Goal: Information Seeking & Learning: Learn about a topic

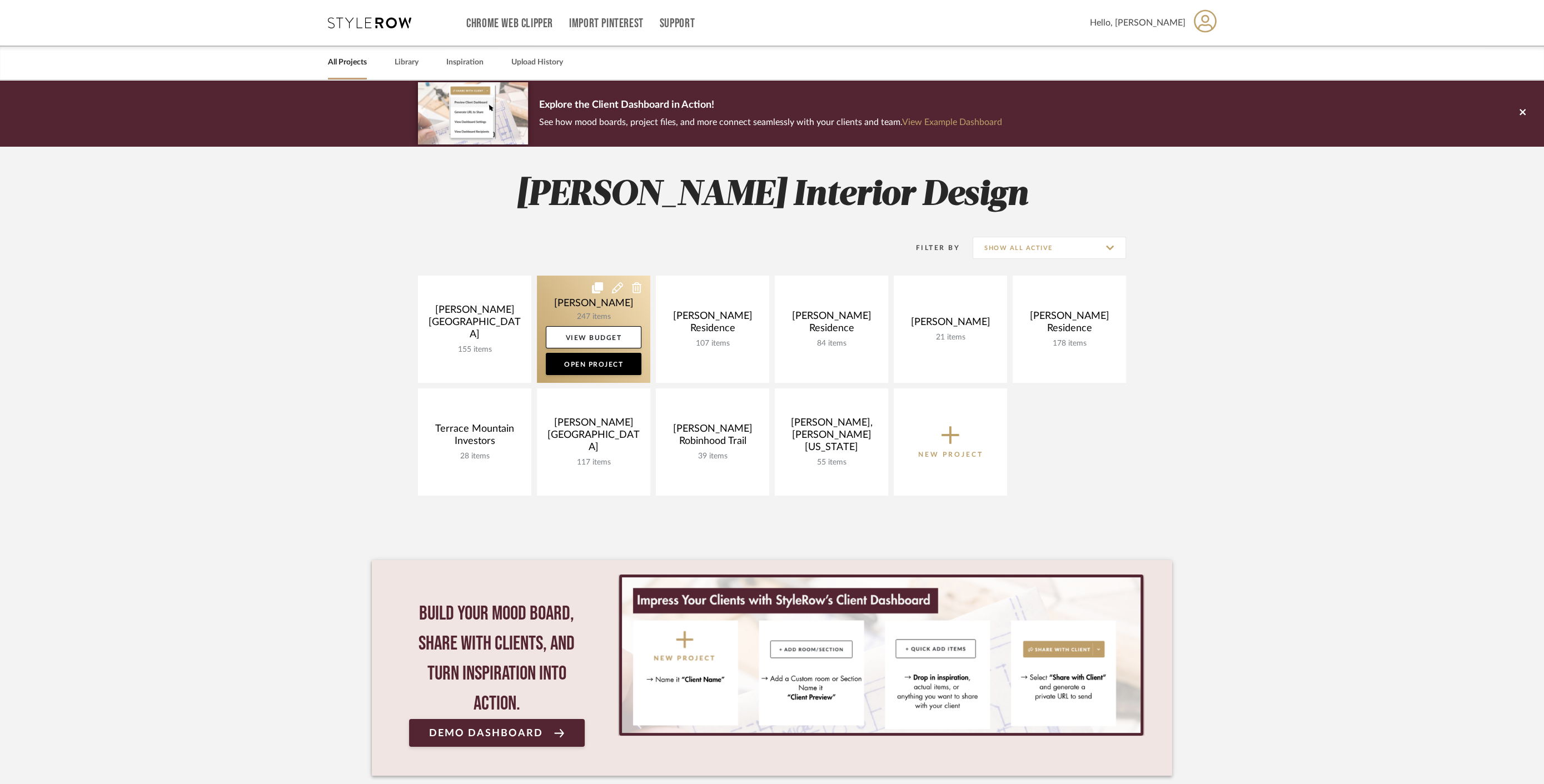
click at [599, 304] on link at bounding box center [594, 329] width 113 height 107
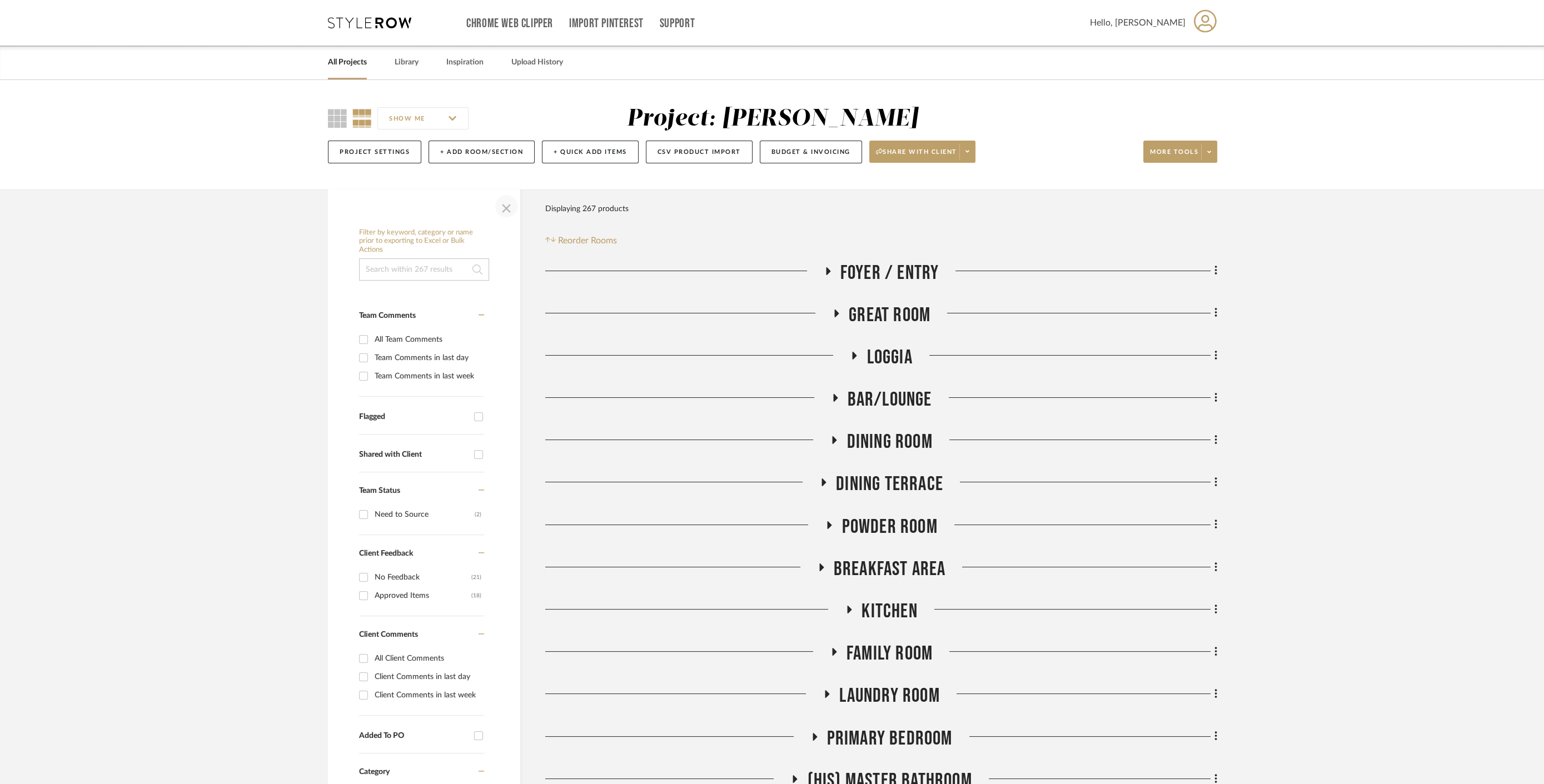
click at [497, 205] on span "button" at bounding box center [506, 206] width 26 height 26
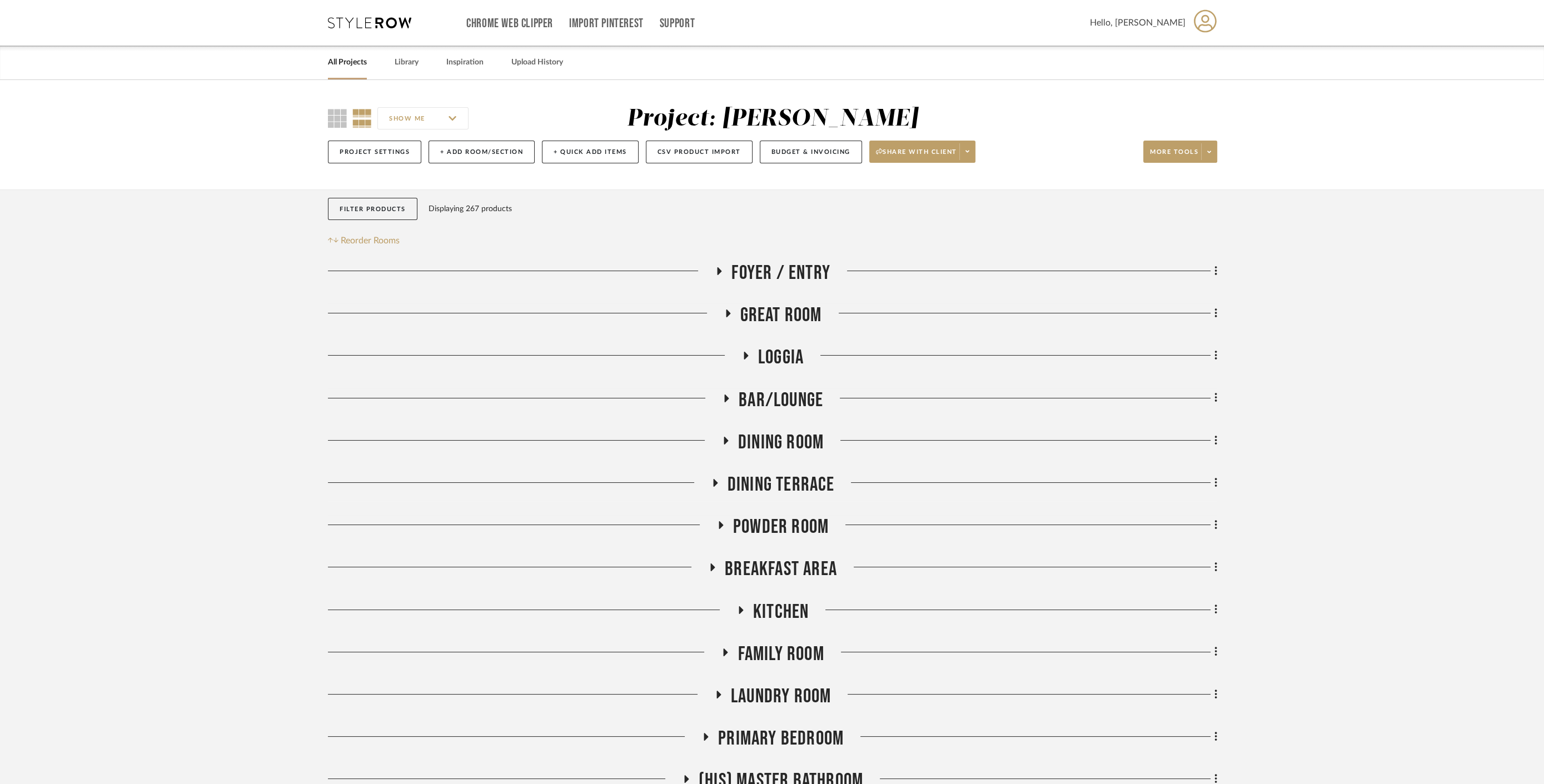
click at [805, 353] on div at bounding box center [1010, 359] width 414 height 28
click at [797, 356] on span "Loggia" at bounding box center [781, 358] width 46 height 24
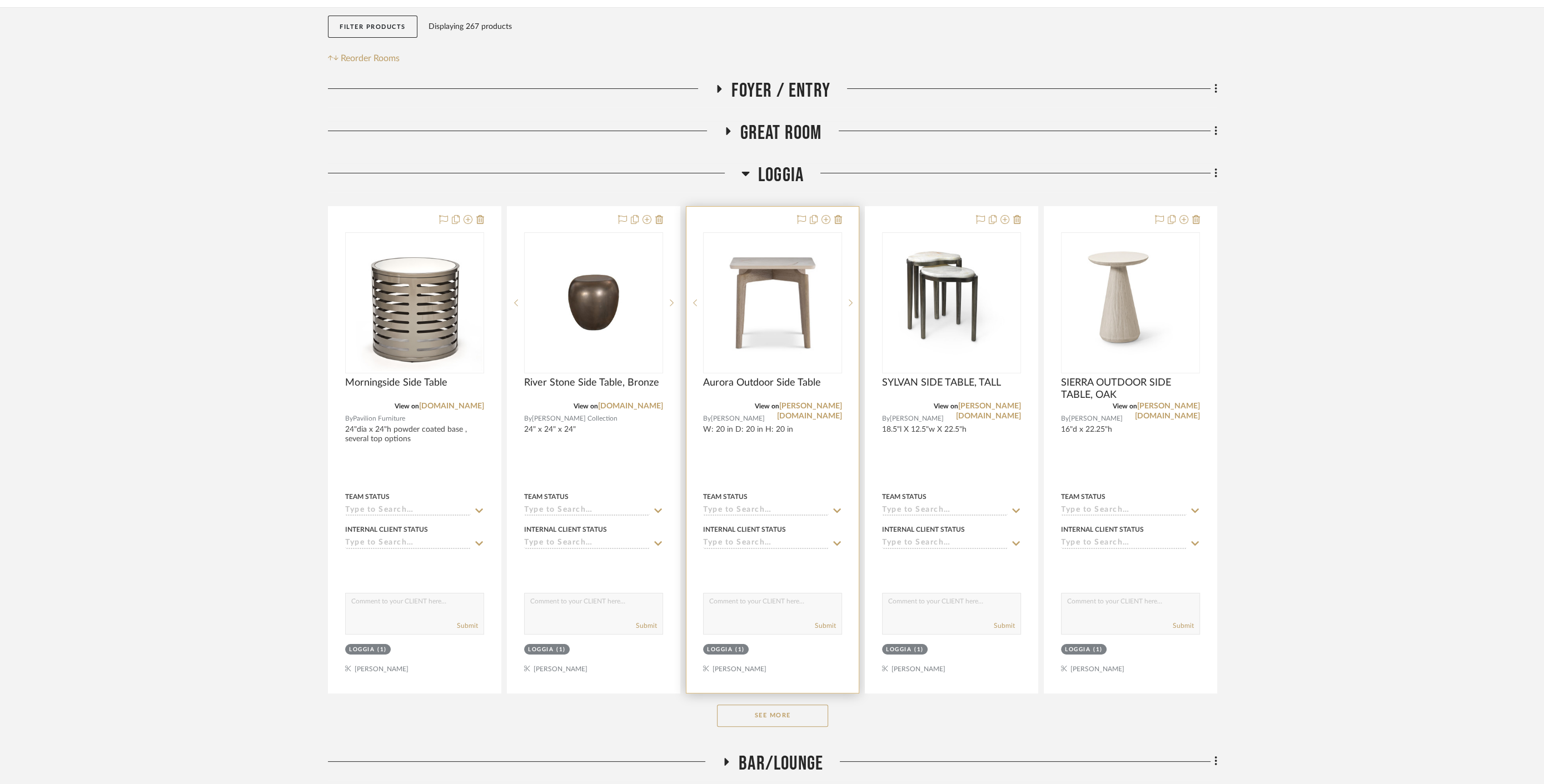
scroll to position [185, 0]
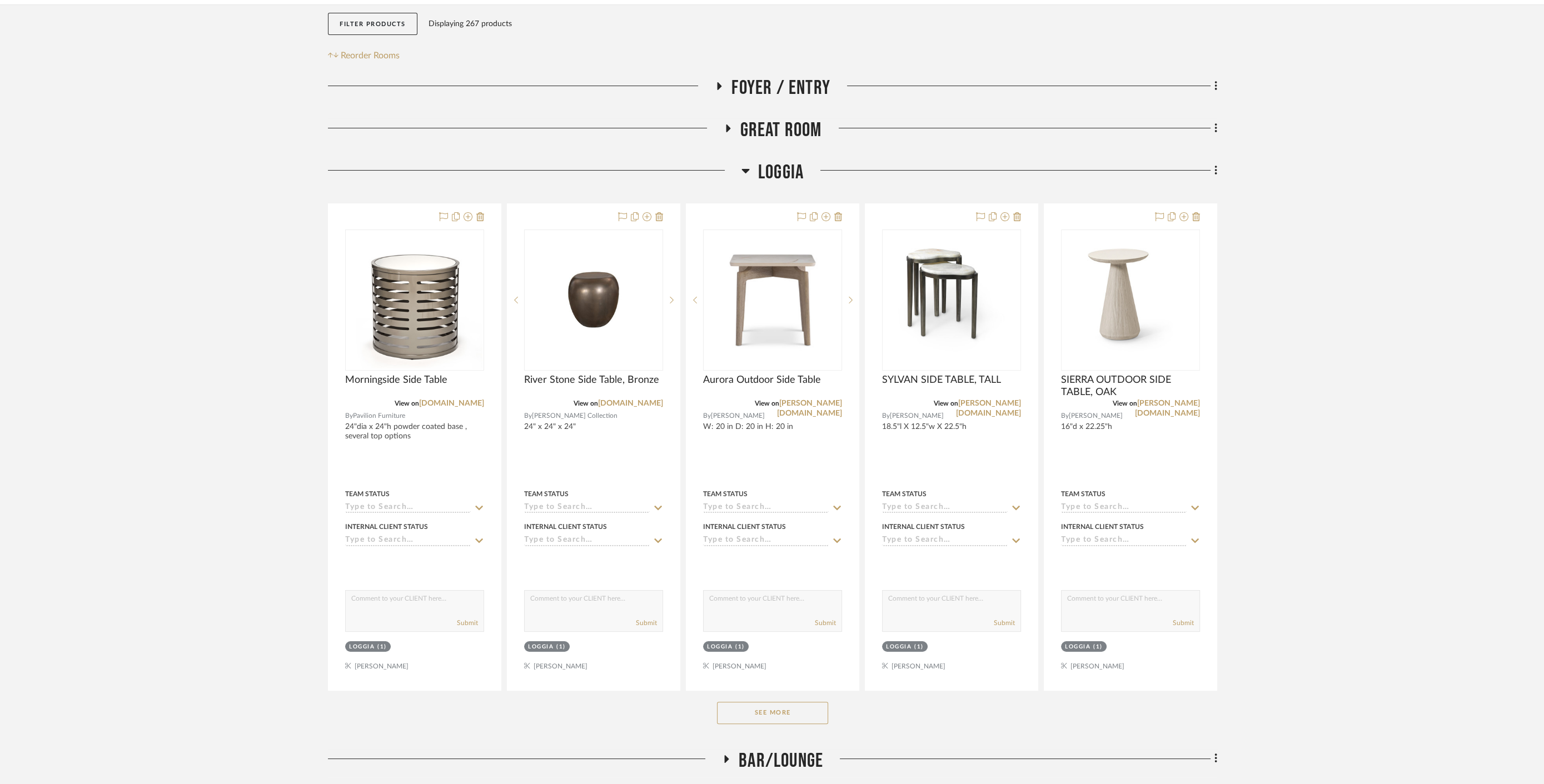
click at [776, 708] on button "See More" at bounding box center [773, 713] width 111 height 22
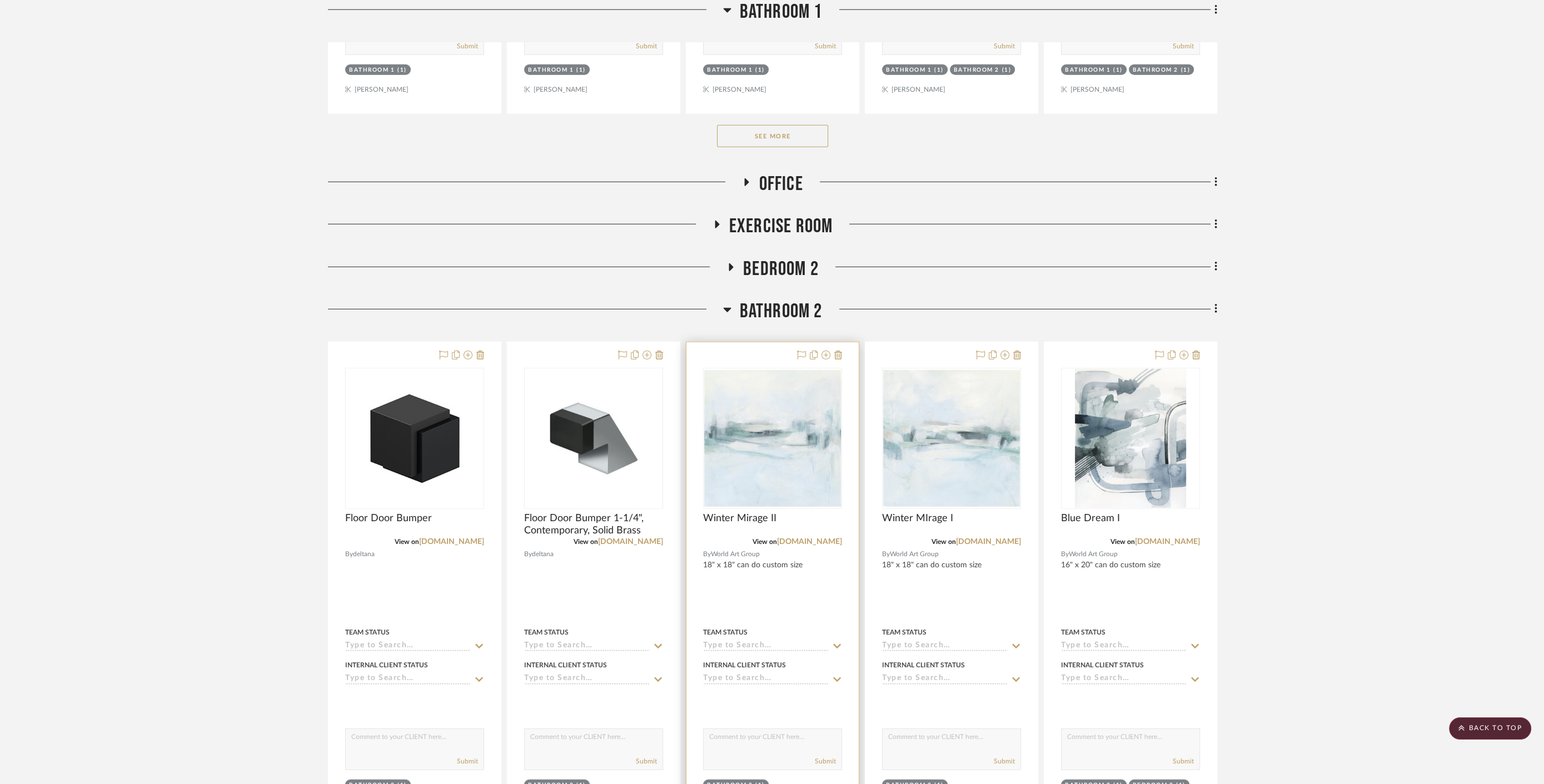
scroll to position [4732, 0]
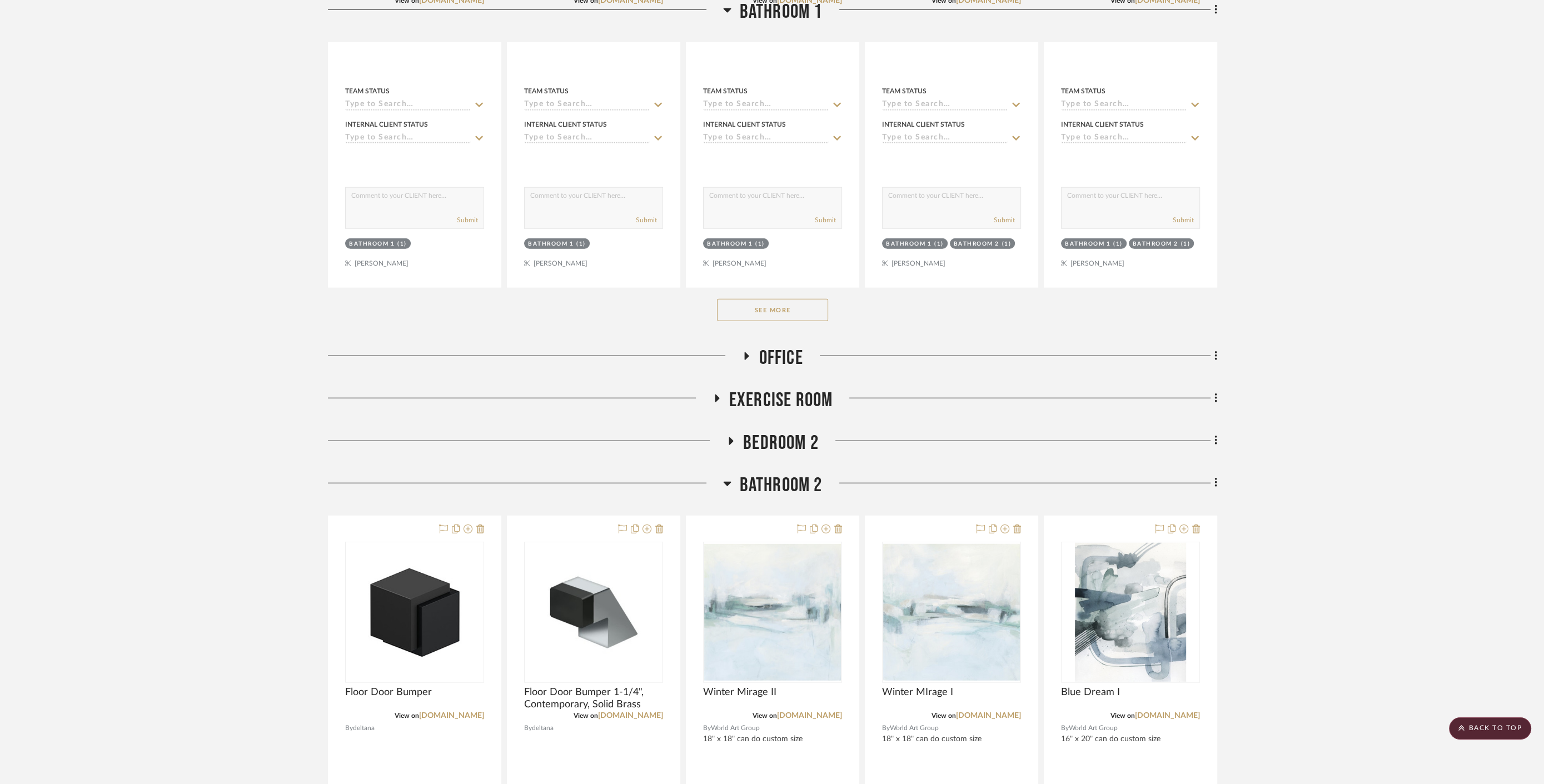
click at [771, 388] on span "Exercise Room" at bounding box center [781, 400] width 104 height 24
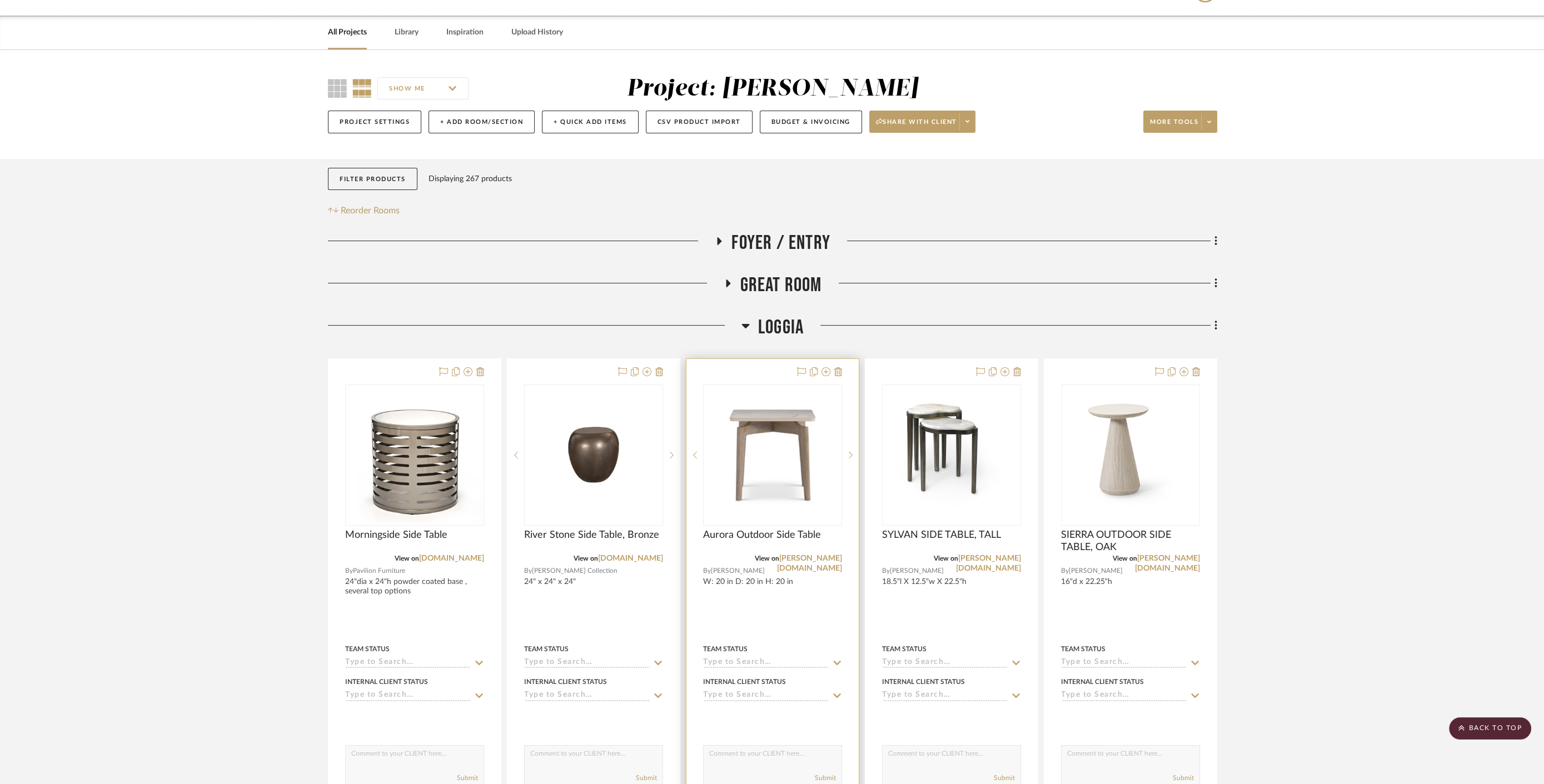
scroll to position [0, 0]
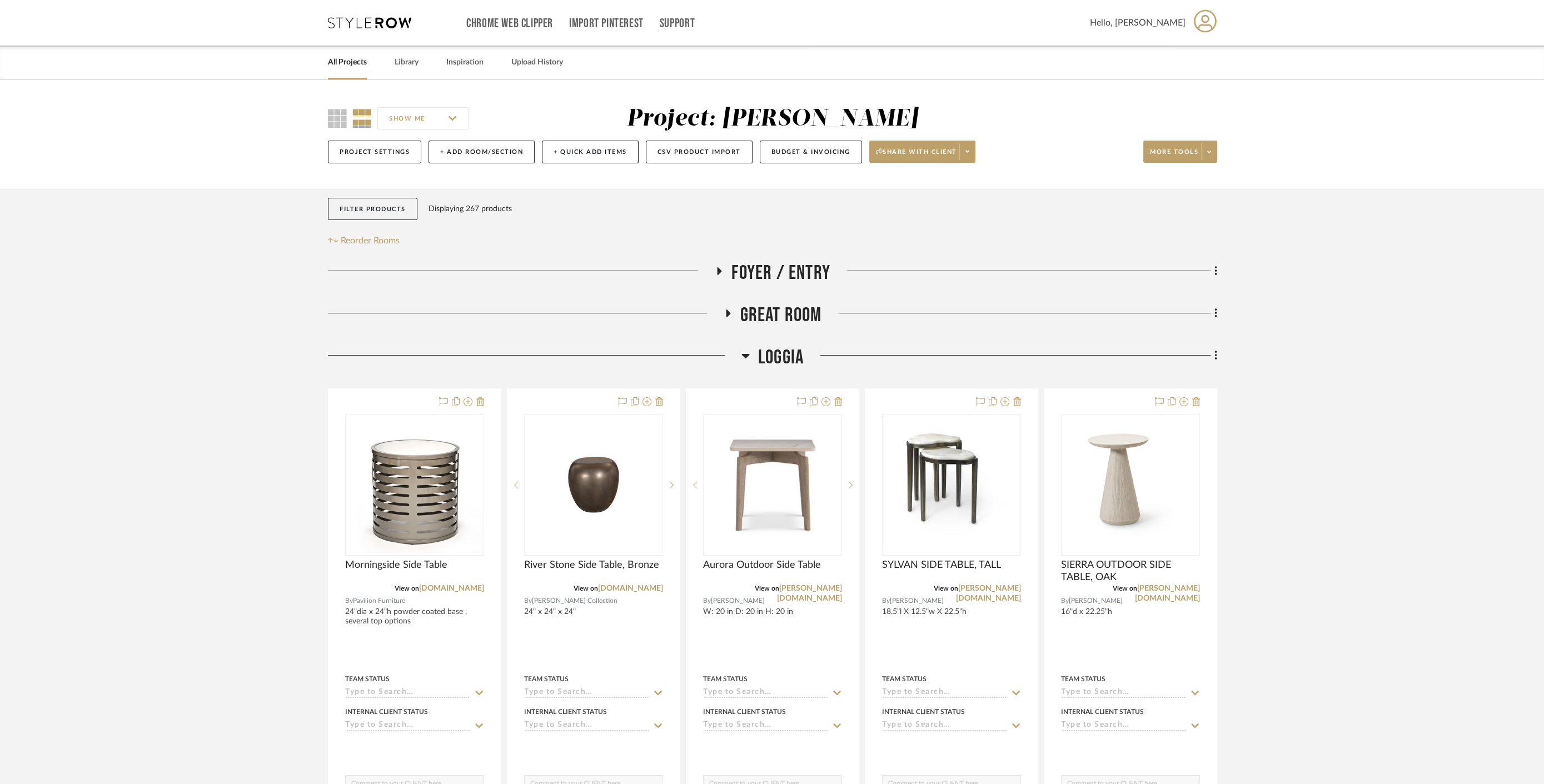
click at [792, 305] on span "Great Room" at bounding box center [781, 316] width 82 height 24
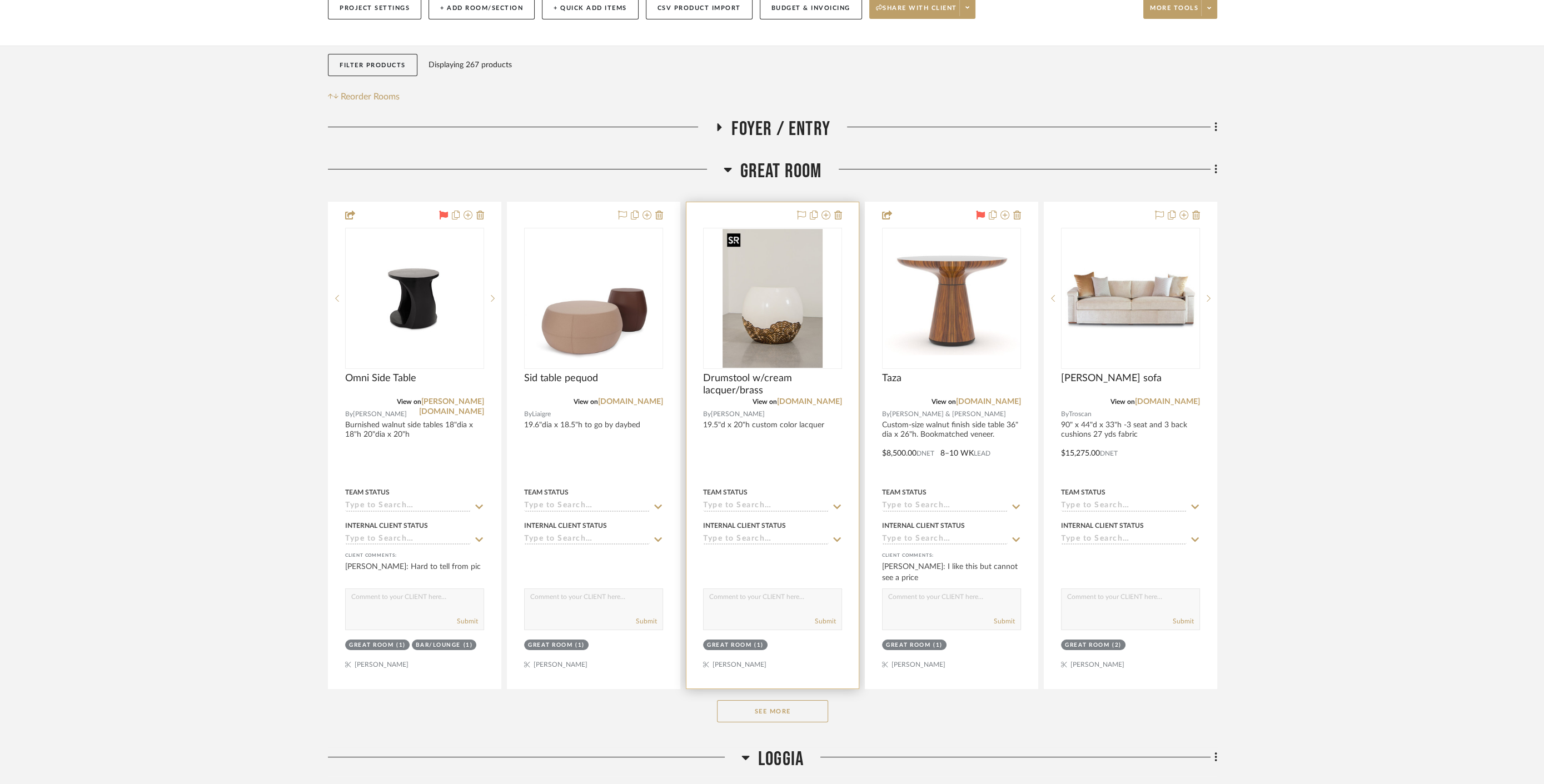
scroll to position [185, 0]
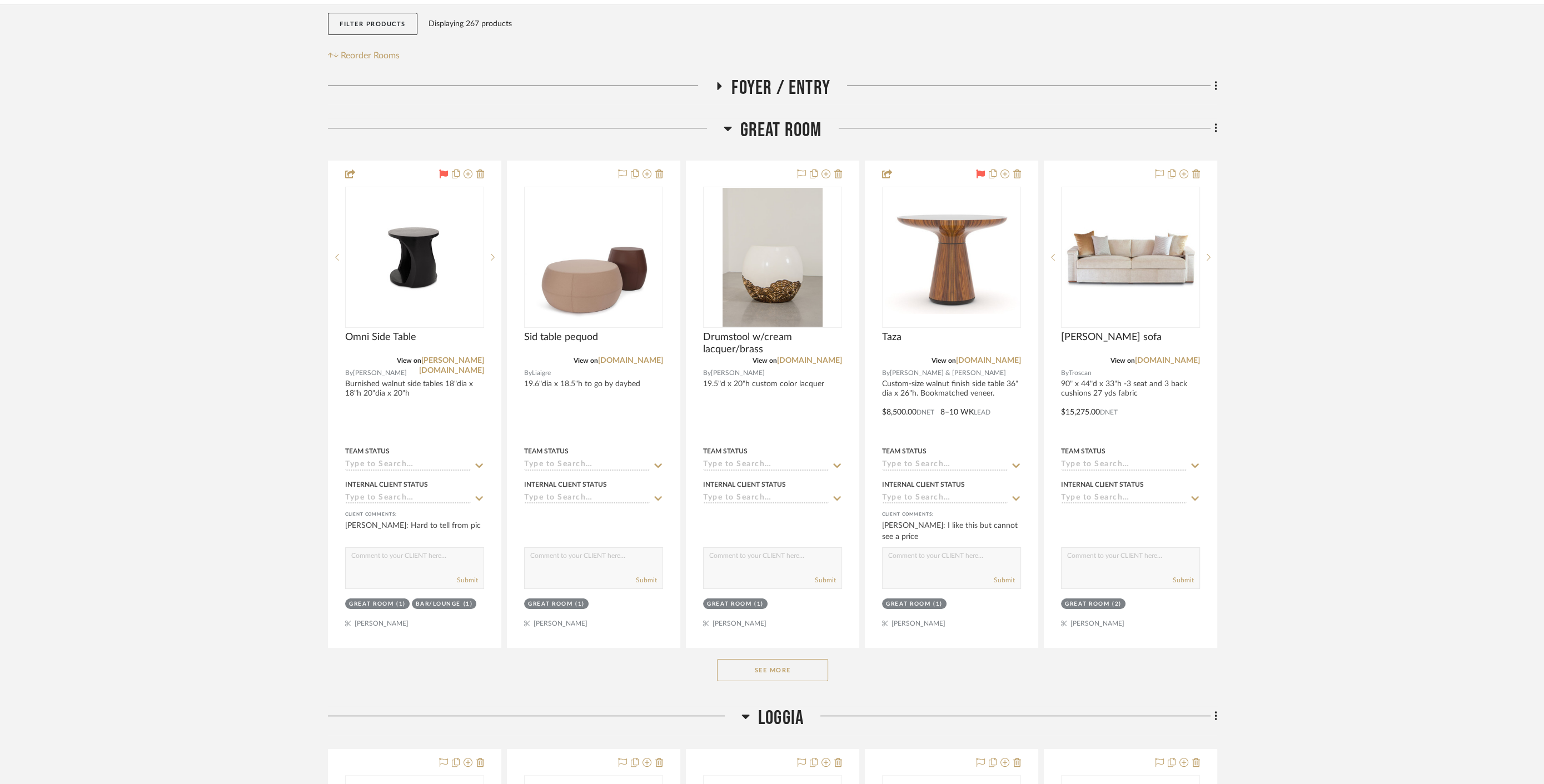
click at [770, 665] on button "See More" at bounding box center [773, 670] width 111 height 22
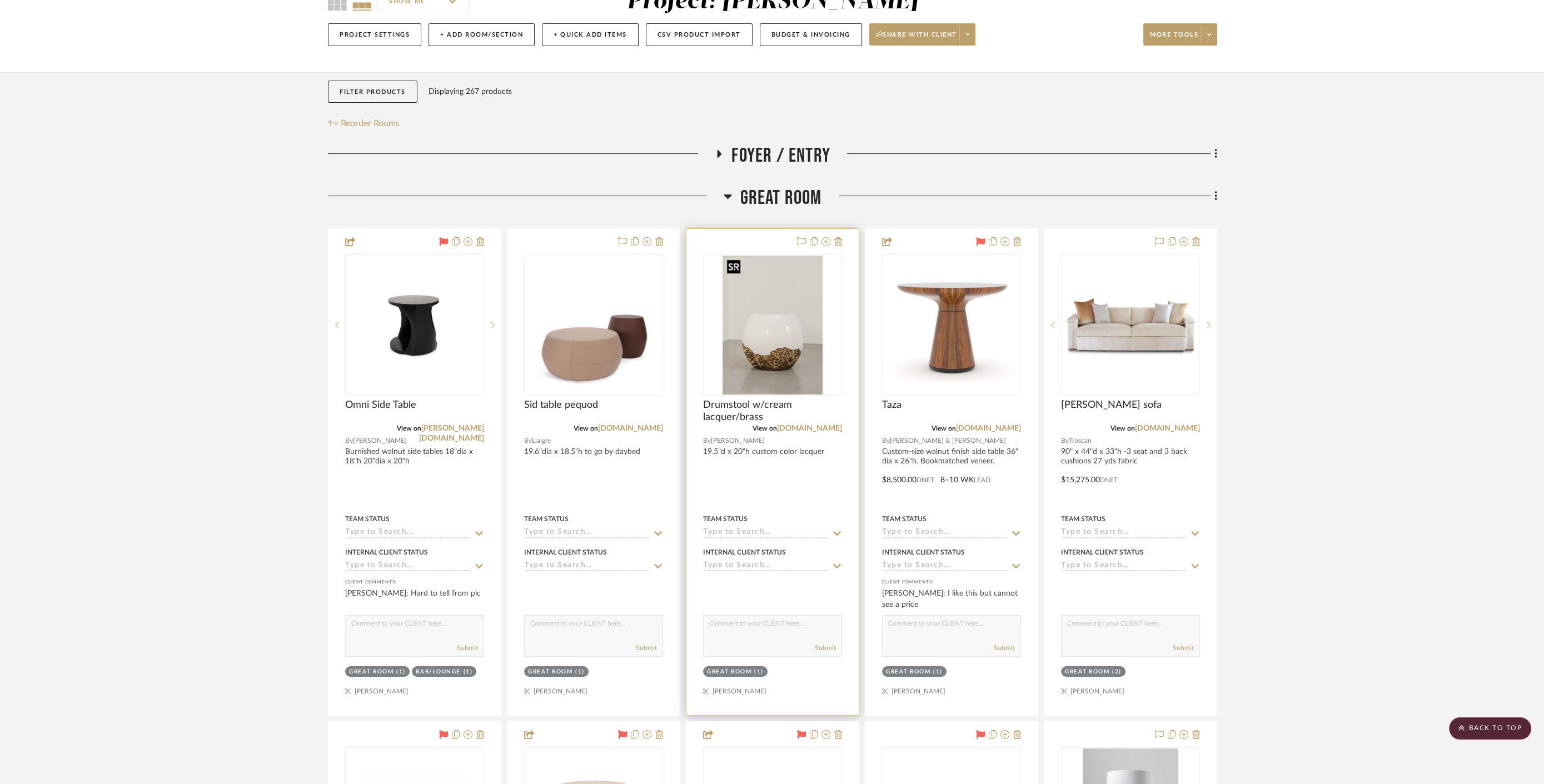
scroll to position [0, 0]
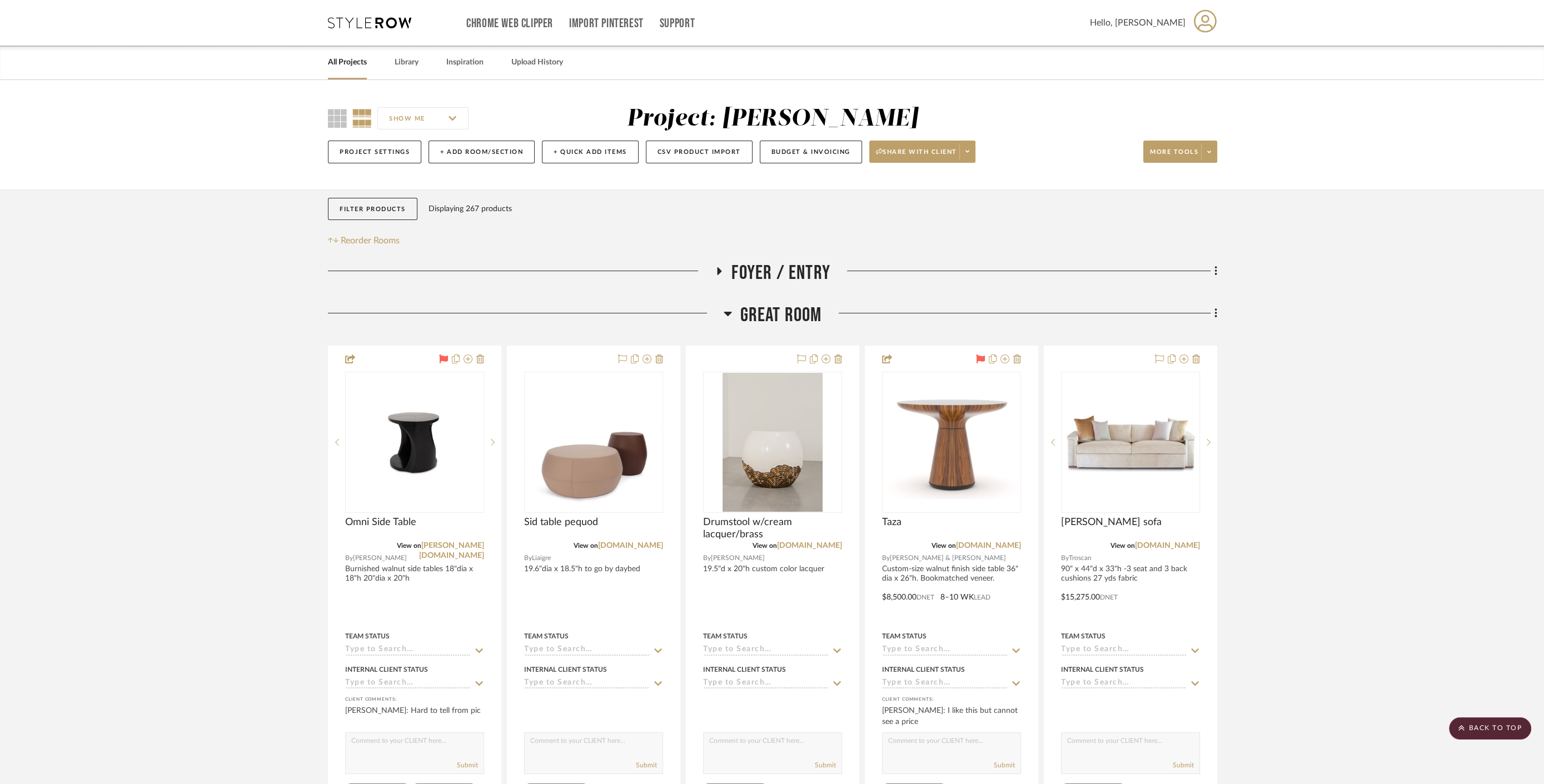
click at [786, 316] on span "Great Room" at bounding box center [781, 316] width 82 height 24
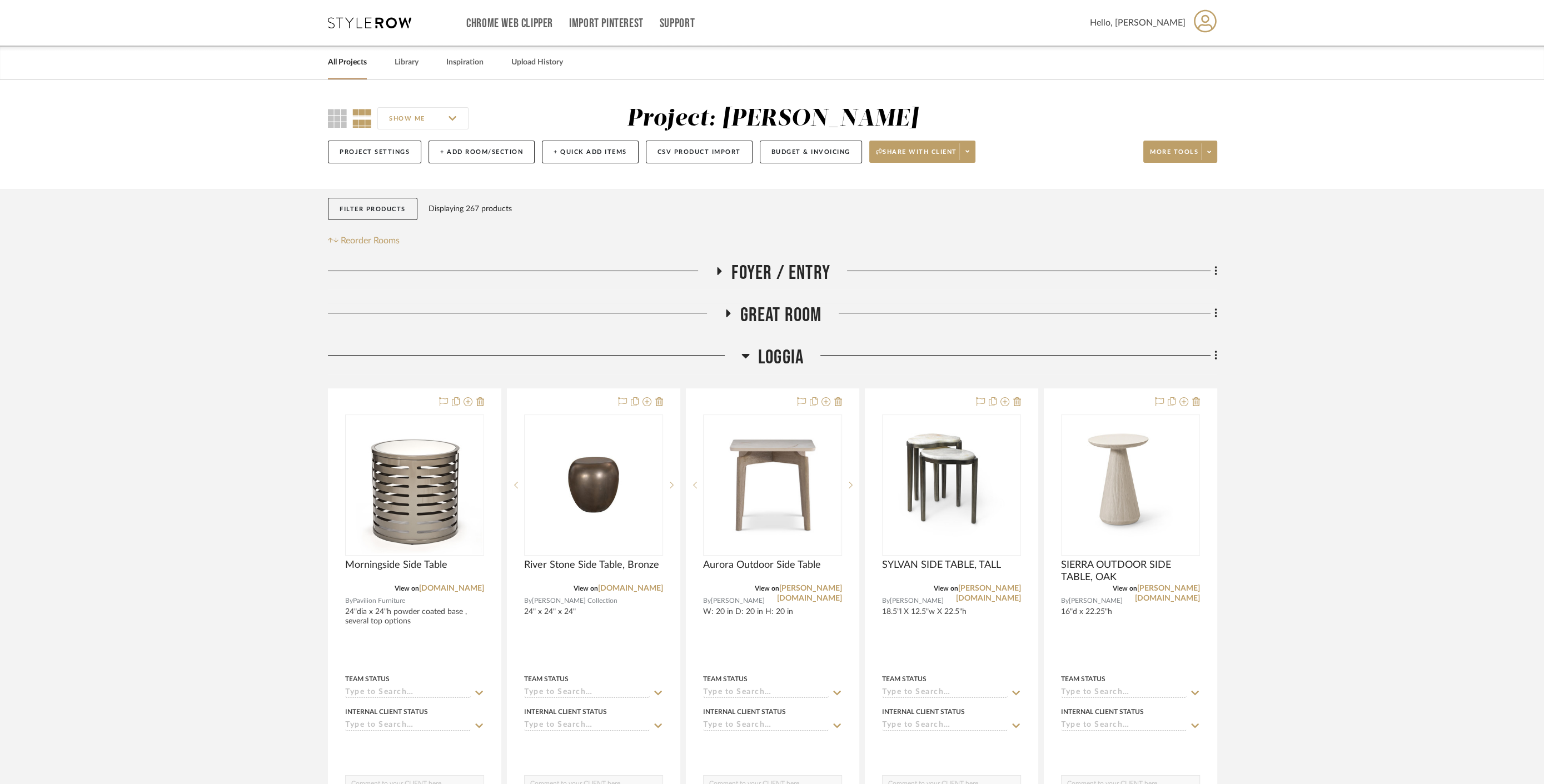
click at [777, 359] on span "Loggia" at bounding box center [781, 358] width 46 height 24
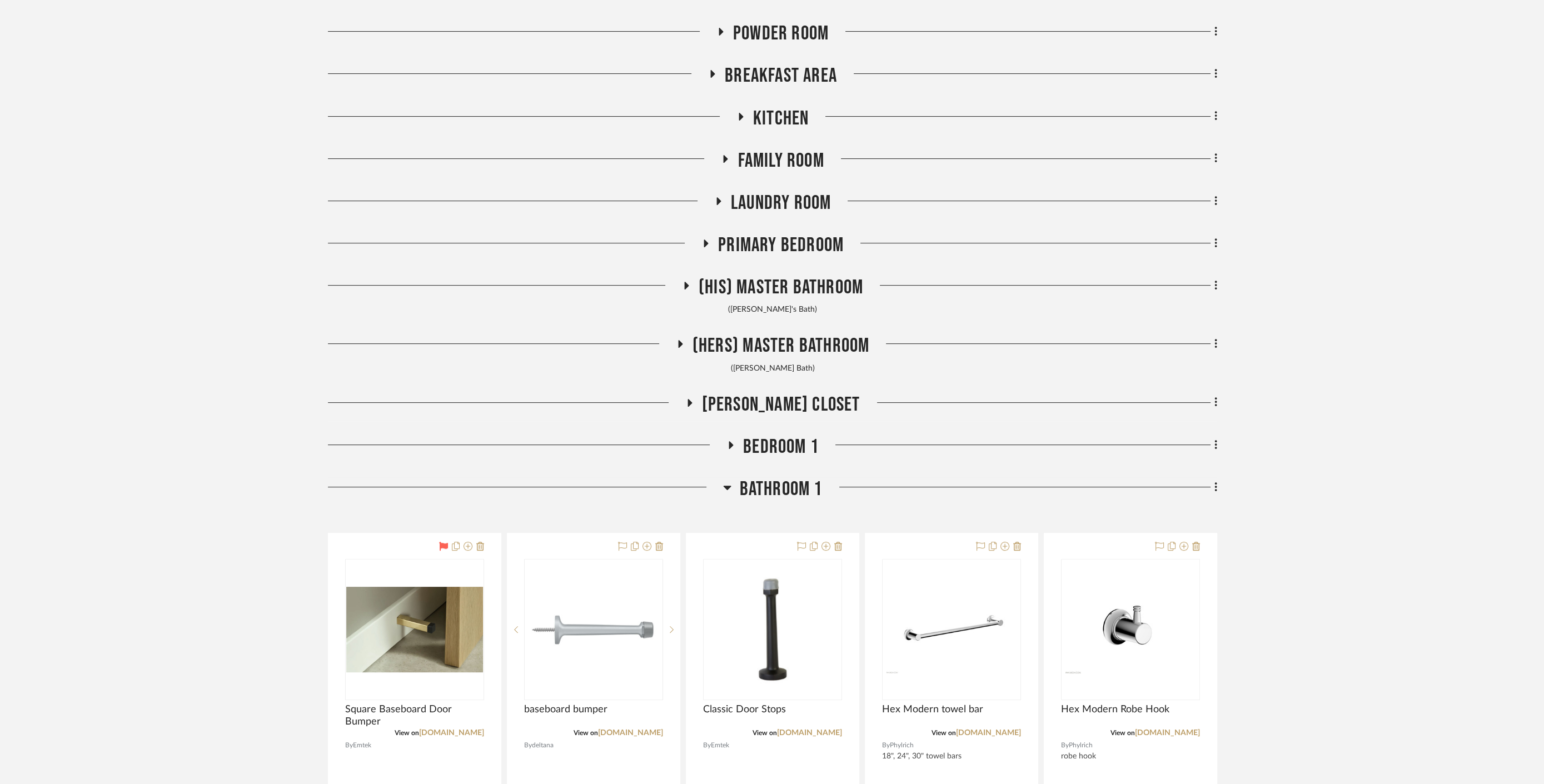
scroll to position [741, 0]
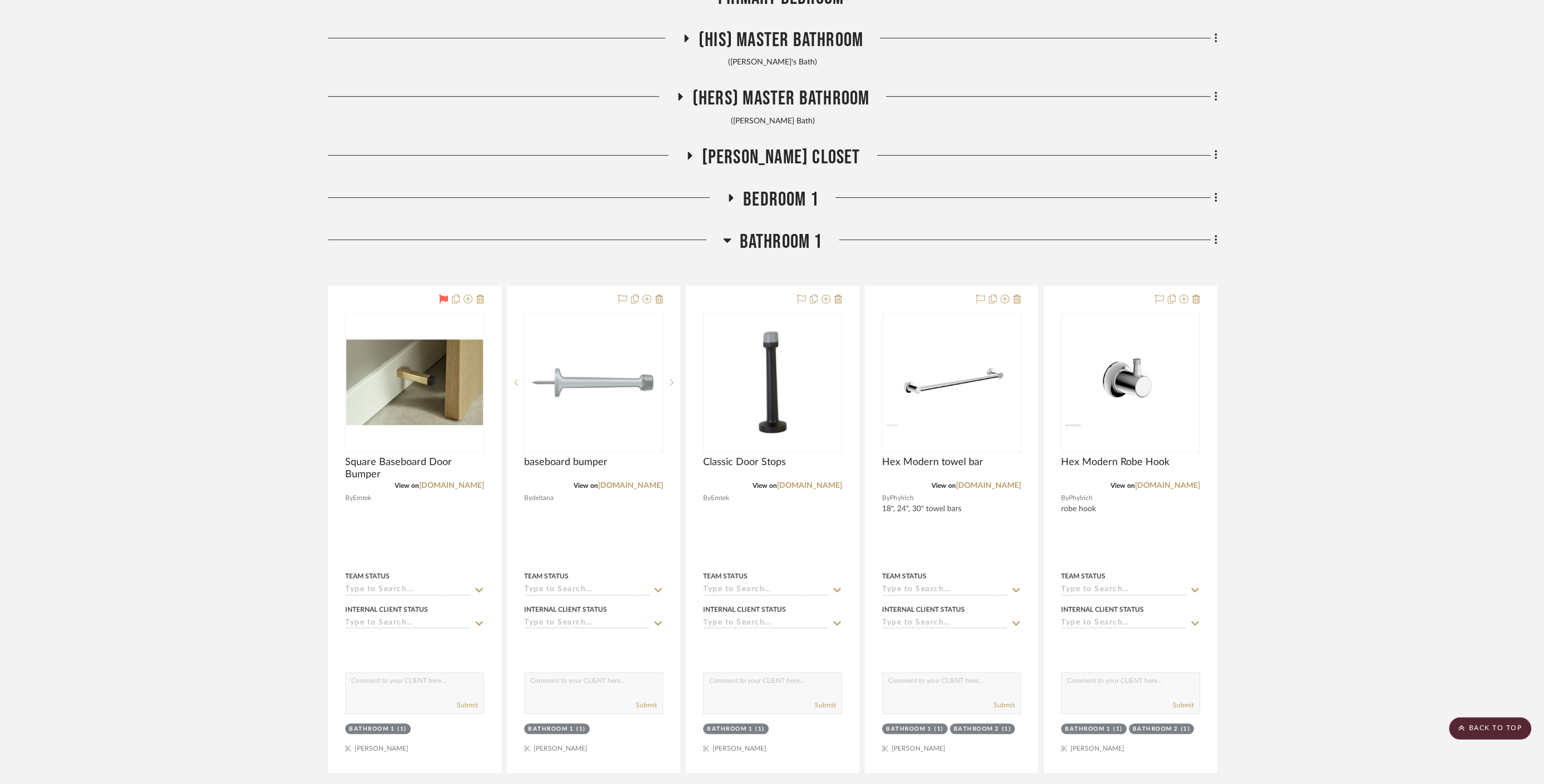
click at [762, 245] on span "Bathroom 1" at bounding box center [781, 242] width 83 height 24
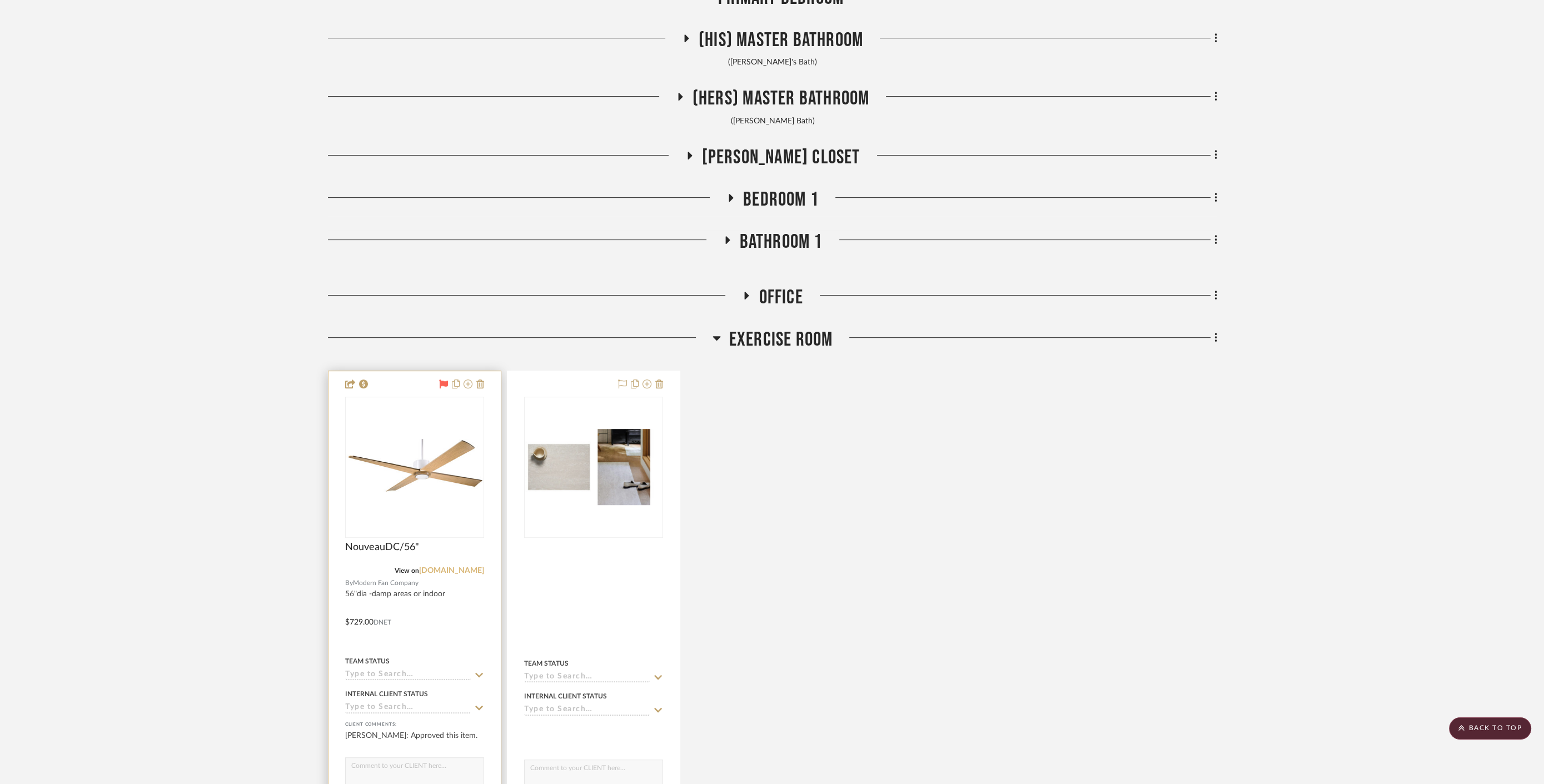
click at [454, 568] on link "[DOMAIN_NAME]" at bounding box center [452, 570] width 65 height 8
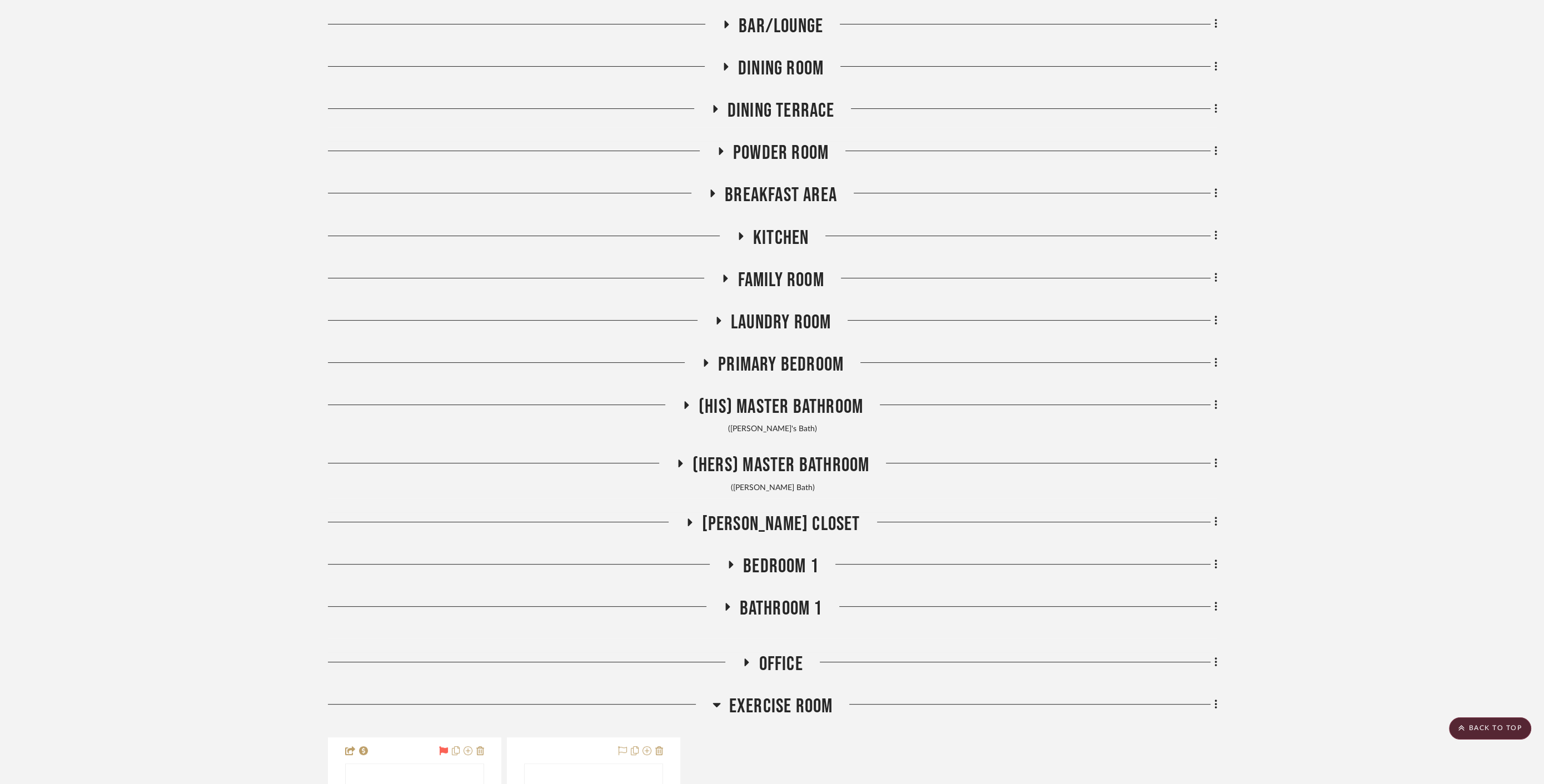
scroll to position [370, 0]
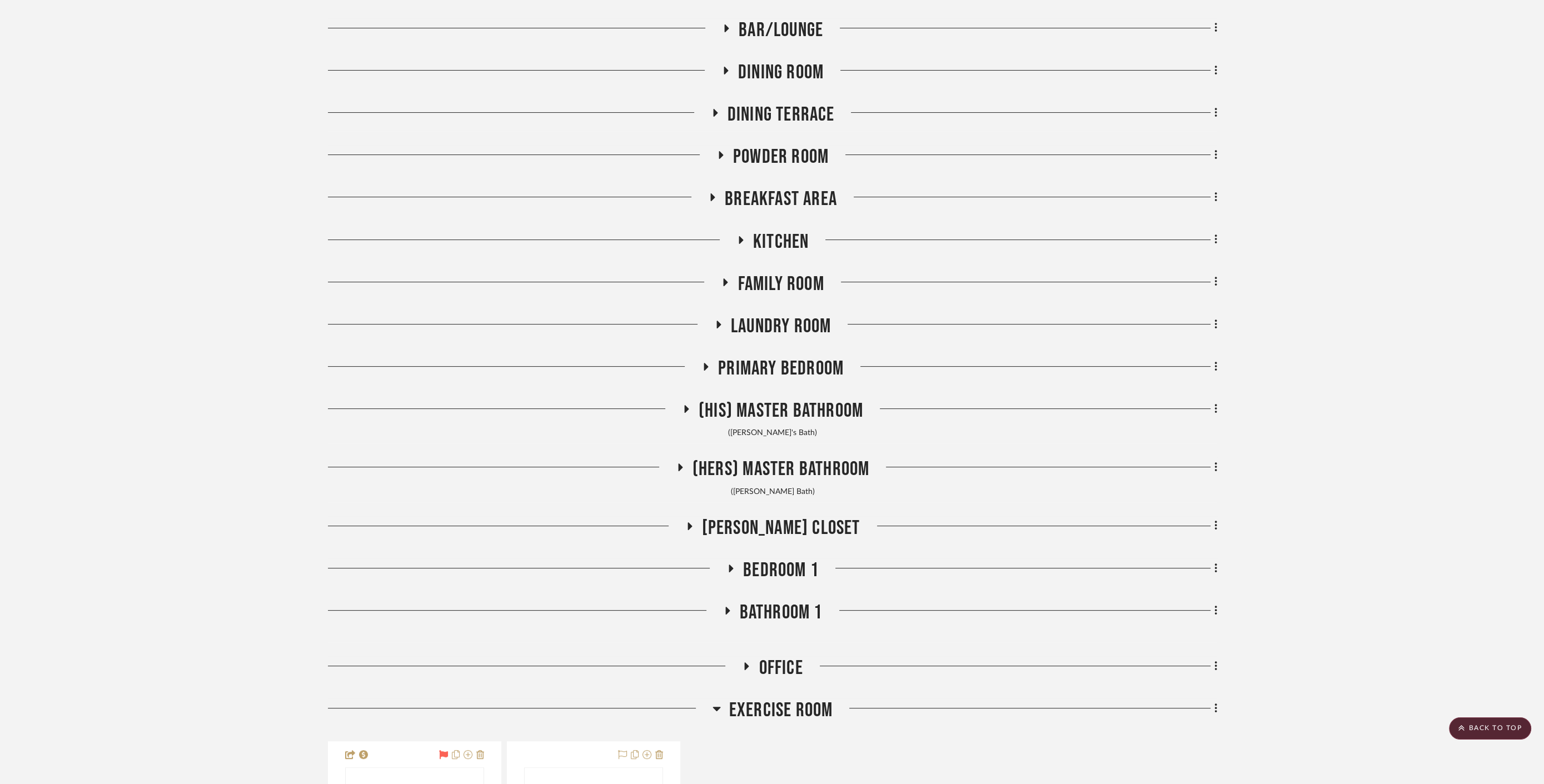
click at [831, 379] on span "Primary Bedroom" at bounding box center [780, 369] width 126 height 24
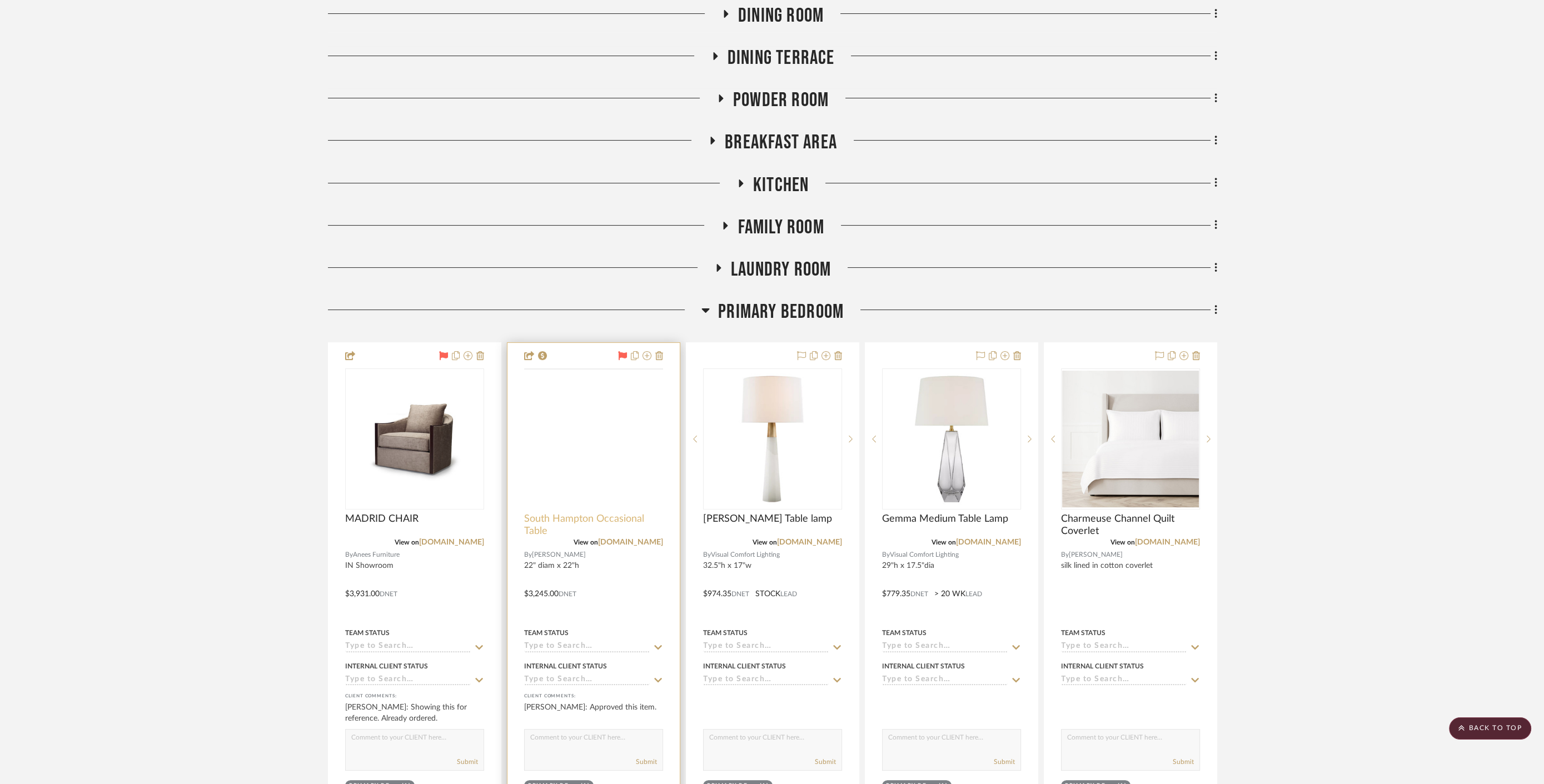
scroll to position [494, 0]
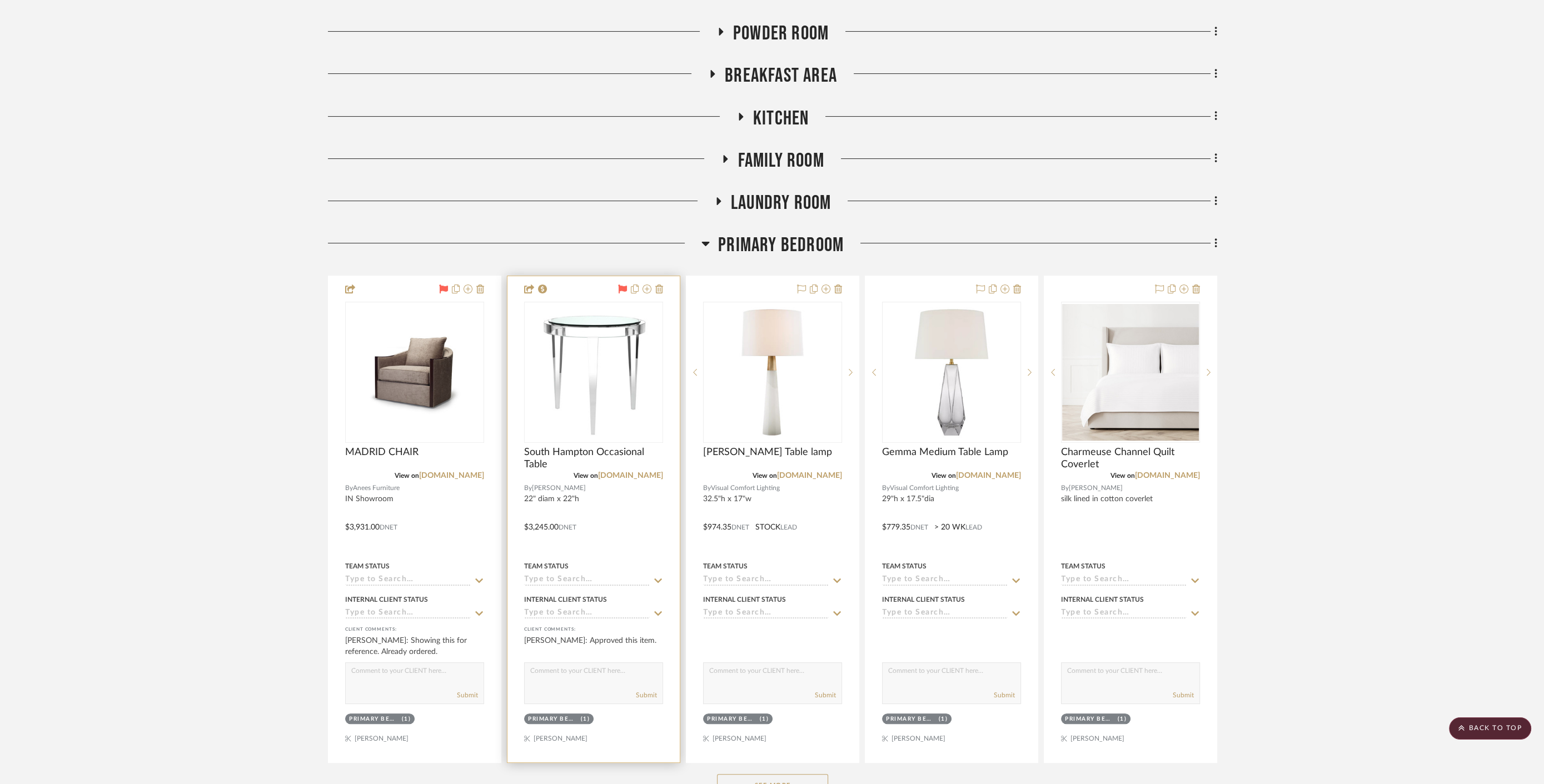
click at [625, 515] on div at bounding box center [594, 520] width 172 height 487
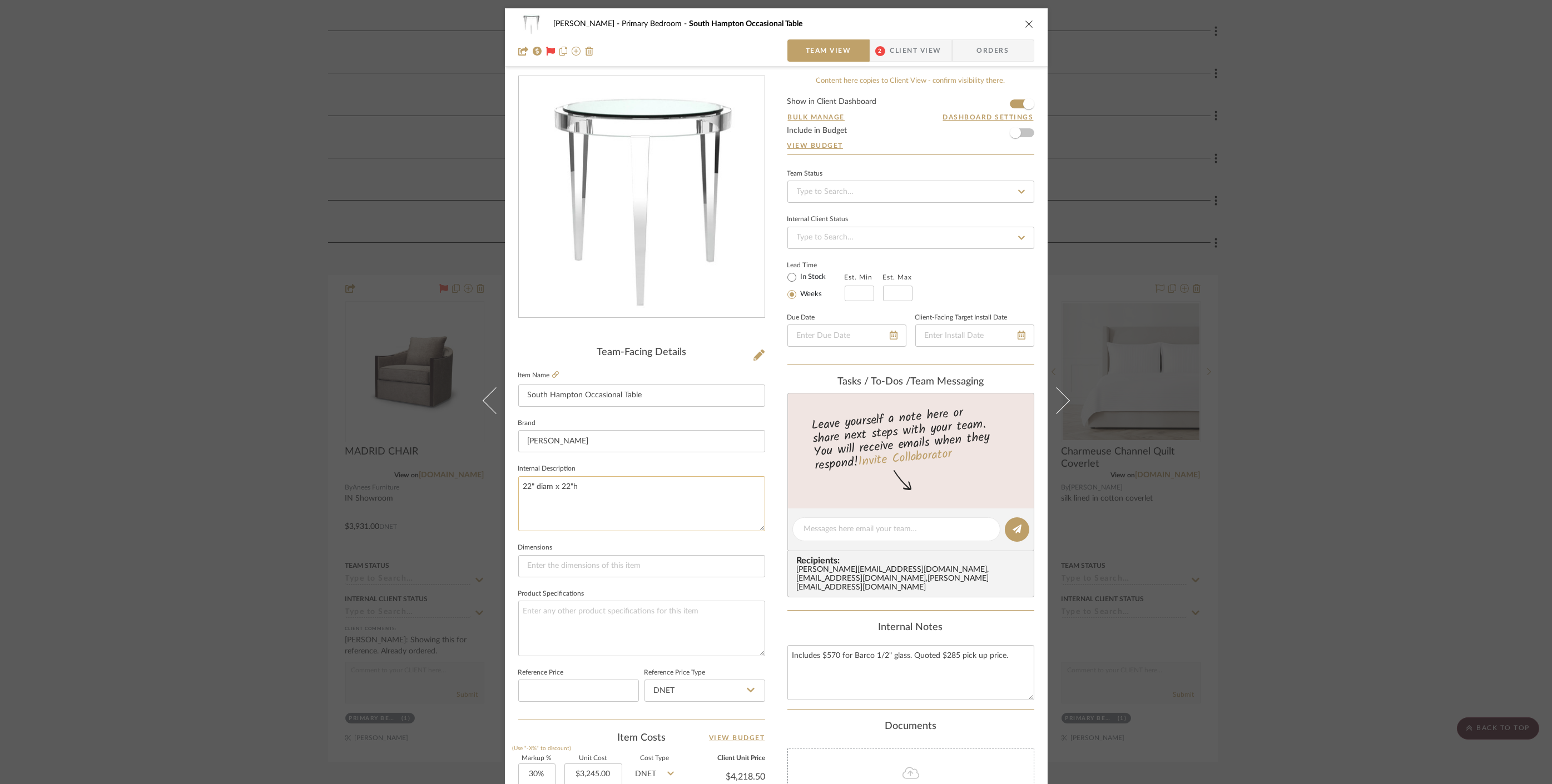
scroll to position [61, 0]
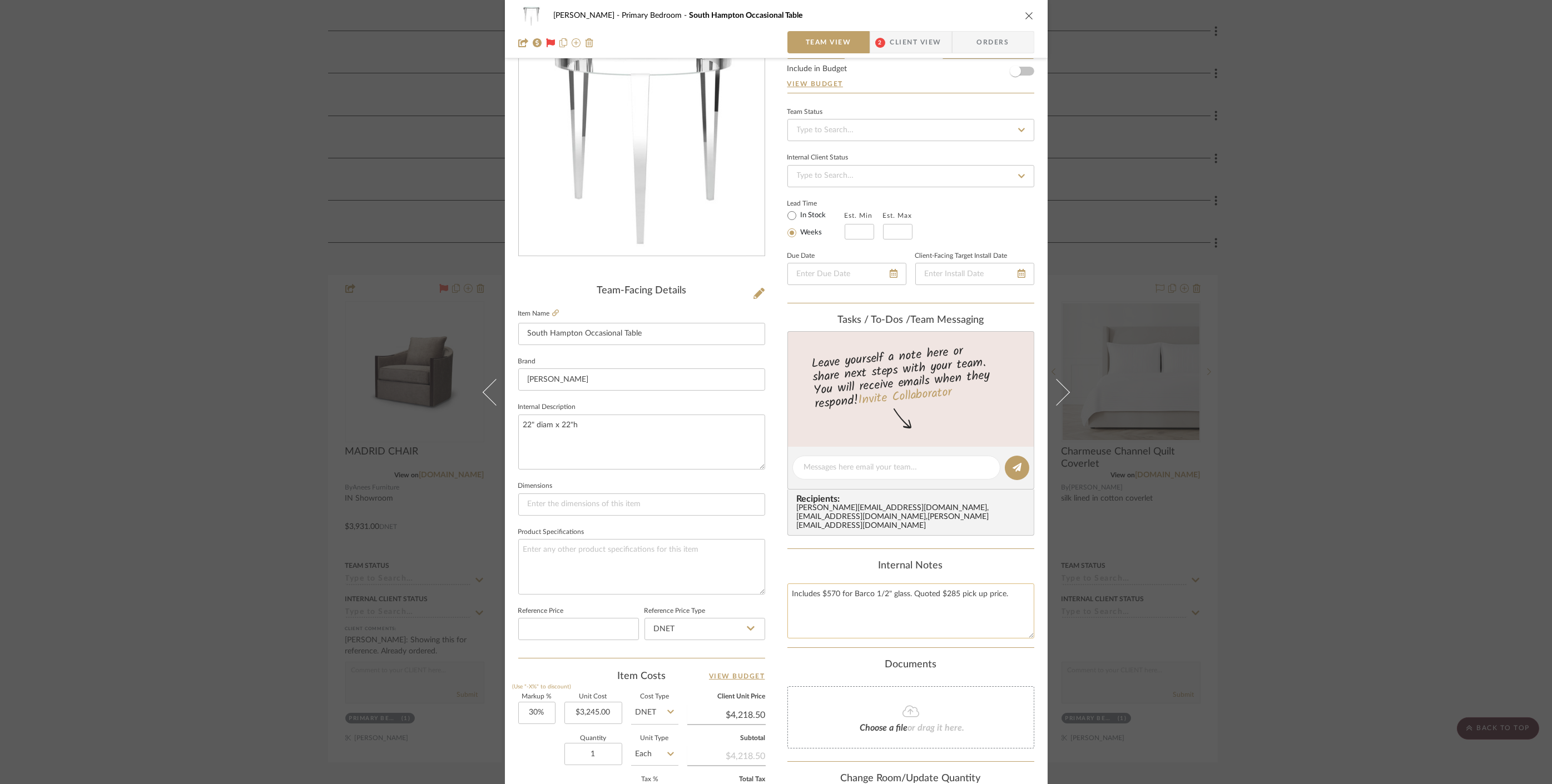
click at [938, 583] on textarea "Includes $570 for Barco 1/2" glass. Quoted $285 pick up price." at bounding box center [911, 611] width 247 height 55
click at [981, 590] on textarea "Includes $570 for Barco 1/2" glass. Quoted $285 pick up price." at bounding box center [911, 611] width 247 height 55
click at [986, 560] on div "Internal Notes" at bounding box center [911, 566] width 247 height 12
click at [963, 508] on div "[PERSON_NAME][EMAIL_ADDRESS][DOMAIN_NAME] , [EMAIL_ADDRESS][DOMAIN_NAME] , [PER…" at bounding box center [913, 517] width 233 height 26
click at [975, 532] on div "Content here copies to Client View - confirm visibility there. Show in Client D…" at bounding box center [911, 471] width 247 height 915
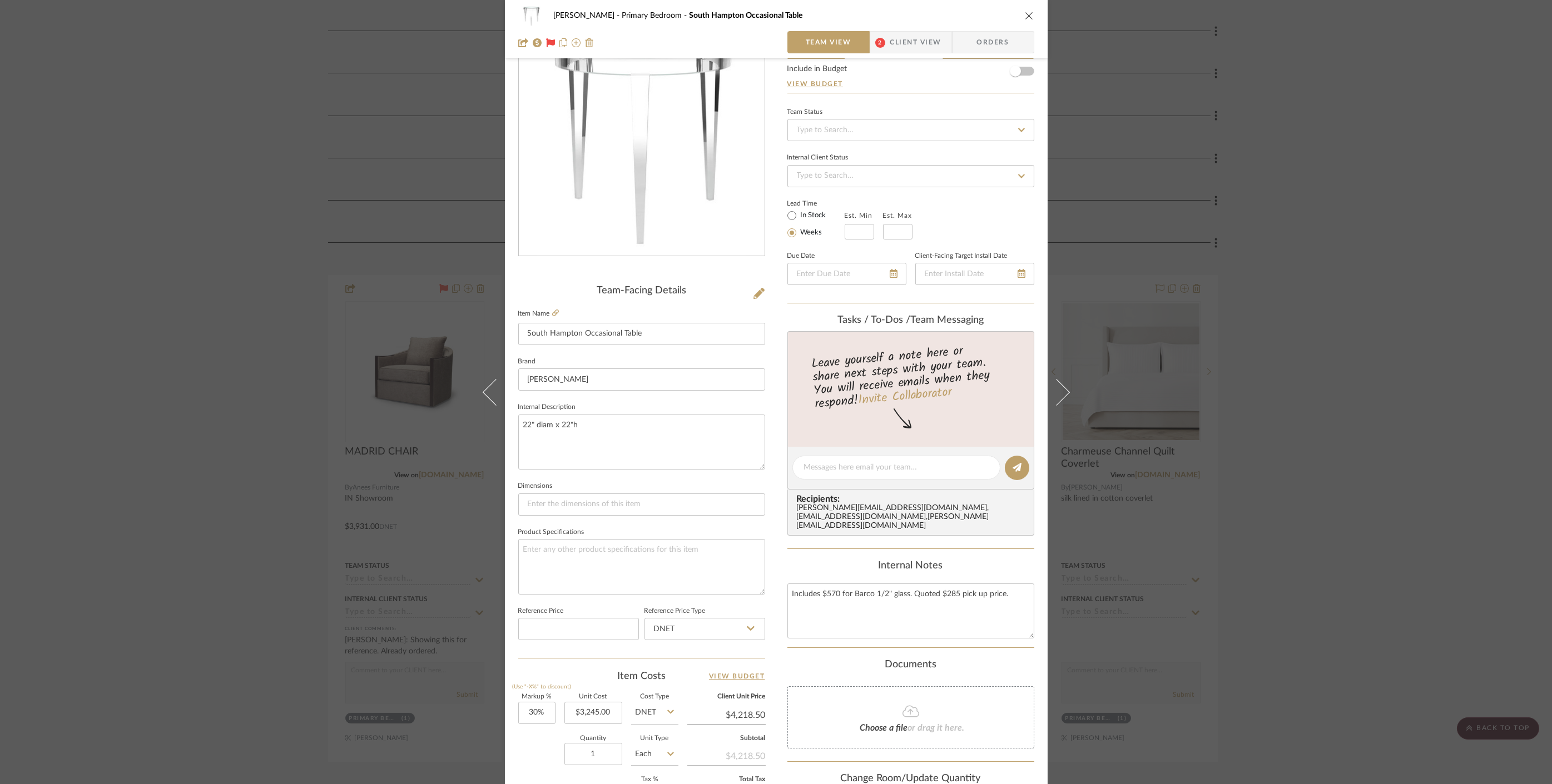
click at [892, 34] on span "Client View" at bounding box center [916, 42] width 51 height 22
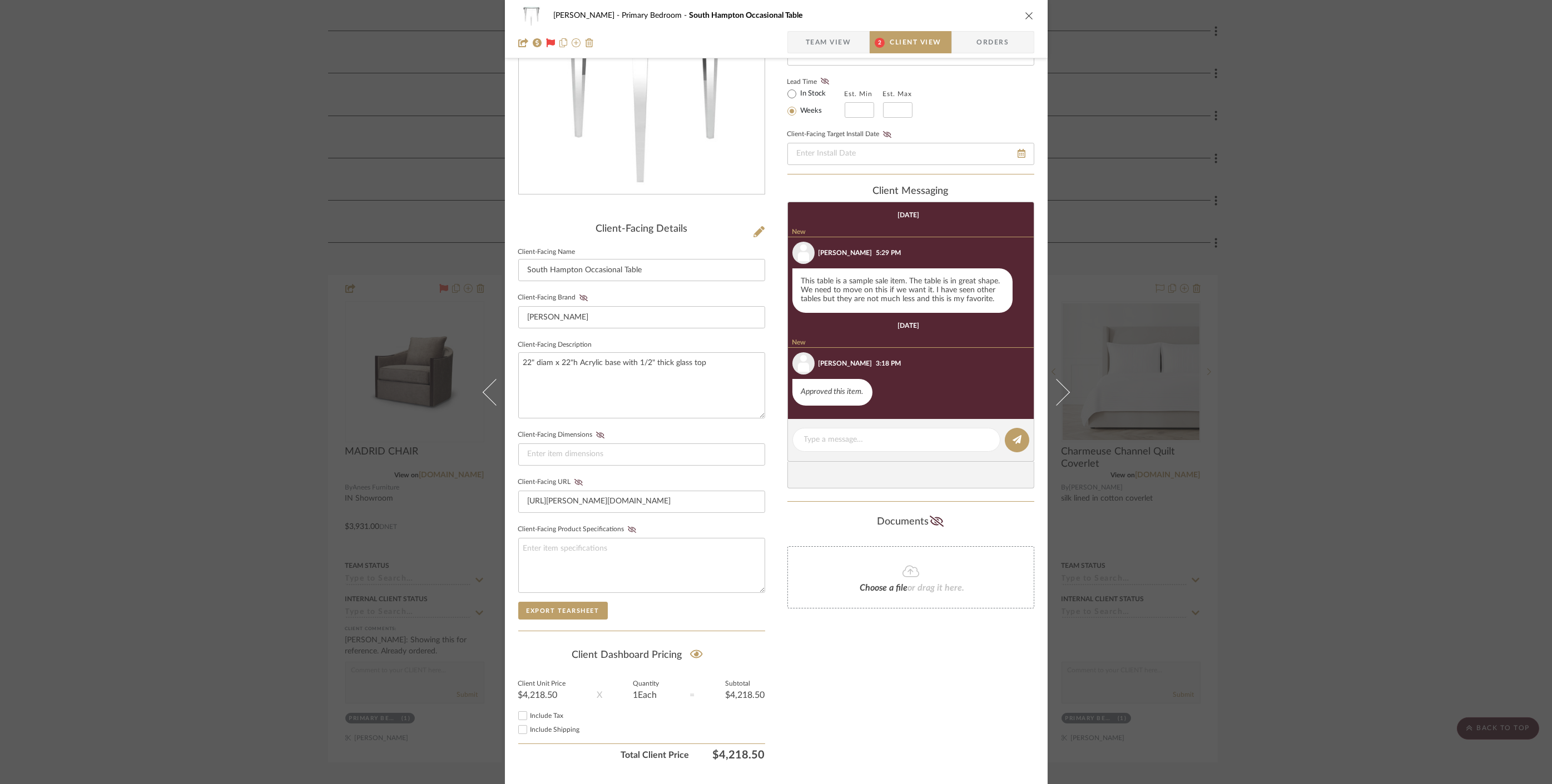
scroll to position [143, 0]
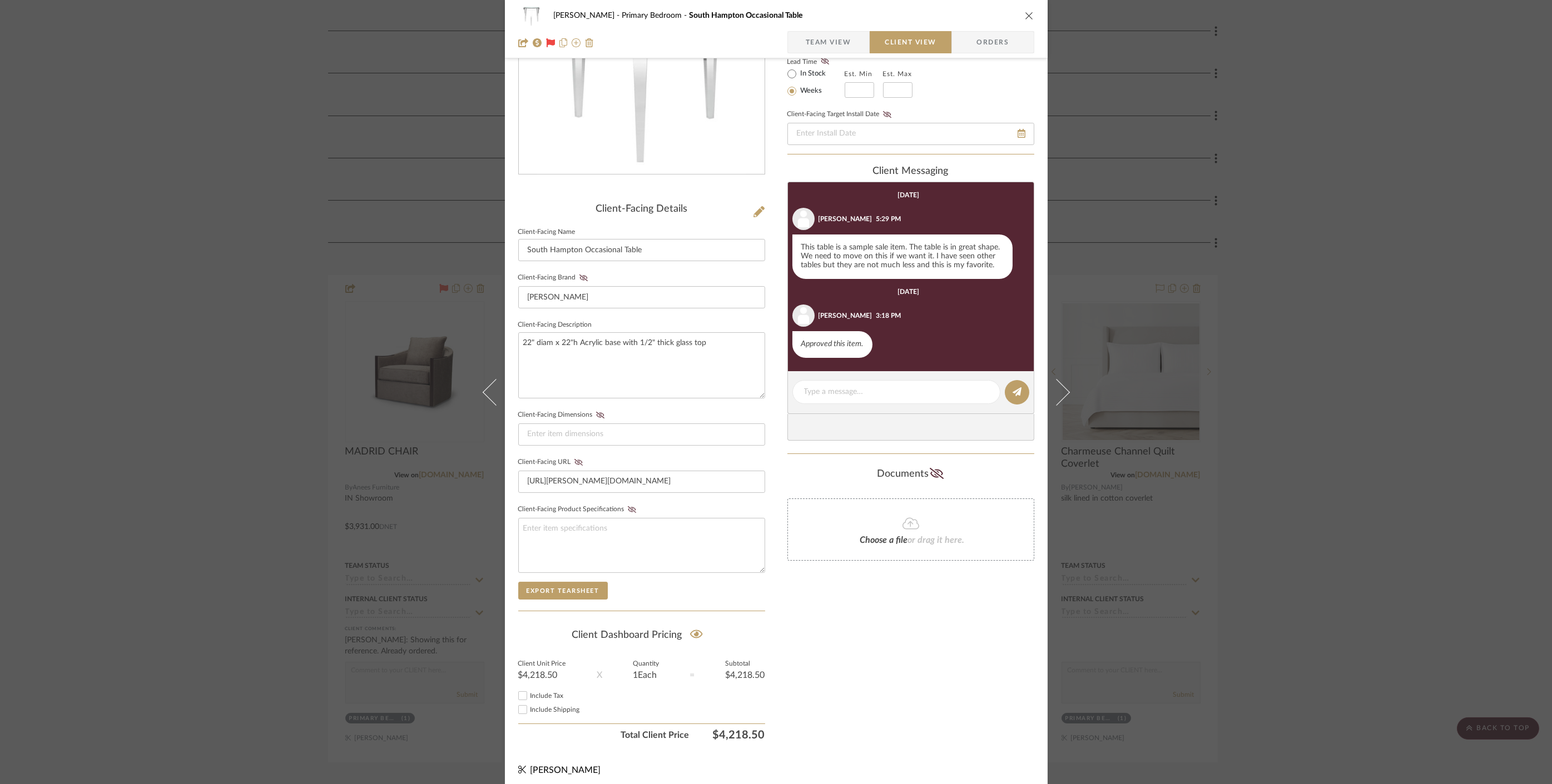
click at [332, 220] on div "[PERSON_NAME] Primary Bedroom [GEOGRAPHIC_DATA] Occasional Table Team View Clie…" at bounding box center [776, 392] width 1552 height 784
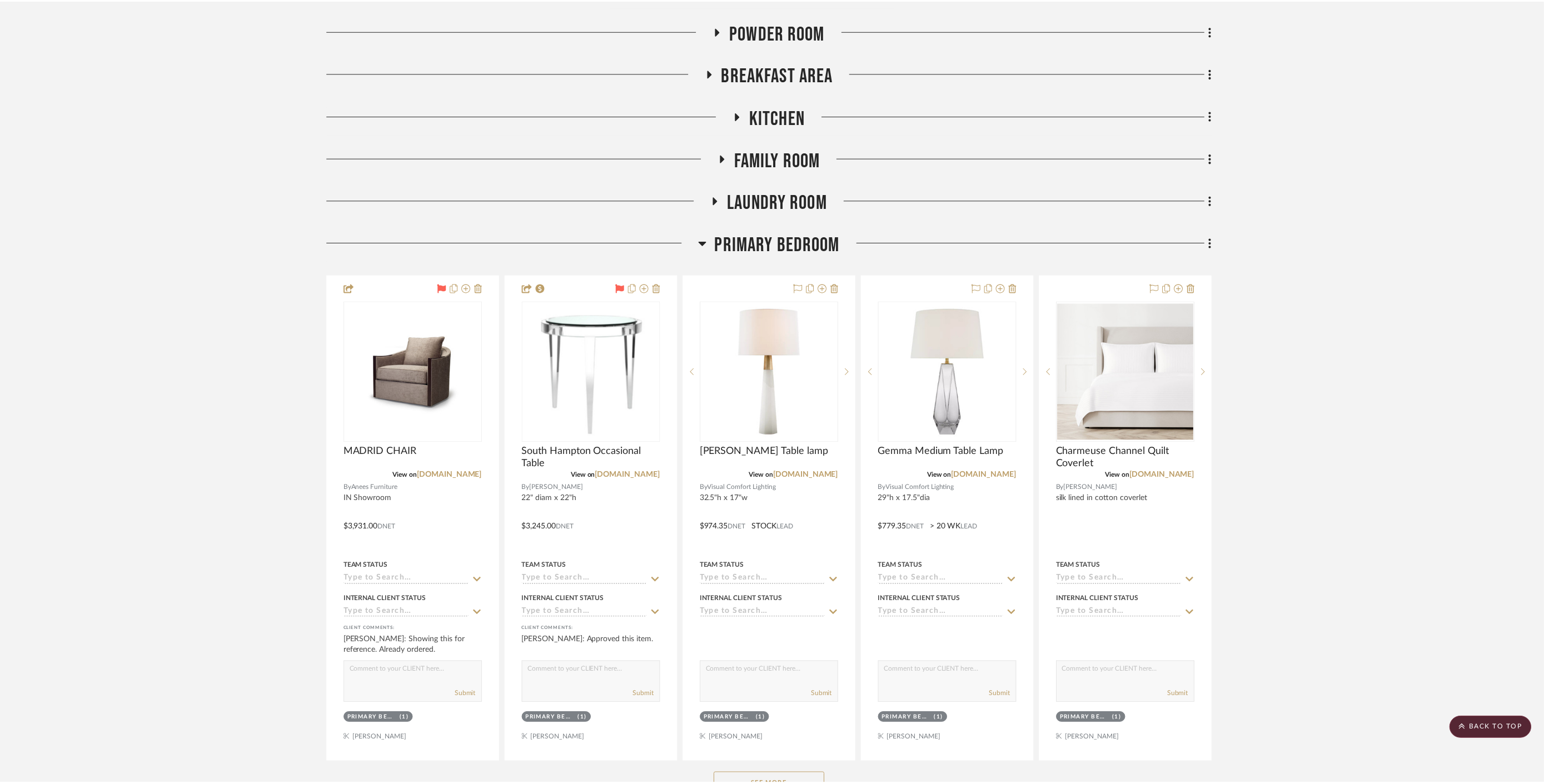
scroll to position [494, 0]
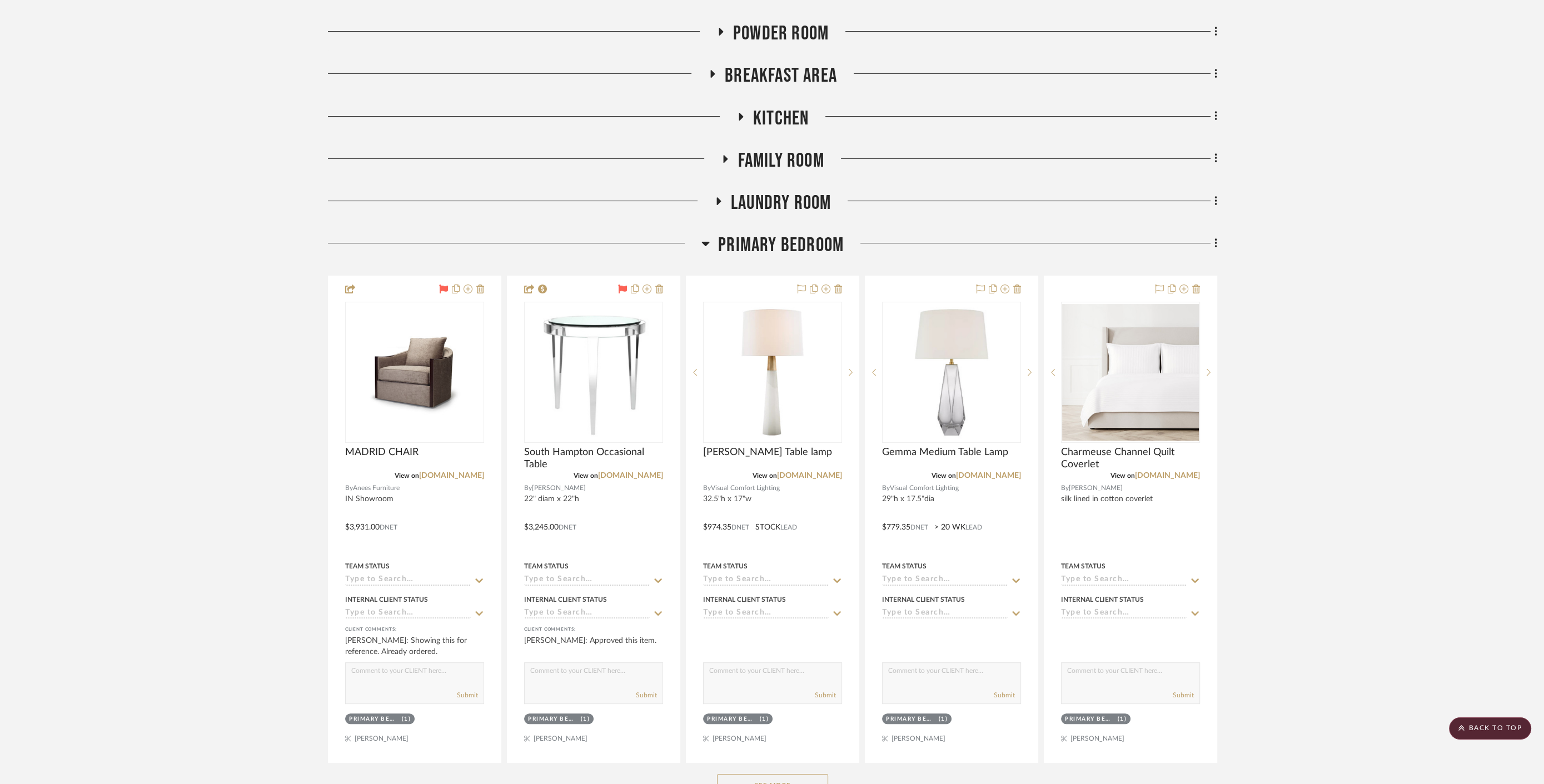
click at [803, 243] on span "Primary Bedroom" at bounding box center [780, 246] width 126 height 24
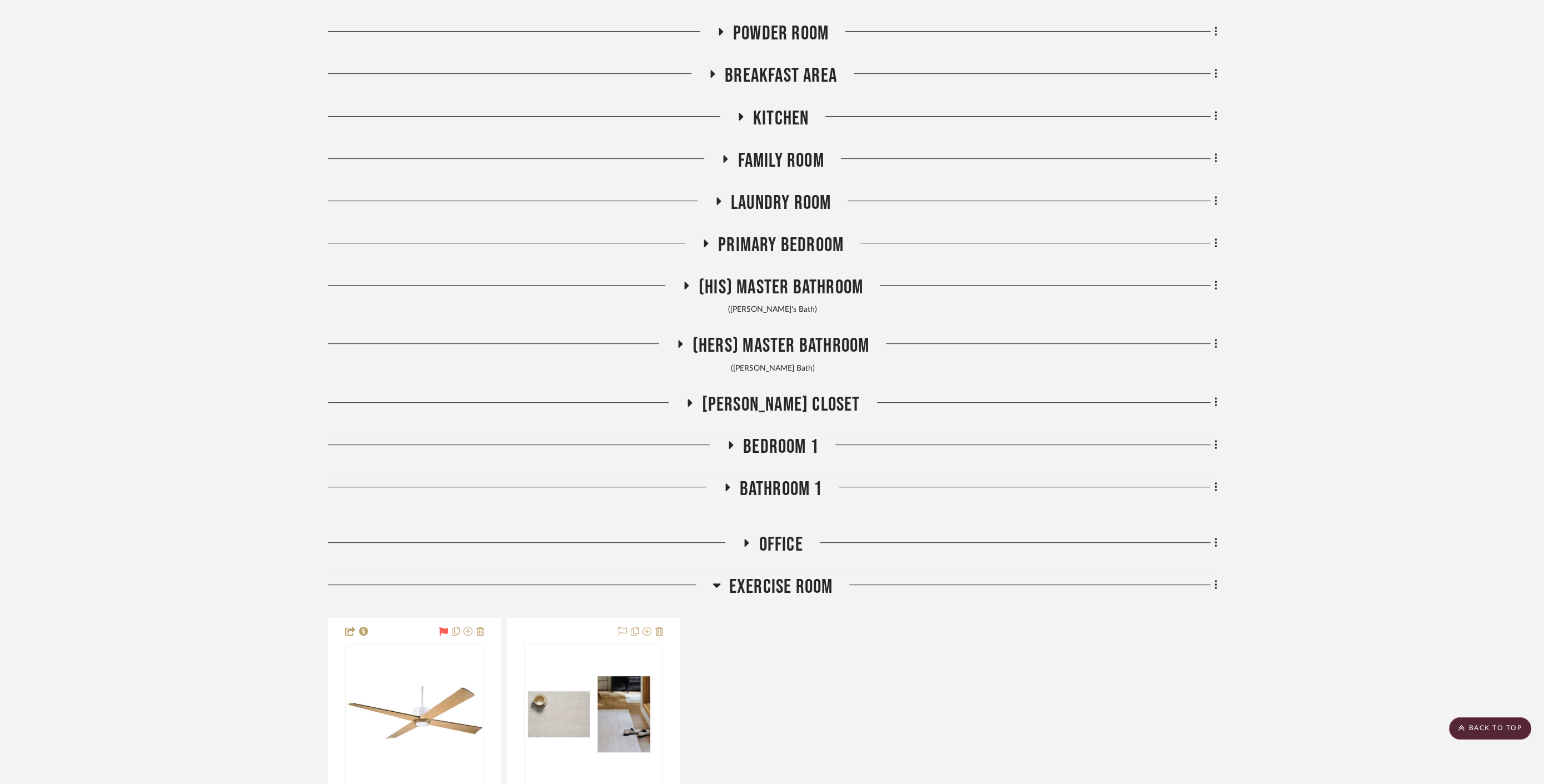
click at [779, 595] on span "Exercise Room" at bounding box center [781, 587] width 104 height 24
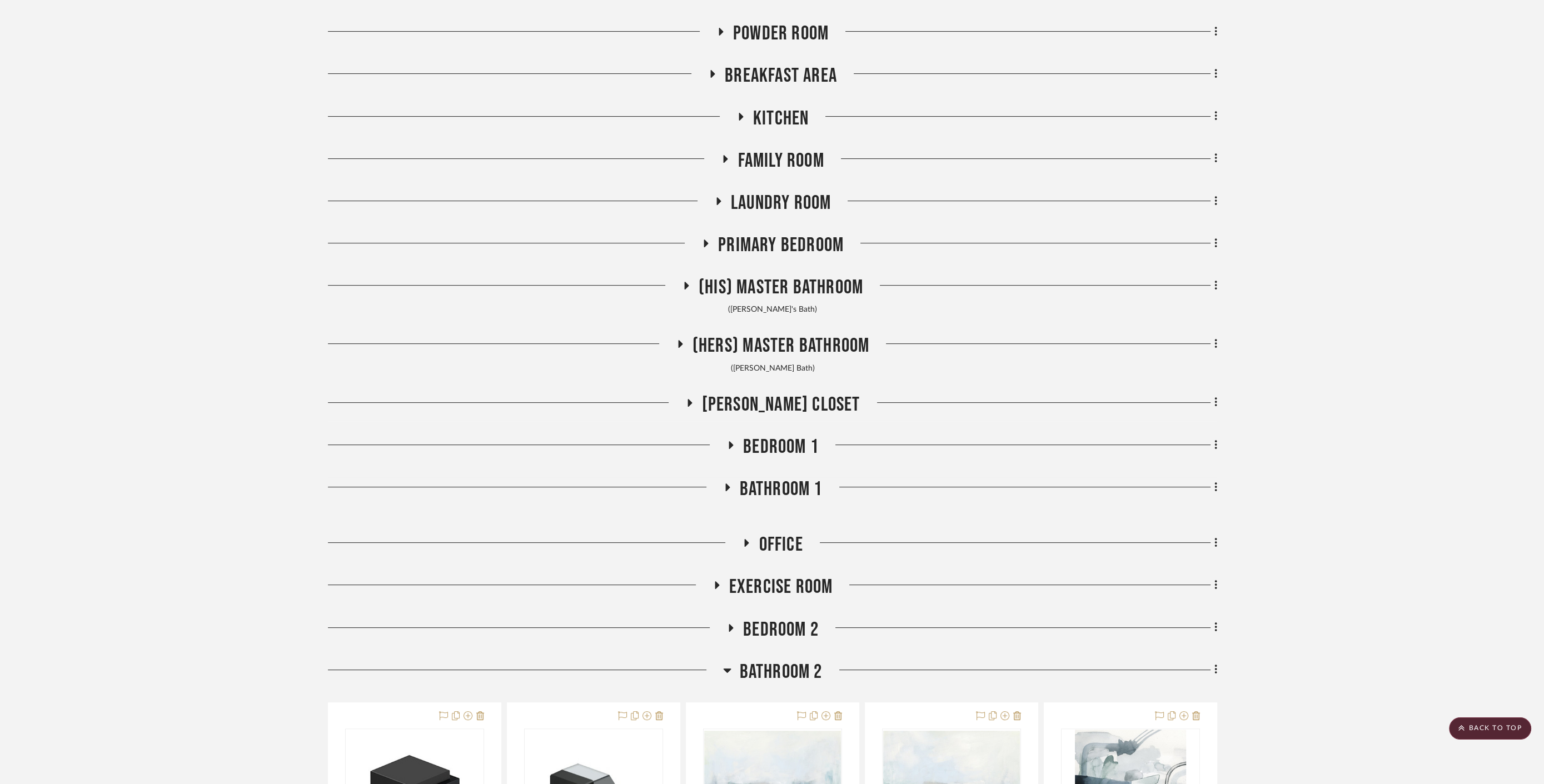
scroll to position [679, 0]
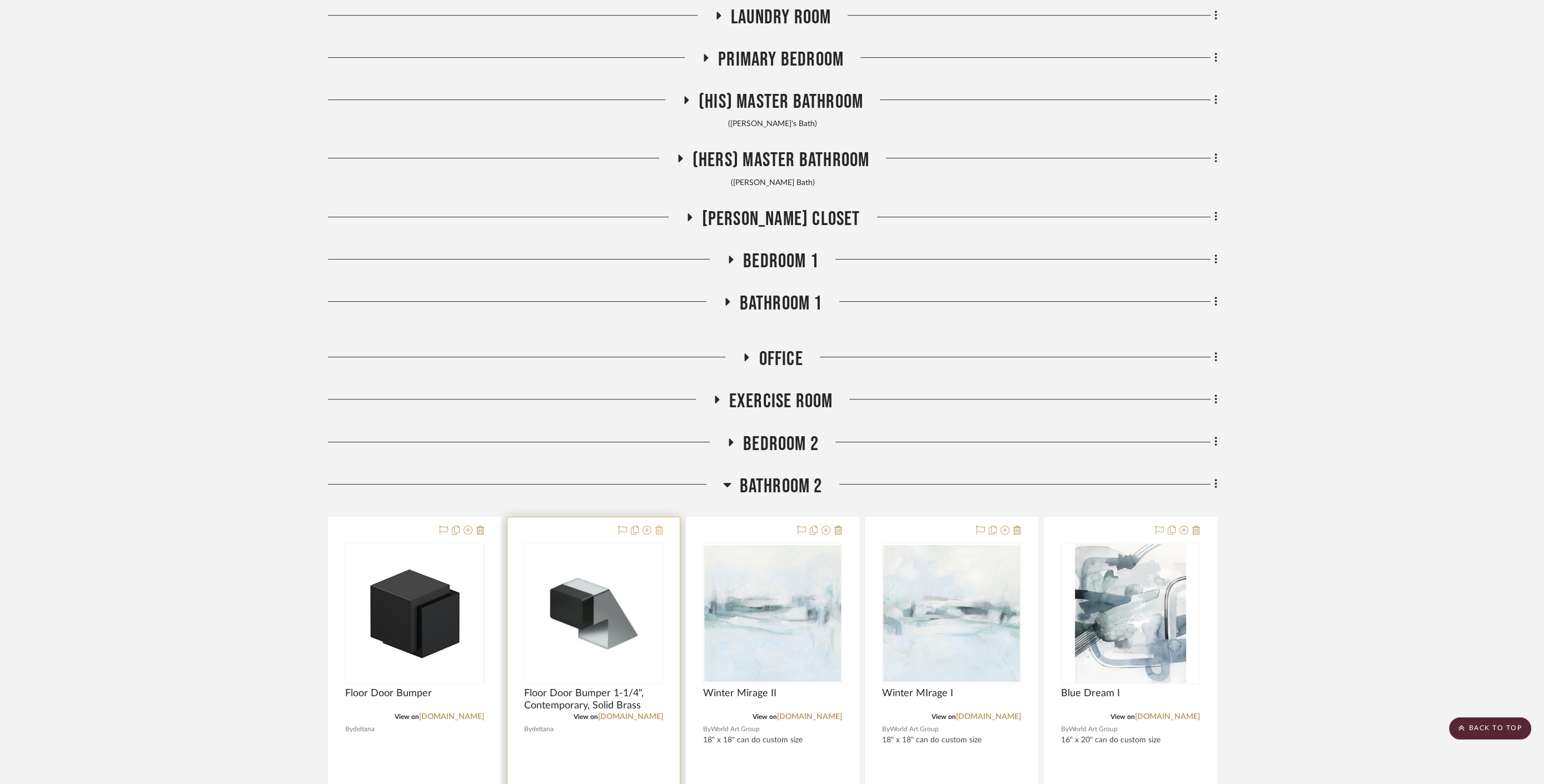
click at [659, 529] on icon at bounding box center [659, 530] width 8 height 9
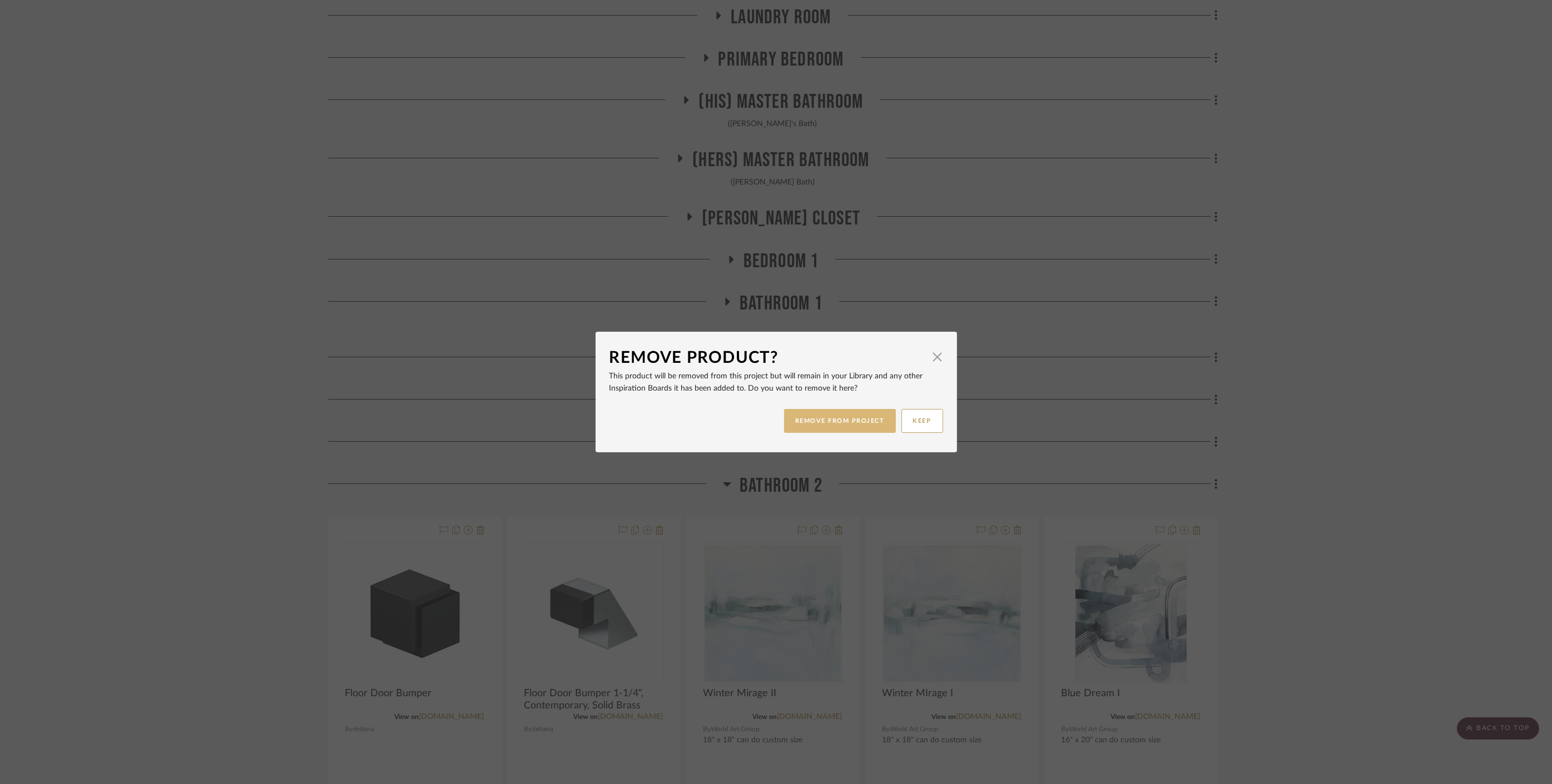
click at [840, 428] on button "REMOVE FROM PROJECT" at bounding box center [840, 421] width 112 height 24
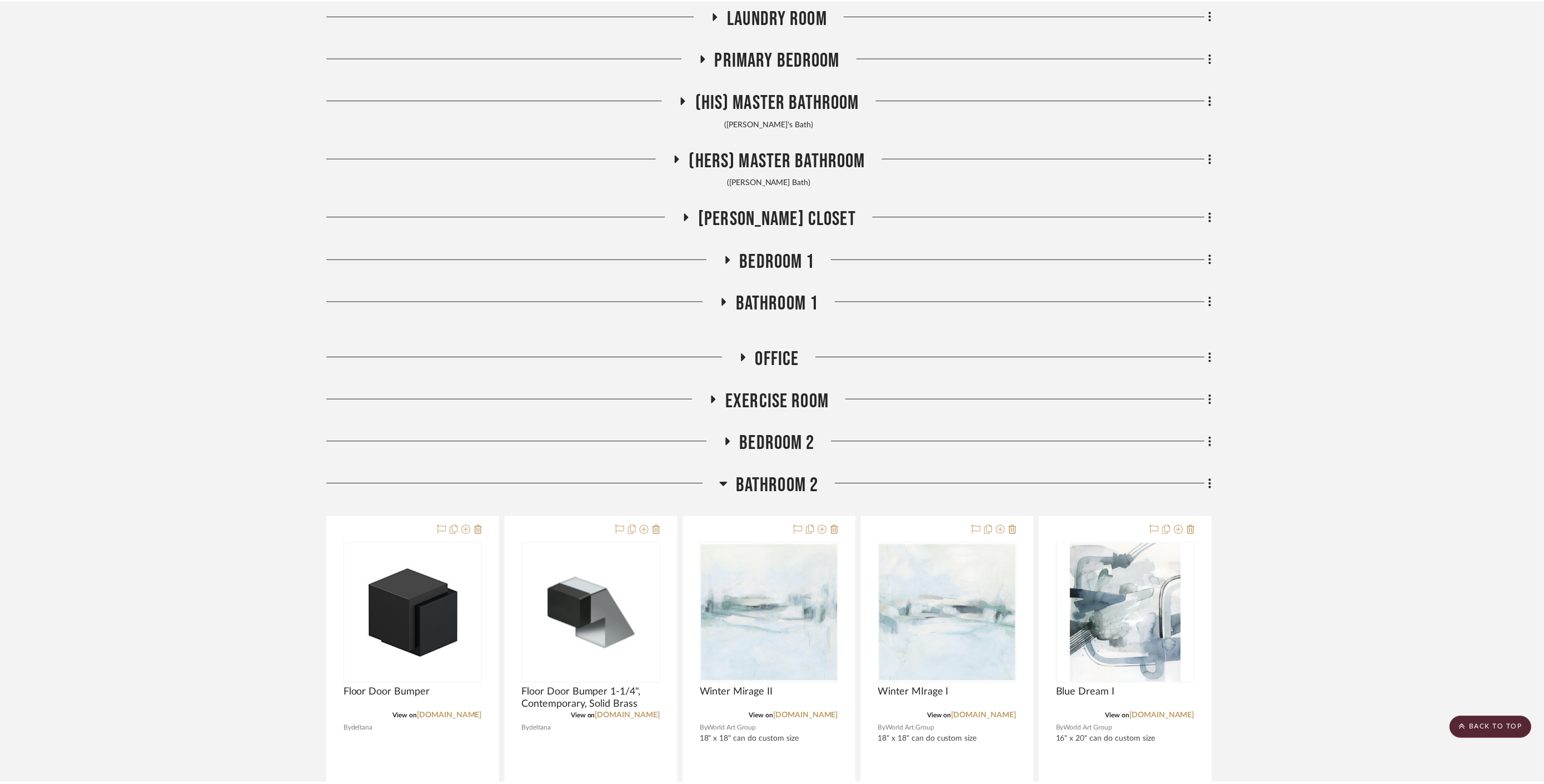
scroll to position [679, 0]
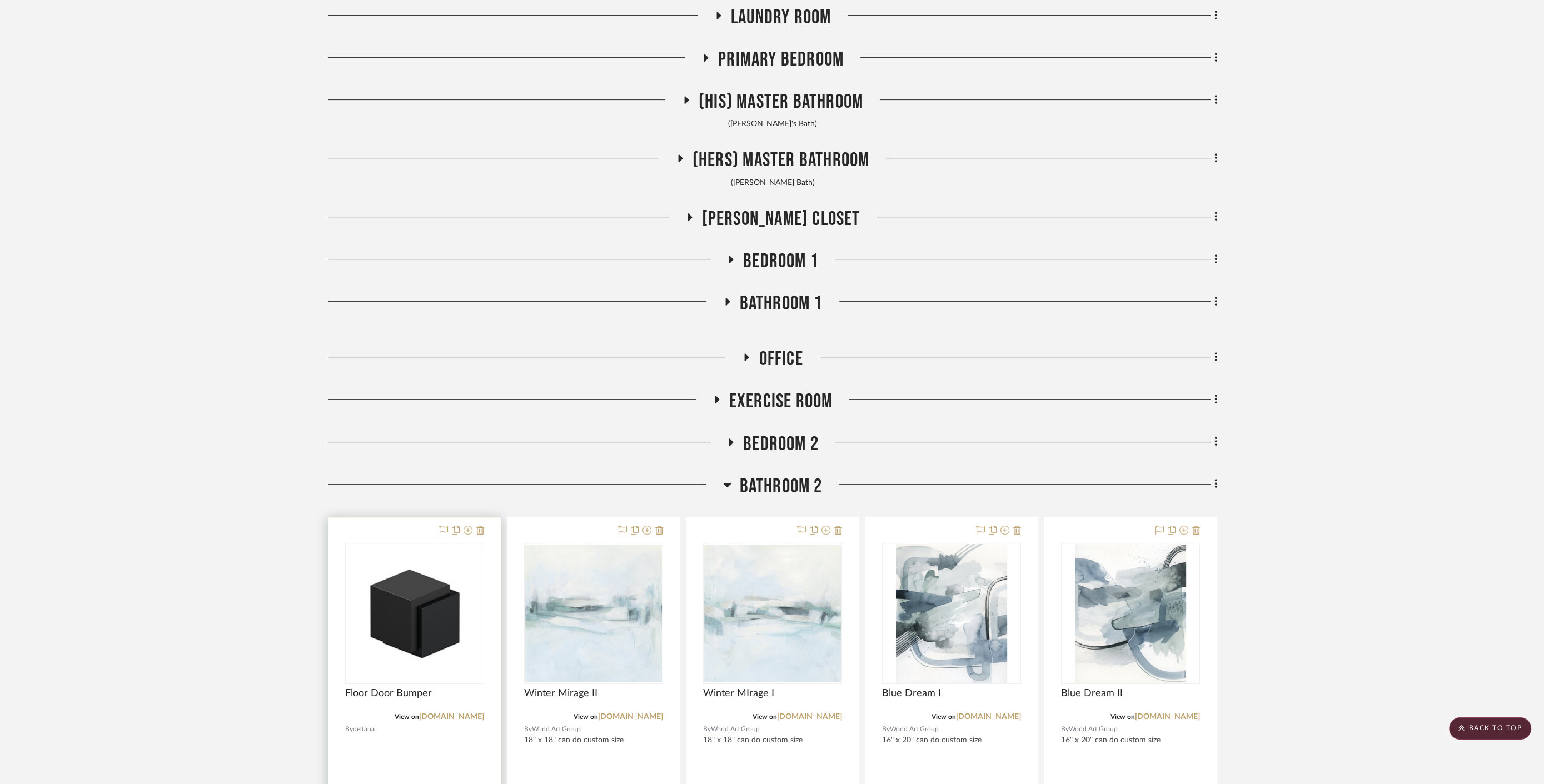
click at [479, 521] on div at bounding box center [414, 761] width 172 height 487
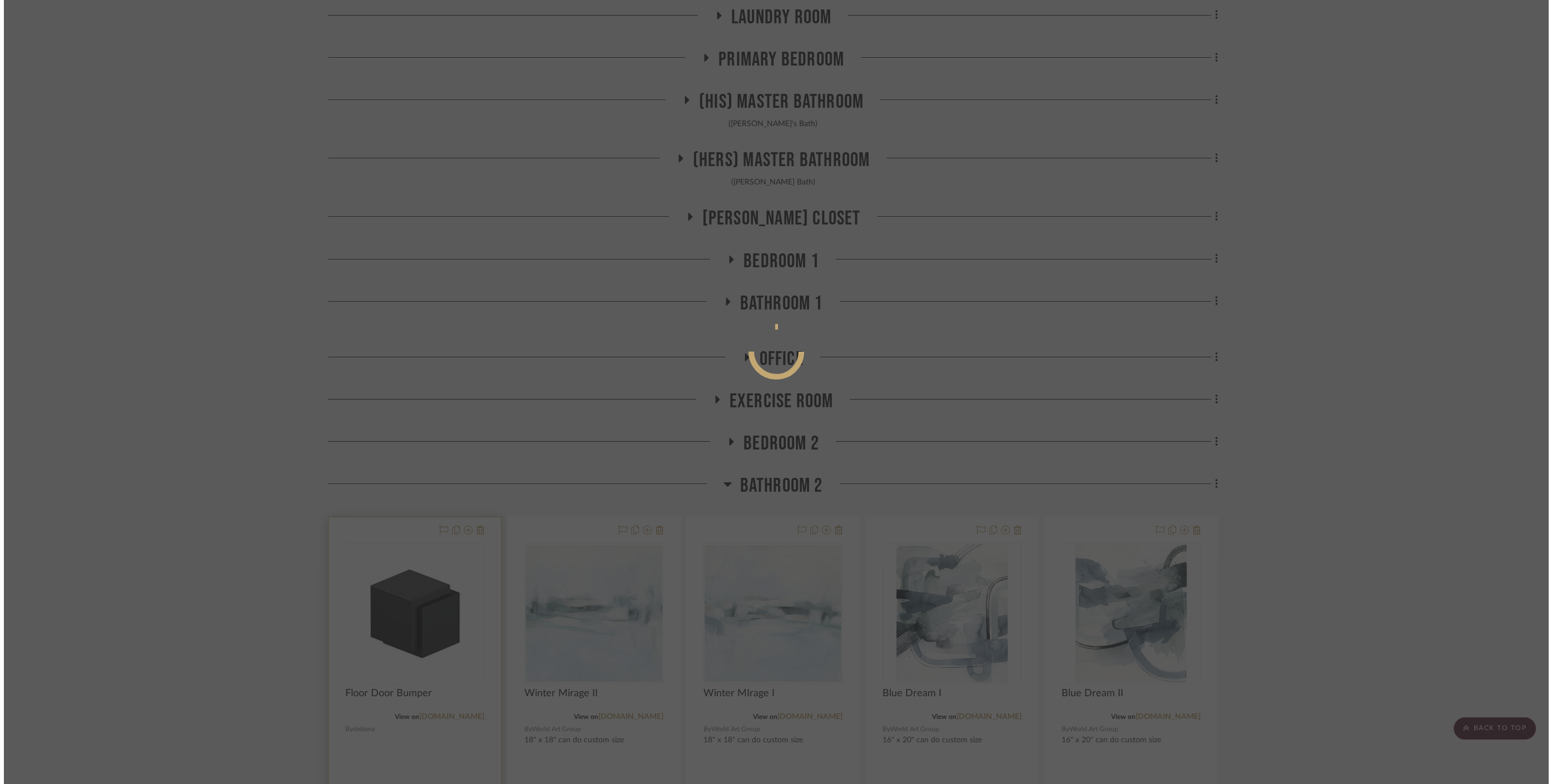
scroll to position [0, 0]
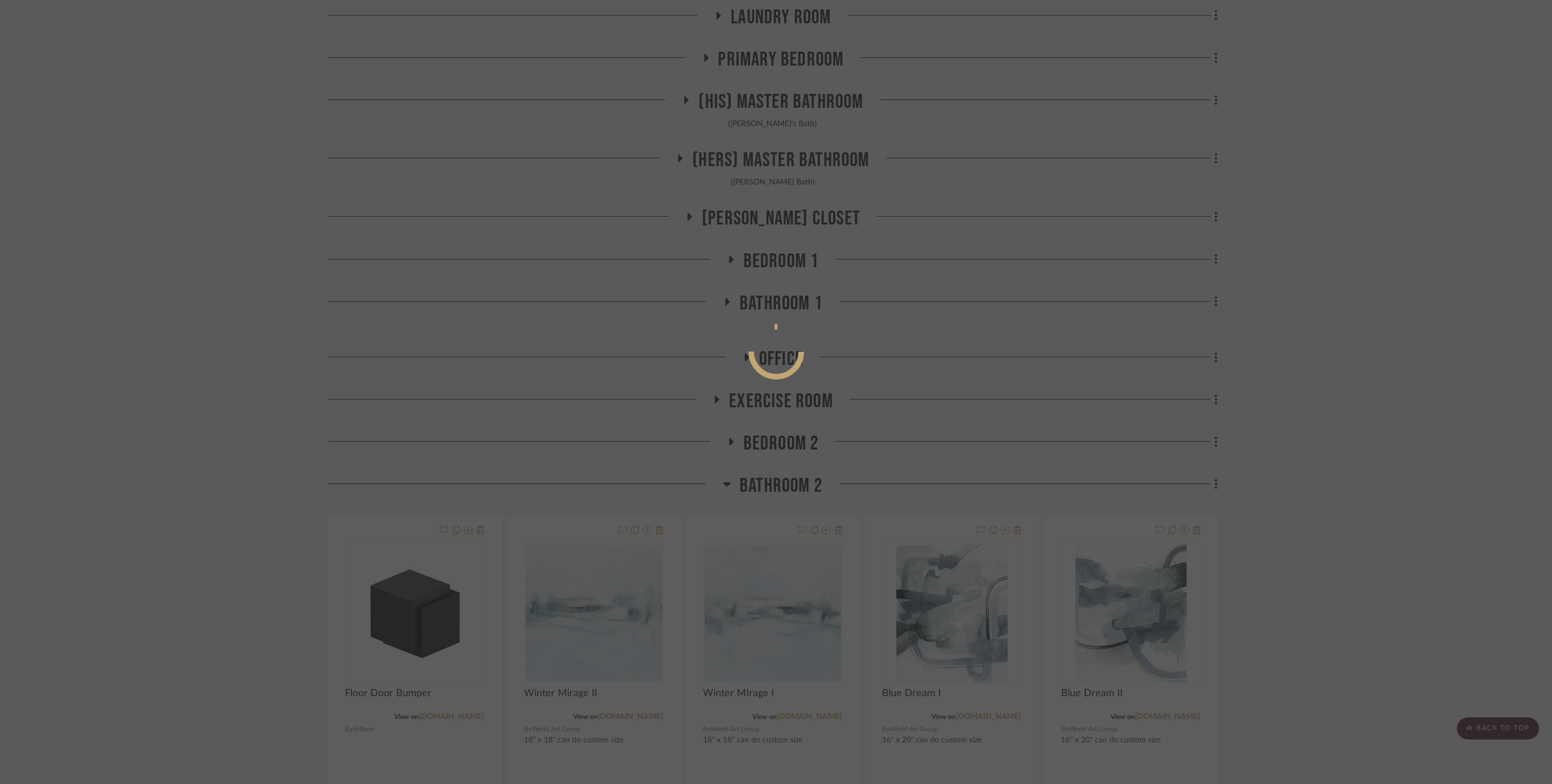
click at [352, 469] on div at bounding box center [776, 392] width 1552 height 784
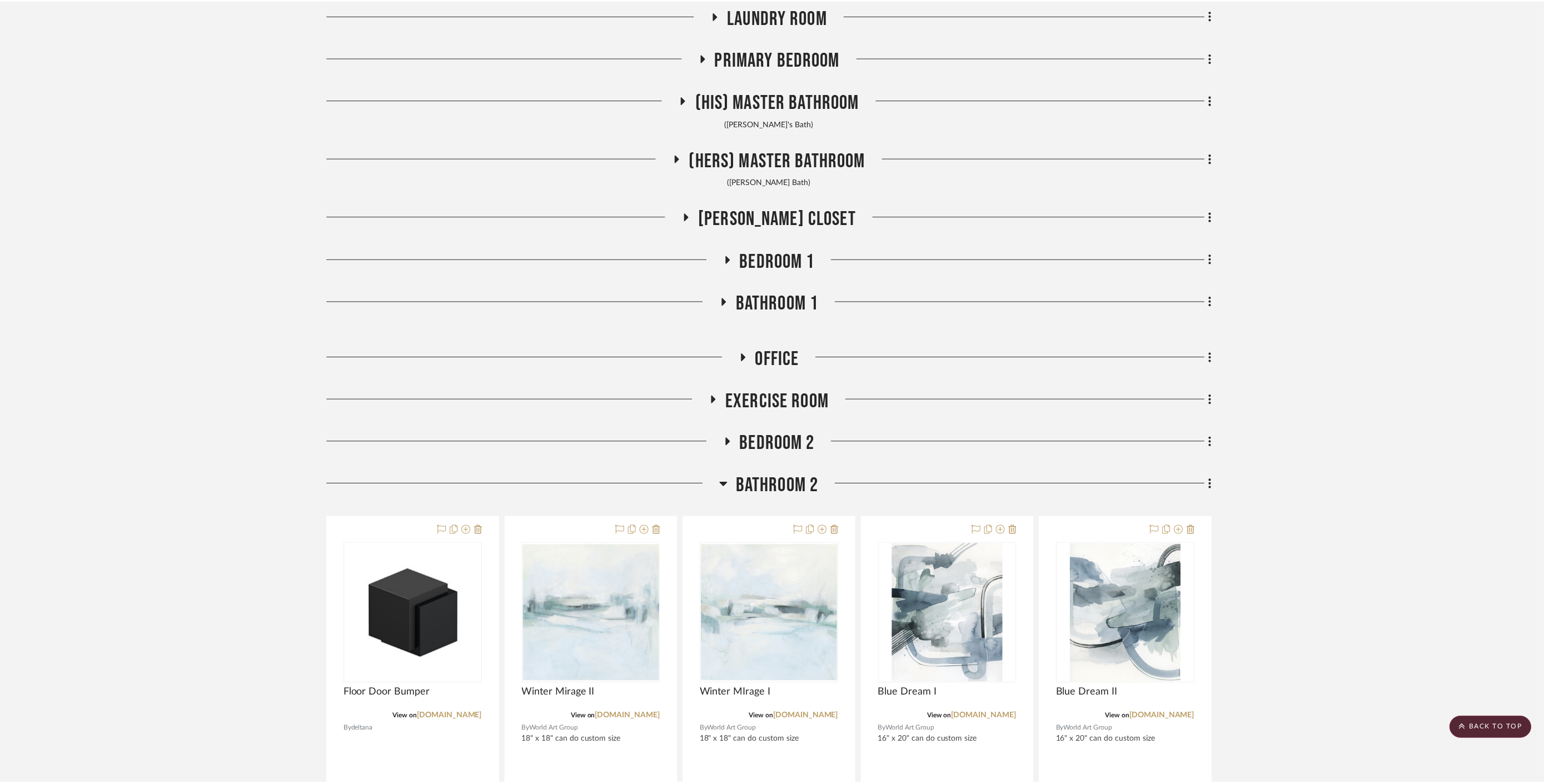
scroll to position [679, 0]
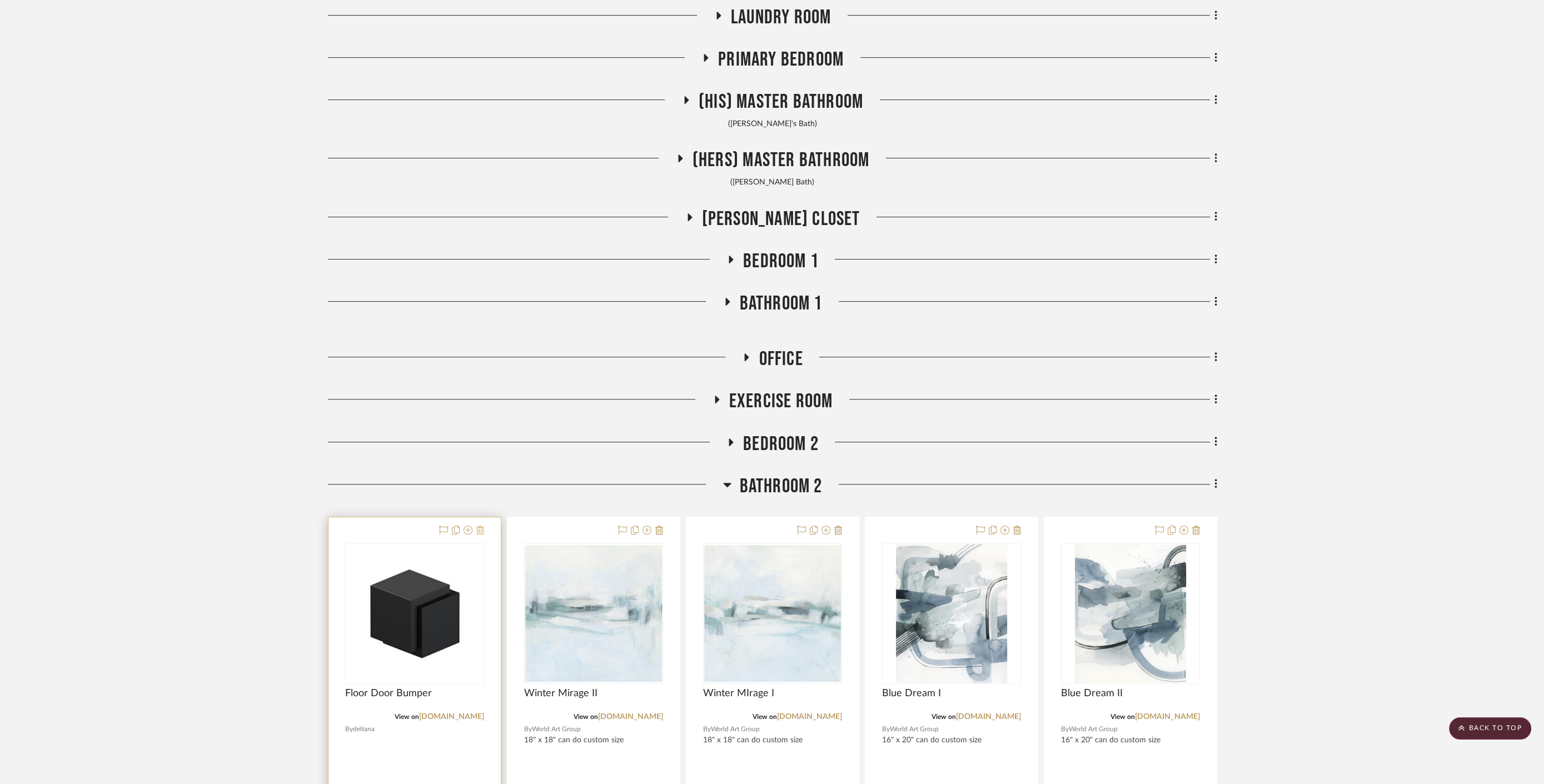
click at [481, 530] on icon at bounding box center [480, 530] width 8 height 9
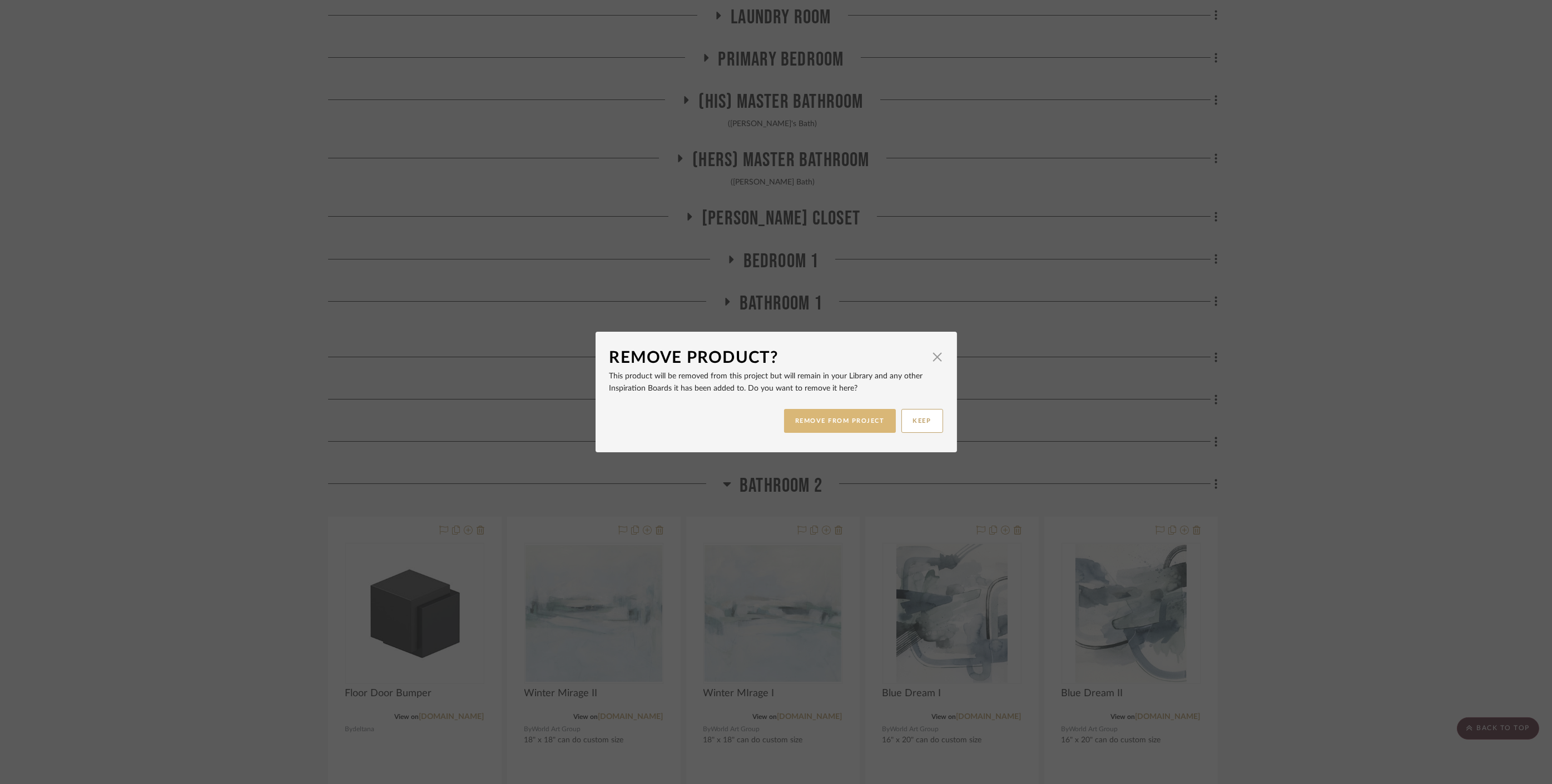
click at [843, 422] on button "REMOVE FROM PROJECT" at bounding box center [840, 421] width 112 height 24
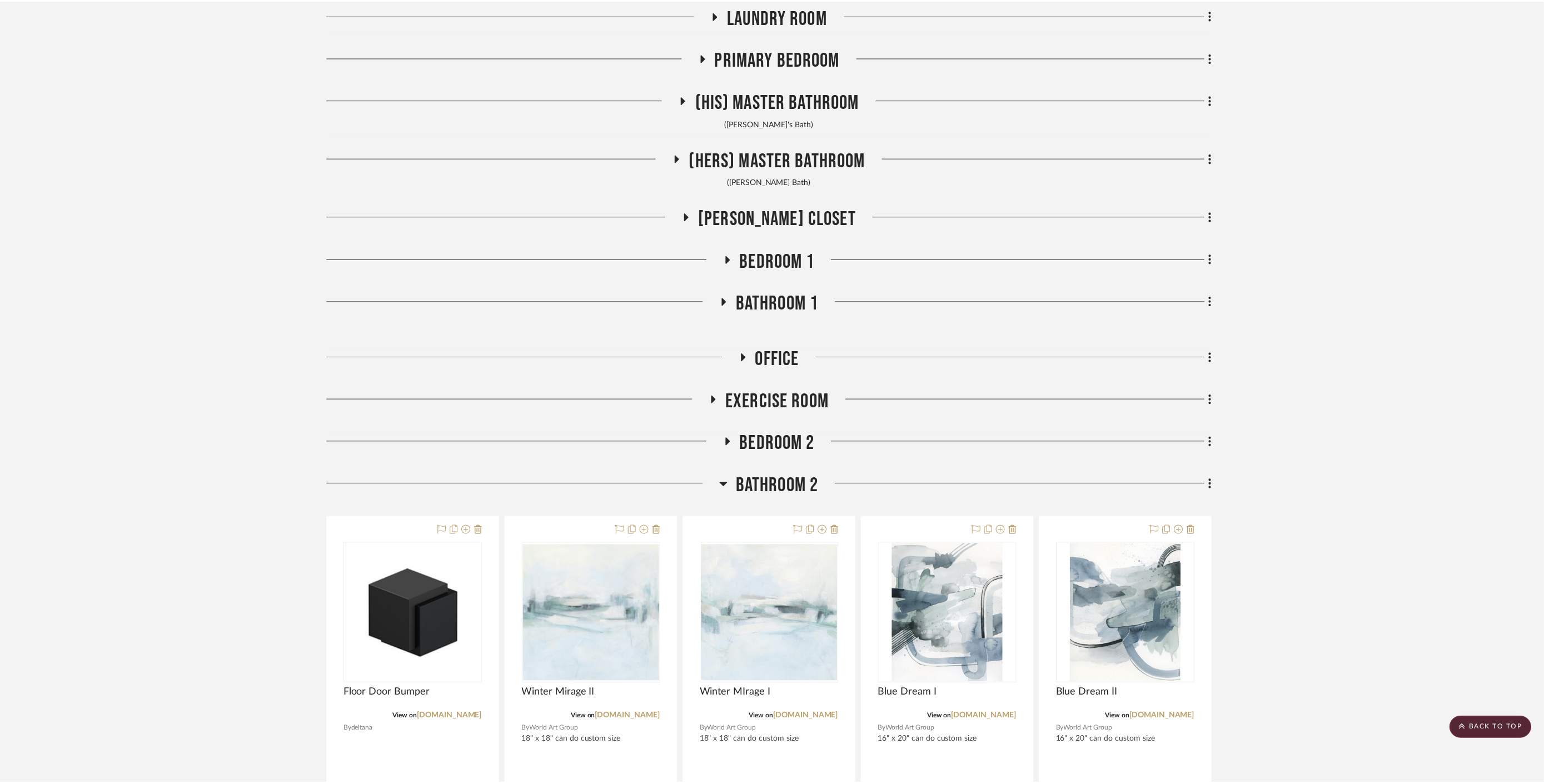
scroll to position [679, 0]
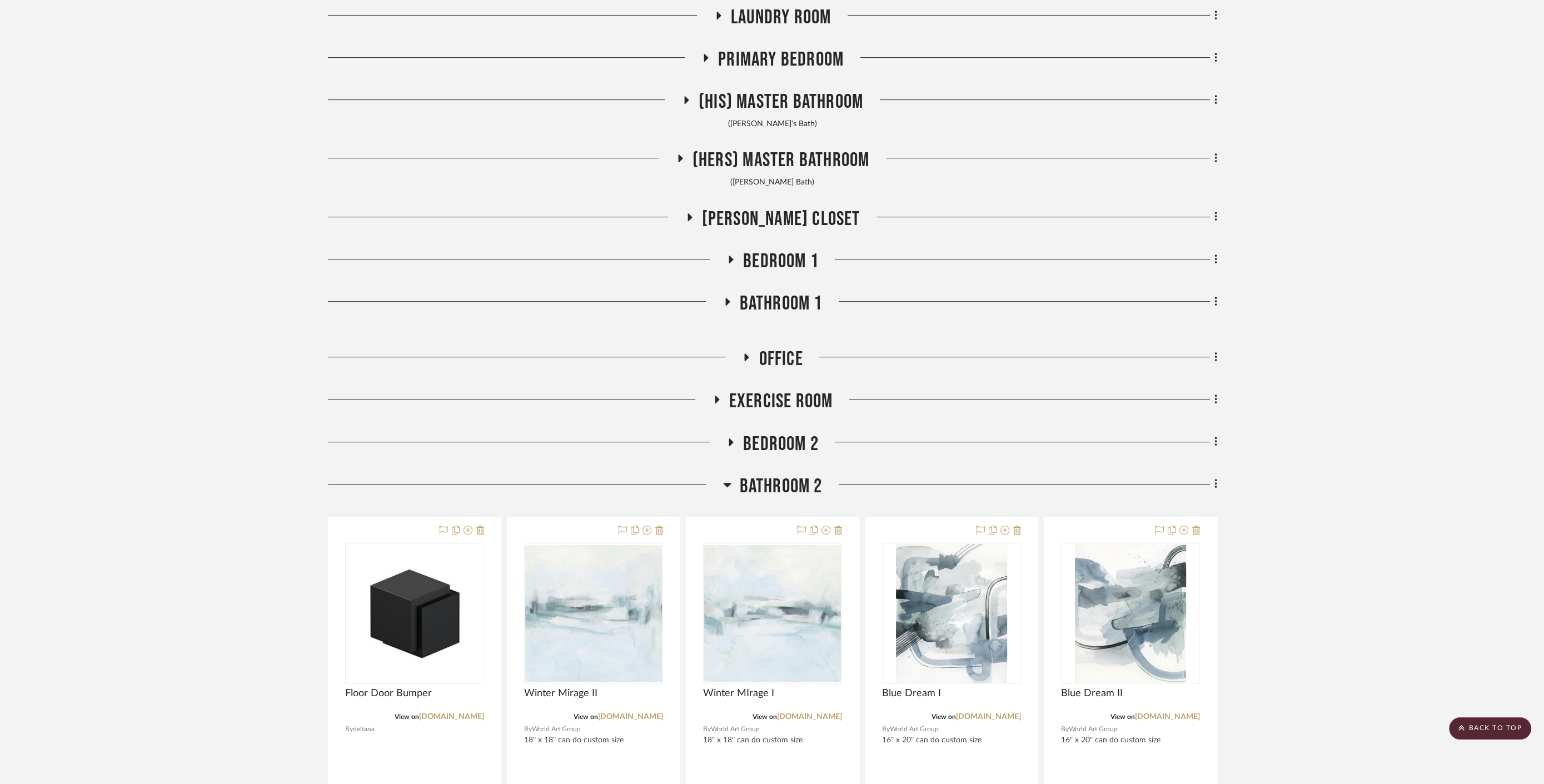
click at [761, 296] on span "Bathroom 1" at bounding box center [781, 304] width 83 height 24
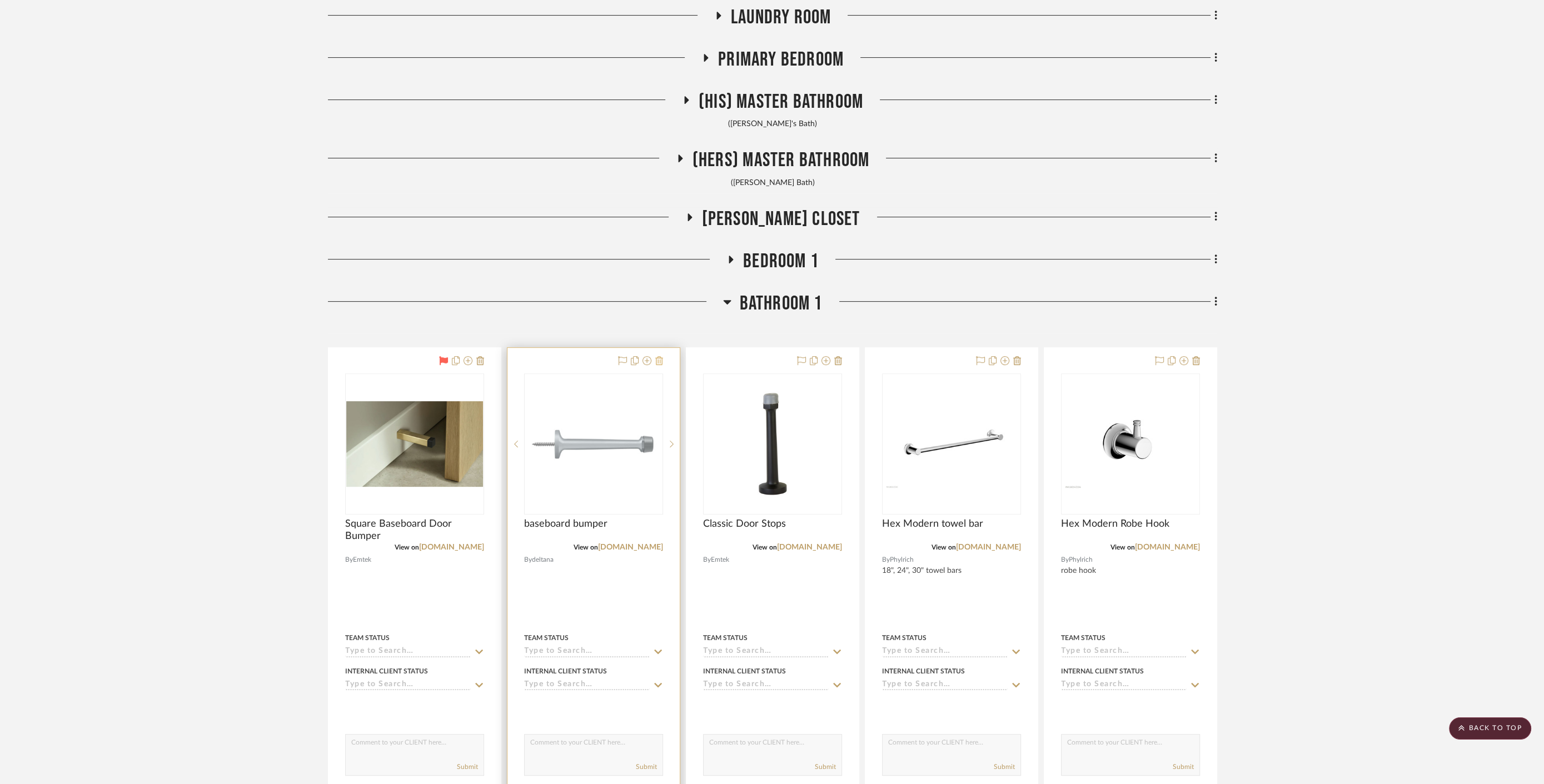
click at [659, 360] on icon at bounding box center [659, 361] width 8 height 9
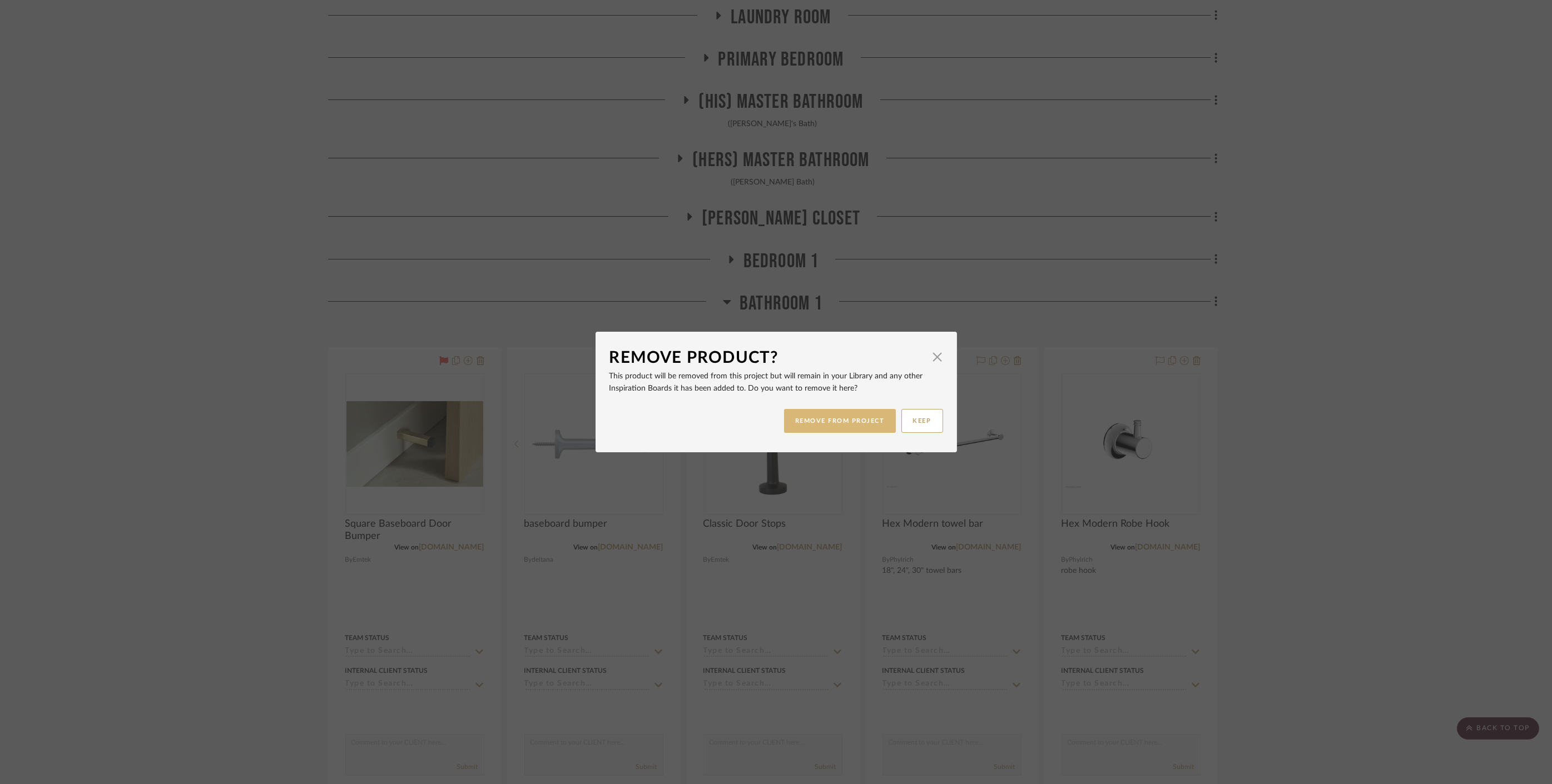
click at [835, 422] on button "REMOVE FROM PROJECT" at bounding box center [840, 421] width 112 height 24
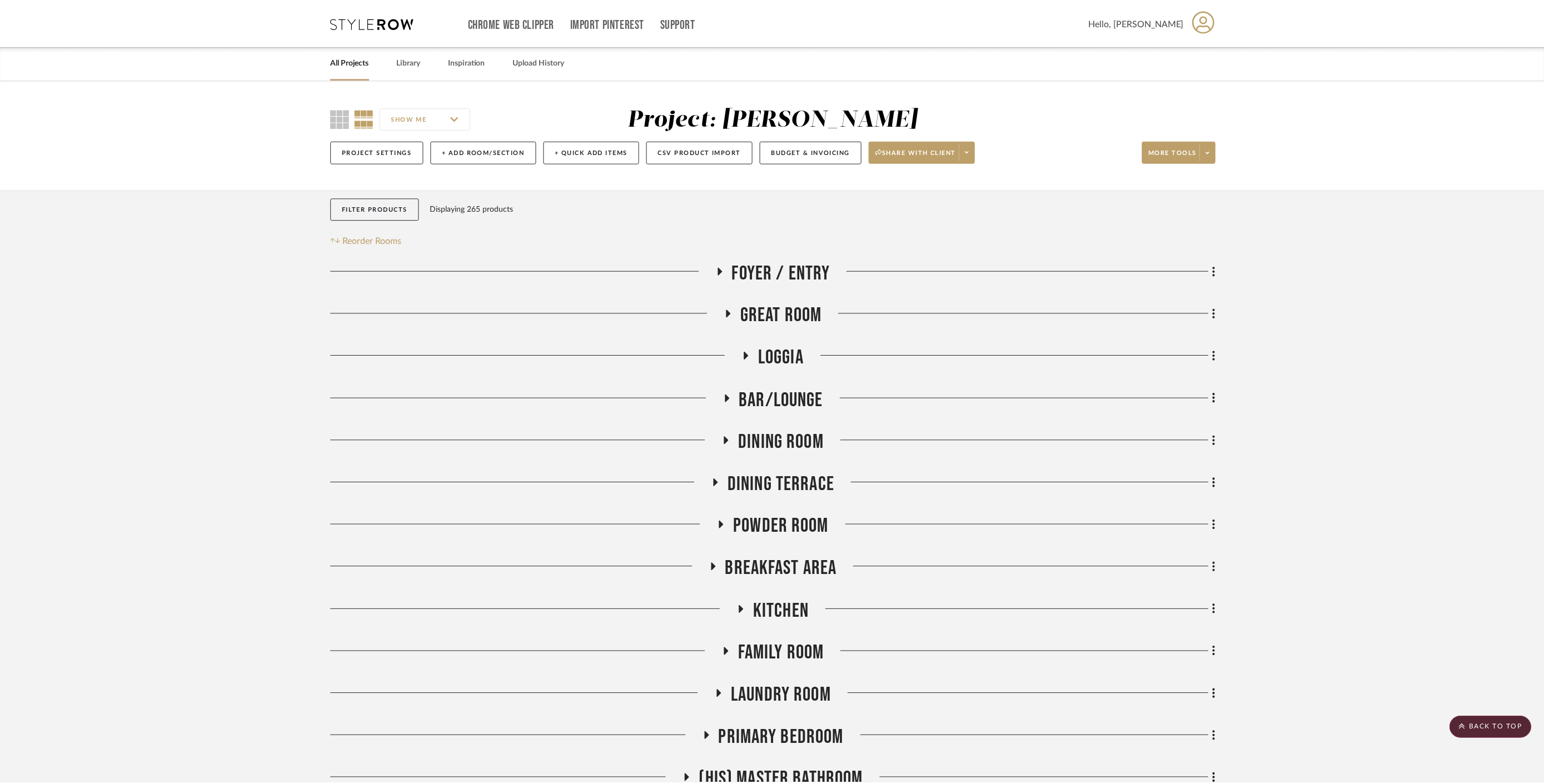
scroll to position [679, 0]
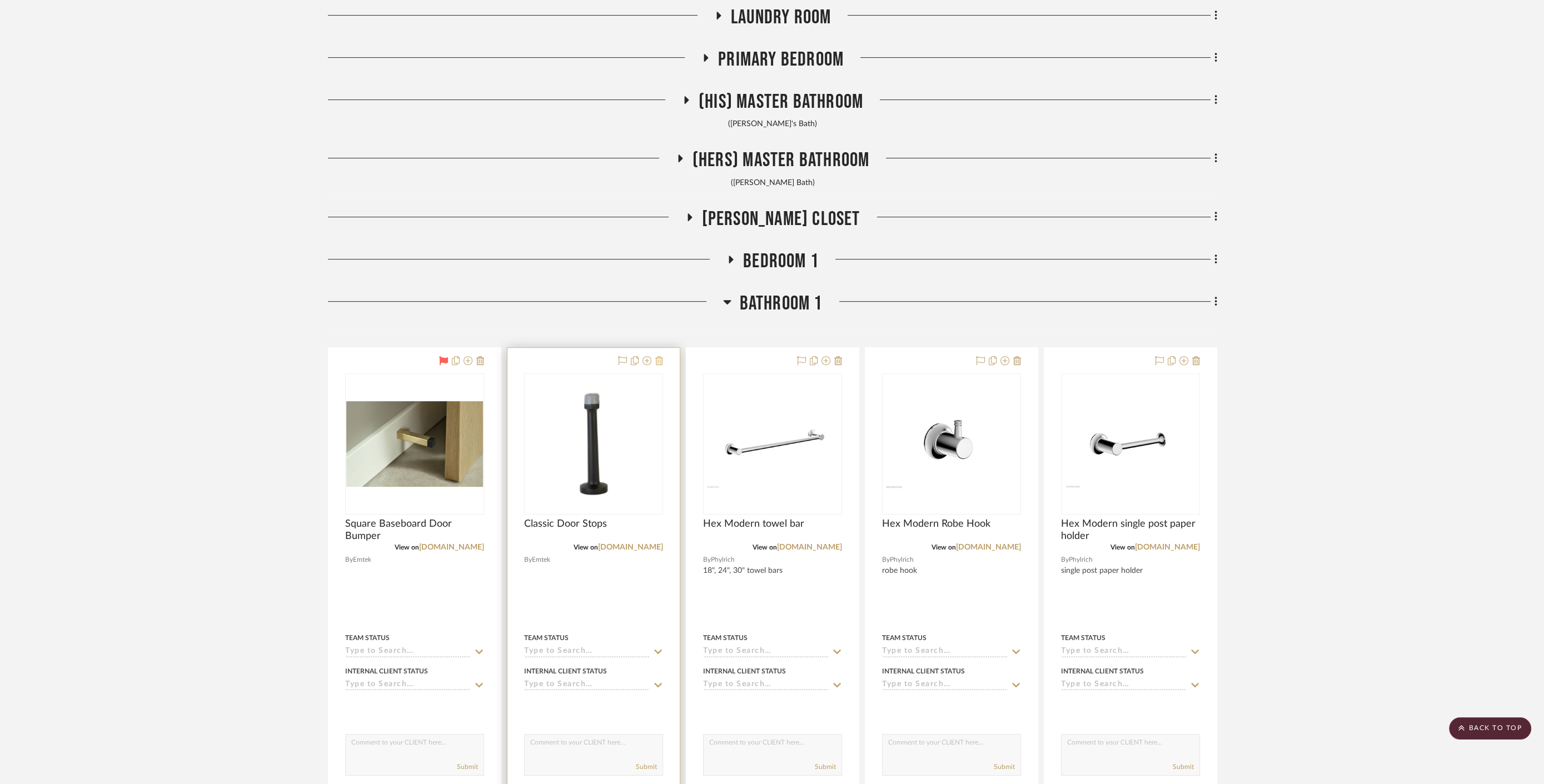
click at [659, 362] on icon at bounding box center [659, 361] width 8 height 9
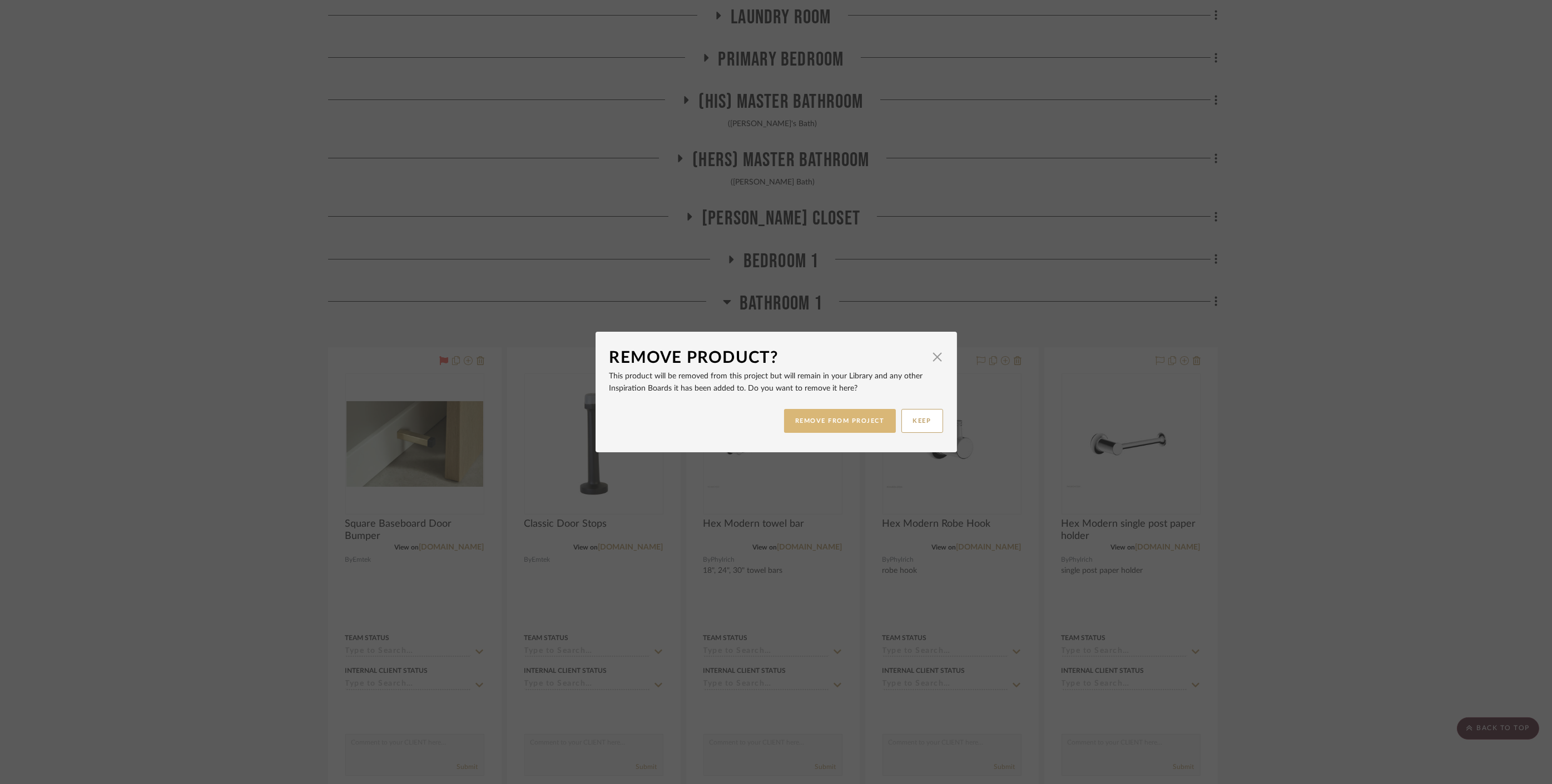
click at [841, 429] on button "REMOVE FROM PROJECT" at bounding box center [840, 421] width 112 height 24
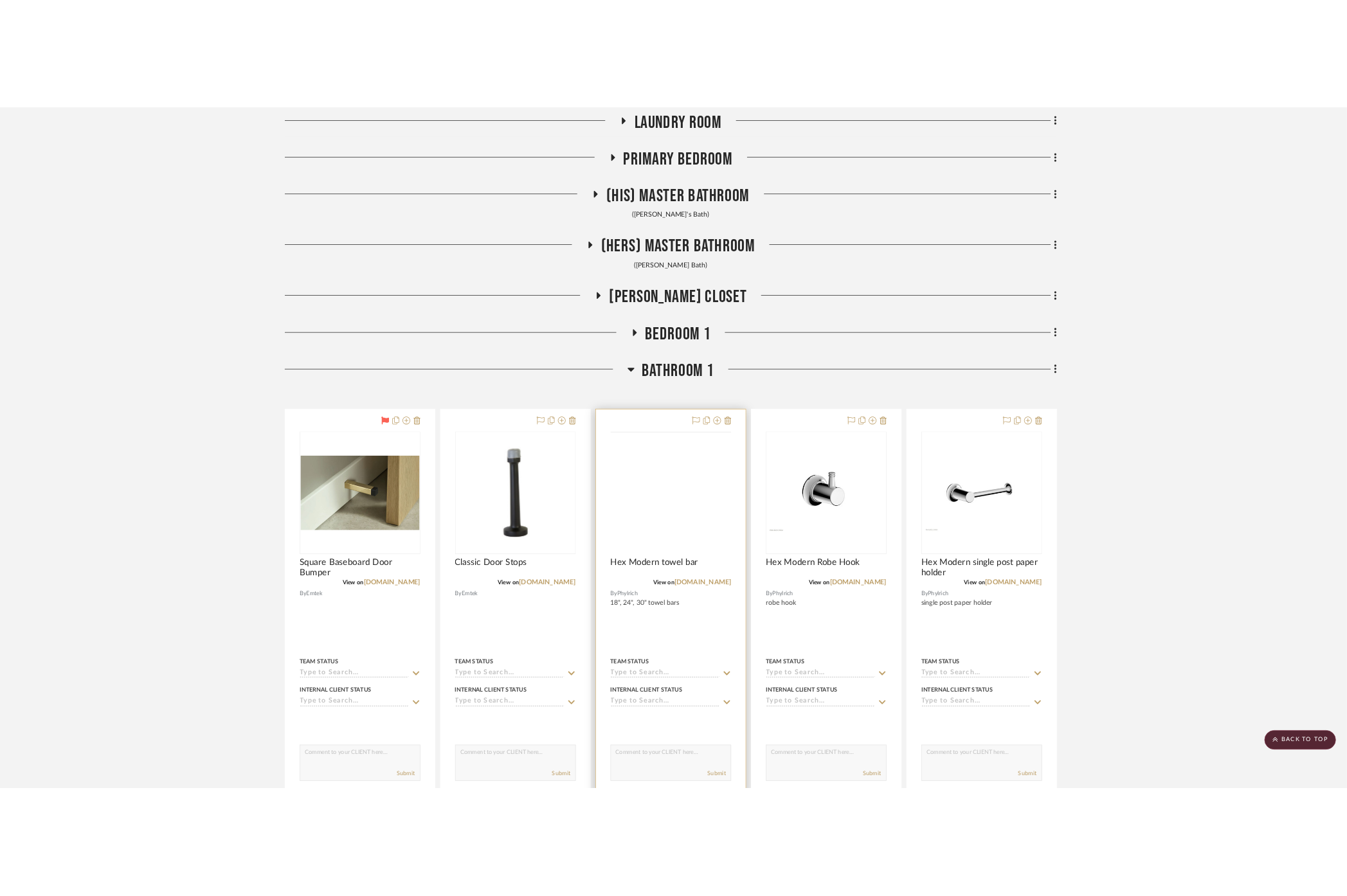
scroll to position [785, 0]
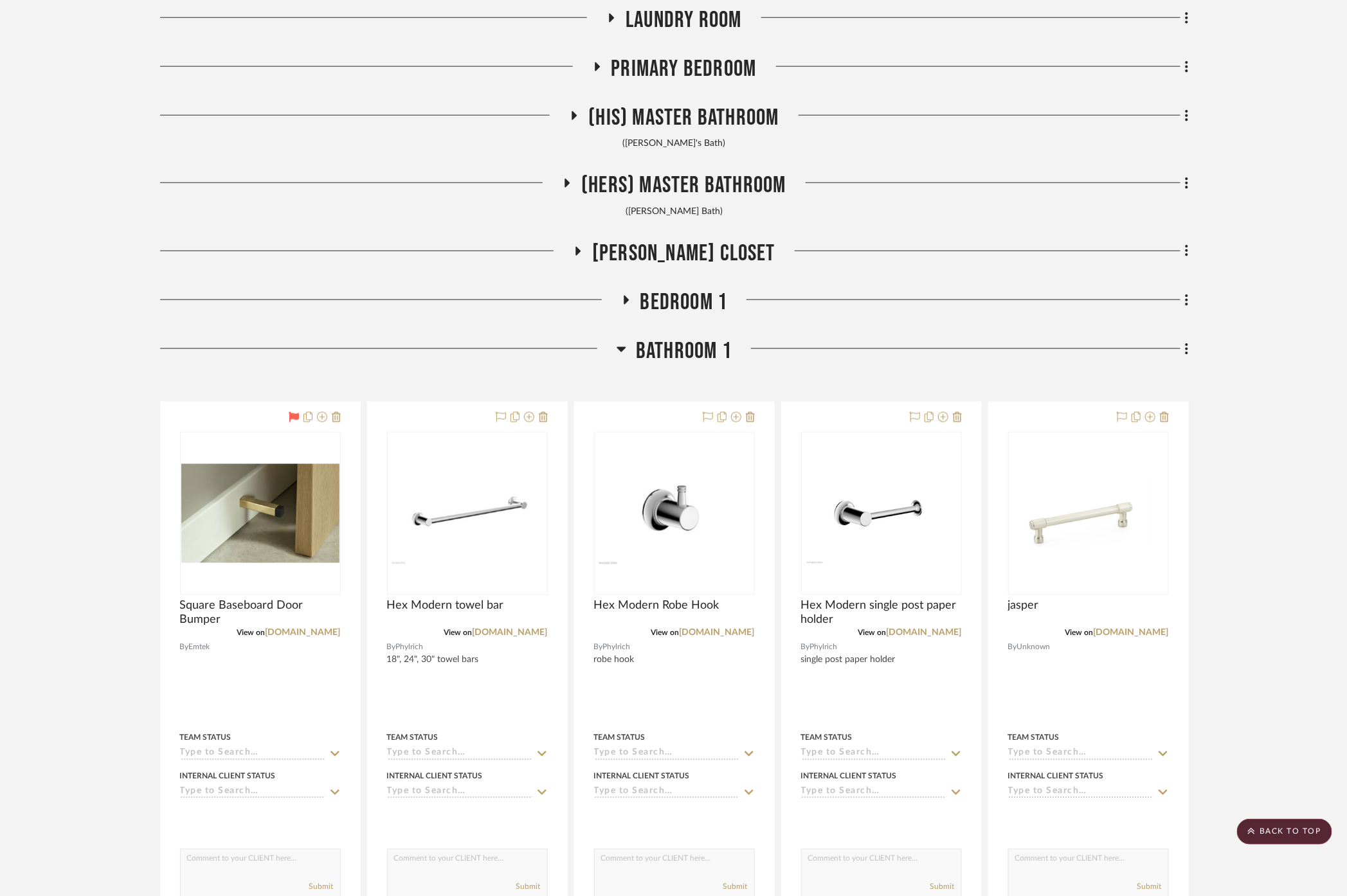
click at [668, 356] on span "Bathroom 1" at bounding box center [684, 352] width 96 height 28
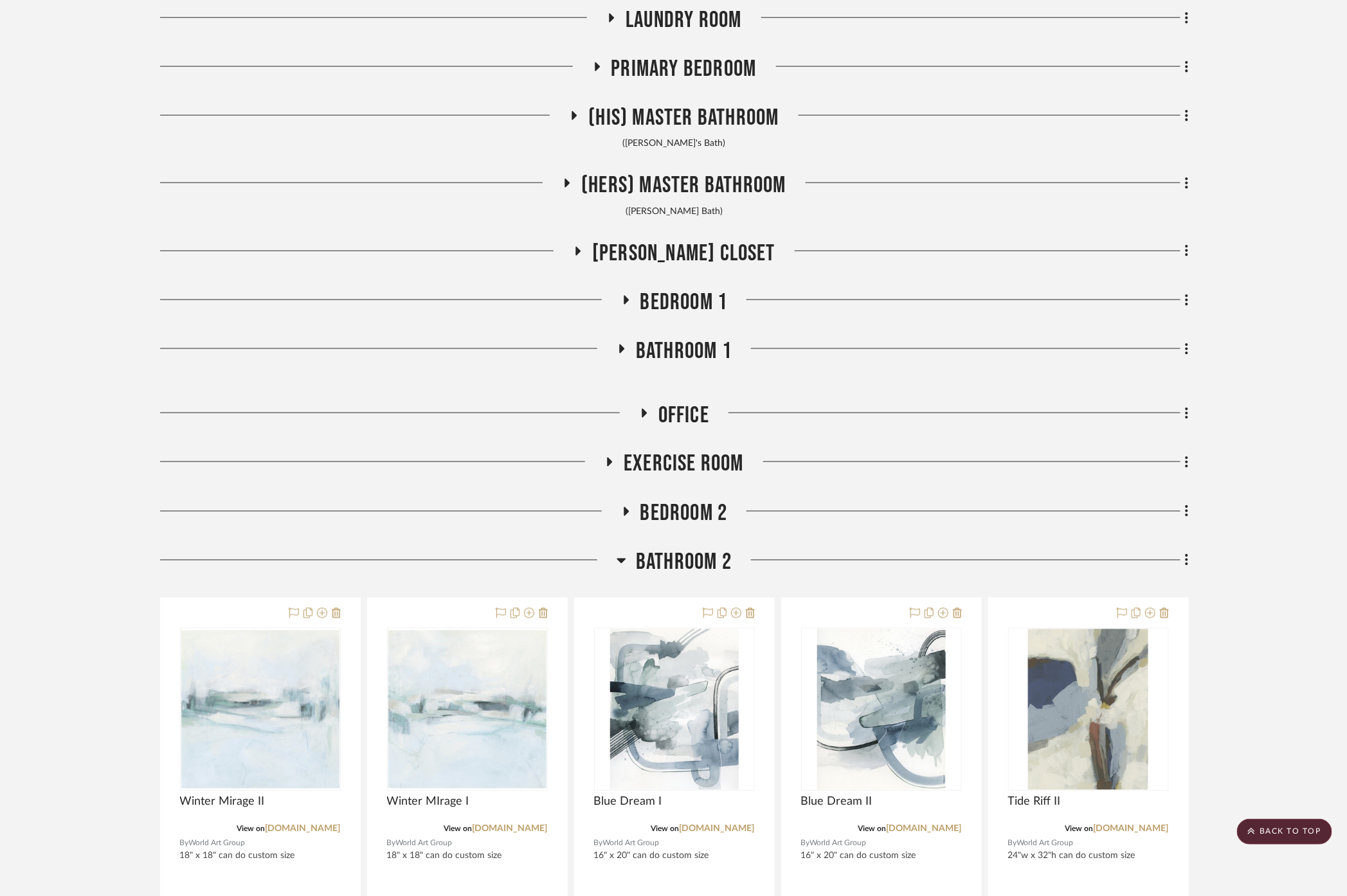
click at [667, 547] on div "Foyer / Entry Great Room Loggia Bar/Lounge Dining Room Dining Terrace Powder Ro…" at bounding box center [674, 595] width 1029 height 2155
click at [664, 554] on span "Bathroom 2" at bounding box center [684, 563] width 96 height 28
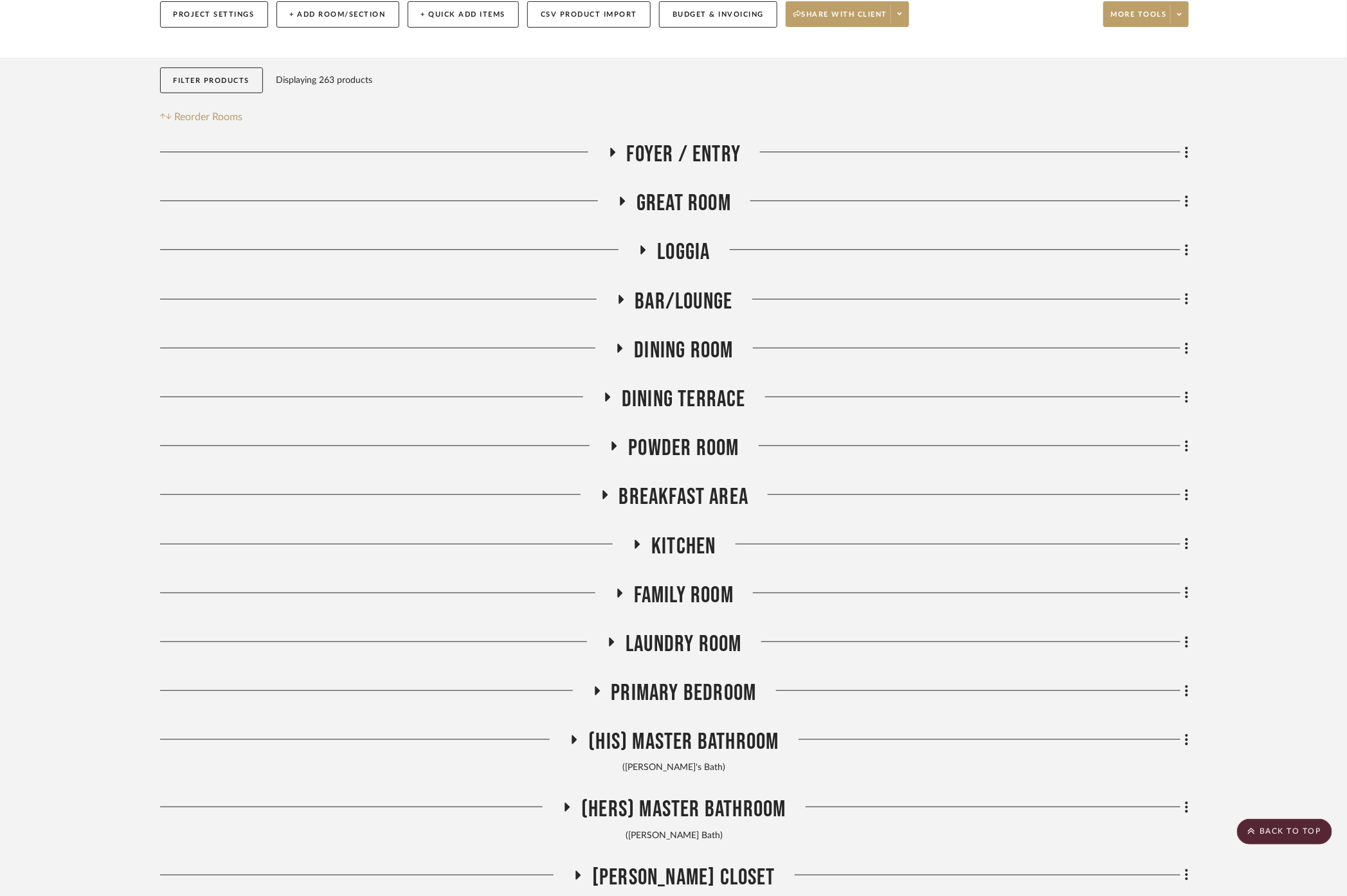
scroll to position [0, 0]
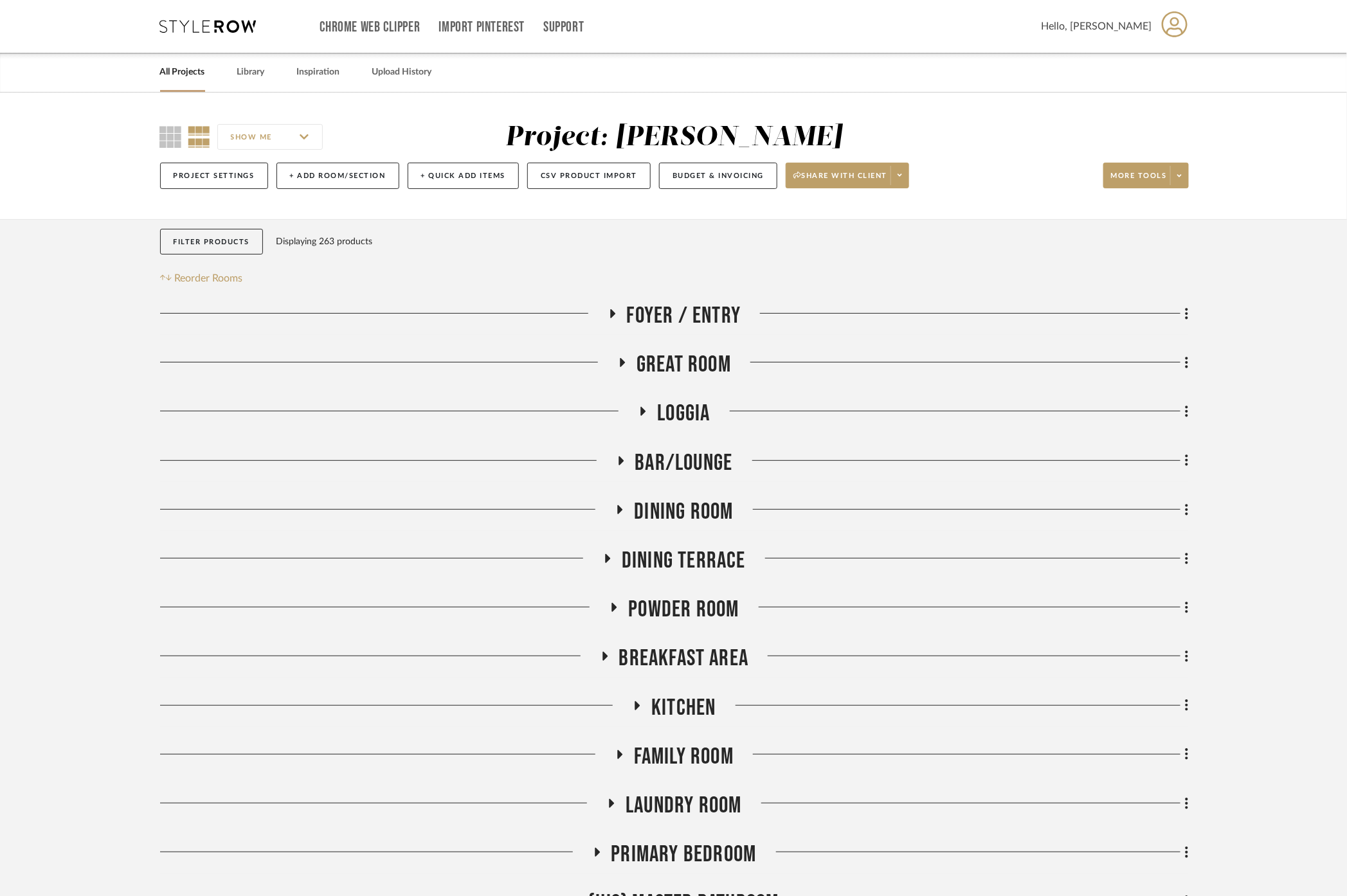
click at [183, 78] on link "All Projects" at bounding box center [182, 72] width 45 height 17
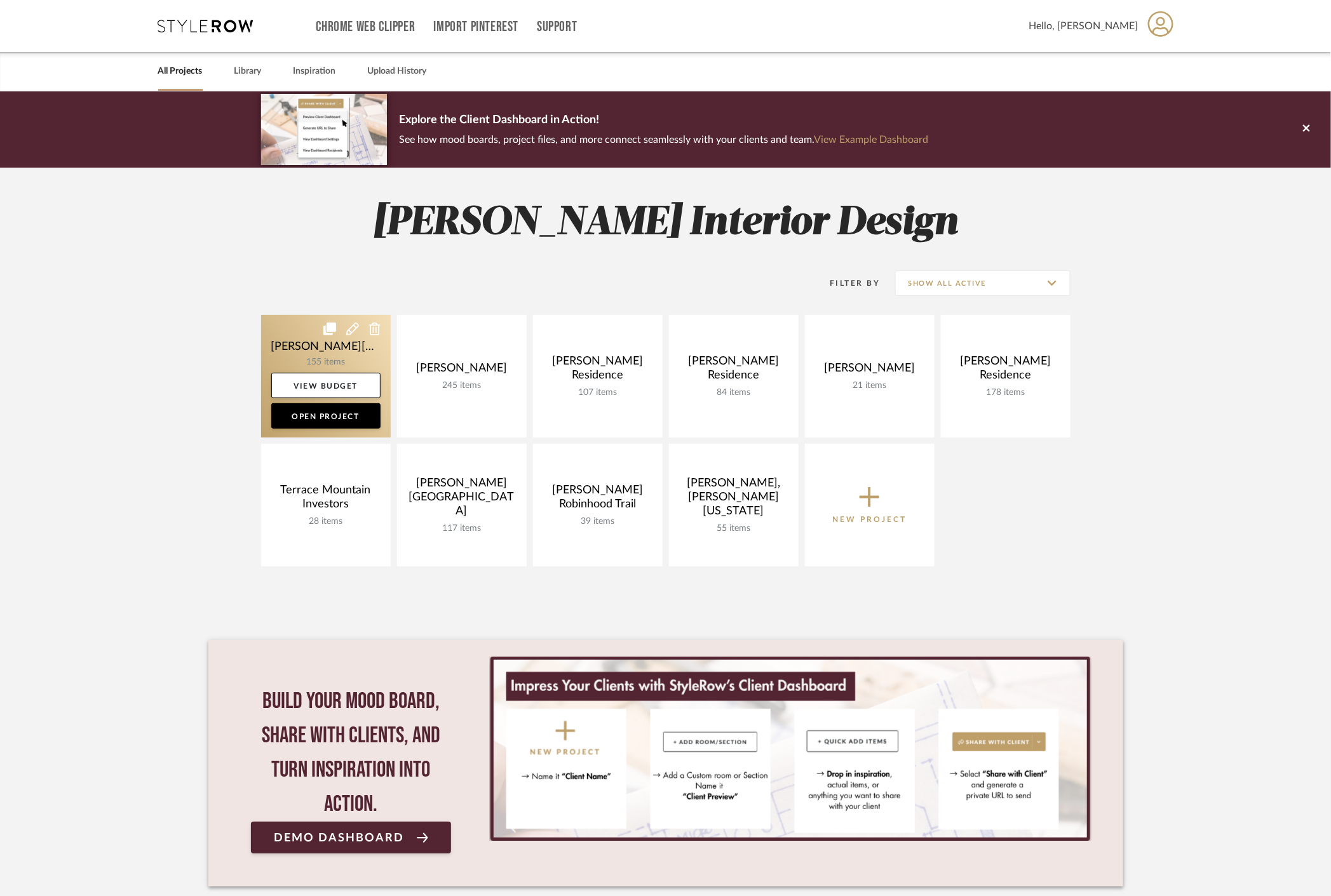
click at [293, 356] on link at bounding box center [326, 376] width 129 height 122
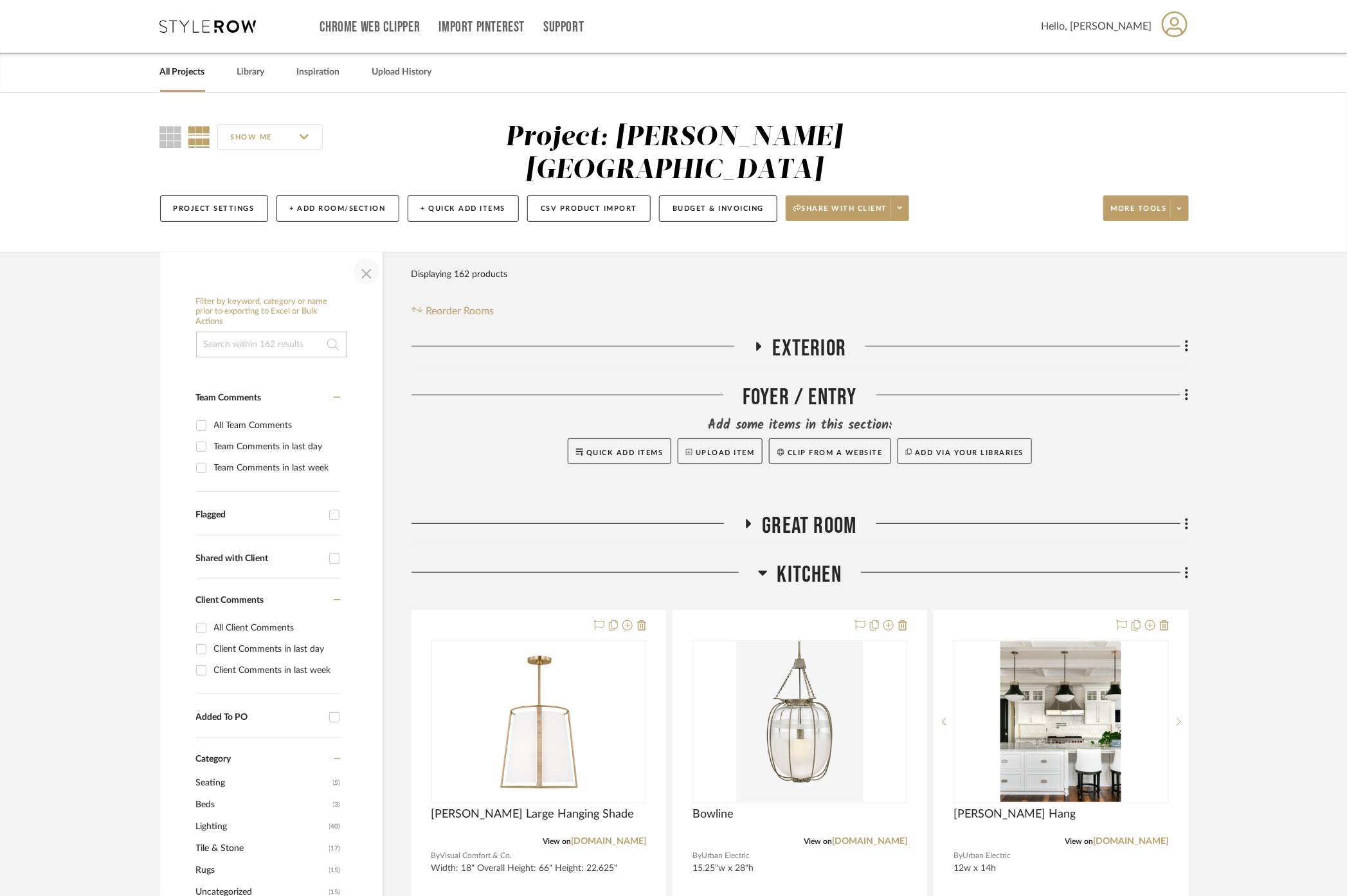
click at [356, 256] on span "button" at bounding box center [366, 271] width 31 height 31
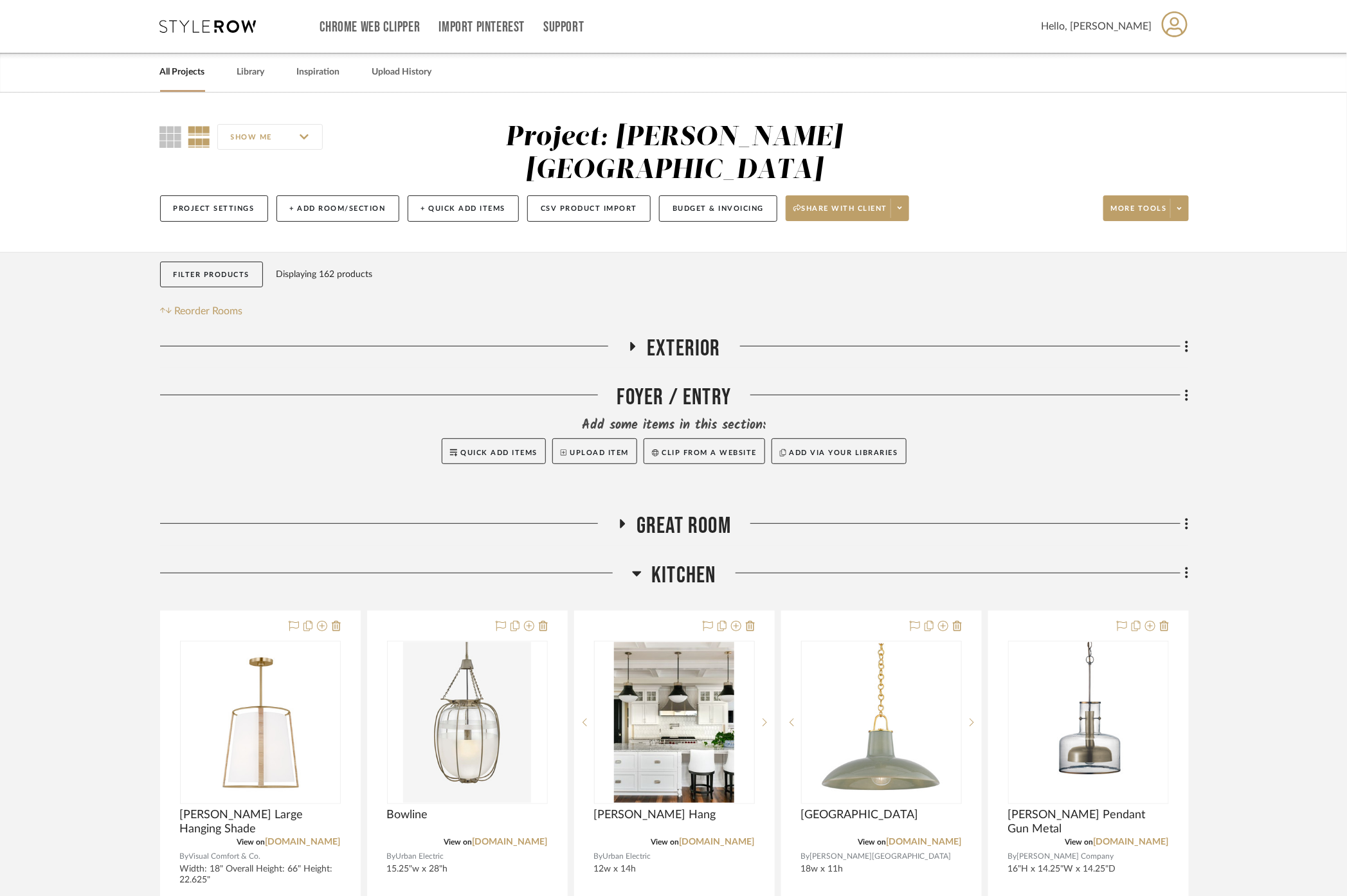
click at [678, 562] on span "Kitchen" at bounding box center [683, 576] width 64 height 28
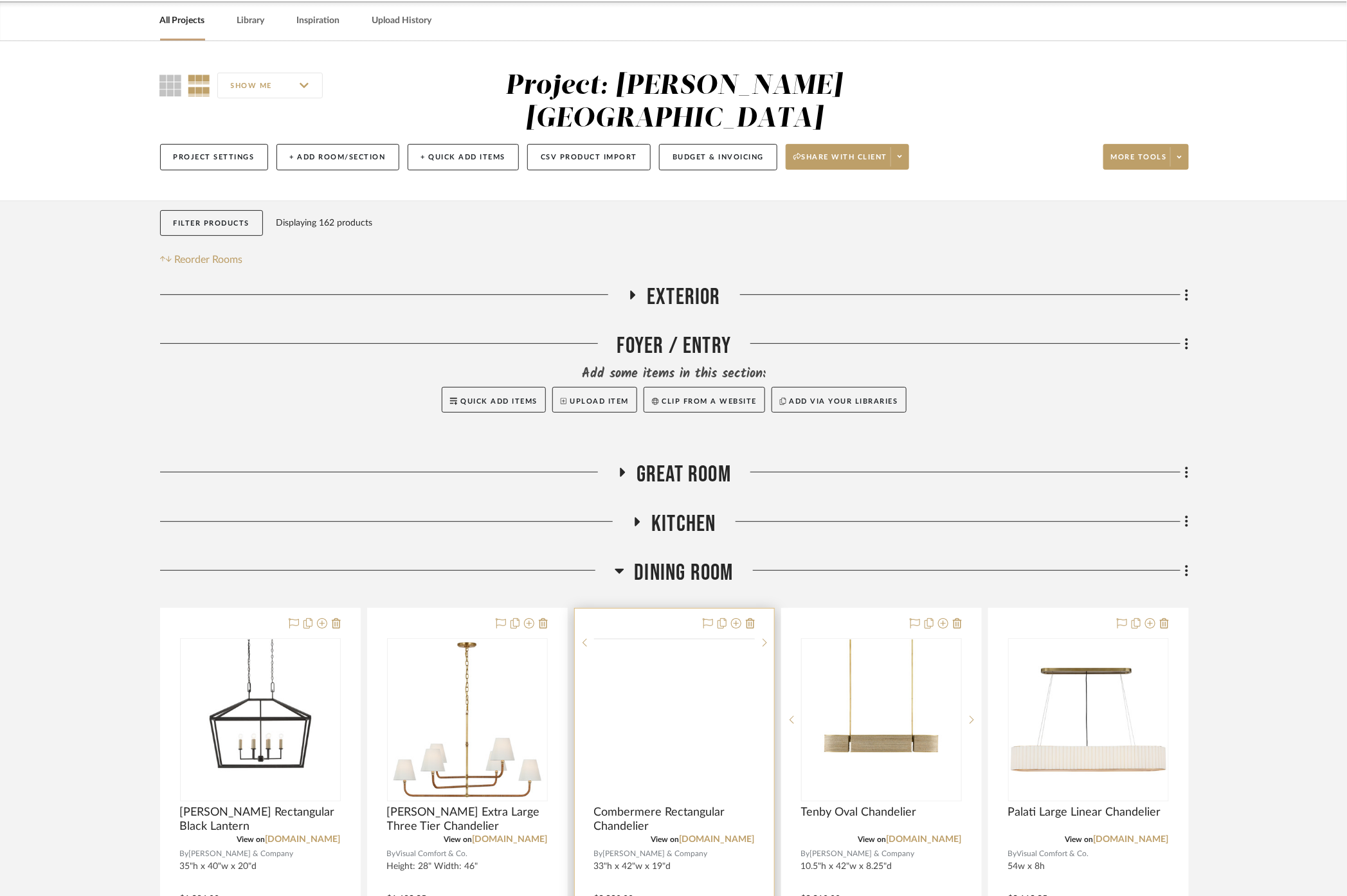
scroll to position [143, 0]
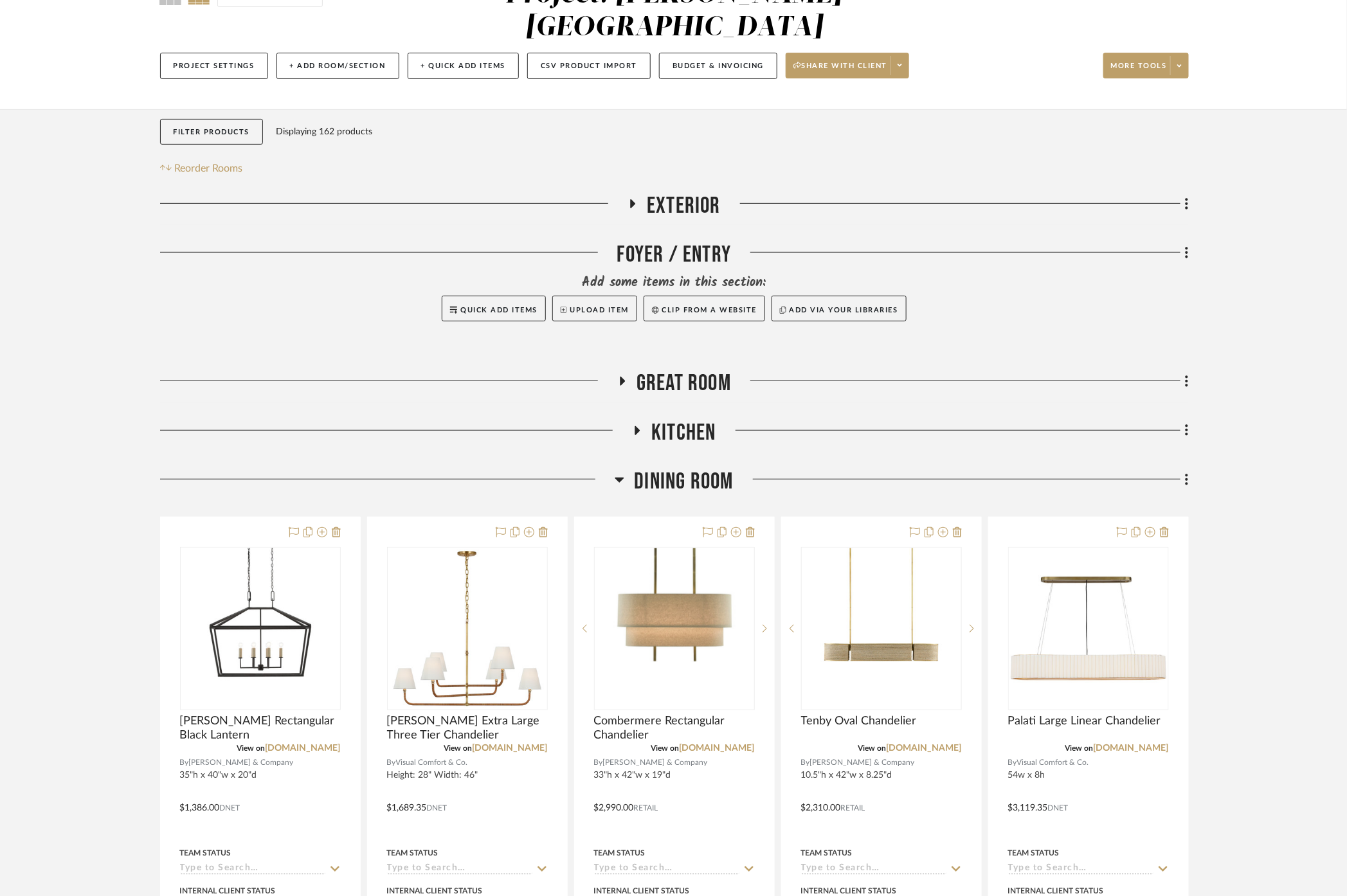
click at [667, 468] on span "Dining Room" at bounding box center [683, 482] width 99 height 28
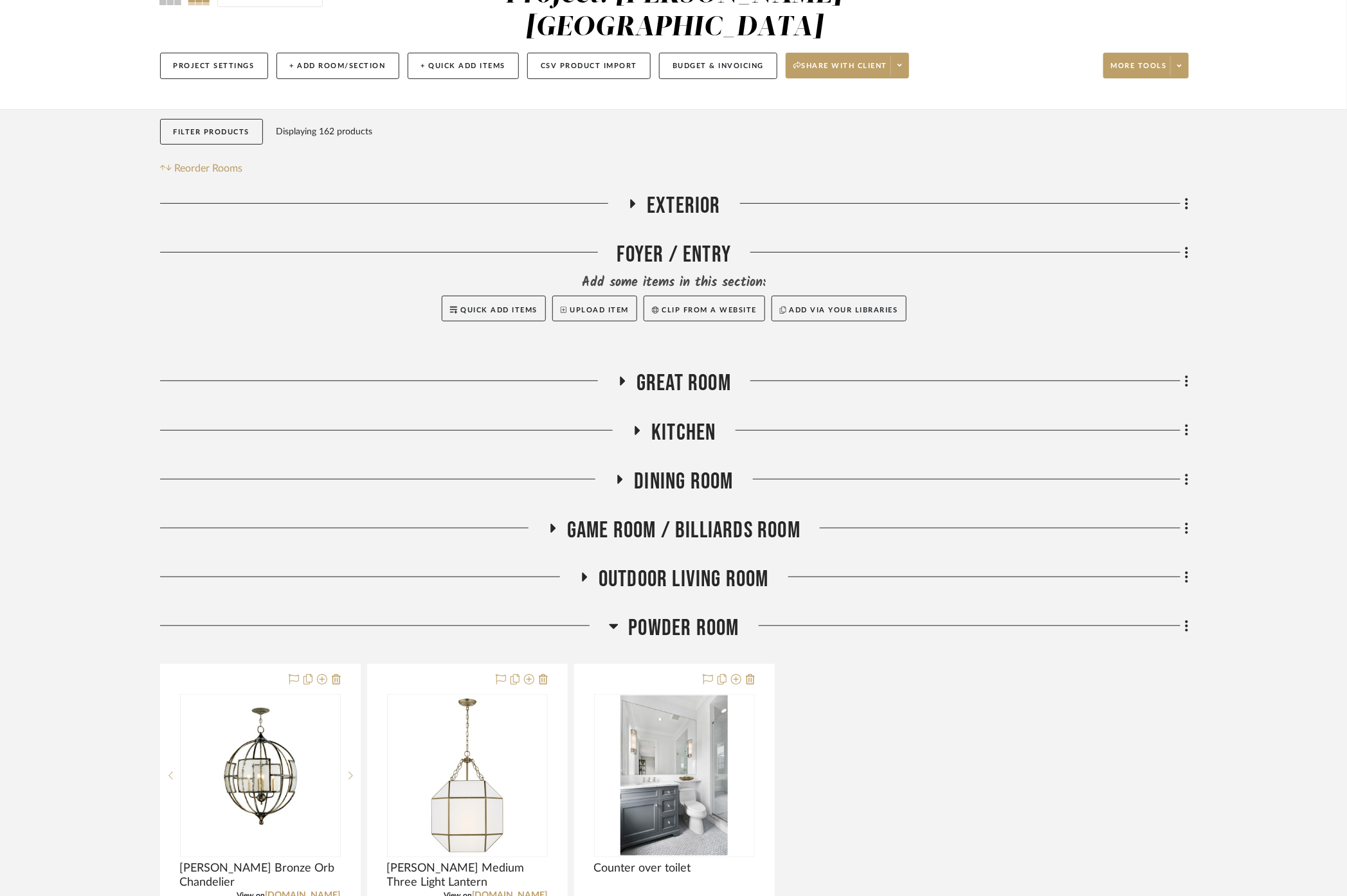
click at [643, 614] on span "Powder Room" at bounding box center [683, 628] width 111 height 28
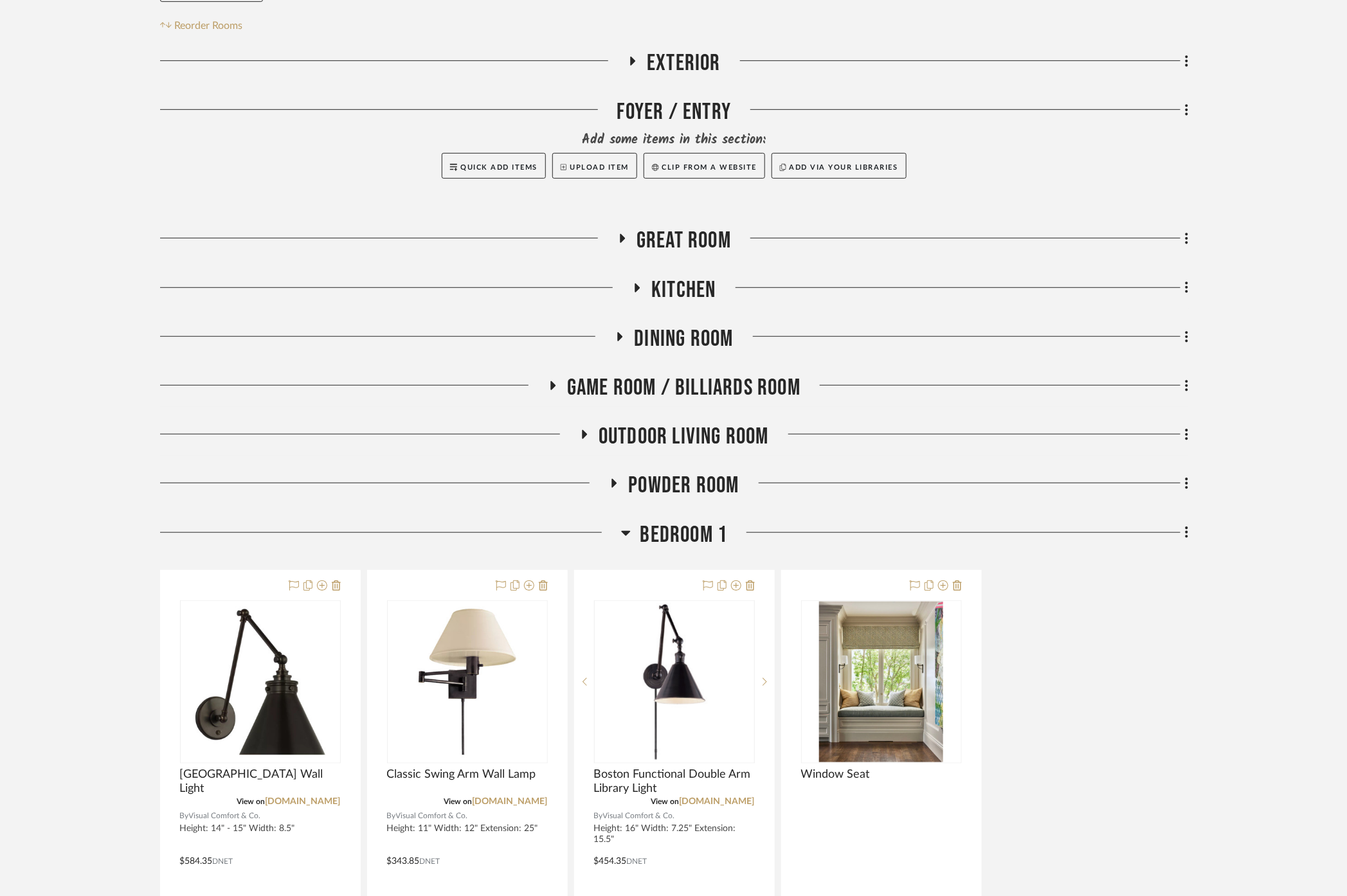
click at [674, 521] on span "Bedroom 1" at bounding box center [684, 535] width 88 height 28
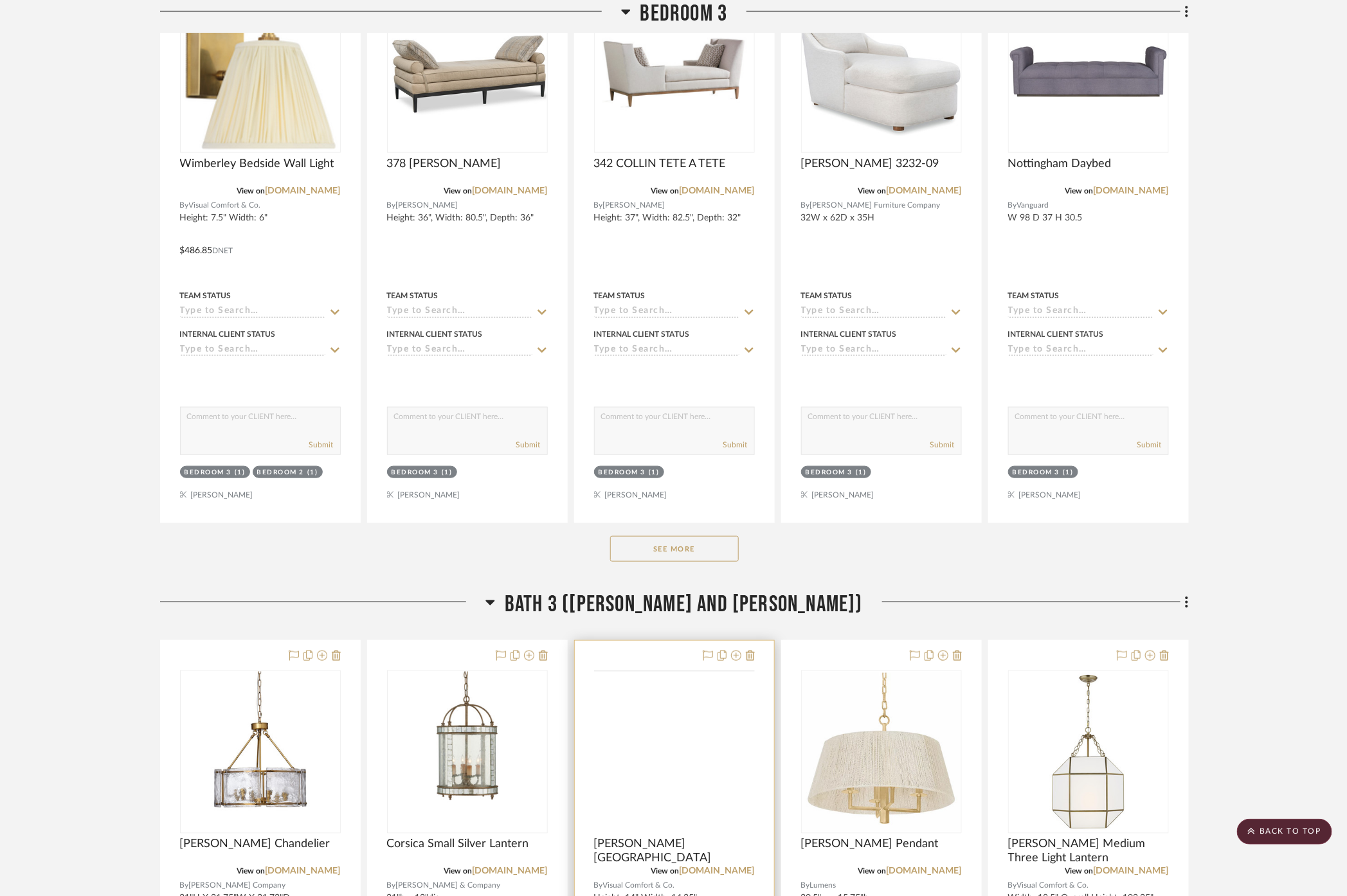
scroll to position [2812, 0]
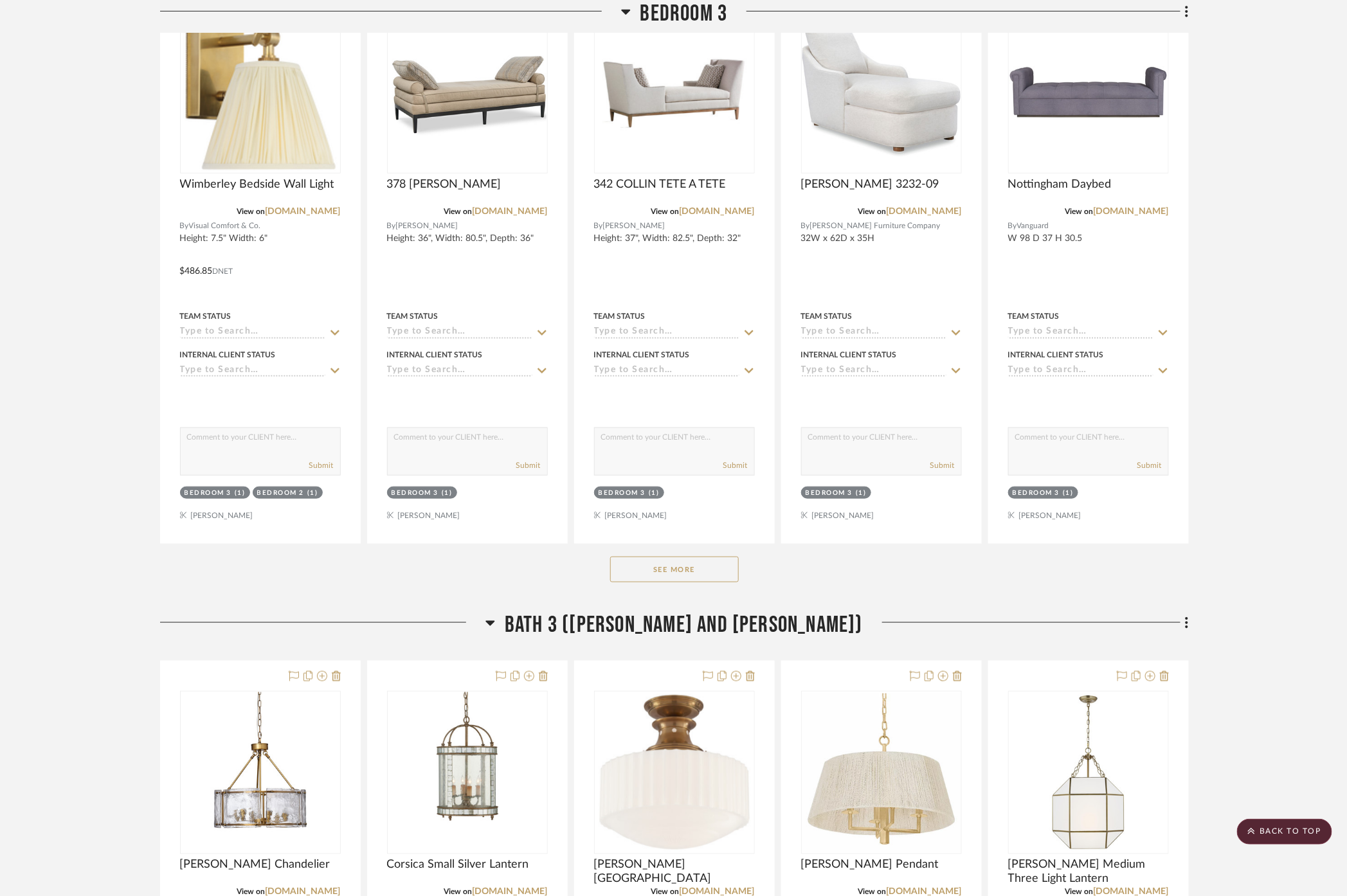
click at [687, 556] on button "See More" at bounding box center [674, 569] width 129 height 26
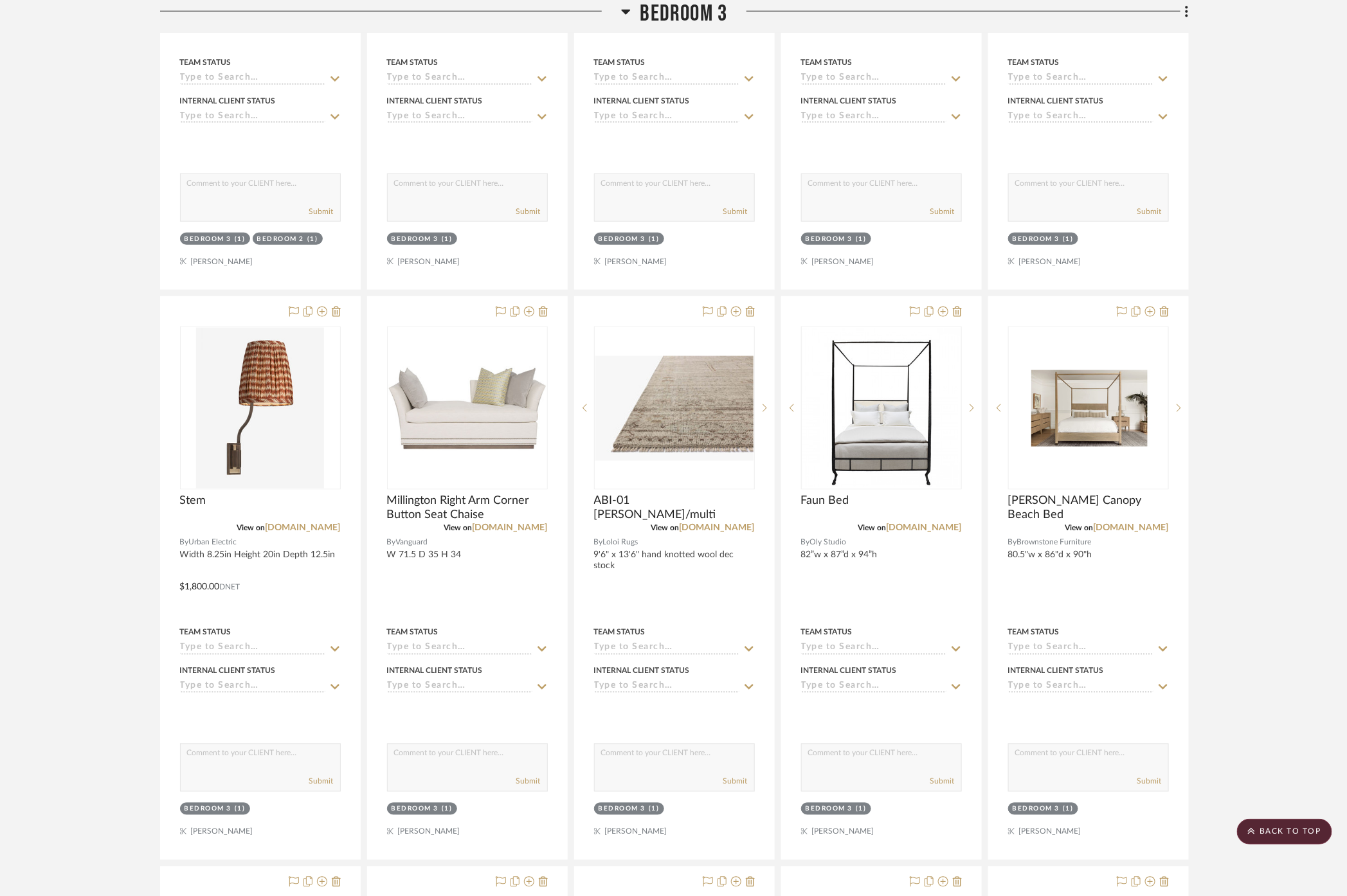
scroll to position [3097, 0]
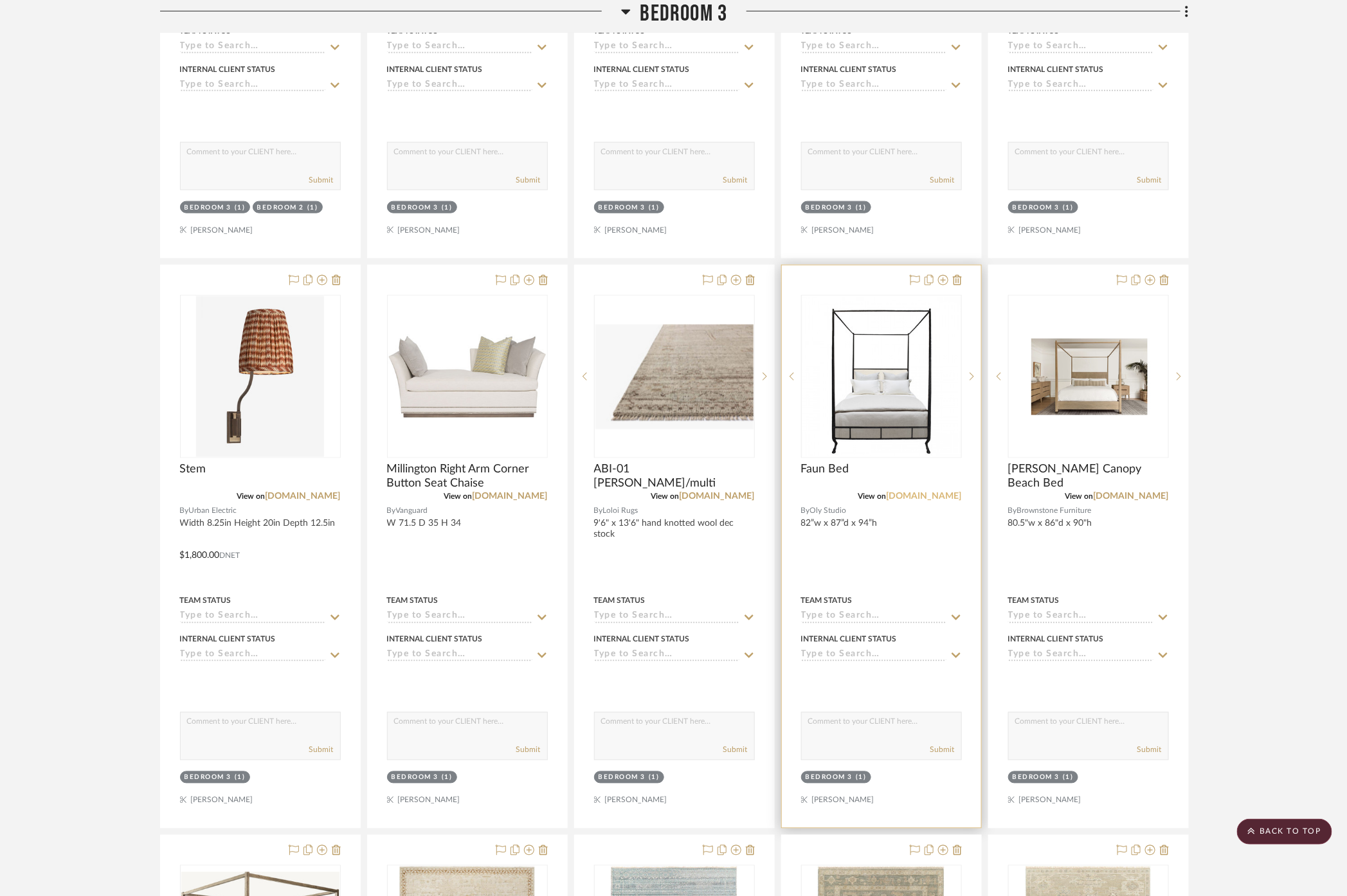
click at [944, 492] on link "[DOMAIN_NAME]" at bounding box center [924, 496] width 75 height 9
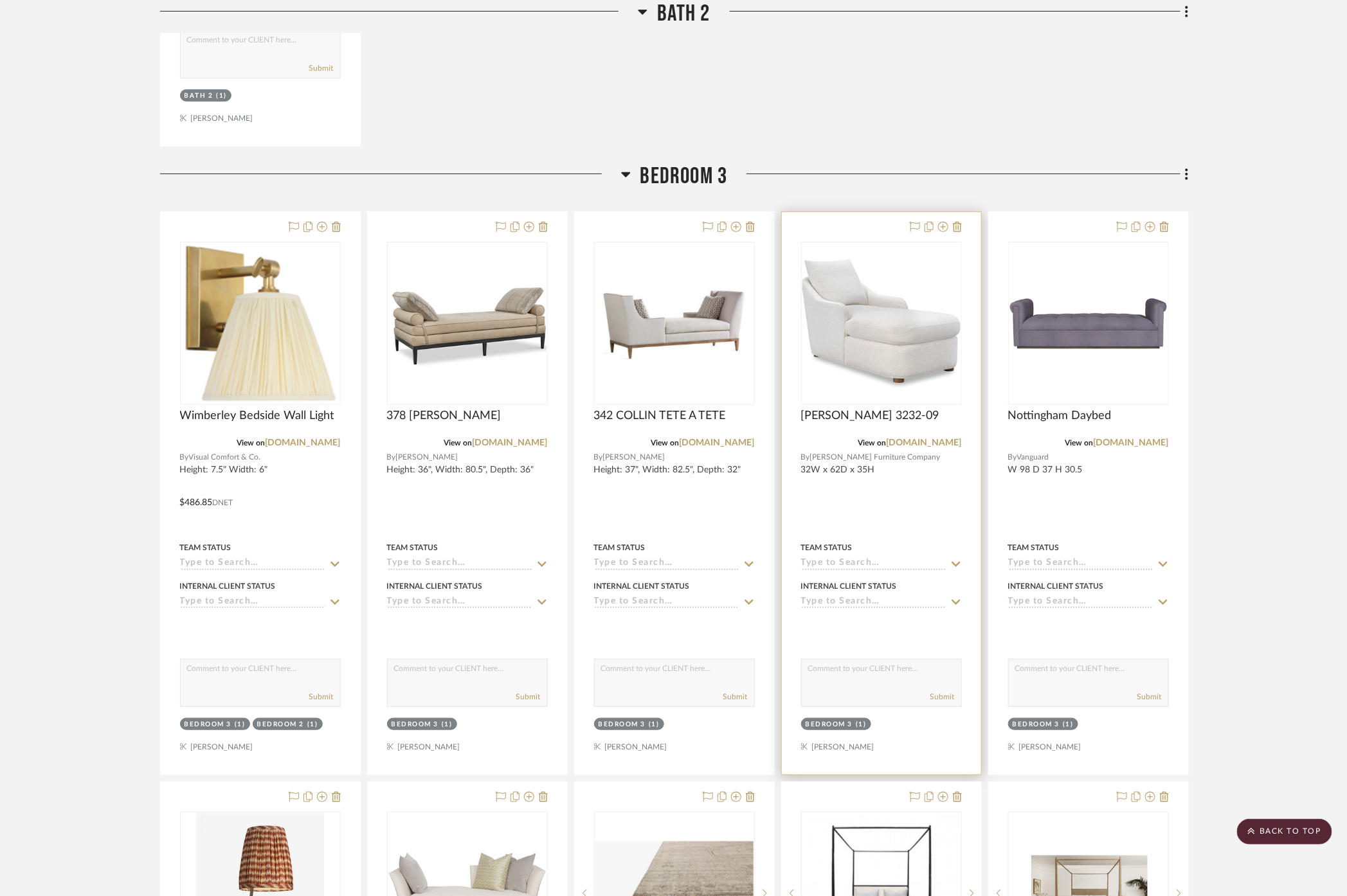
scroll to position [2383, 0]
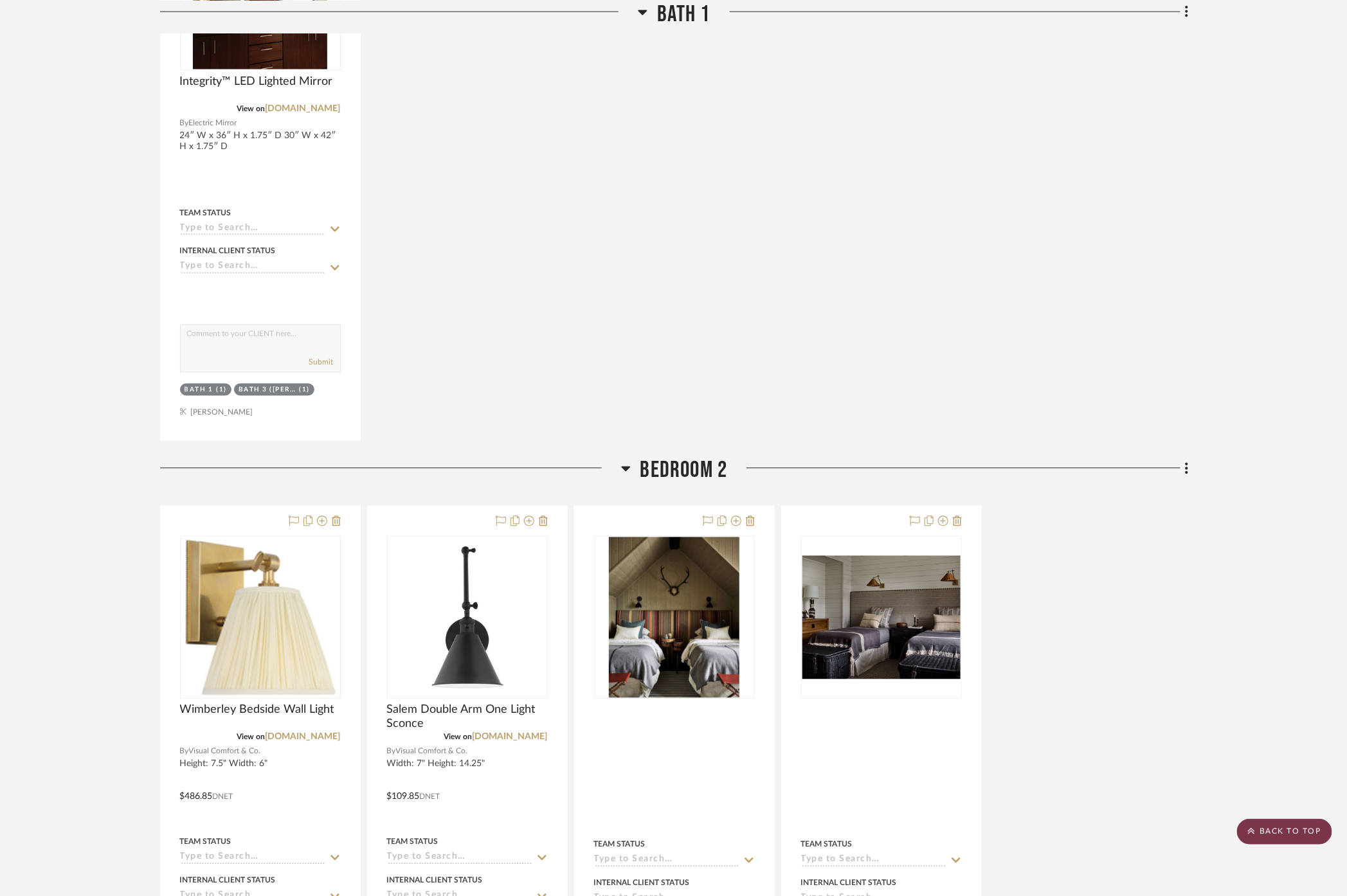
click at [1252, 834] on fa-icon at bounding box center [1251, 831] width 7 height 10
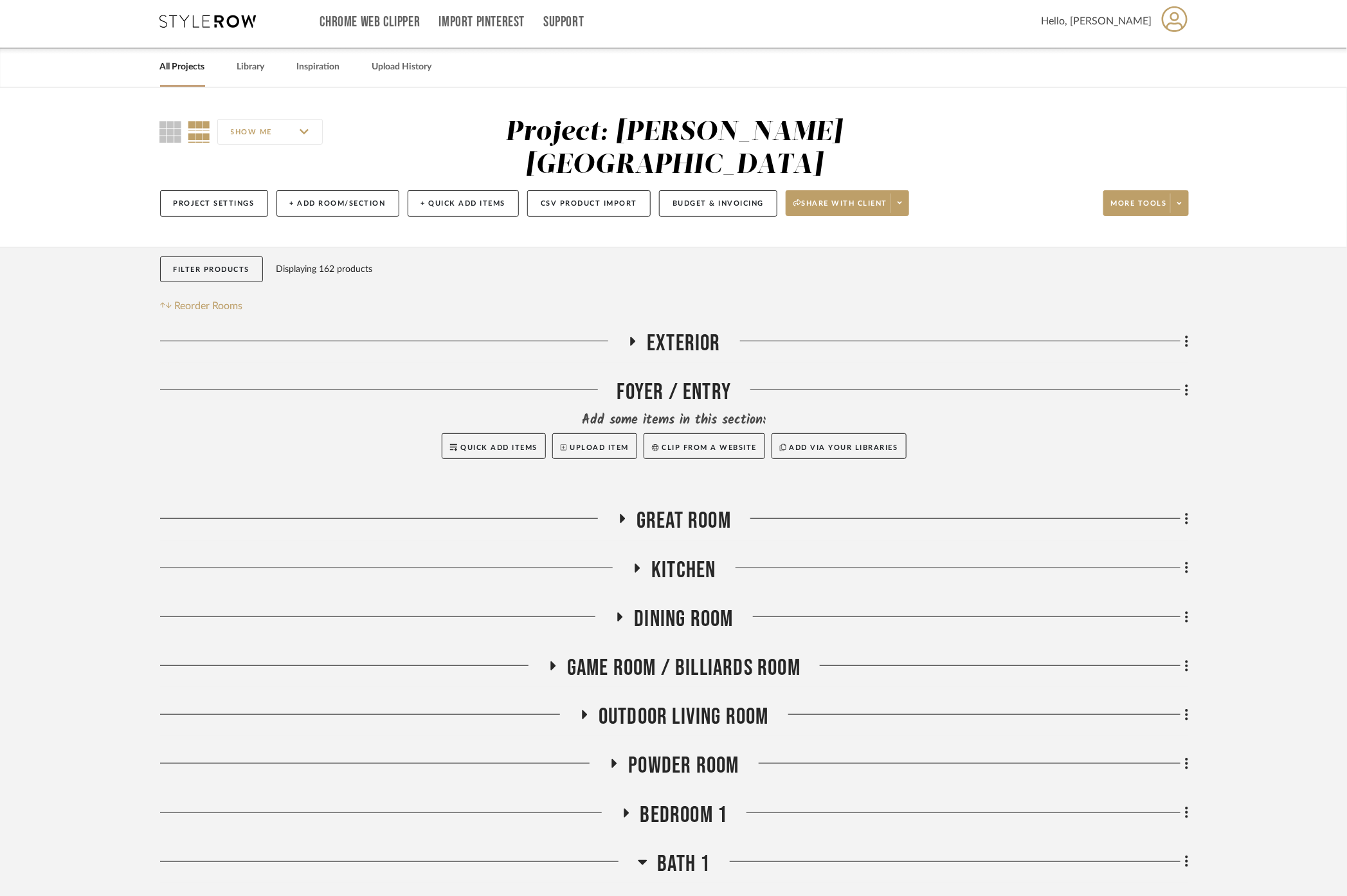
scroll to position [0, 0]
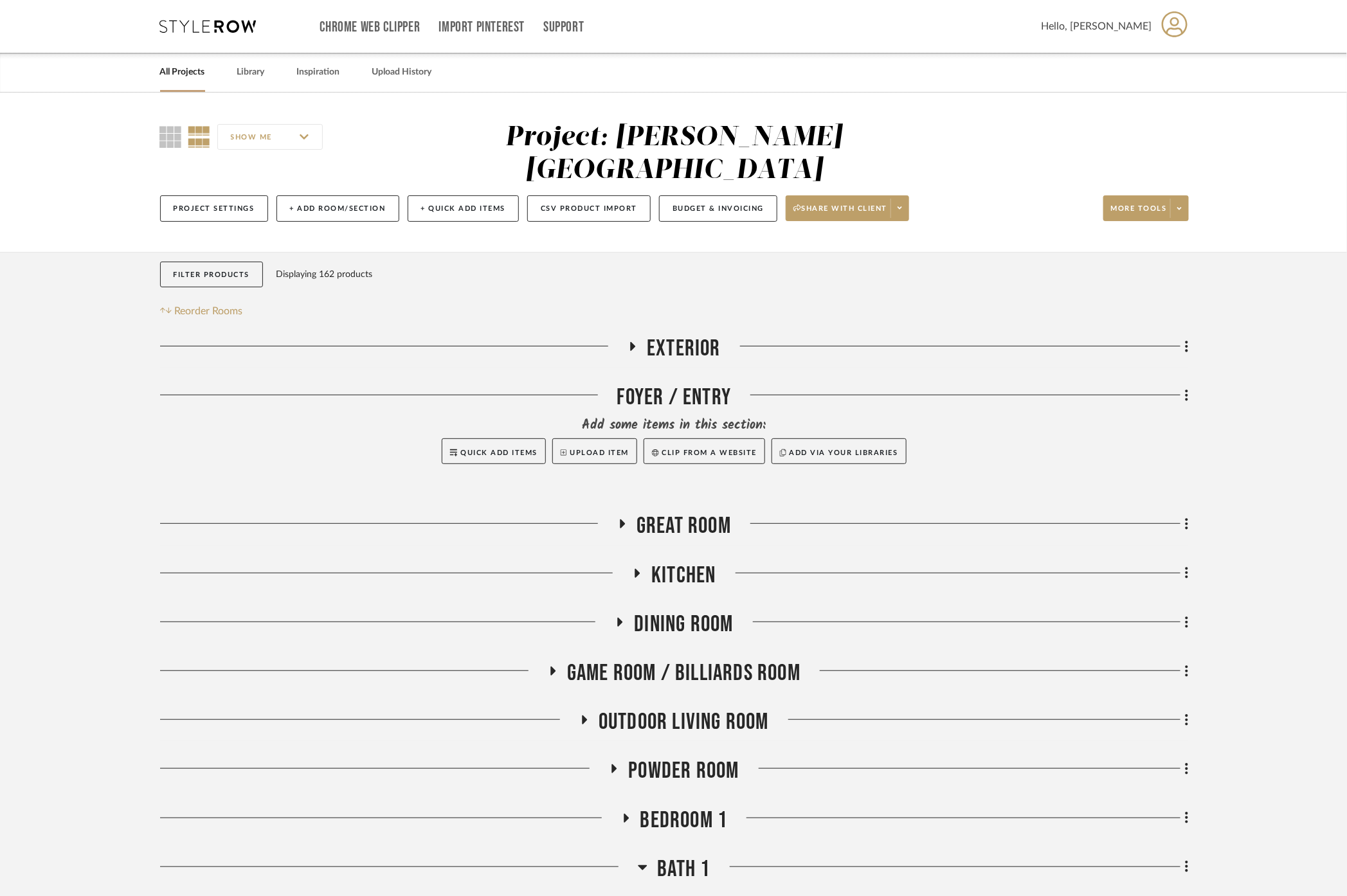
click at [176, 71] on link "All Projects" at bounding box center [182, 72] width 45 height 17
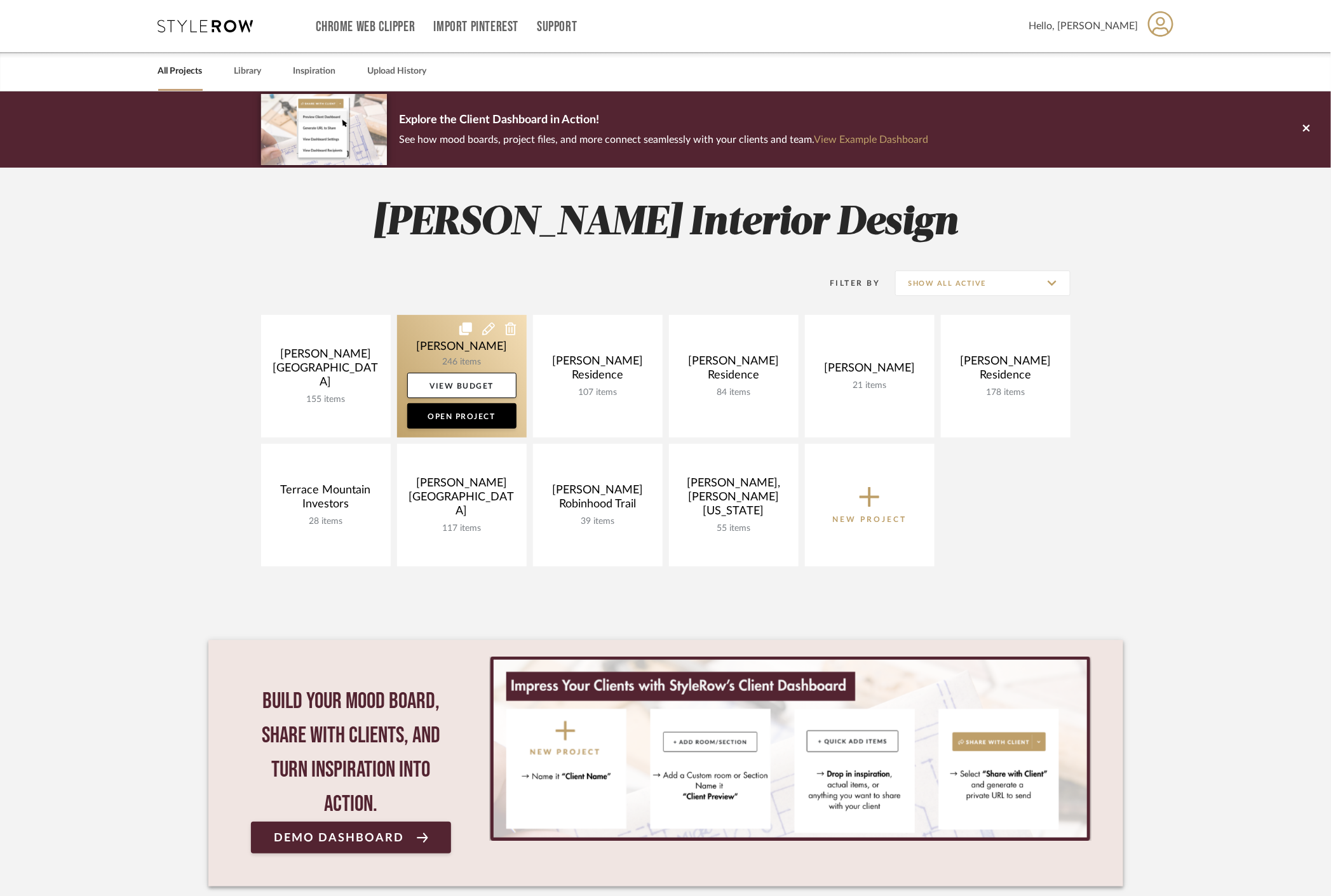
click at [434, 337] on link at bounding box center [462, 376] width 129 height 122
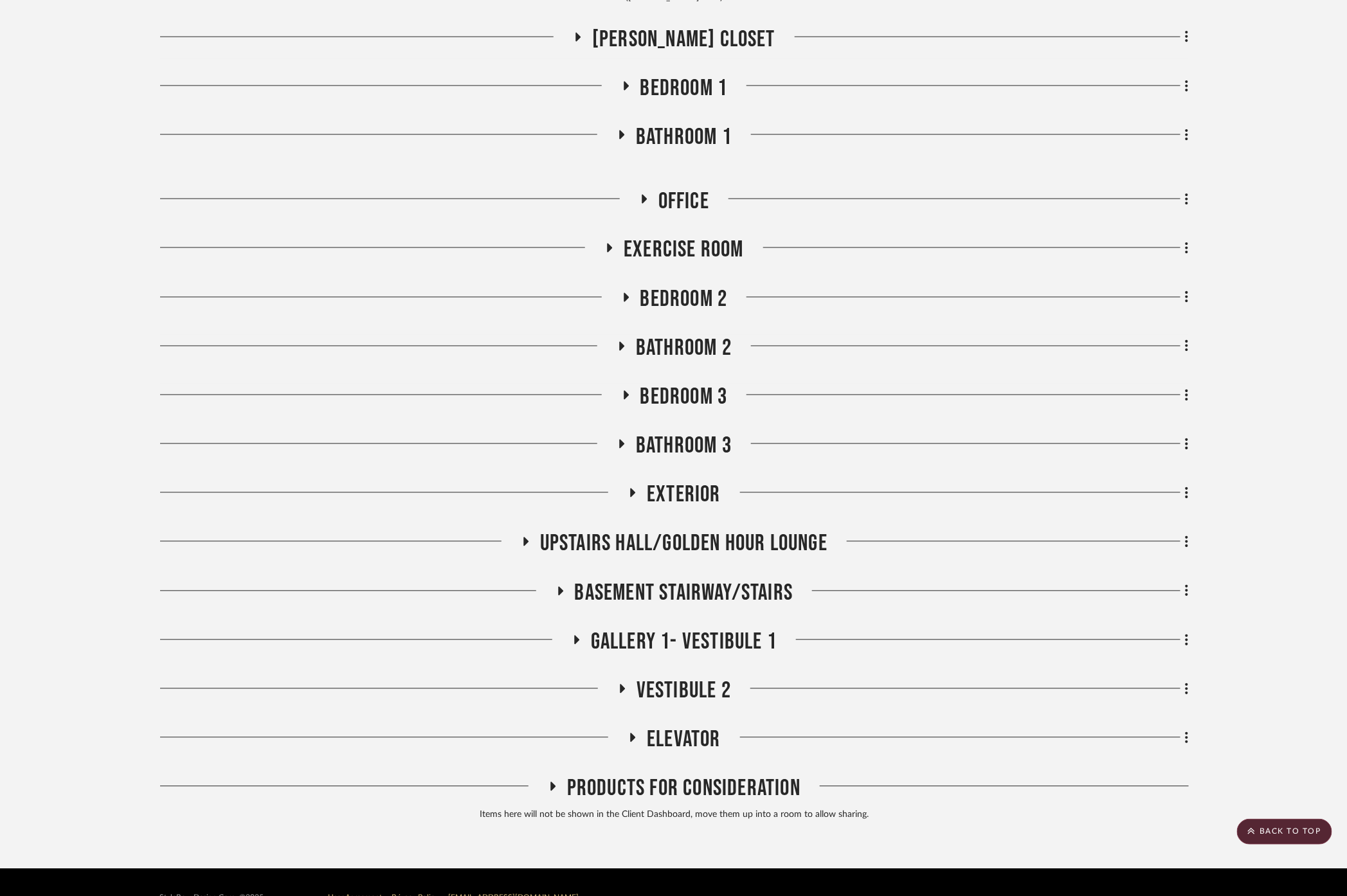
scroll to position [1031, 0]
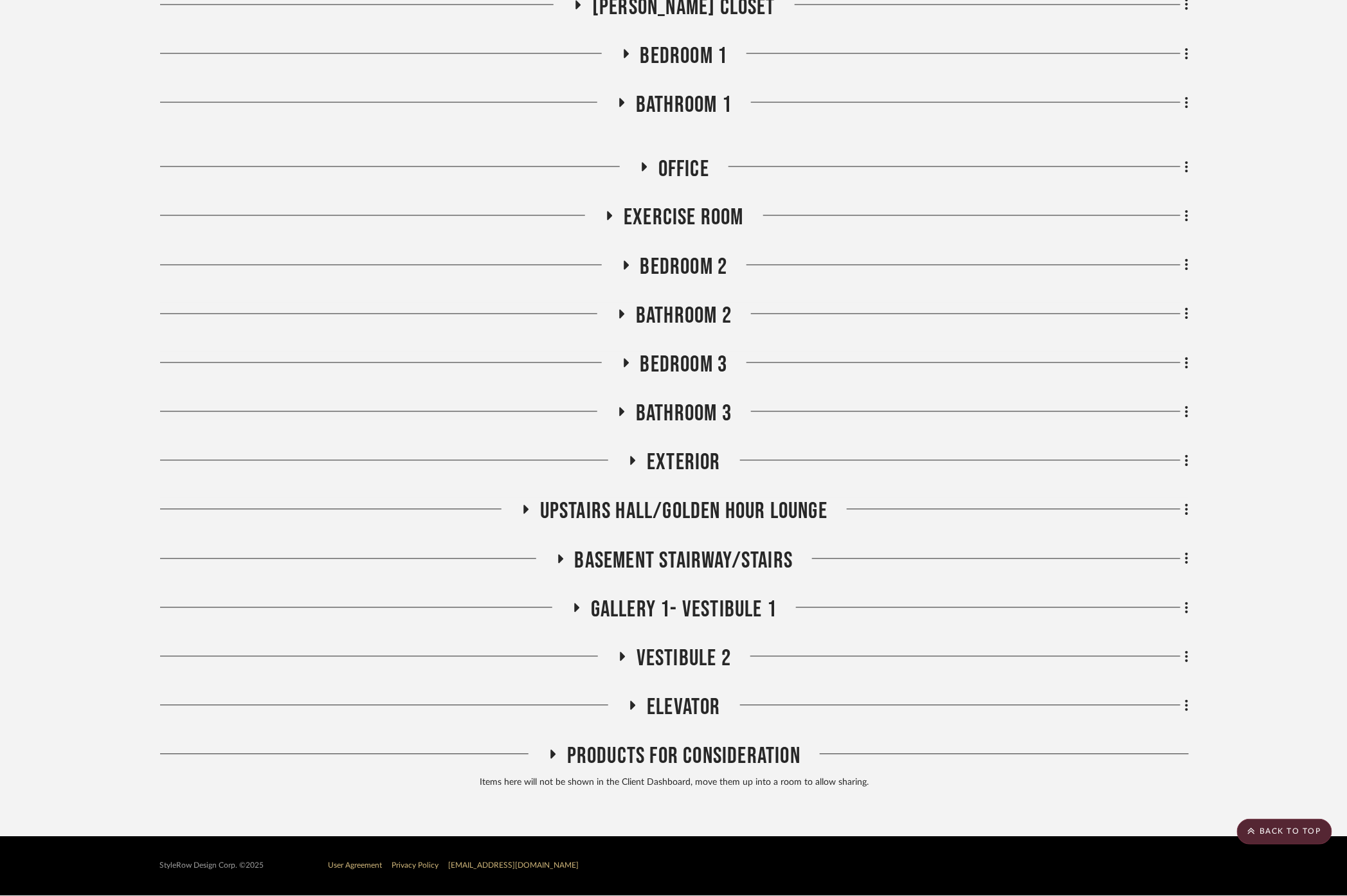
click at [664, 265] on span "Bedroom 2" at bounding box center [684, 268] width 88 height 28
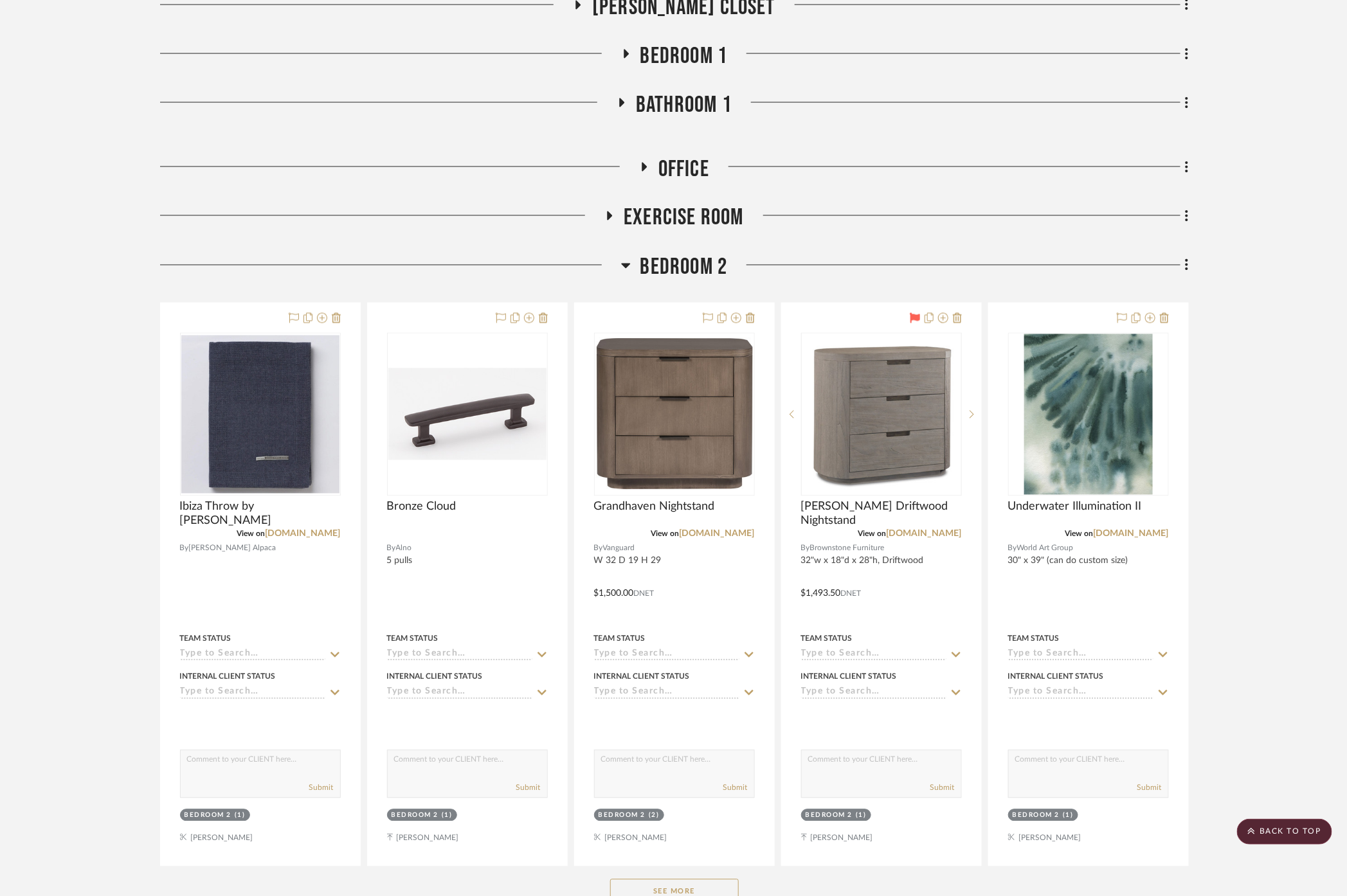
click at [669, 56] on span "Bedroom 1" at bounding box center [684, 56] width 88 height 28
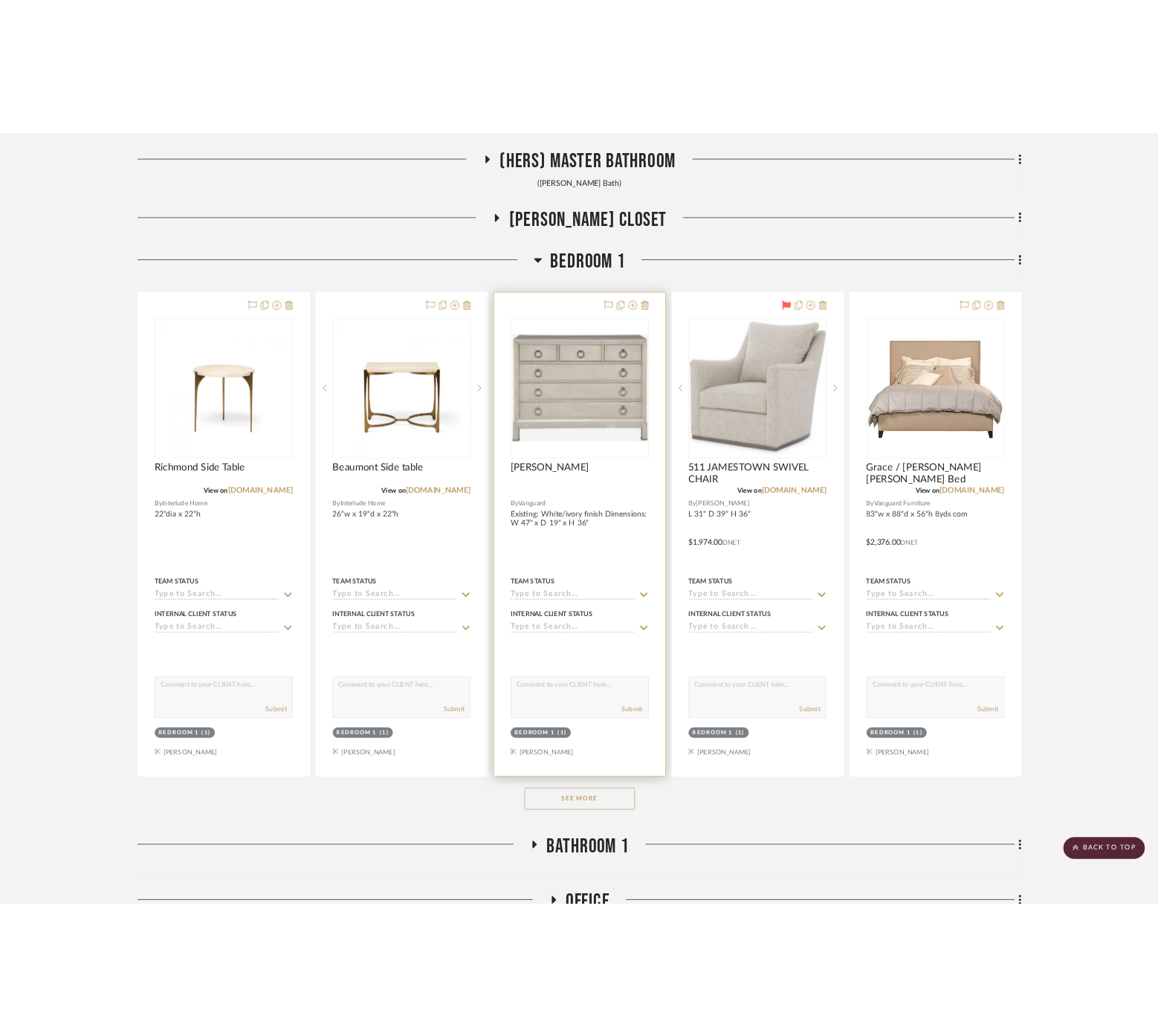
scroll to position [1110, 0]
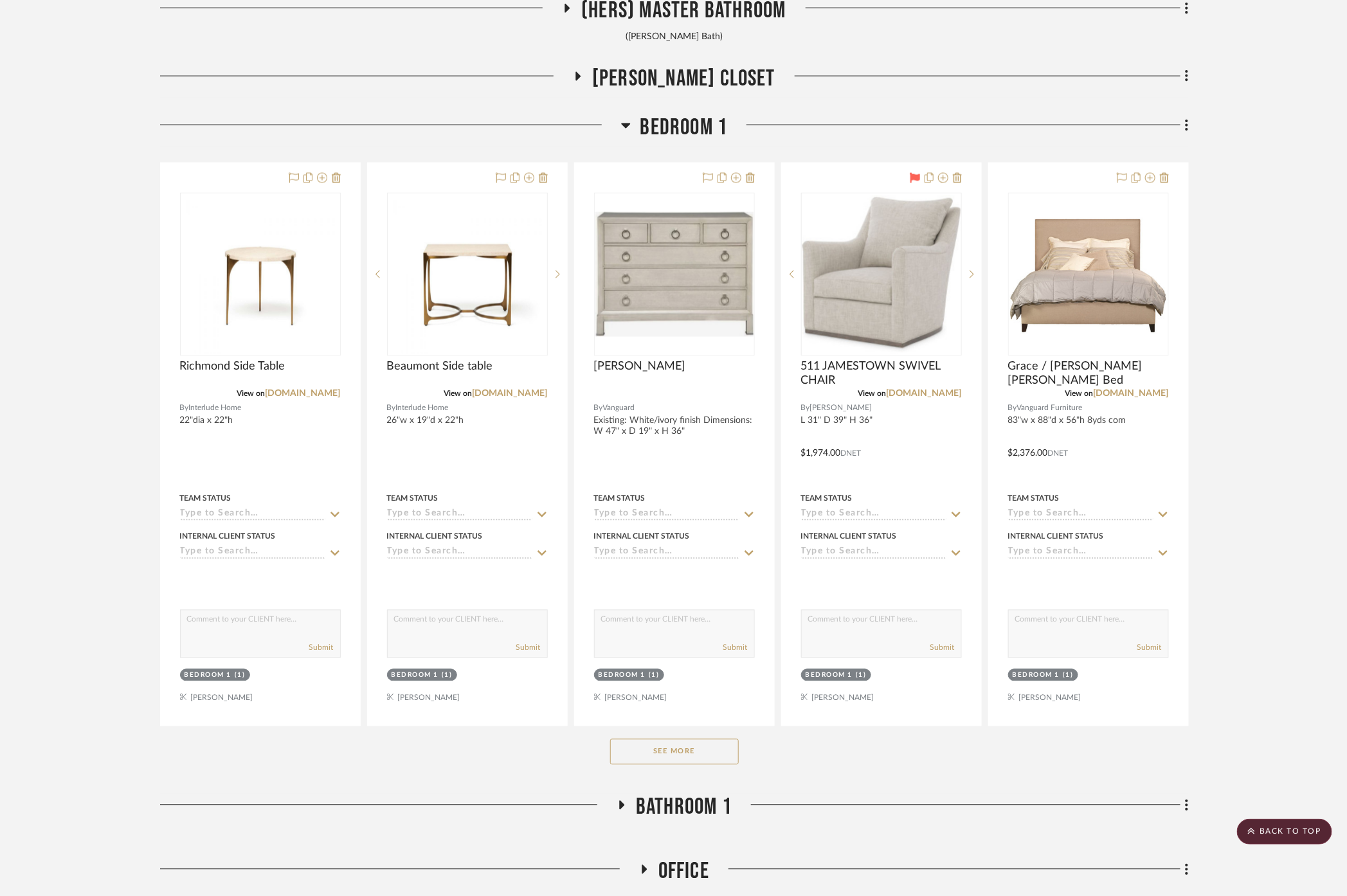
click at [699, 749] on button "See More" at bounding box center [674, 751] width 129 height 26
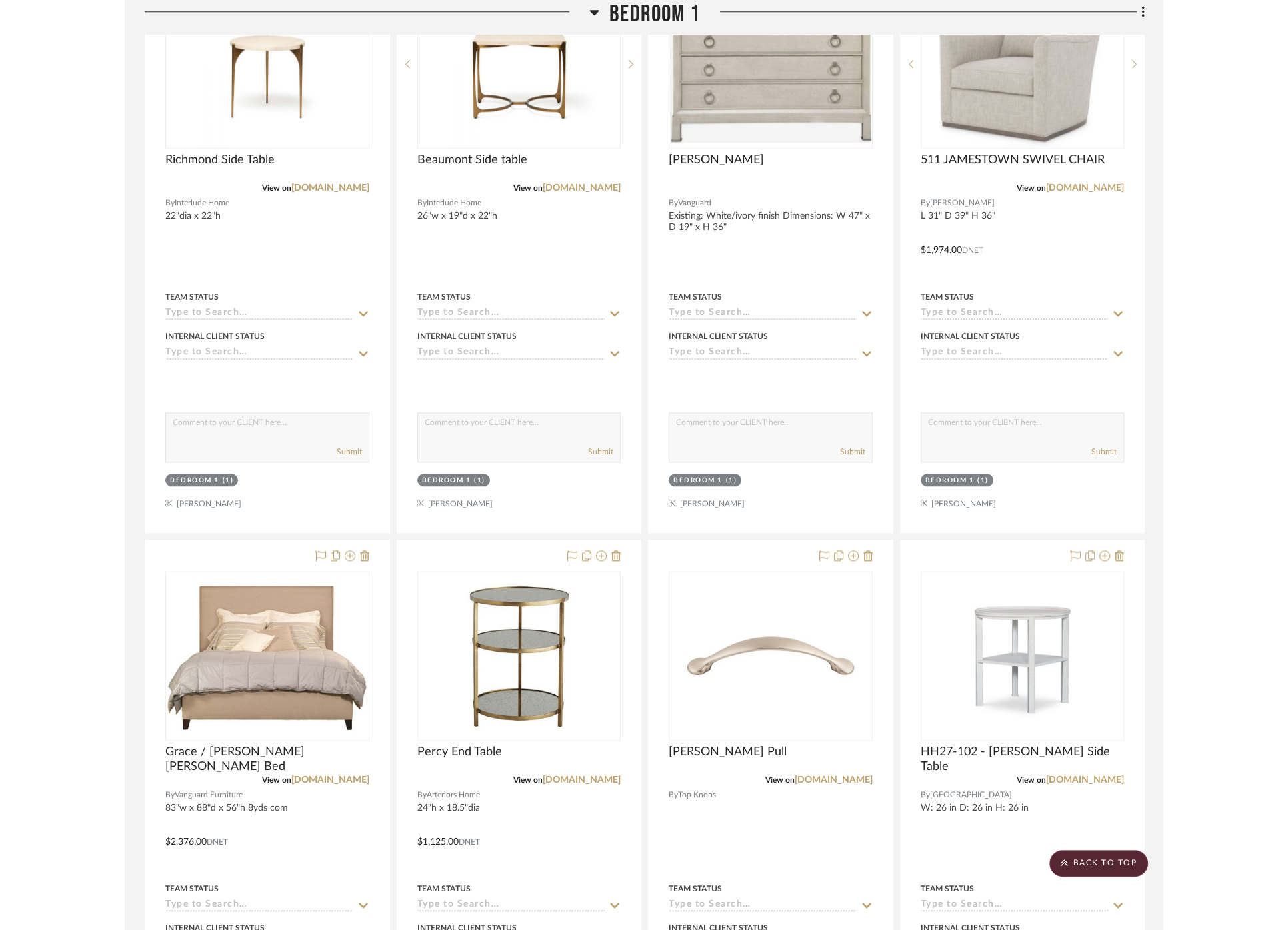
scroll to position [1219, 0]
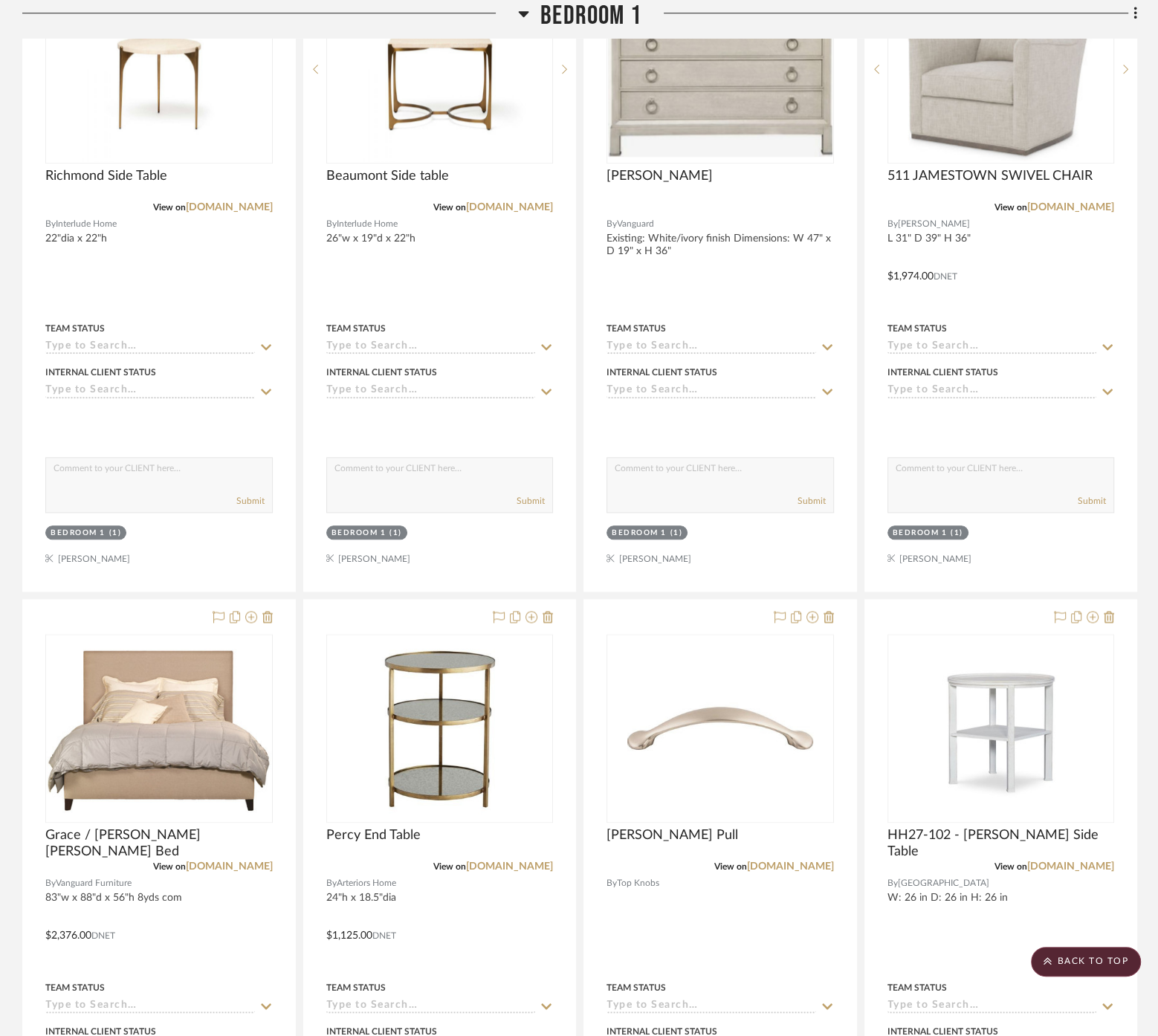
drag, startPoint x: 1149, startPoint y: 416, endPoint x: 1138, endPoint y: 402, distance: 17.8
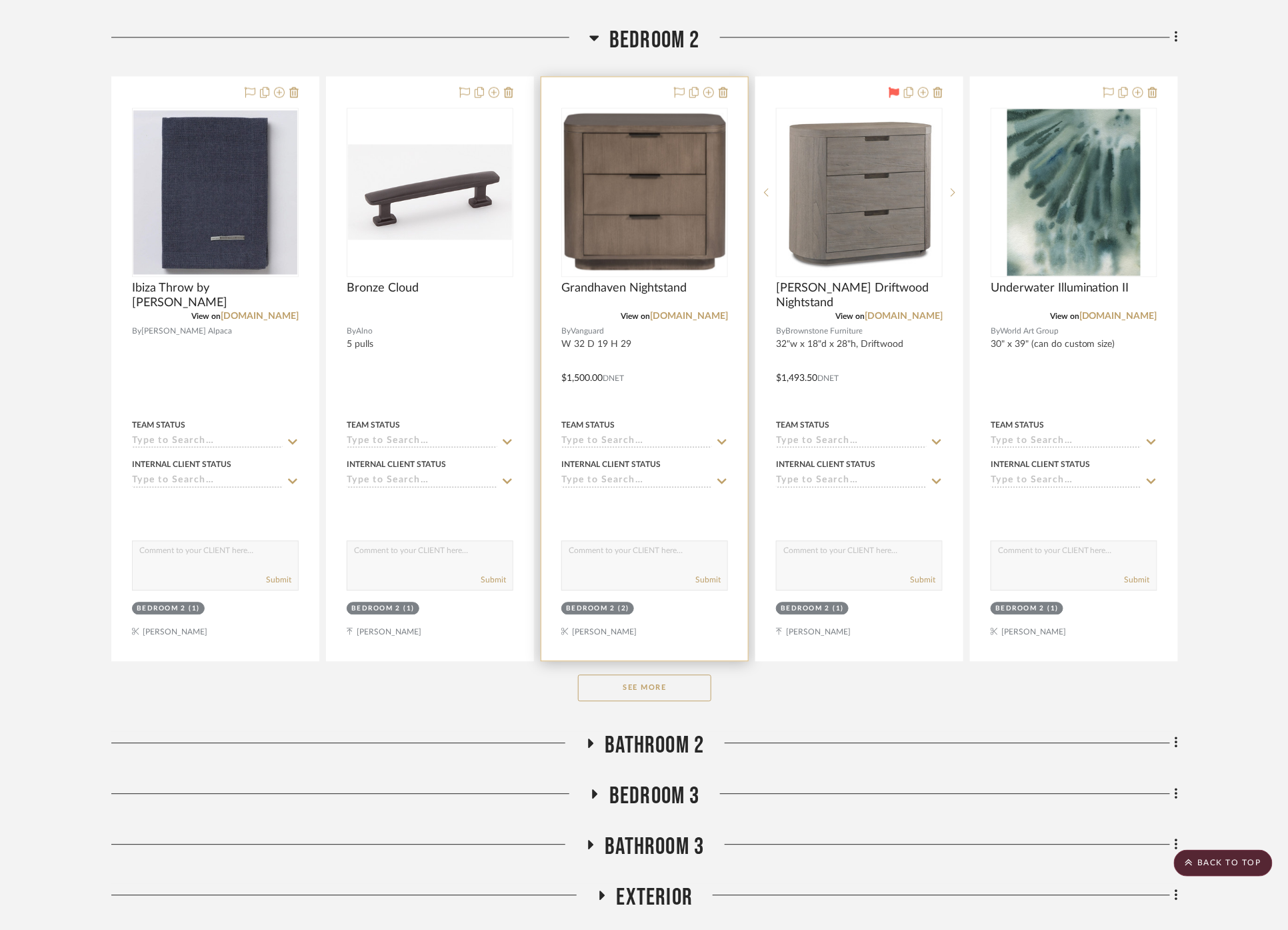
scroll to position [3516, 0]
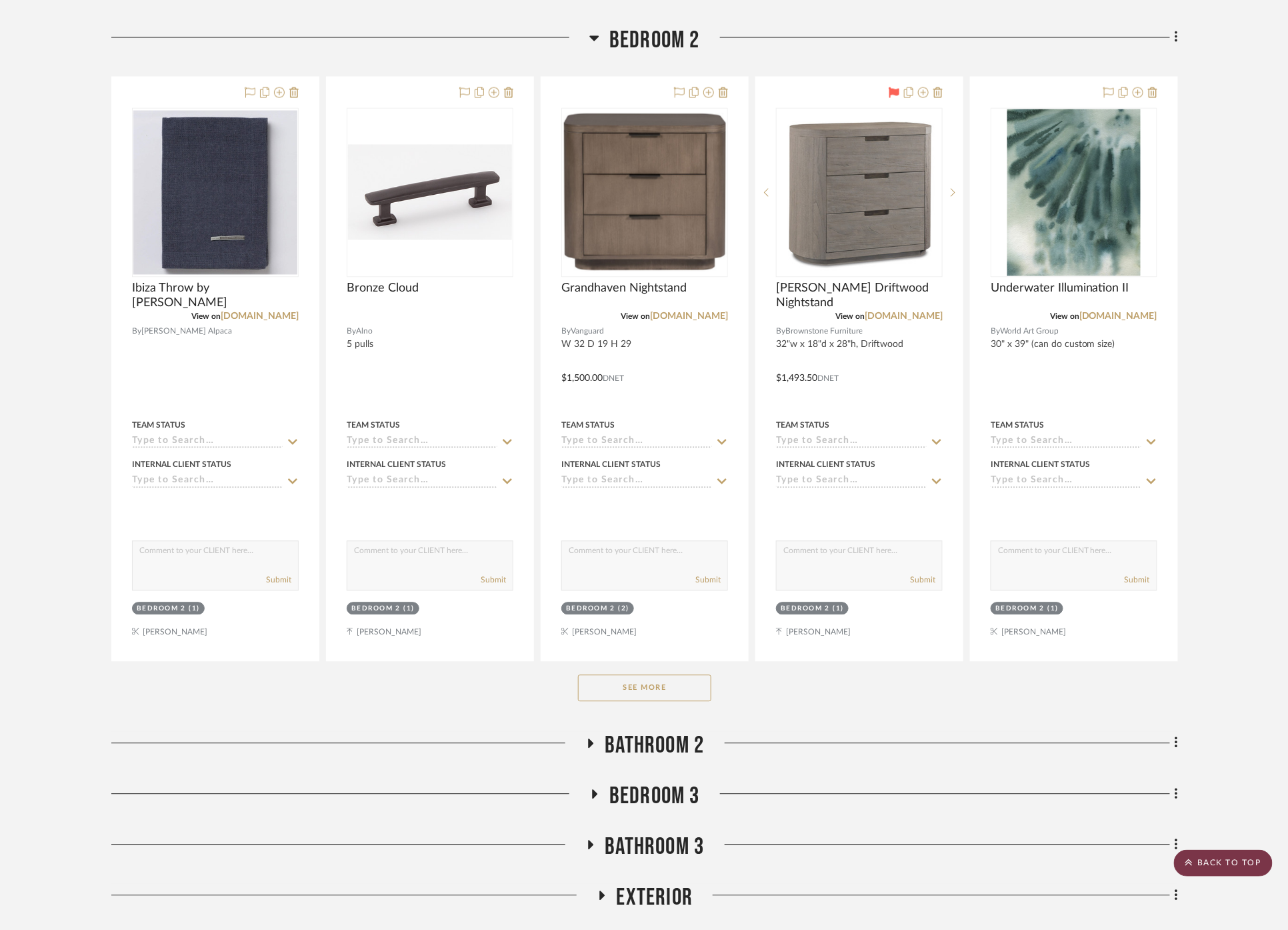
click at [1223, 858] on scroll-to-top-button "BACK TO TOP" at bounding box center [1223, 863] width 99 height 27
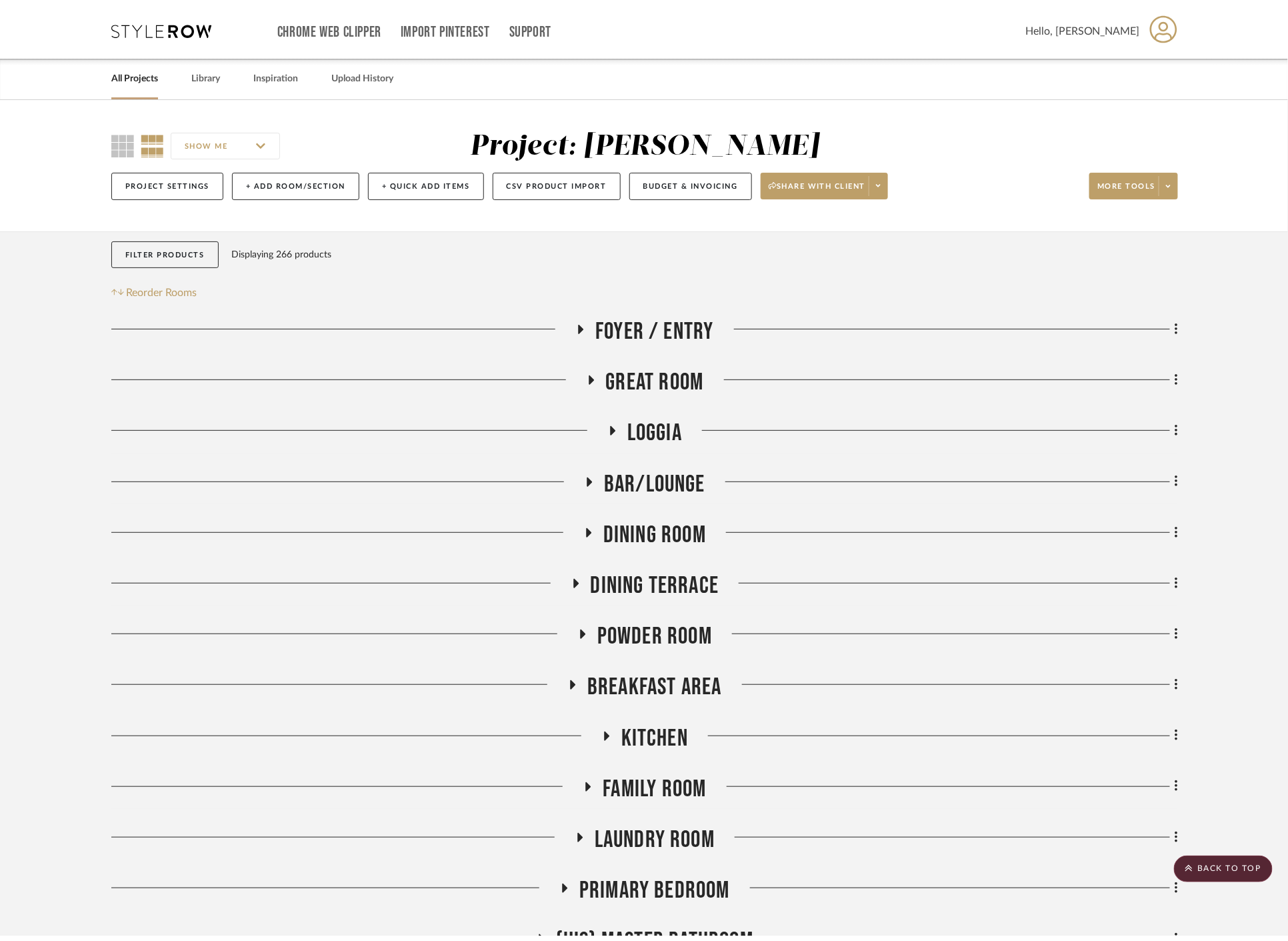
scroll to position [0, 0]
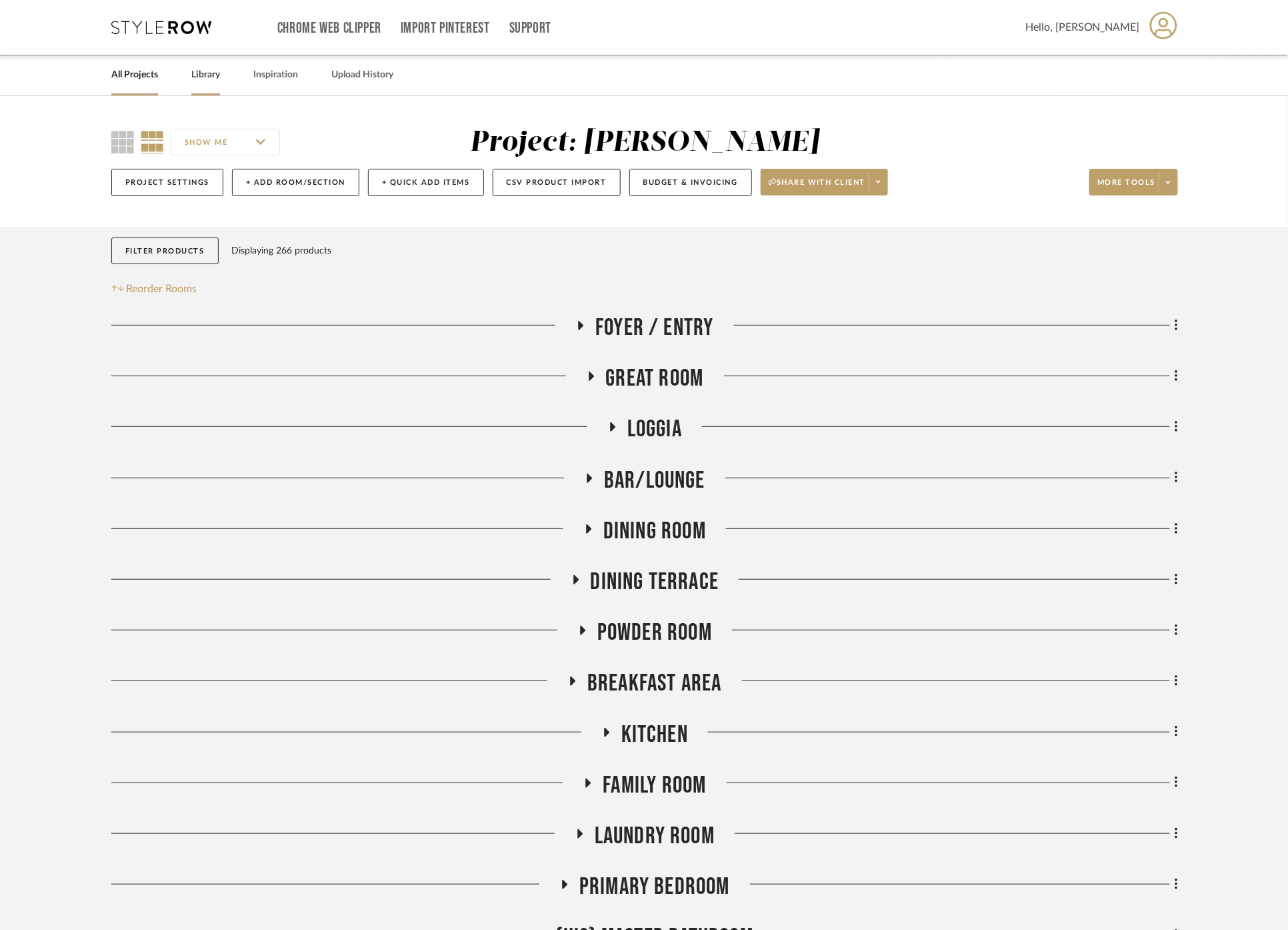
click at [197, 73] on link "Library" at bounding box center [206, 74] width 29 height 18
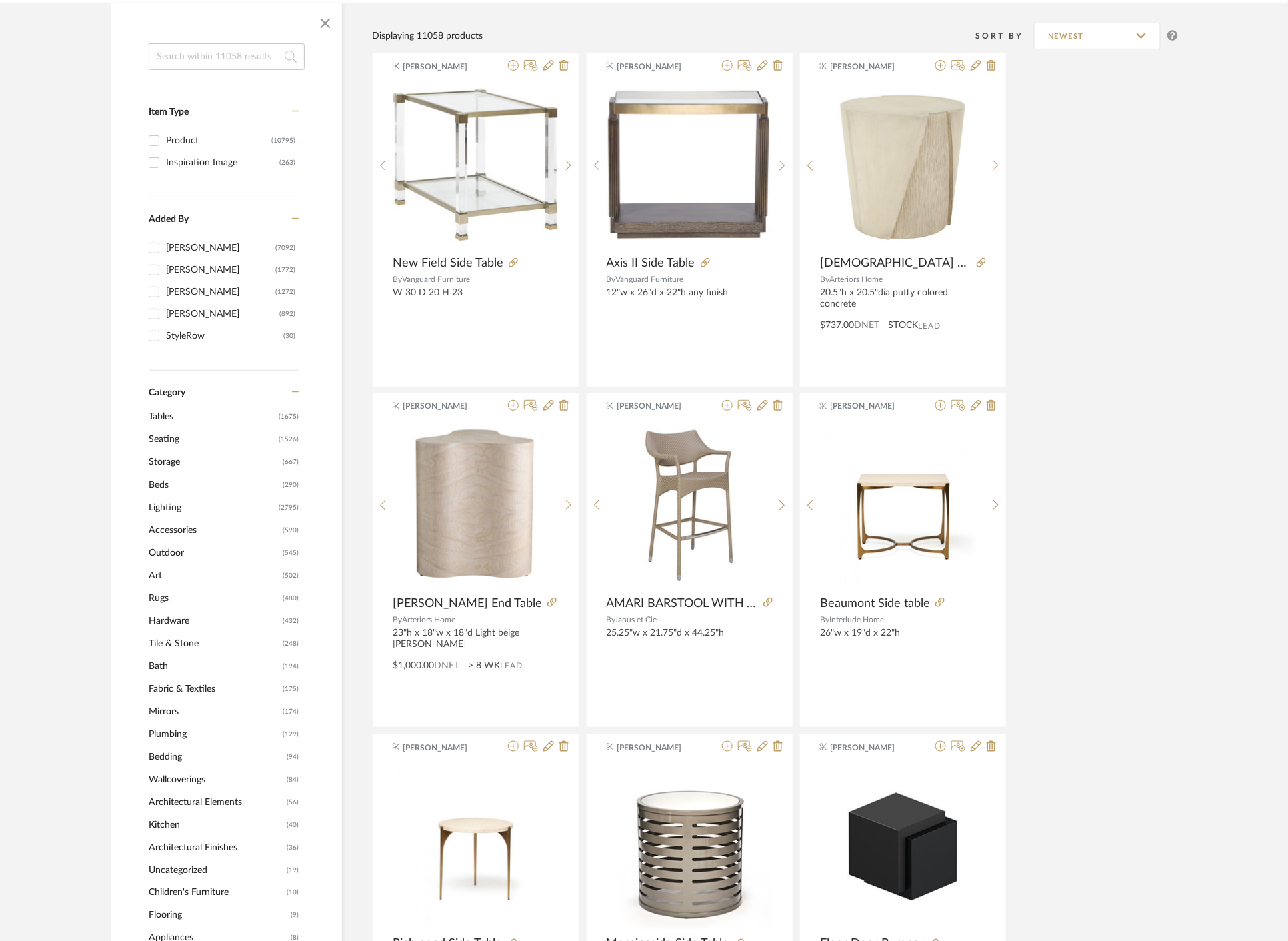
scroll to position [222, 0]
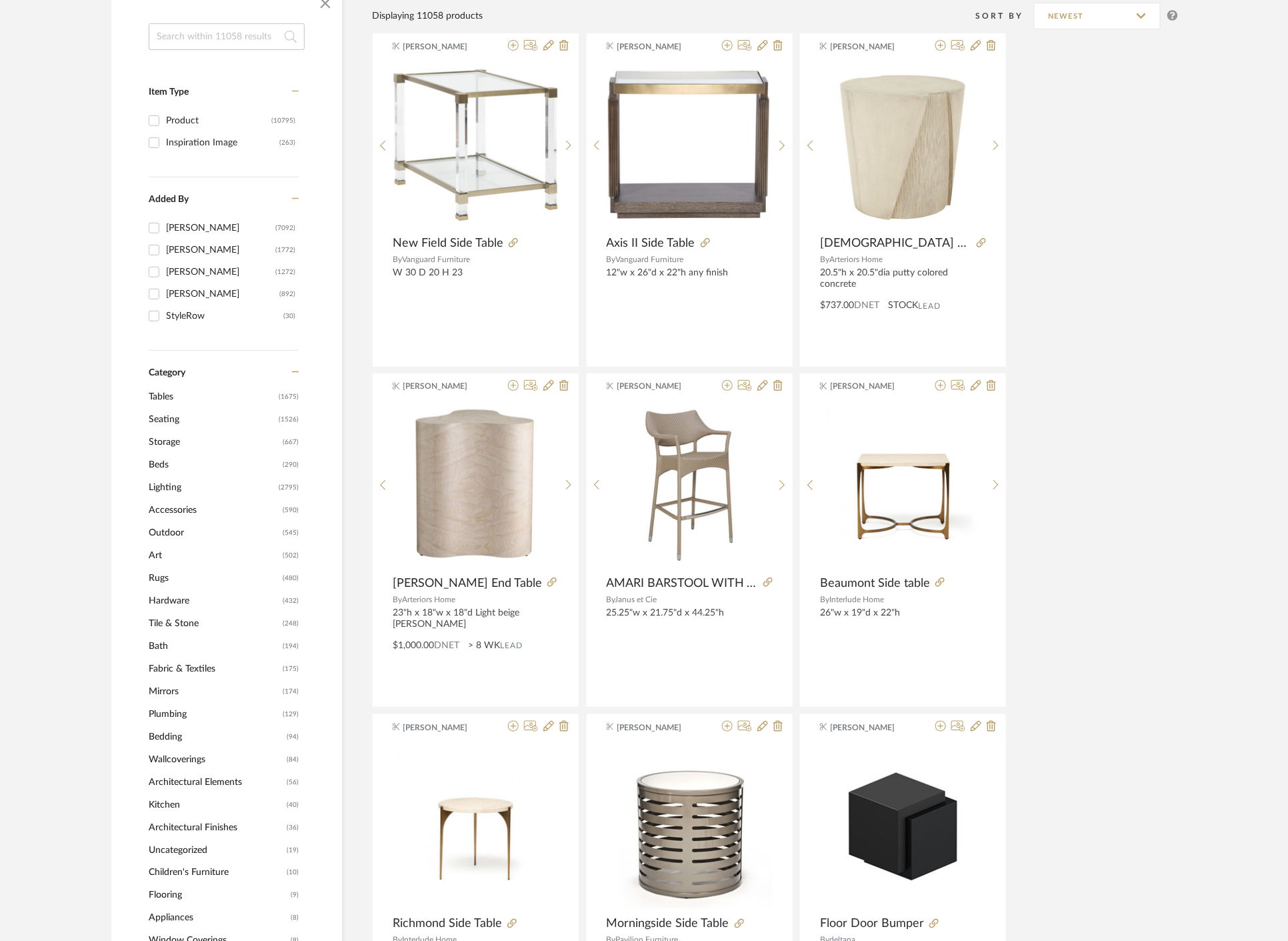
click at [186, 412] on span "Seating" at bounding box center [212, 419] width 126 height 22
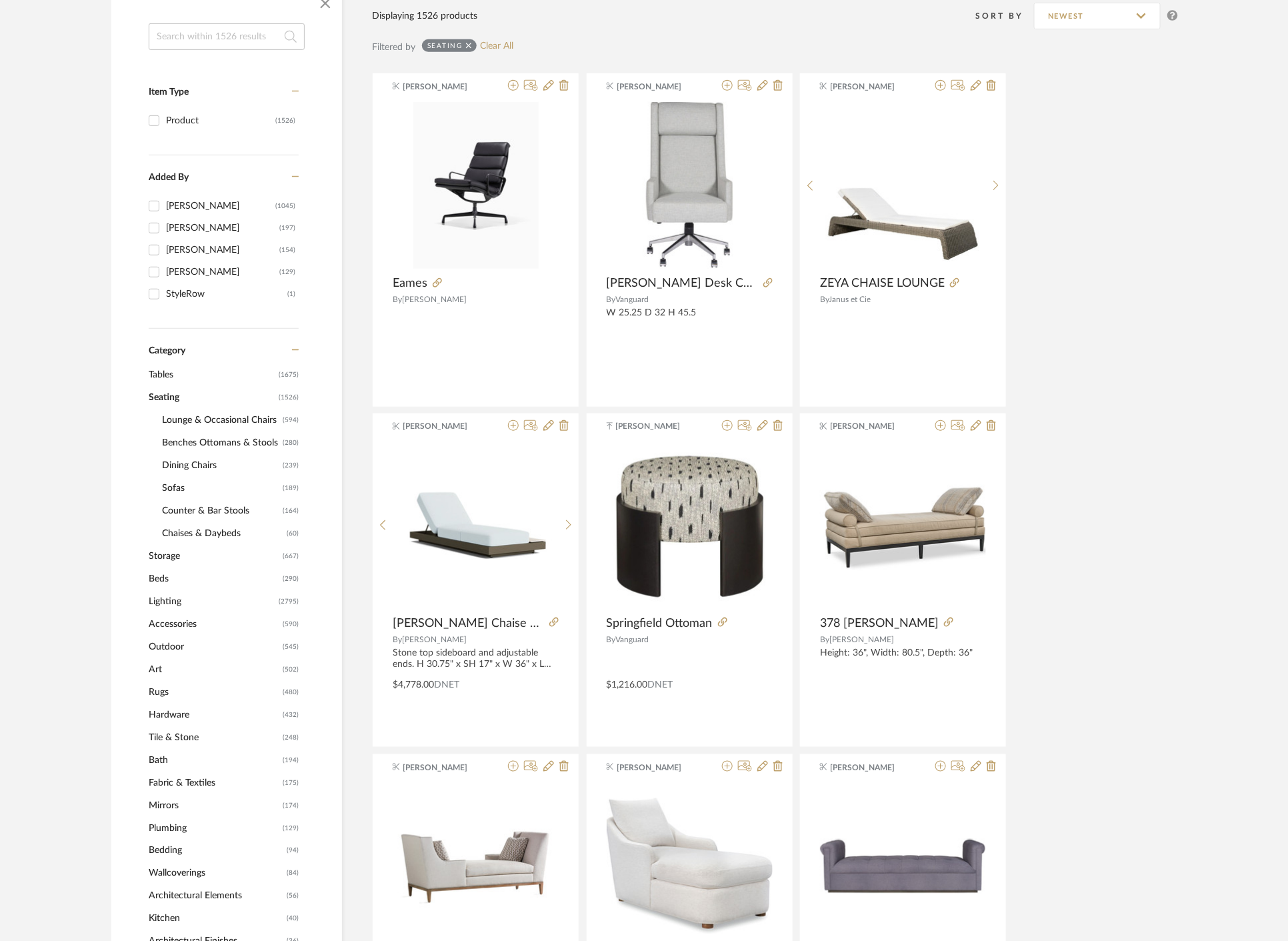
click at [190, 460] on span "Dining Chairs" at bounding box center [220, 465] width 117 height 22
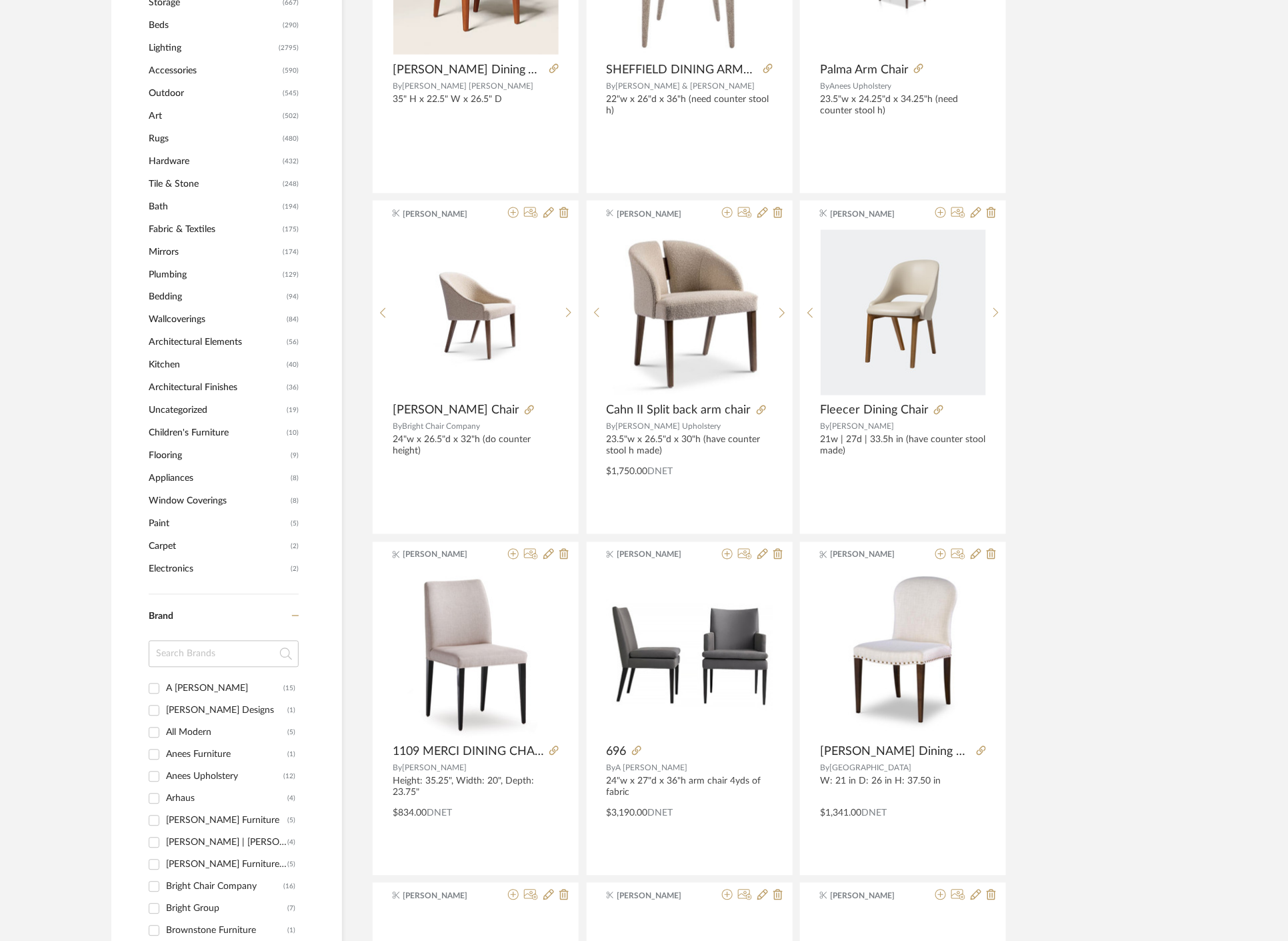
scroll to position [983, 0]
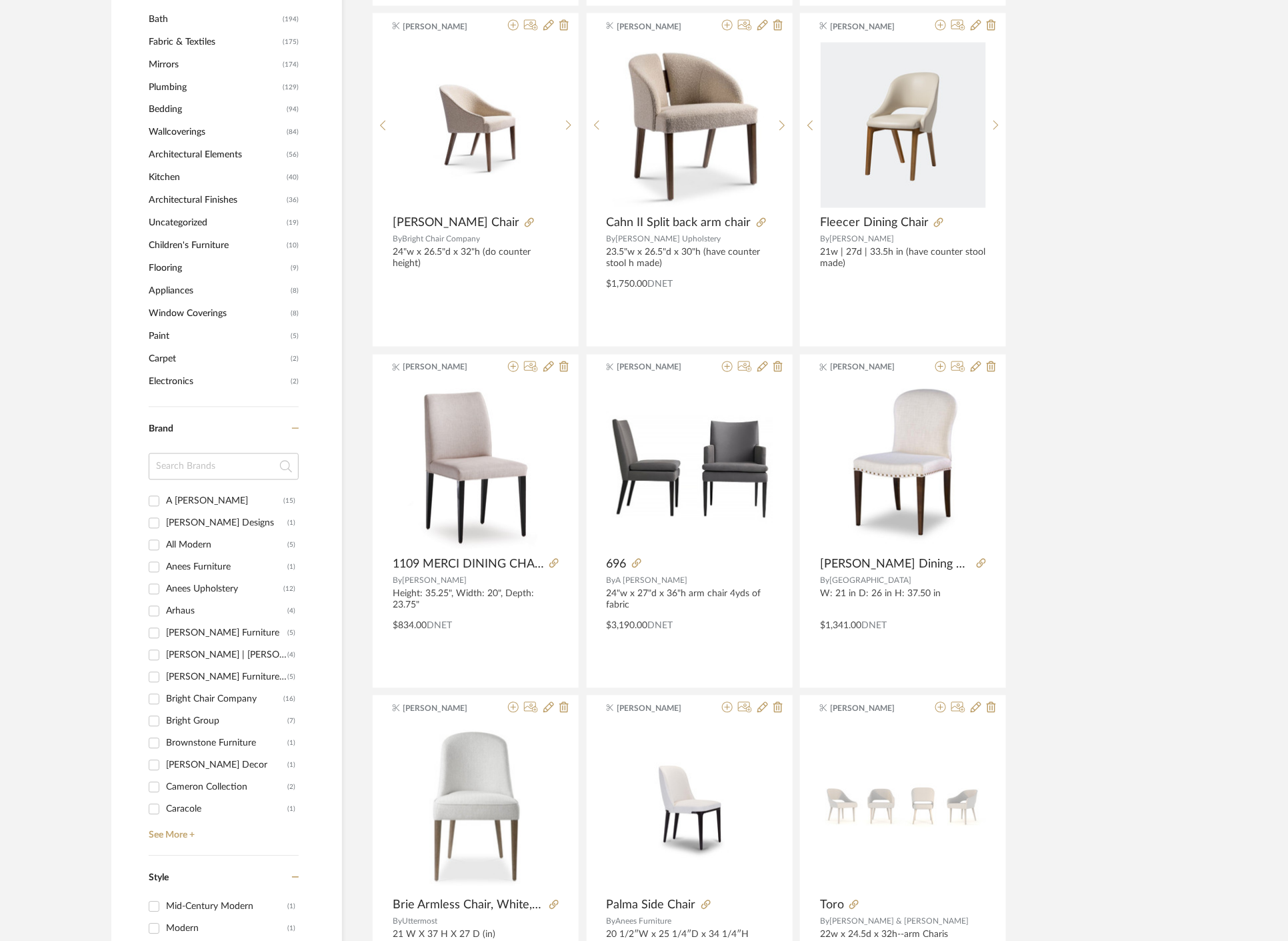
drag, startPoint x: 89, startPoint y: 679, endPoint x: 98, endPoint y: 671, distance: 12.0
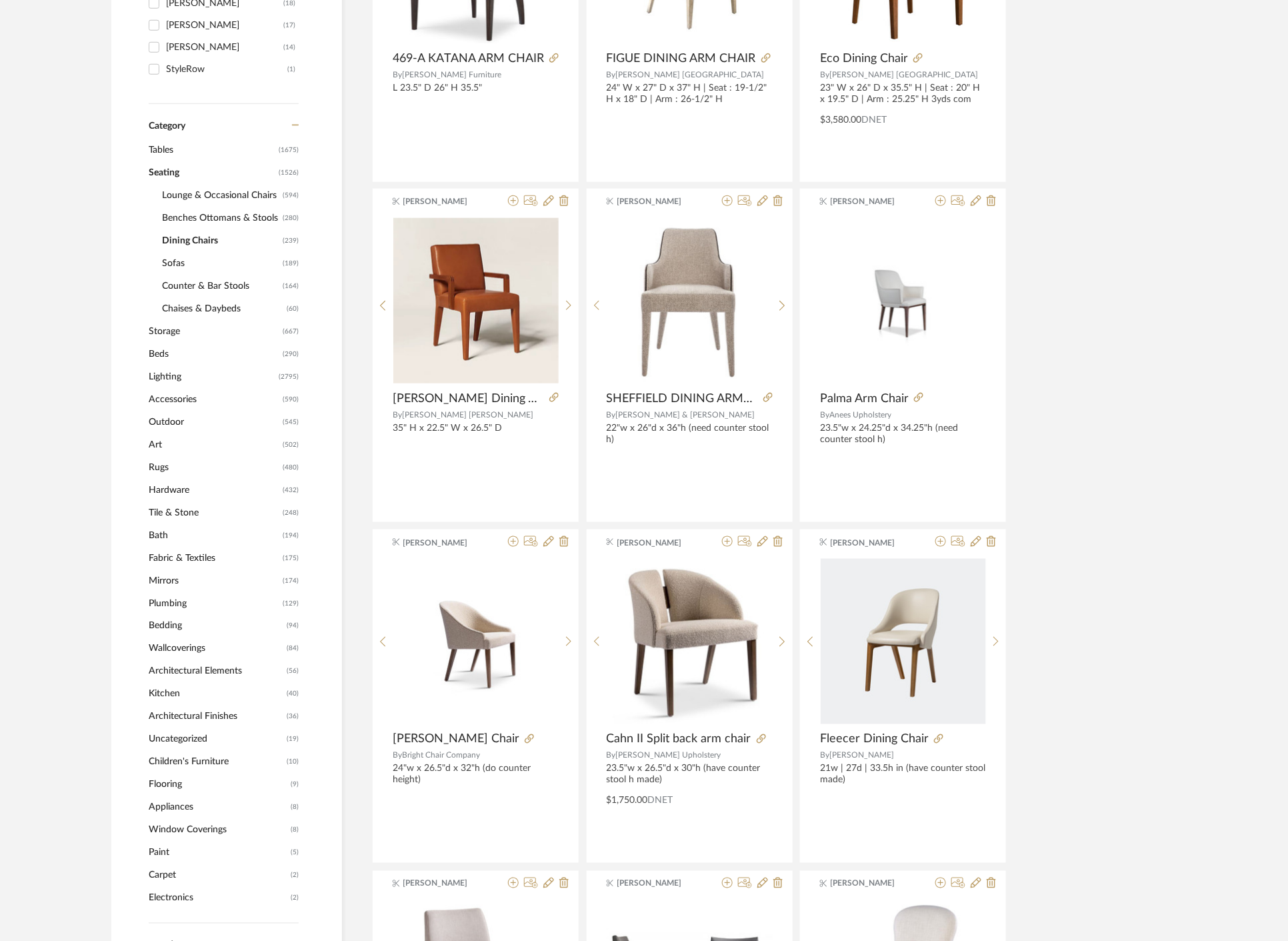
scroll to position [465, 0]
click at [183, 147] on span "Tables" at bounding box center [212, 152] width 126 height 22
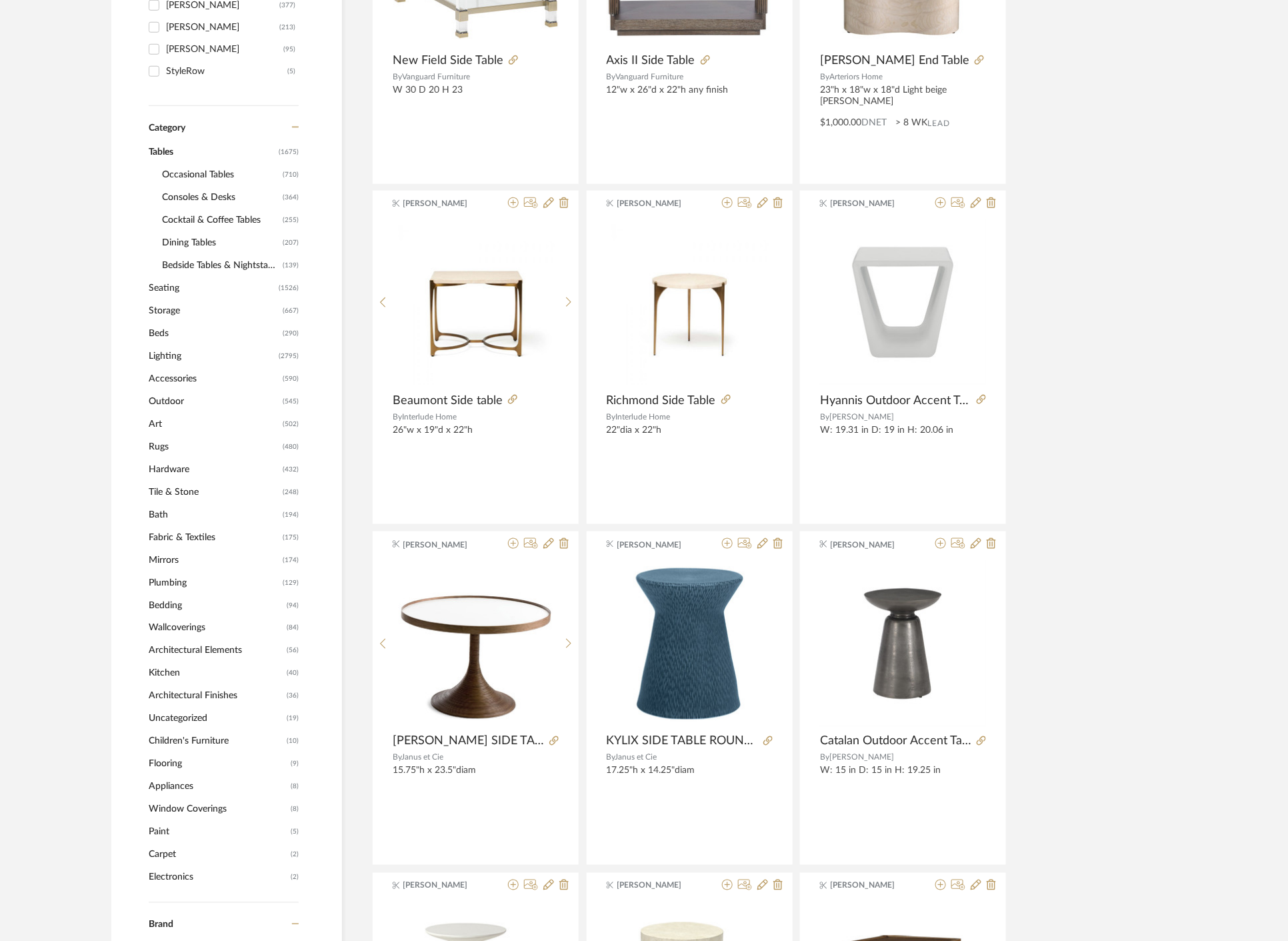
scroll to position [508, 0]
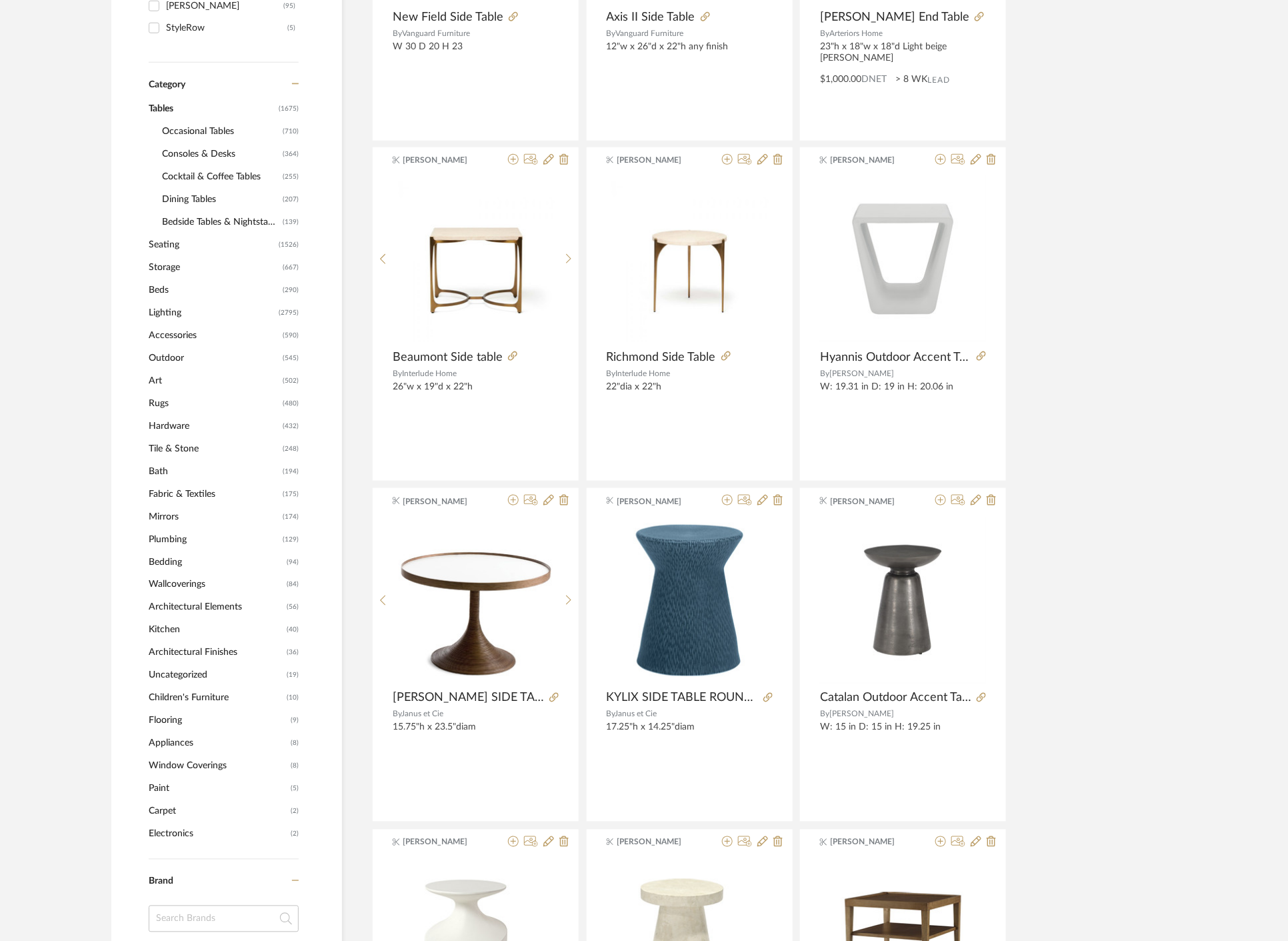
click at [192, 198] on span "Dining Tables" at bounding box center [220, 199] width 117 height 22
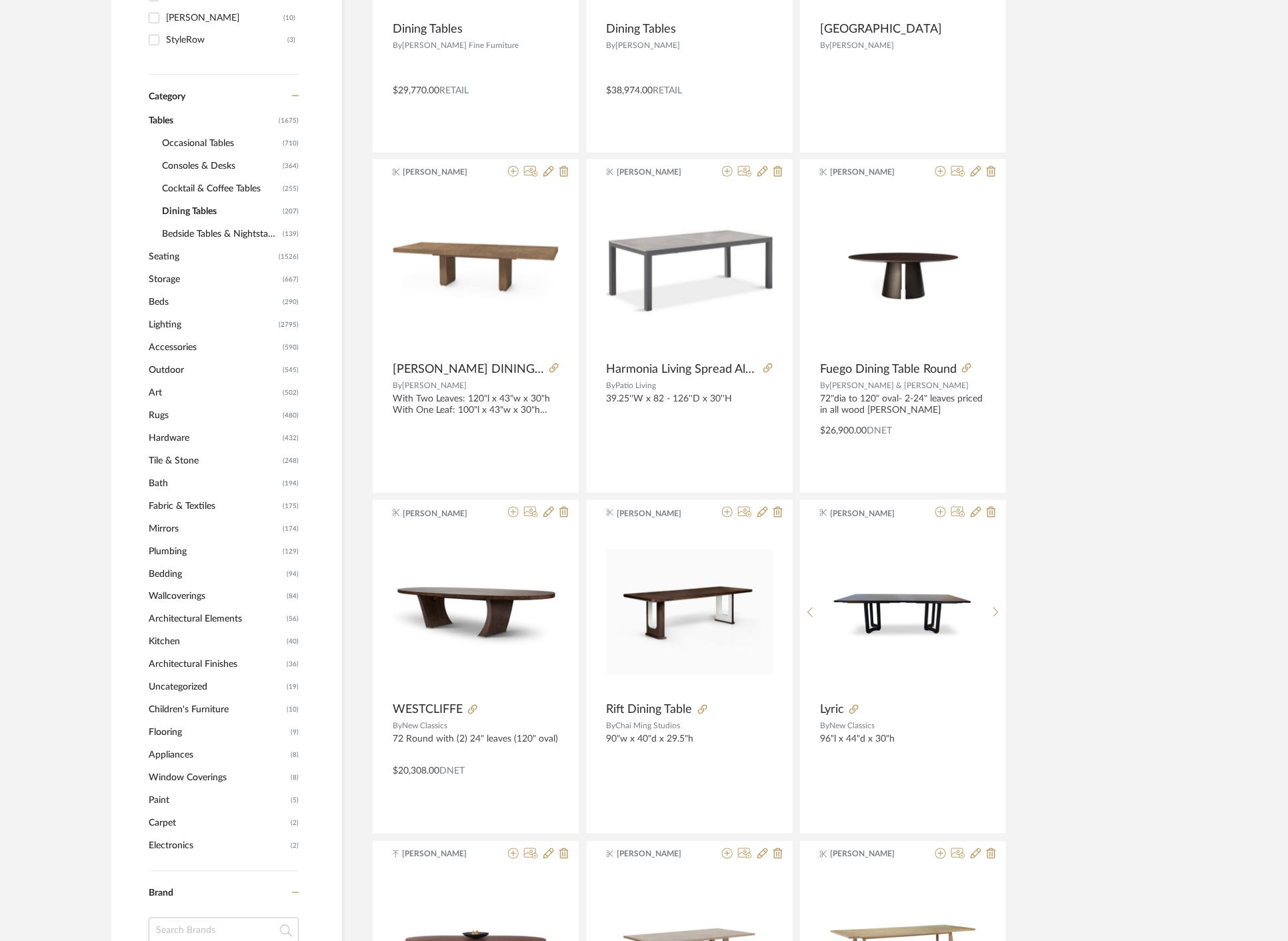
scroll to position [508, 0]
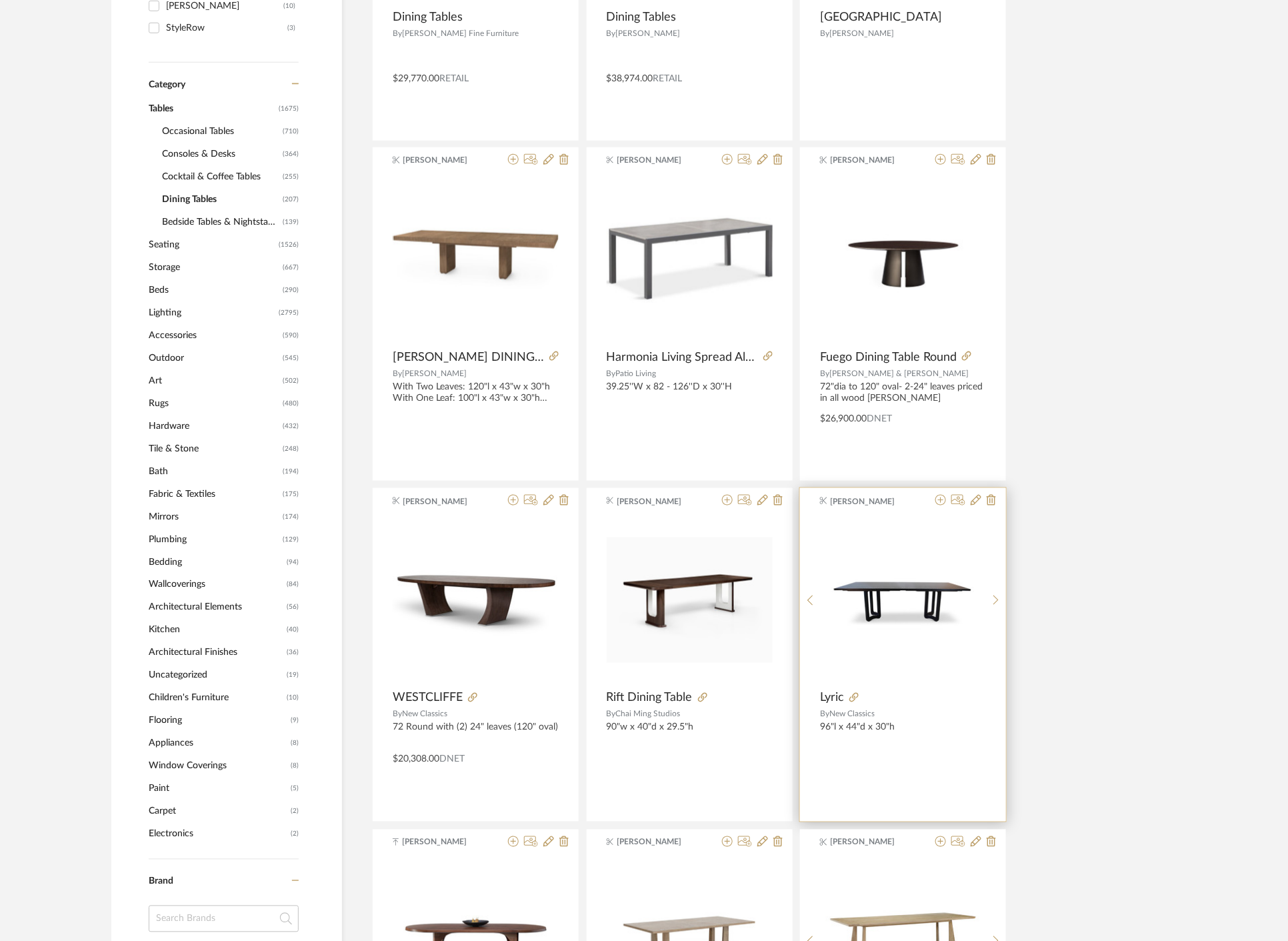
click at [901, 729] on div "96"l x 44"d x 30"h" at bounding box center [903, 734] width 166 height 22
click at [0, 0] on img at bounding box center [0, 0] width 0 height 0
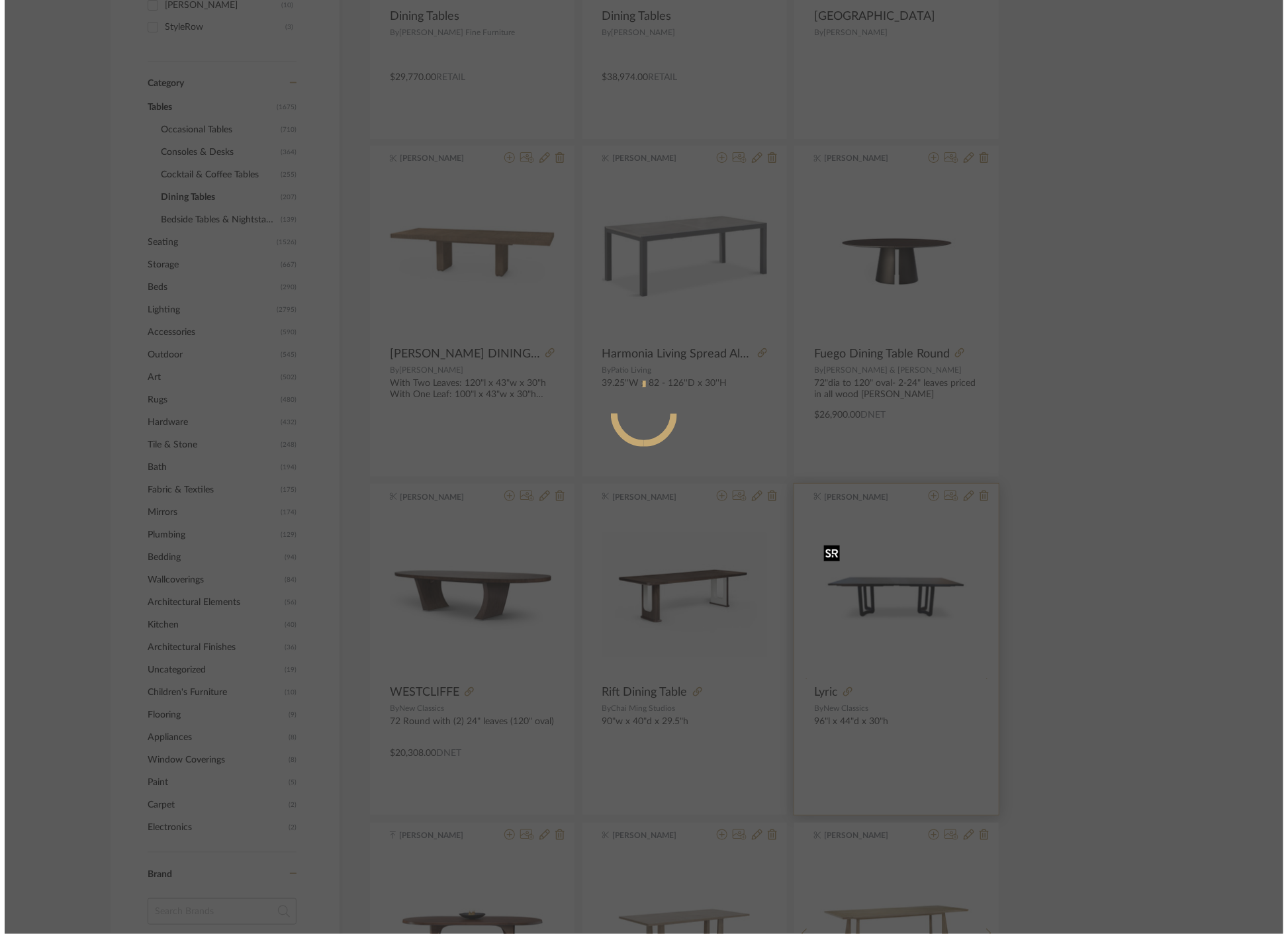
scroll to position [0, 0]
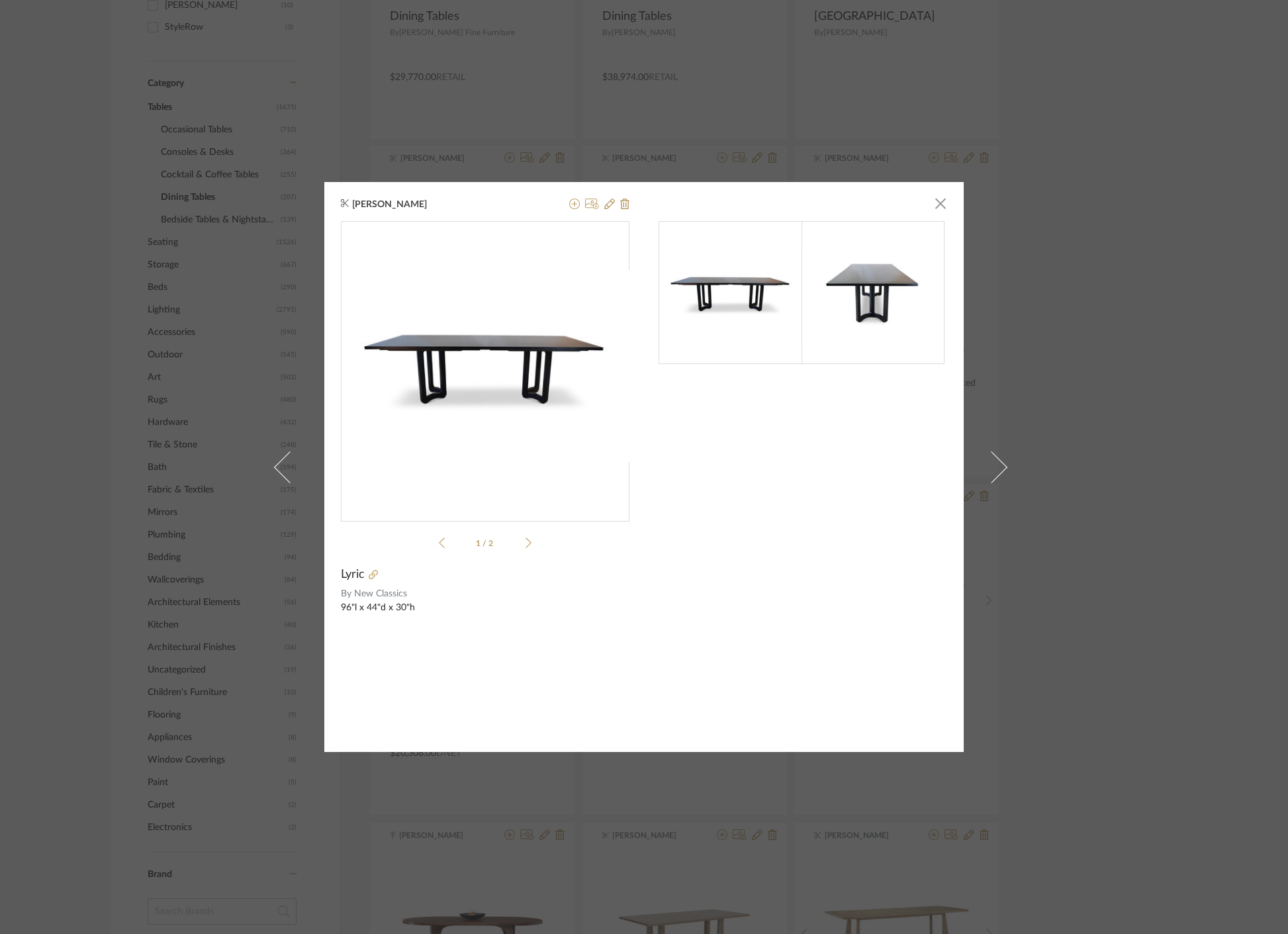
click at [1117, 555] on div "[PERSON_NAME] × 1 / 2 Lyric By New Classics 96"l x 44"d x 30"h" at bounding box center [644, 467] width 1288 height 934
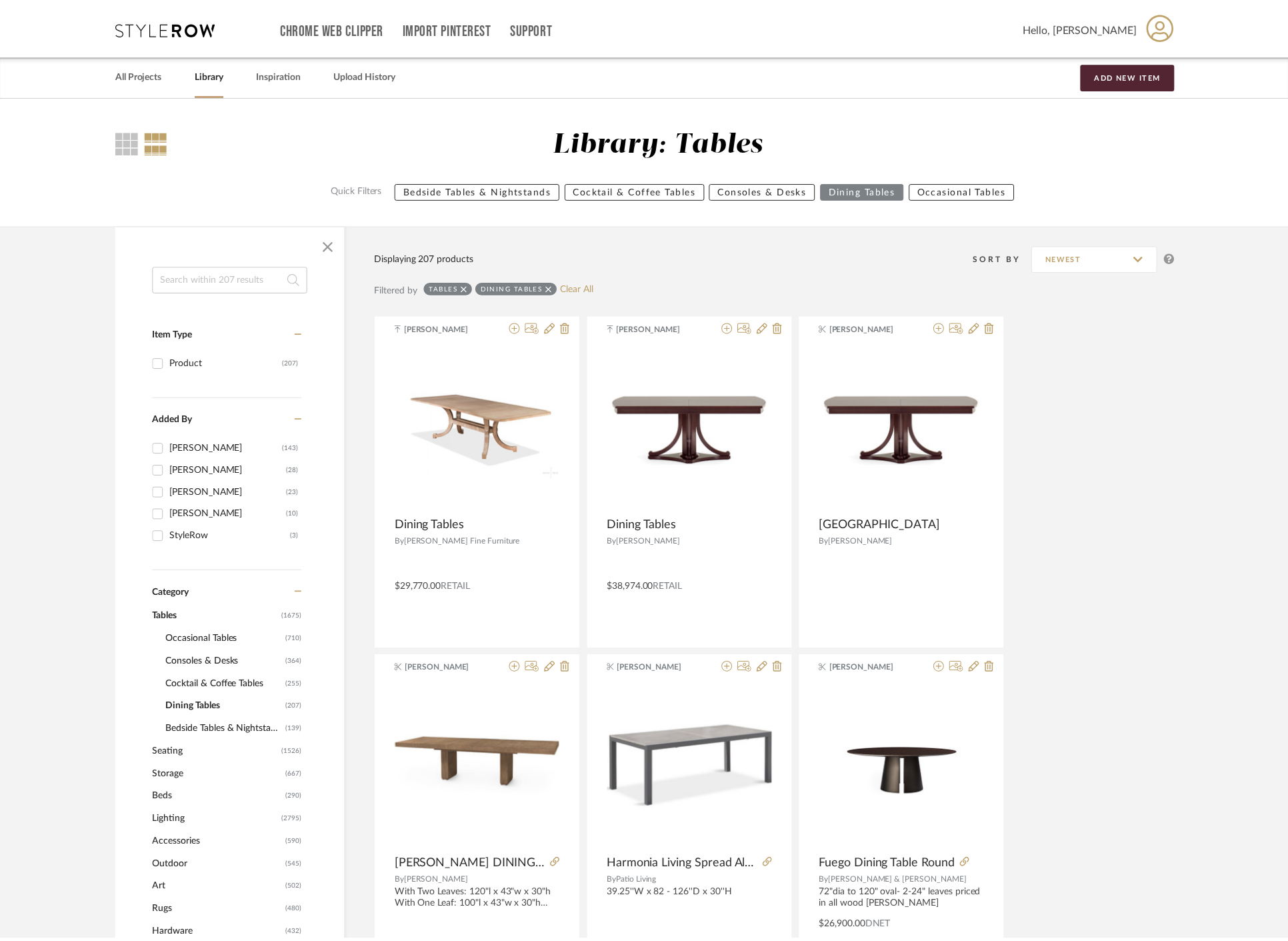
scroll to position [508, 0]
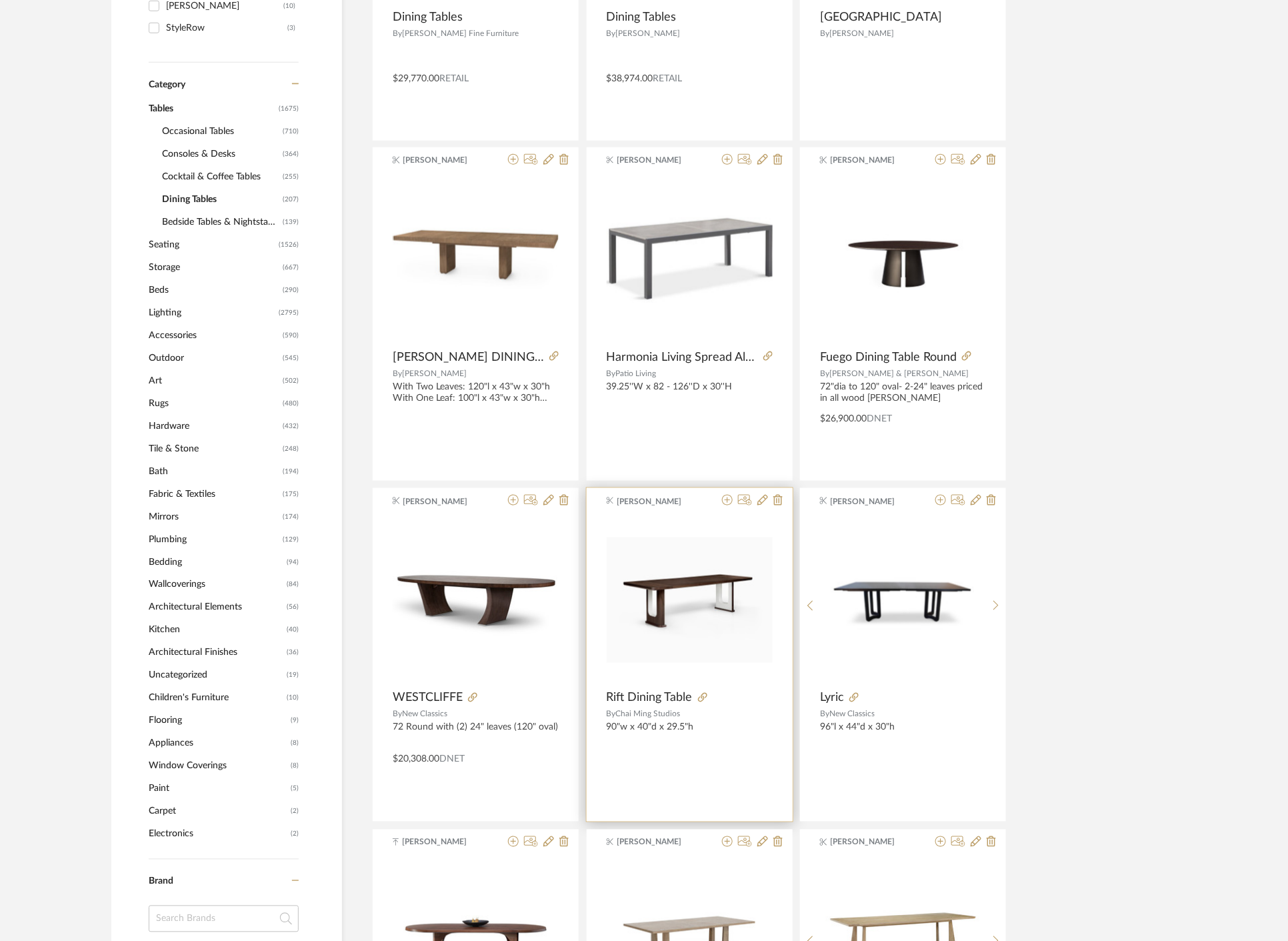
click at [654, 770] on div "[PERSON_NAME] Rift Dining Table By Chai Ming Studios 90"w x 40"d x 29.5"h" at bounding box center [689, 655] width 206 height 333
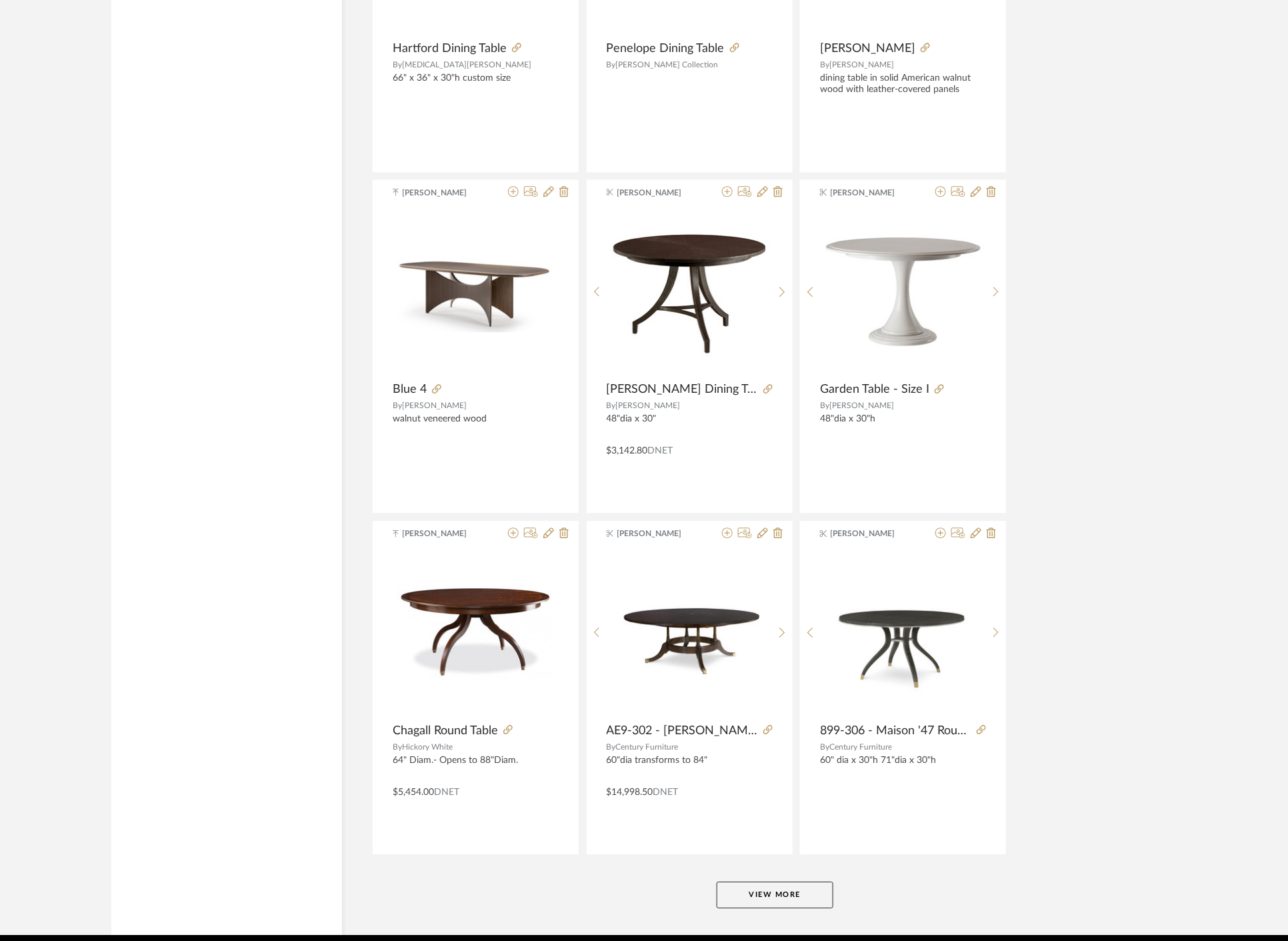
scroll to position [3547, 0]
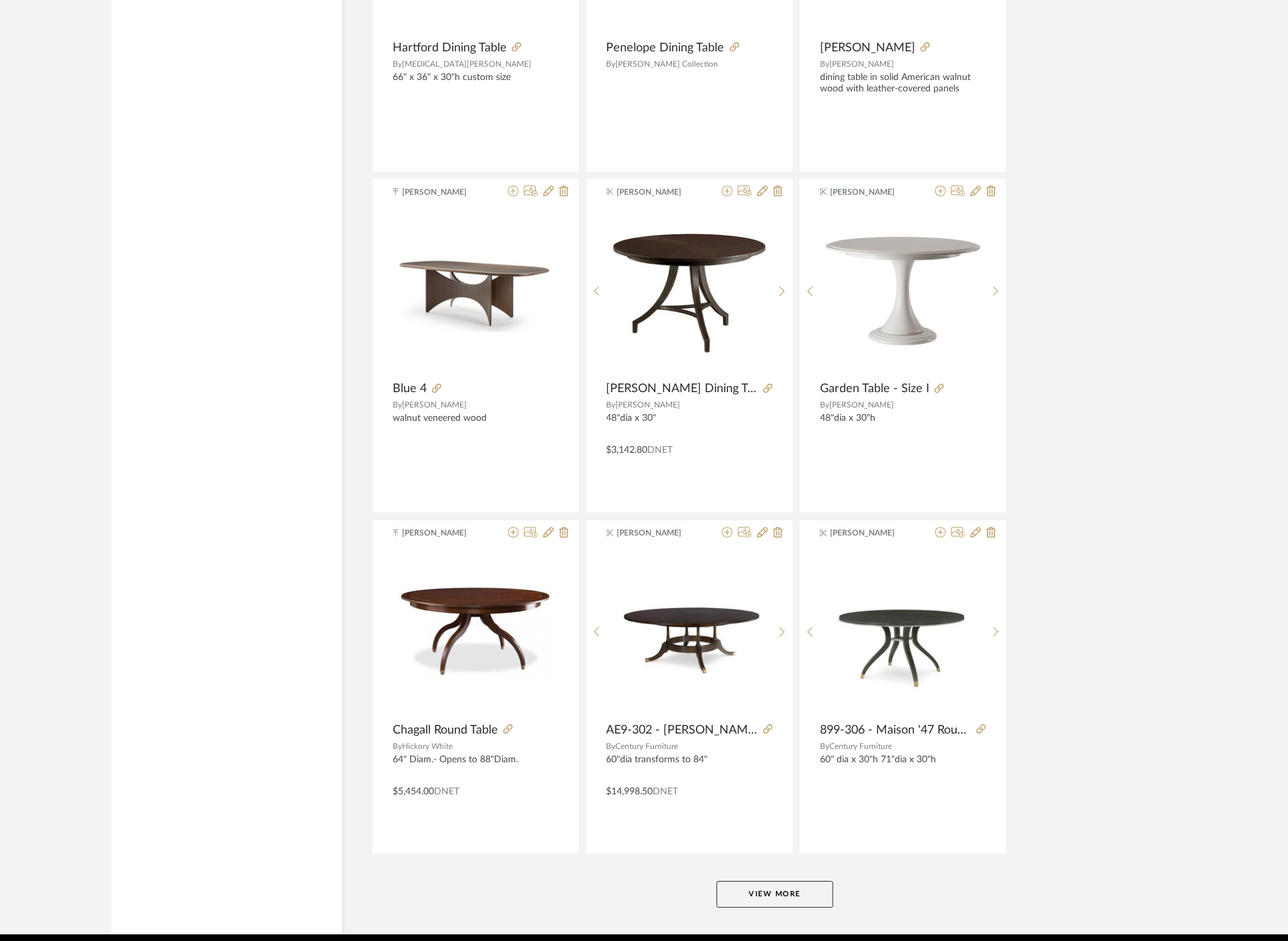
click at [771, 895] on button "View More" at bounding box center [775, 894] width 117 height 27
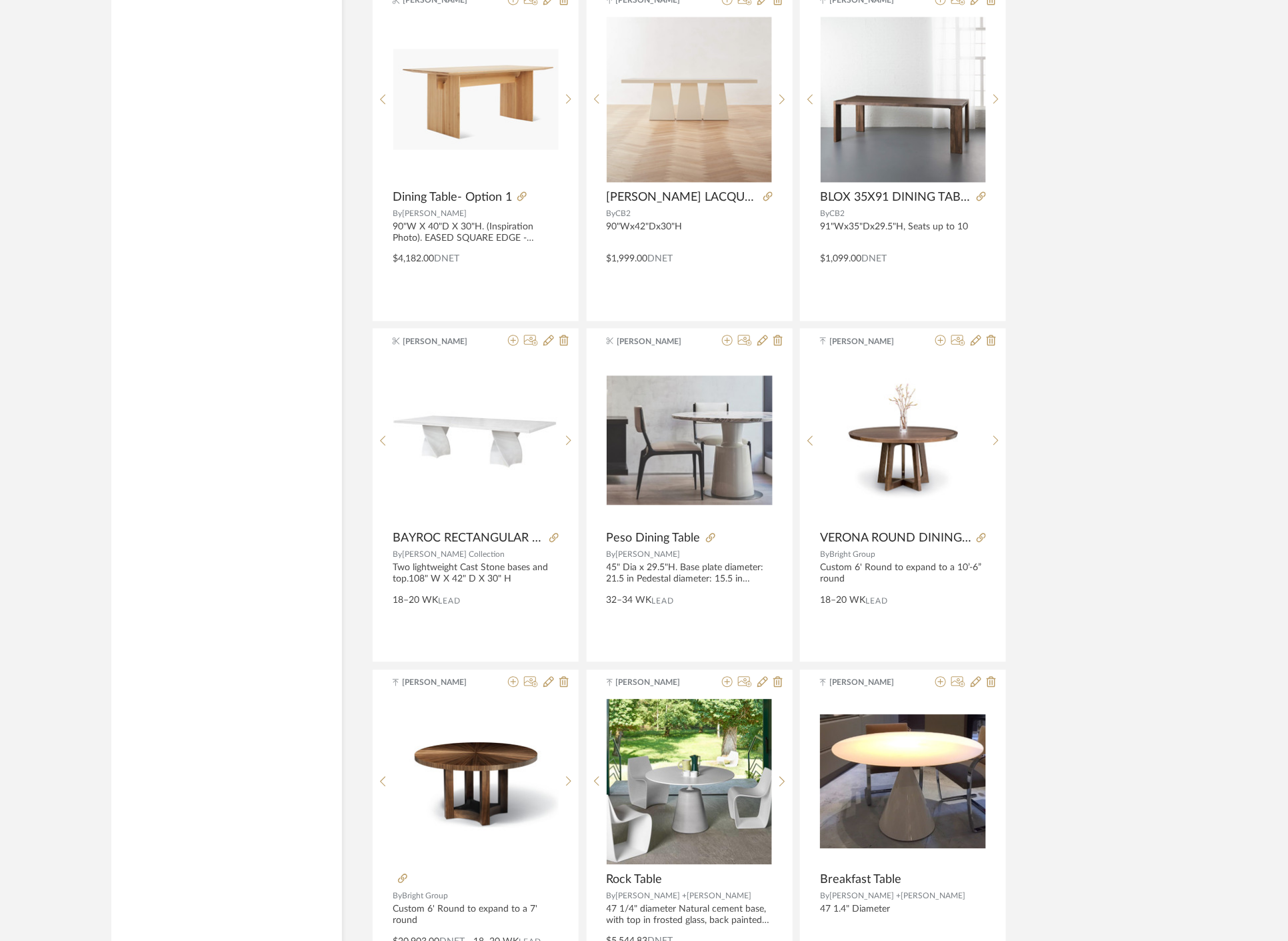
scroll to position [5623, 0]
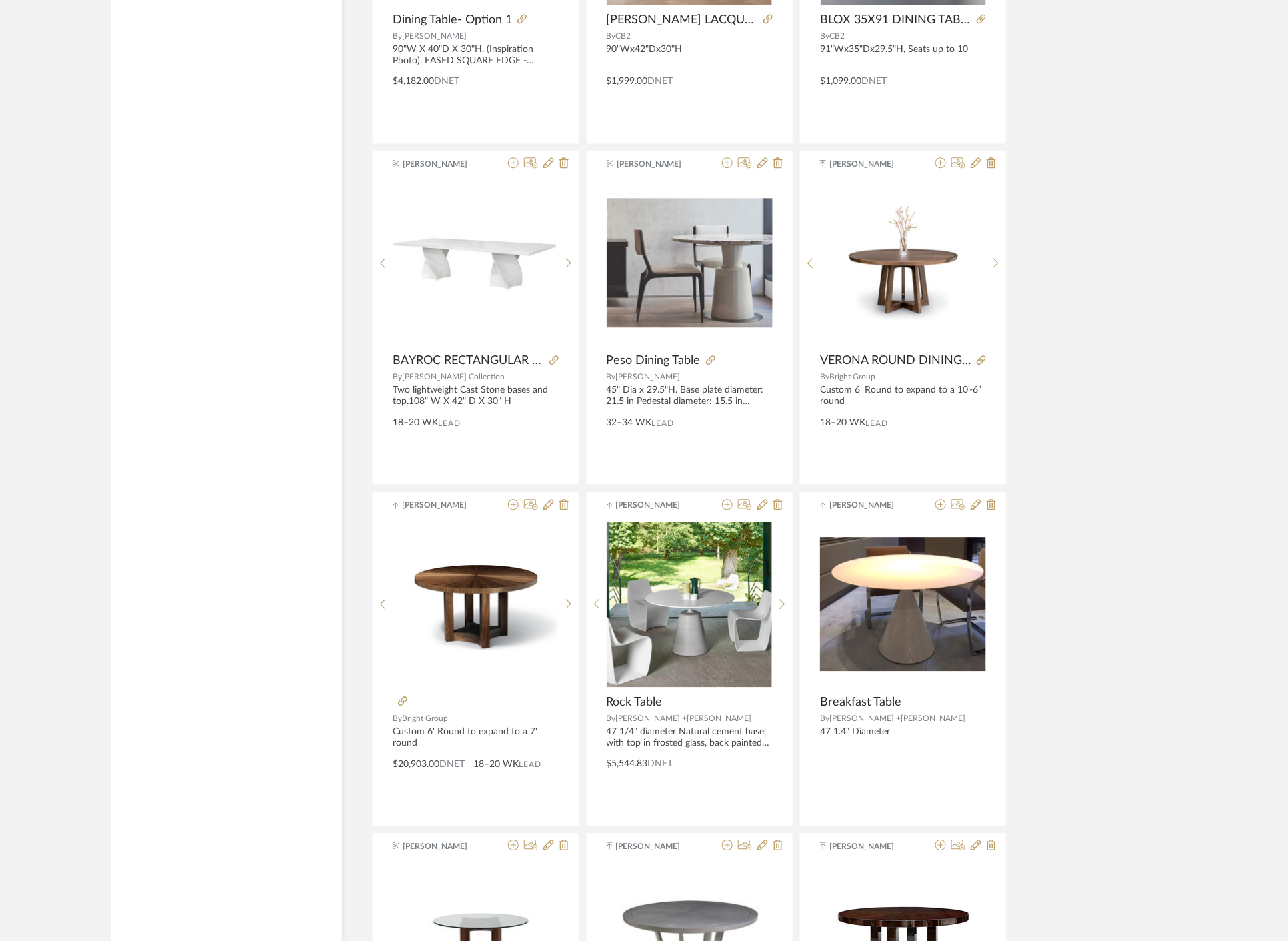
drag, startPoint x: 176, startPoint y: 388, endPoint x: 281, endPoint y: 75, distance: 330.1
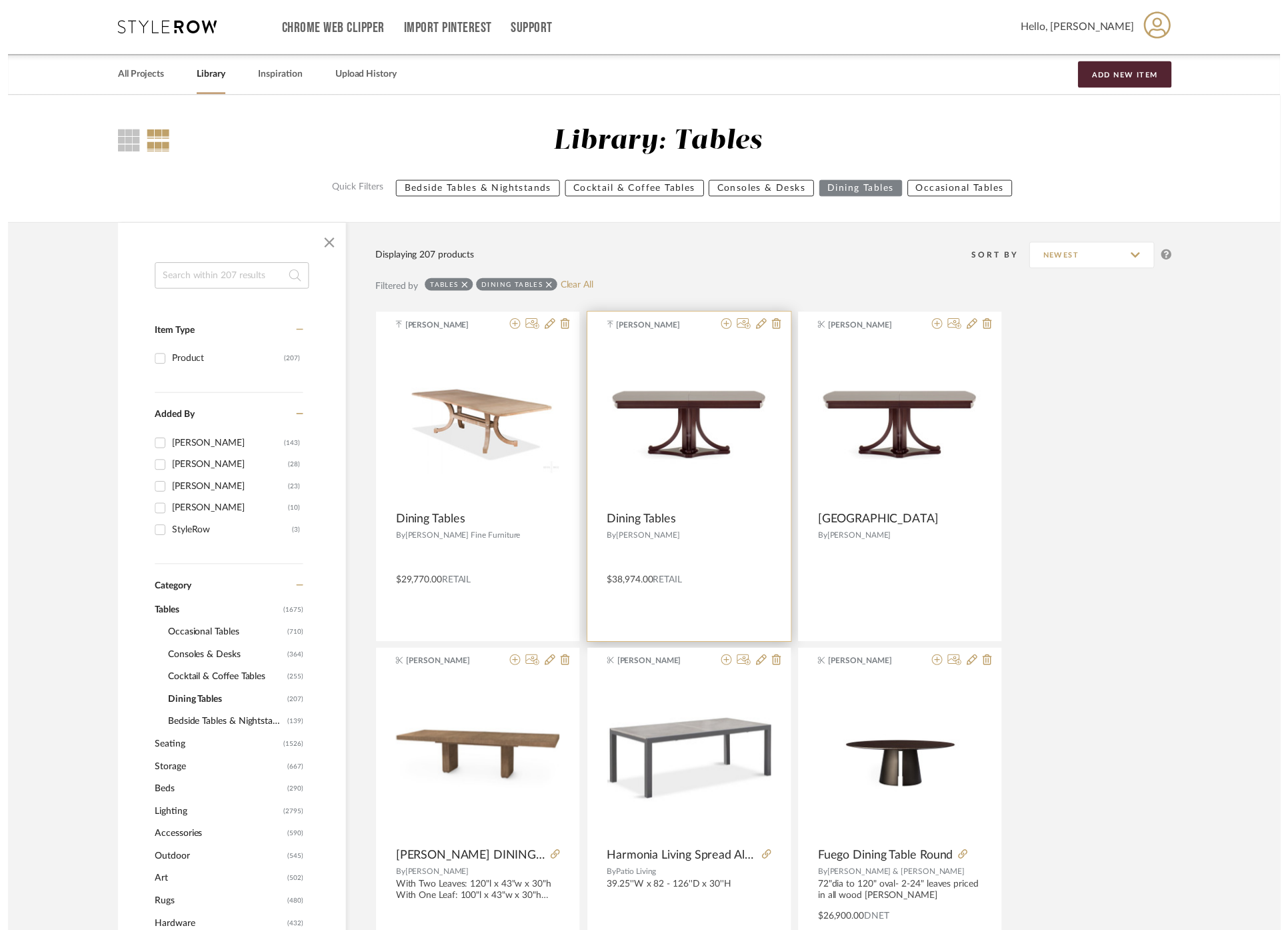
scroll to position [0, 0]
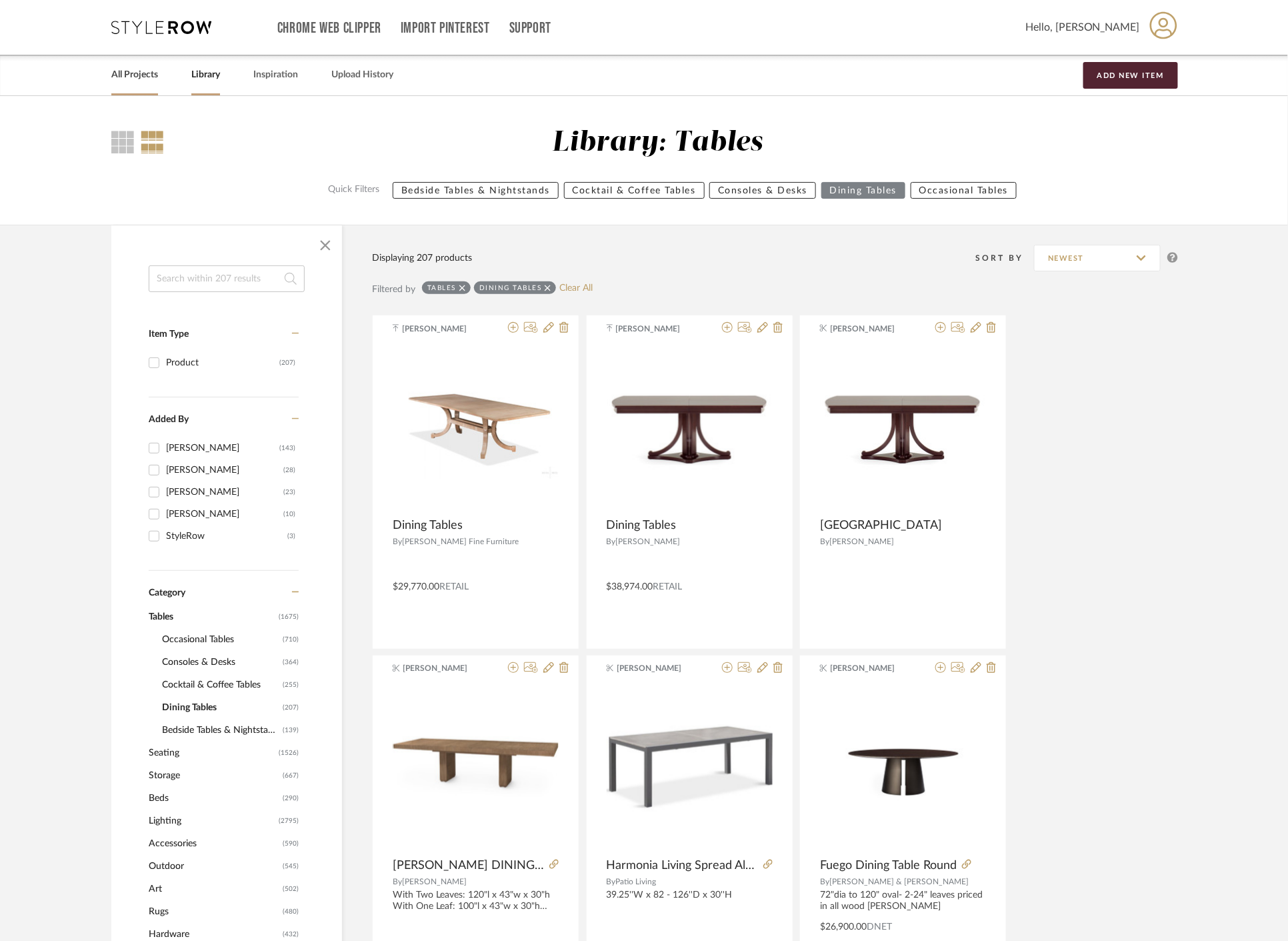
click at [144, 68] on link "All Projects" at bounding box center [134, 74] width 47 height 18
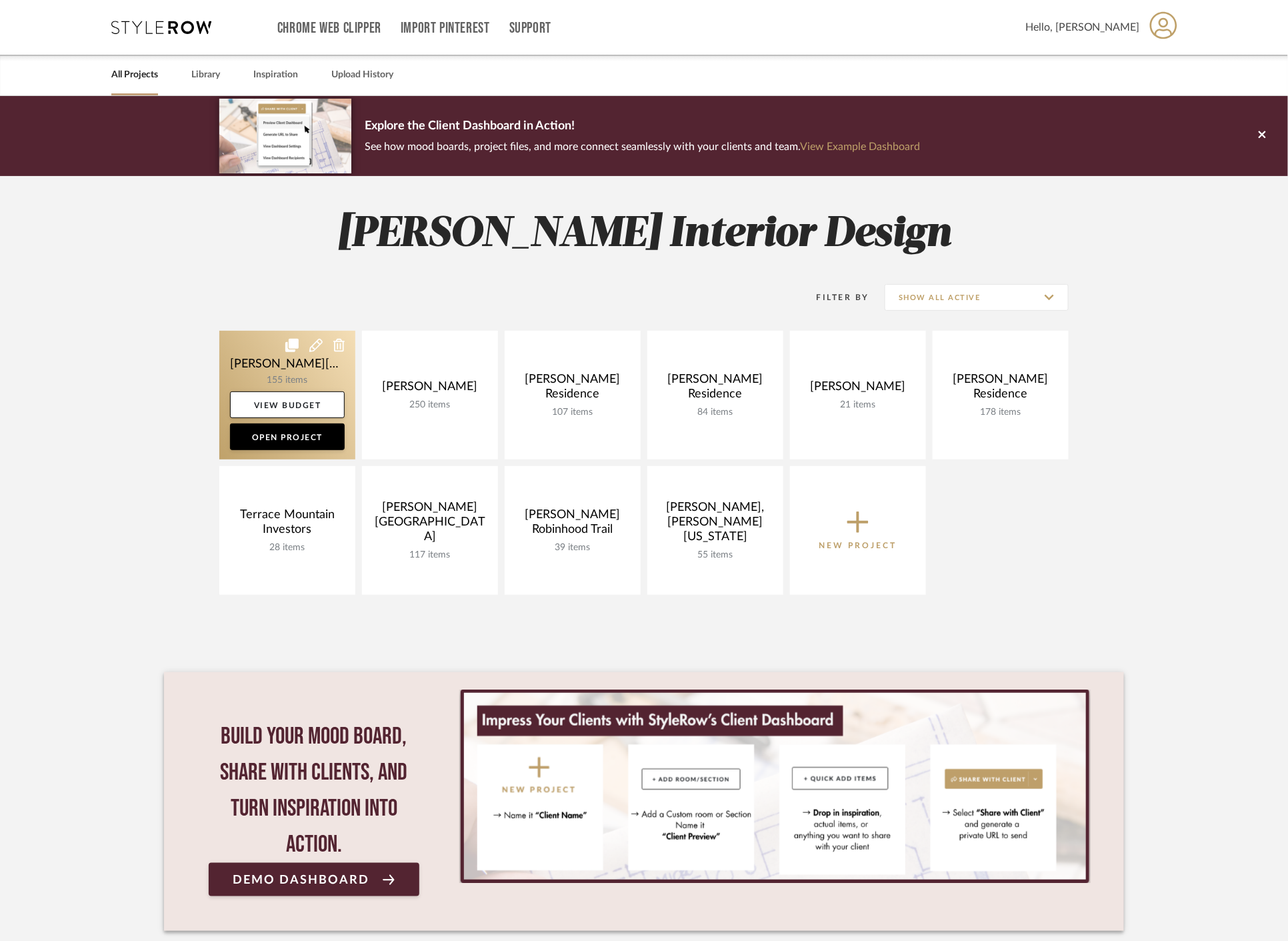
click at [264, 375] on link at bounding box center [288, 395] width 136 height 129
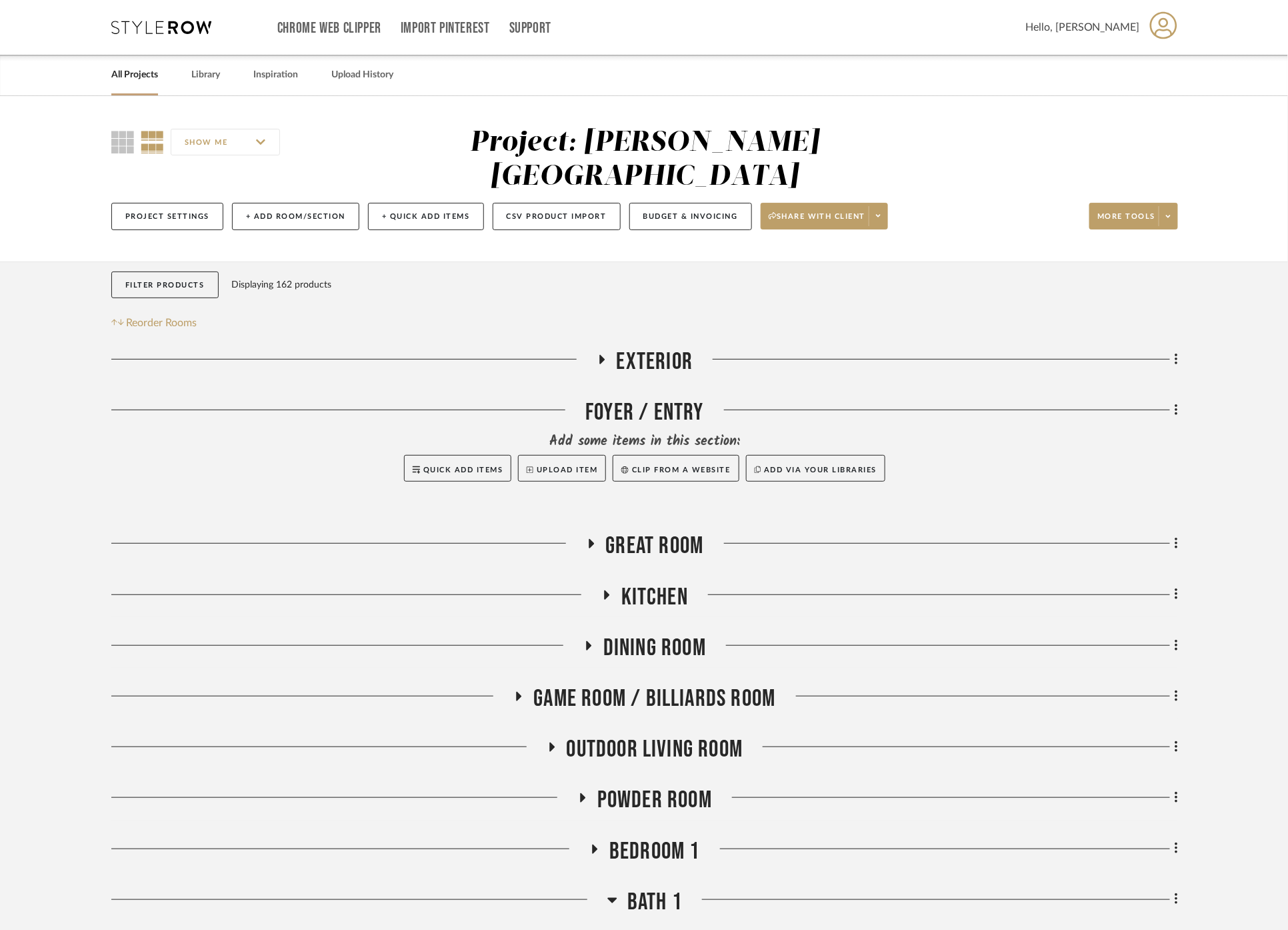
click at [652, 634] on span "Dining Room" at bounding box center [654, 648] width 103 height 29
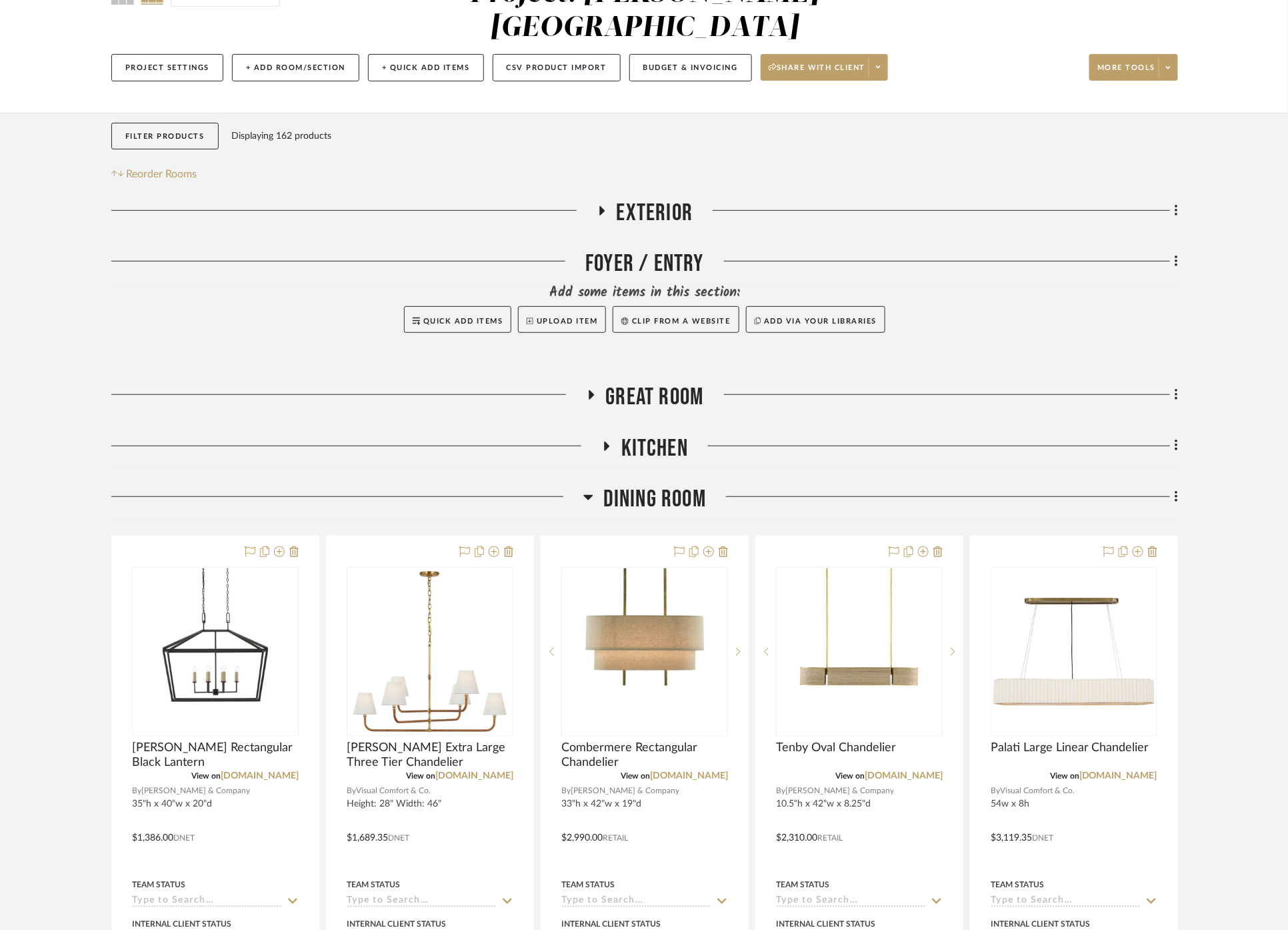
scroll to position [370, 0]
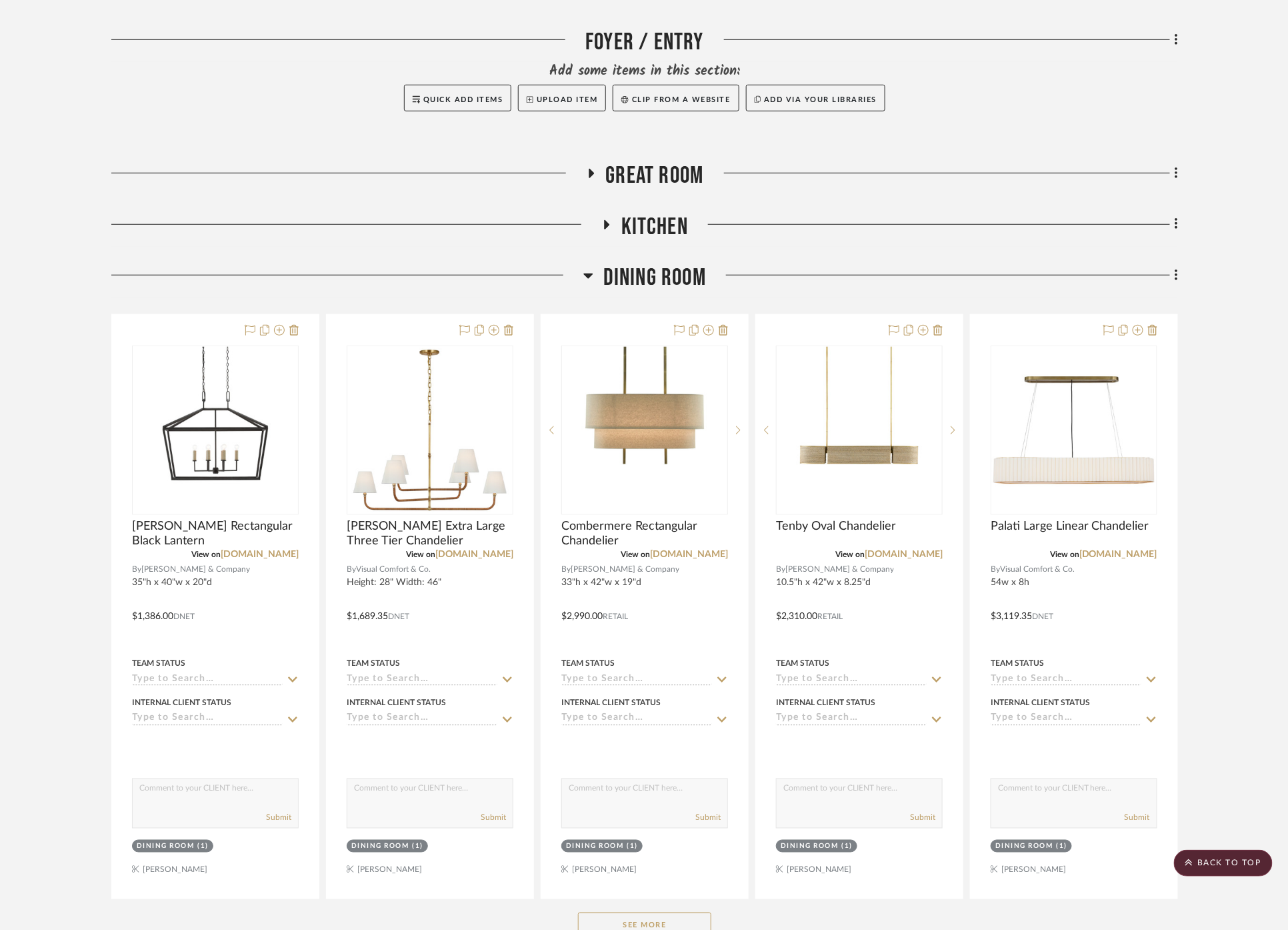
click at [650, 913] on button "See More" at bounding box center [644, 926] width 134 height 27
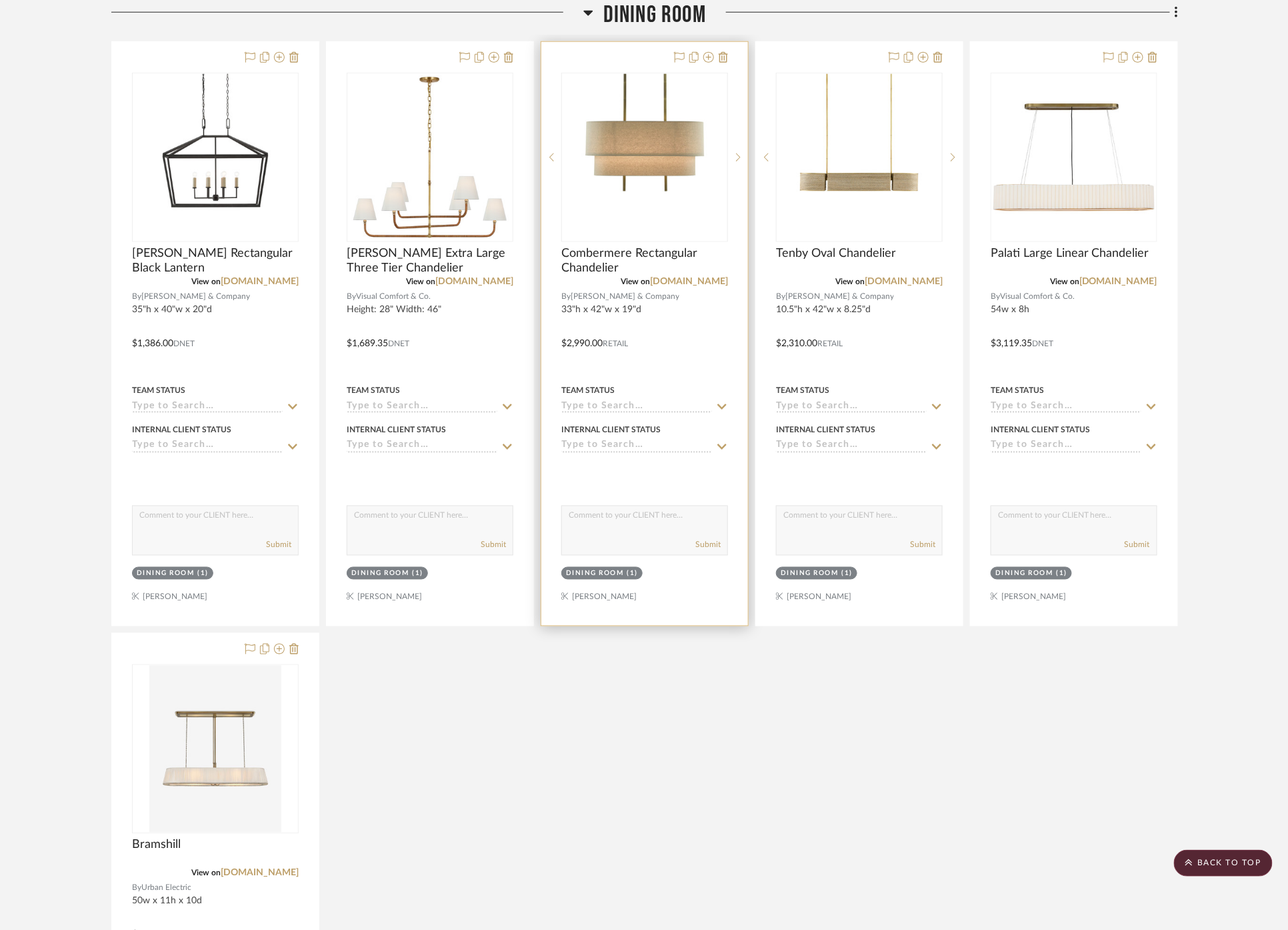
scroll to position [667, 0]
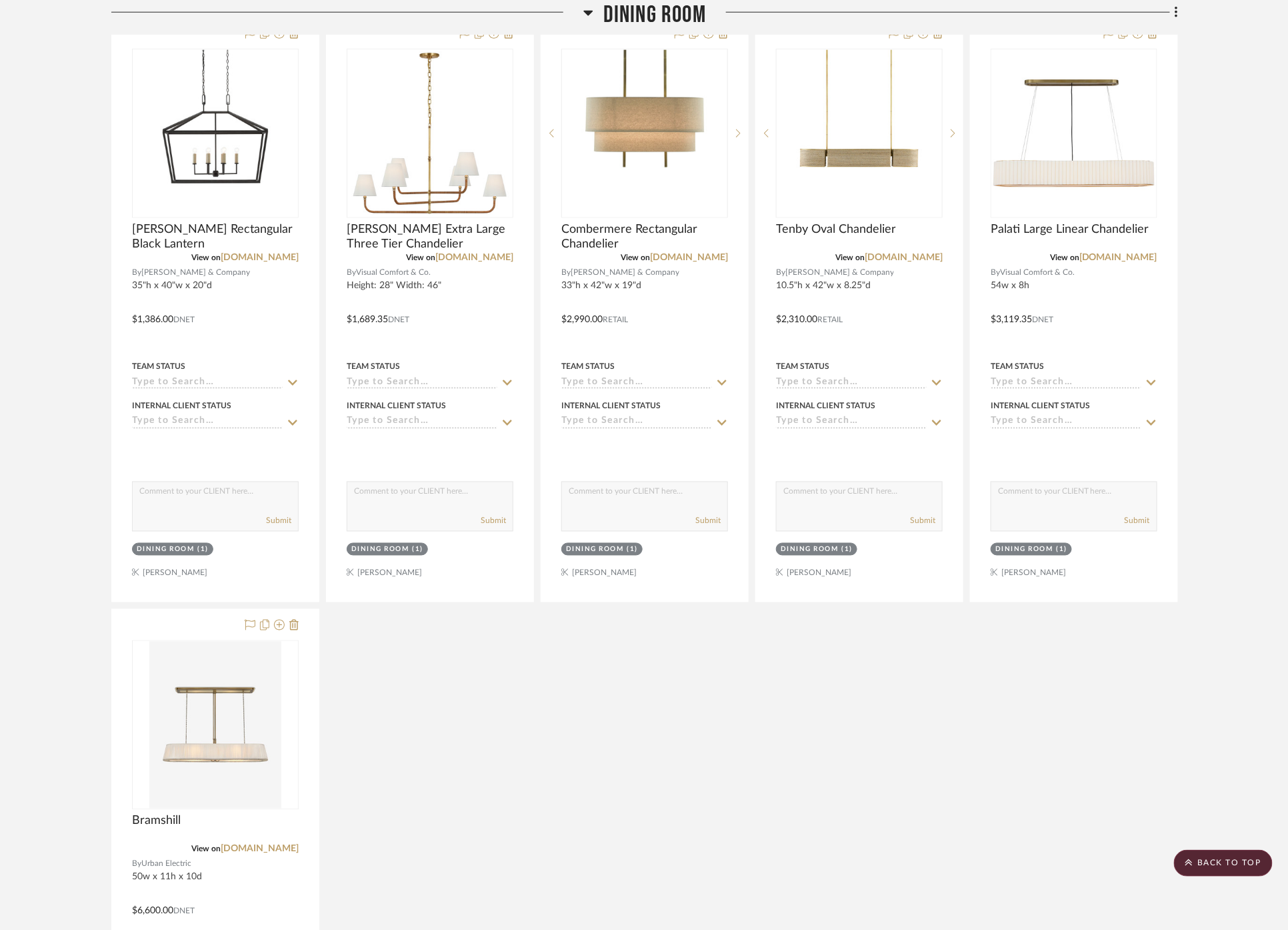
click at [1209, 858] on scroll-to-top-button "BACK TO TOP" at bounding box center [1223, 863] width 99 height 27
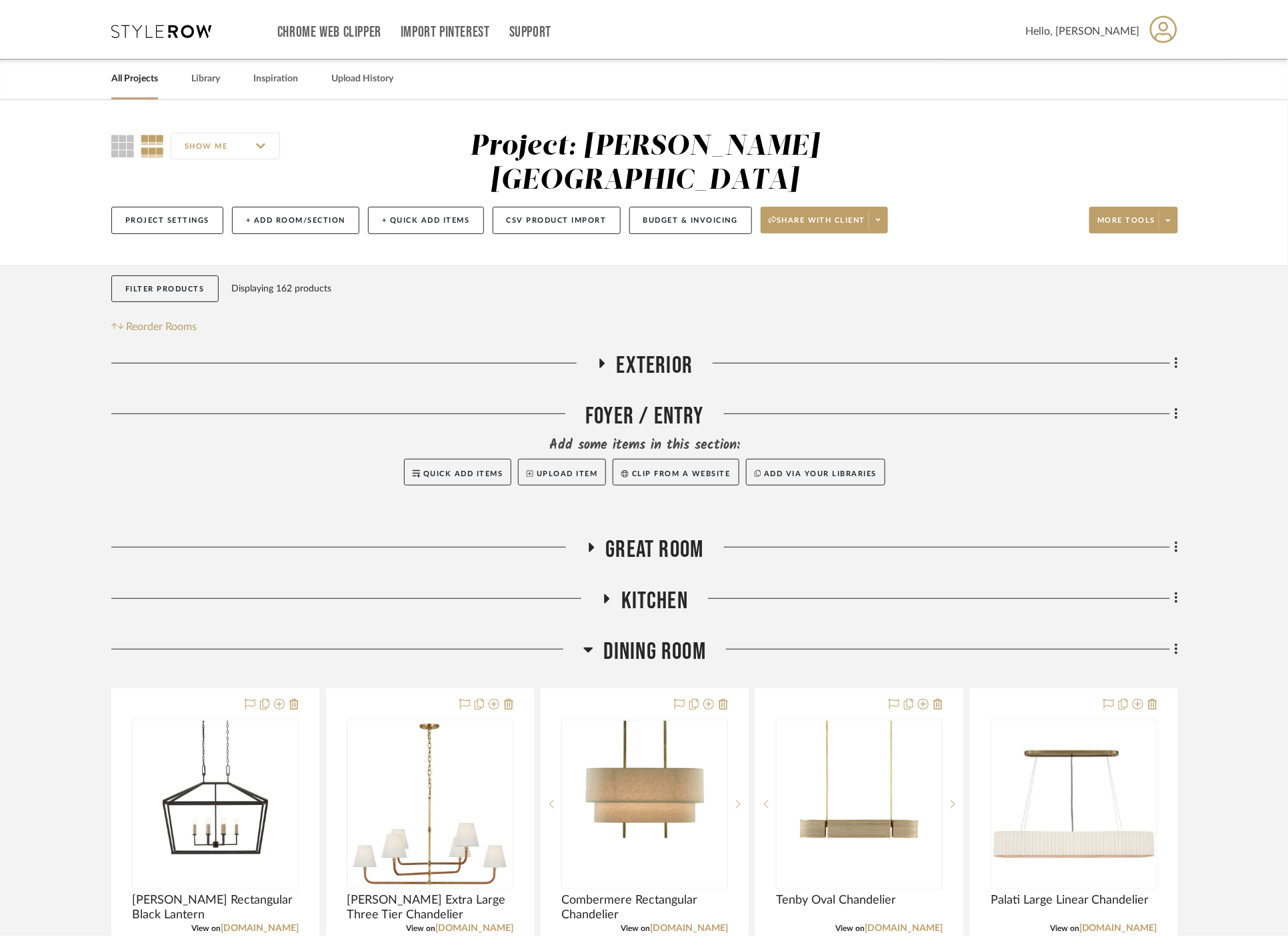
scroll to position [0, 0]
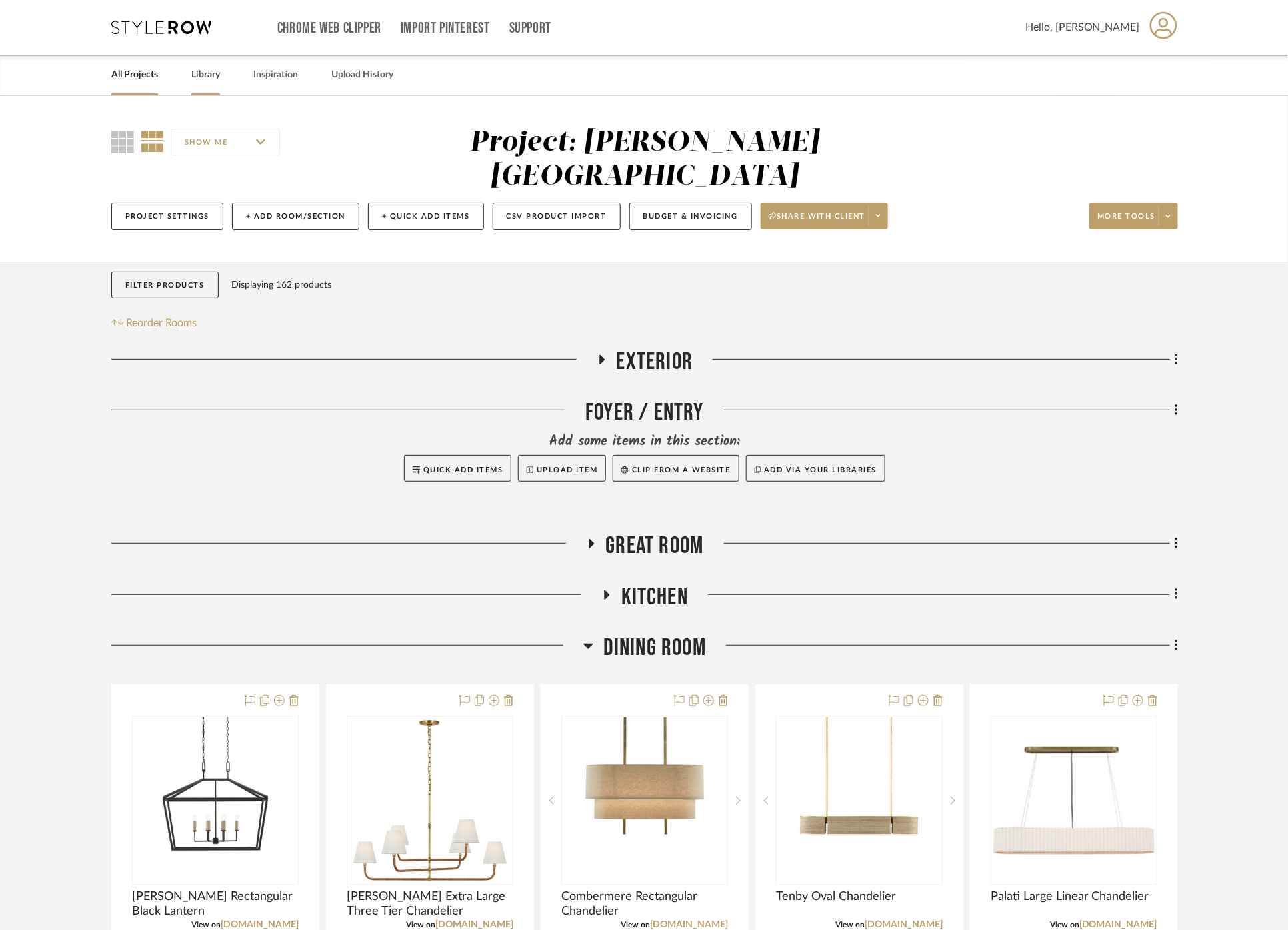
click at [204, 72] on link "Library" at bounding box center [206, 74] width 29 height 18
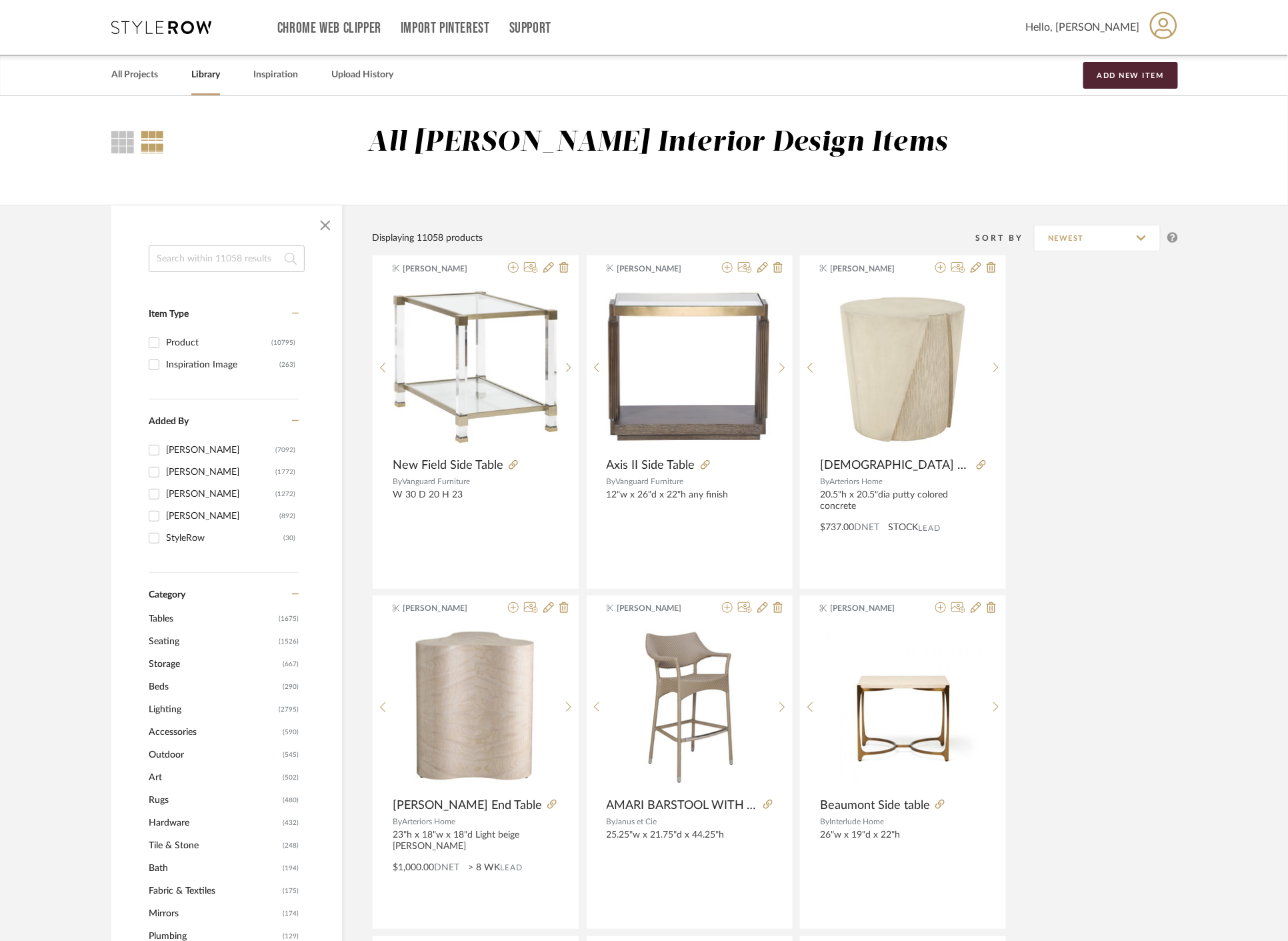
click at [178, 645] on span "Seating" at bounding box center [212, 641] width 126 height 22
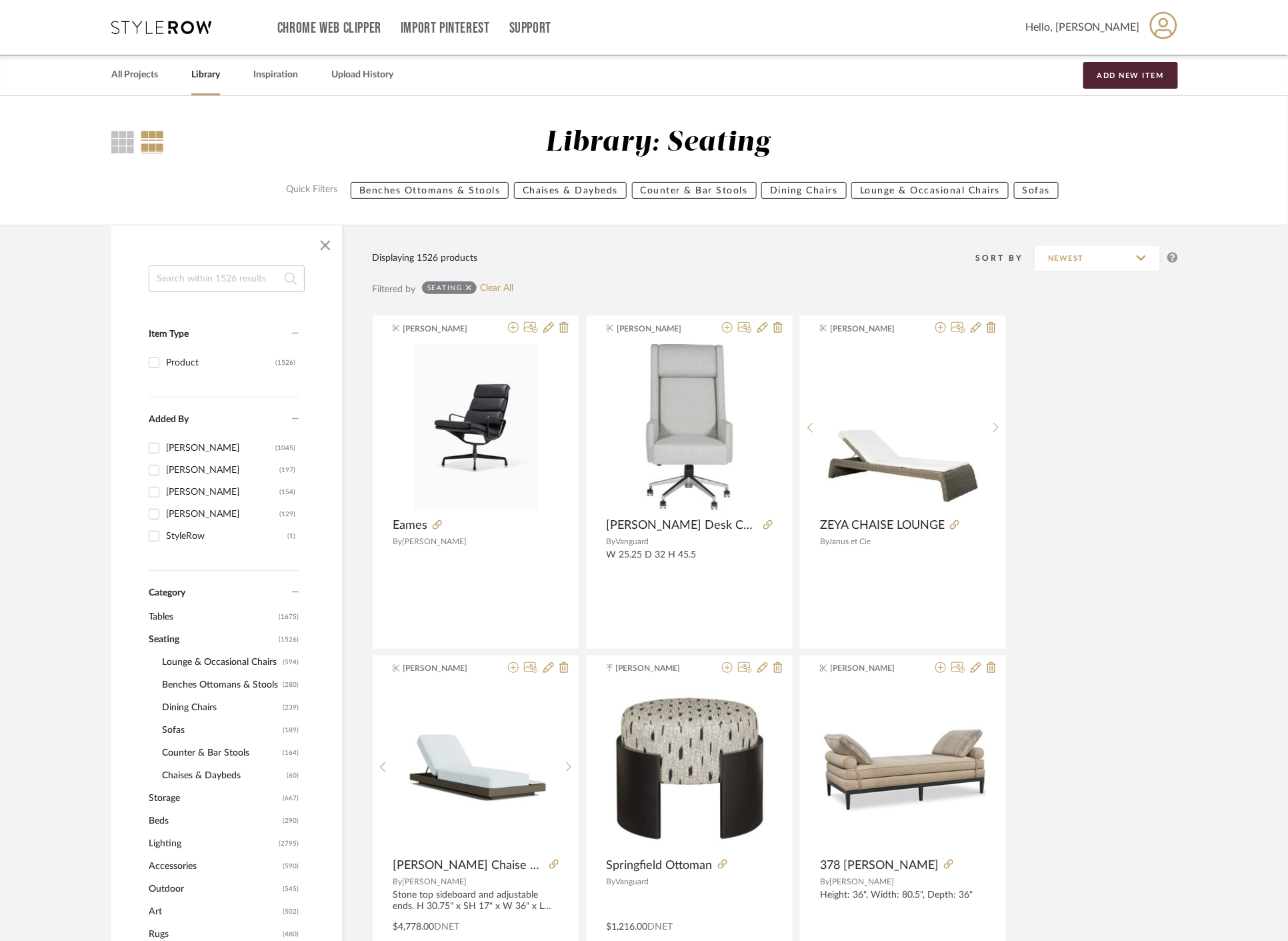
click at [247, 749] on span "Counter & Bar Stools" at bounding box center [220, 752] width 117 height 22
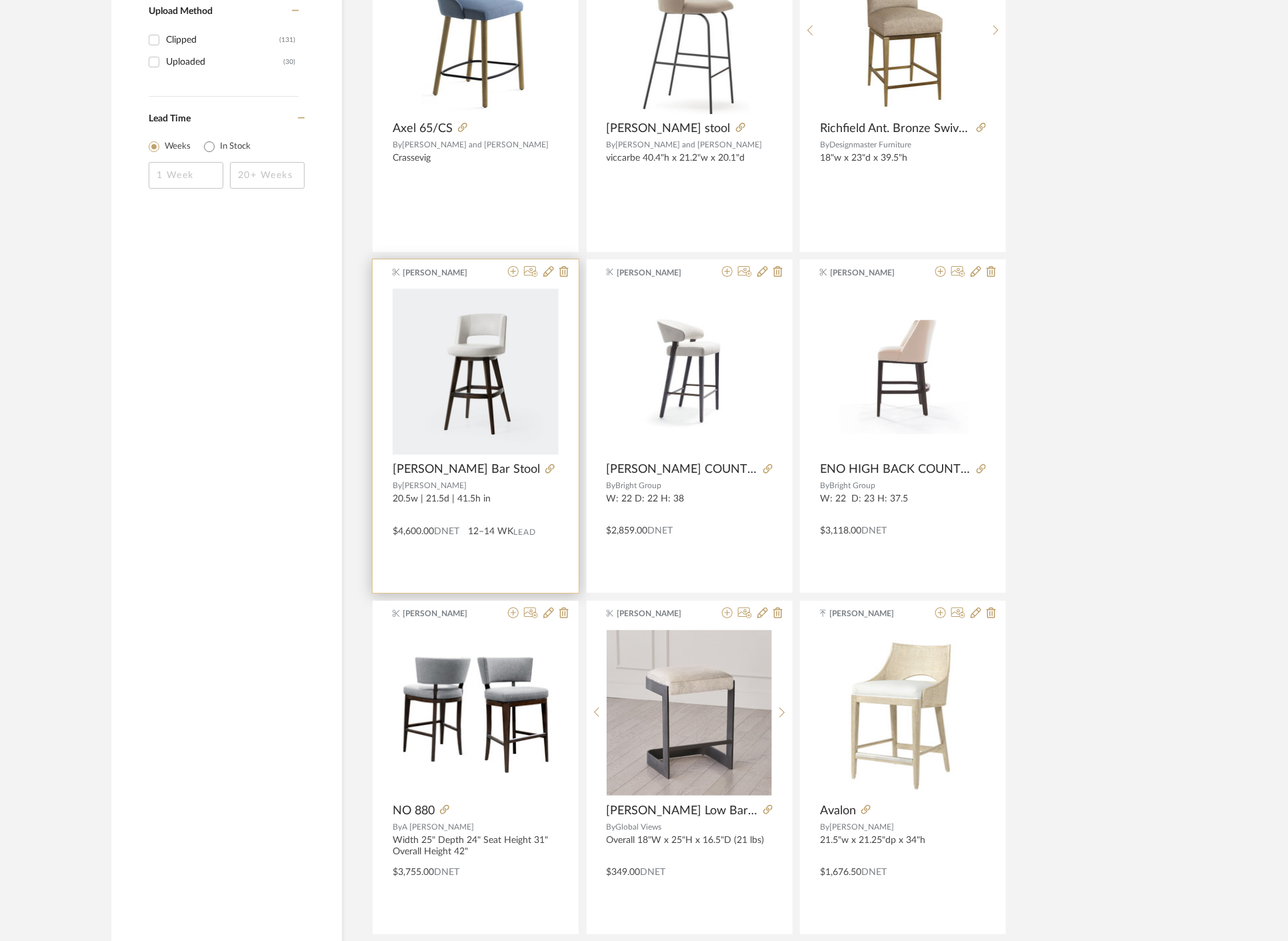
scroll to position [2298, 0]
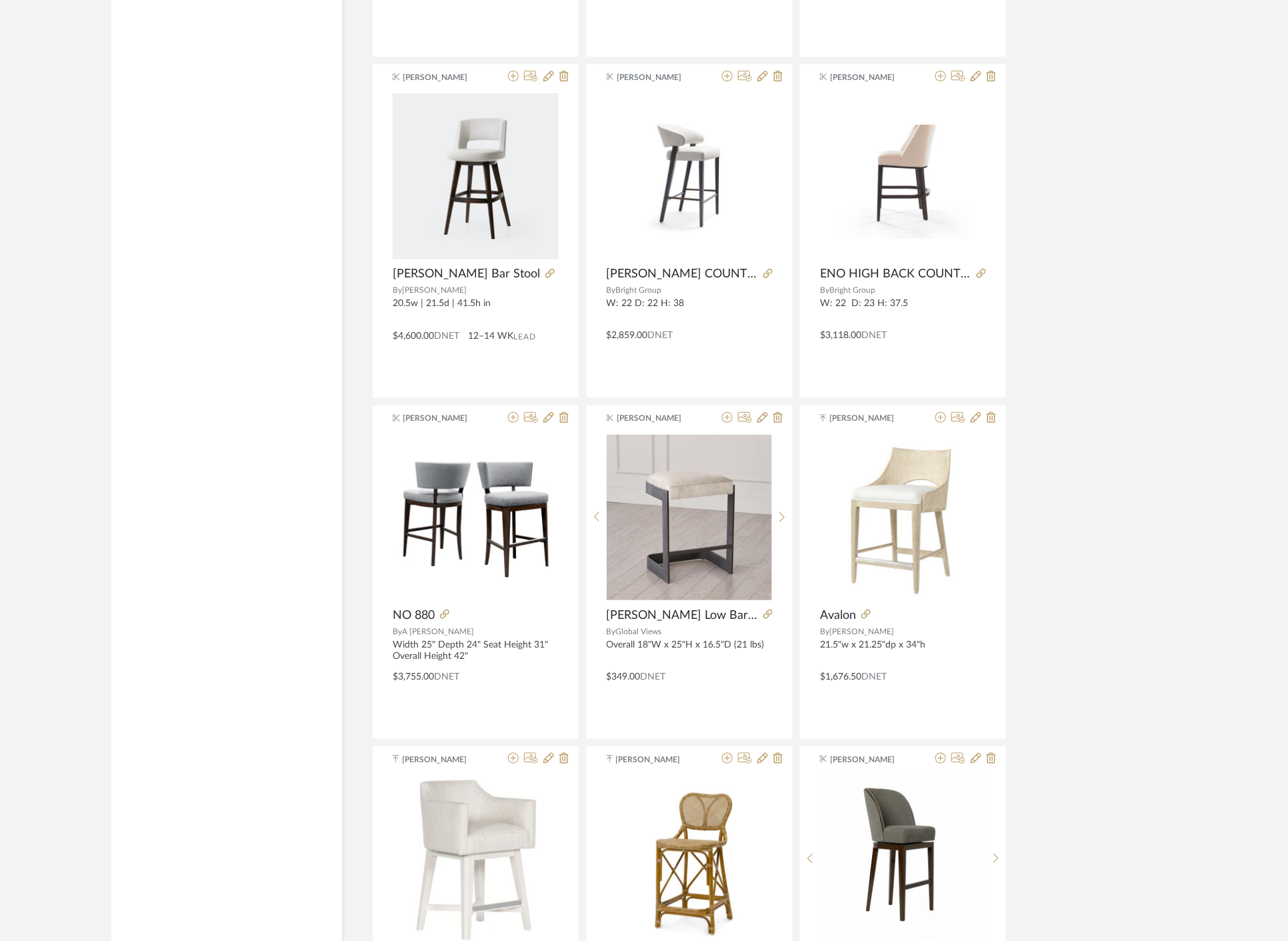
click at [247, 527] on div "Item Type Product (164) Added By [PERSON_NAME] (116) [PERSON_NAME] (18) [PERSON…" at bounding box center [226, 56] width 230 height 4256
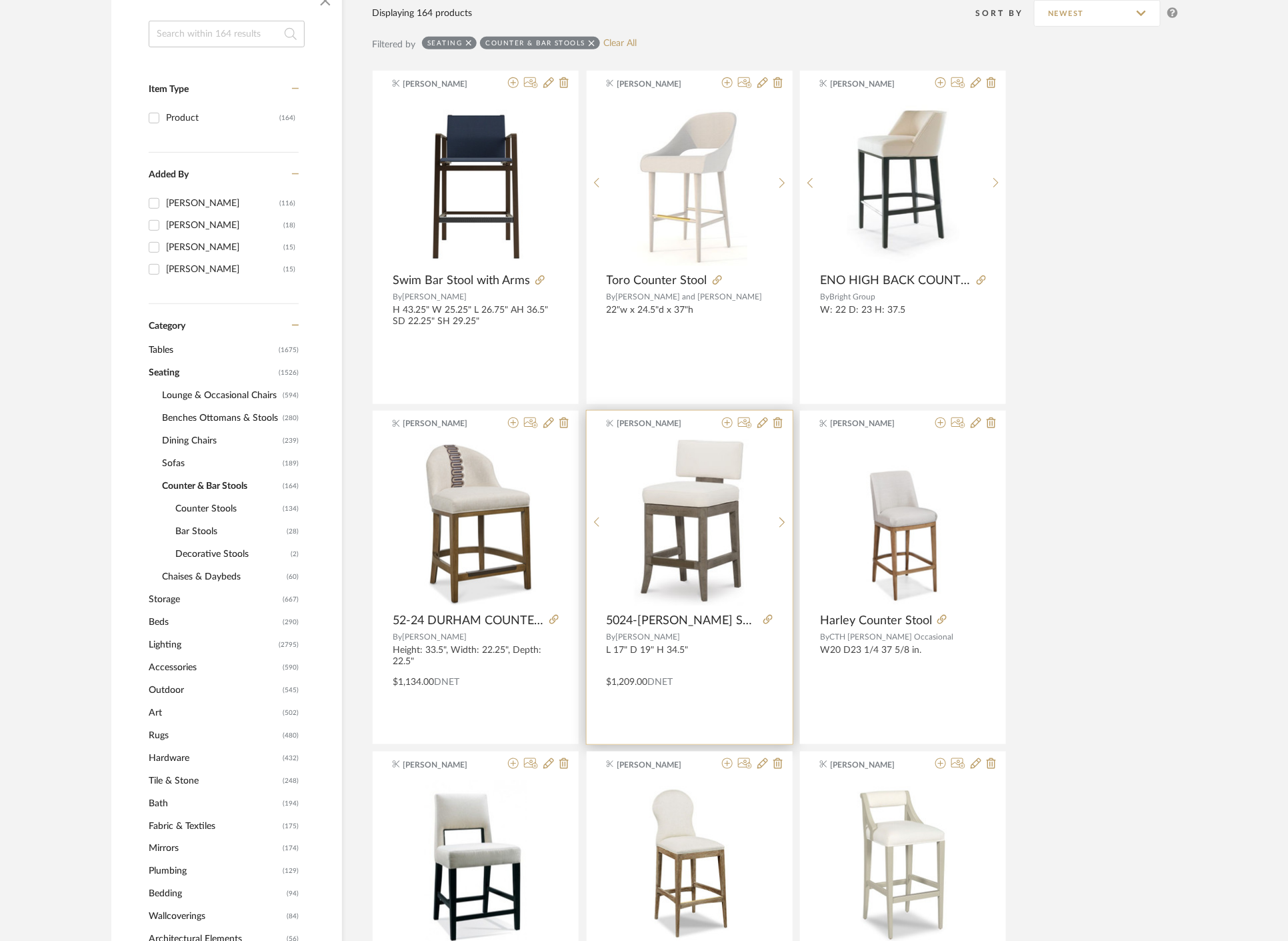
scroll to position [222, 0]
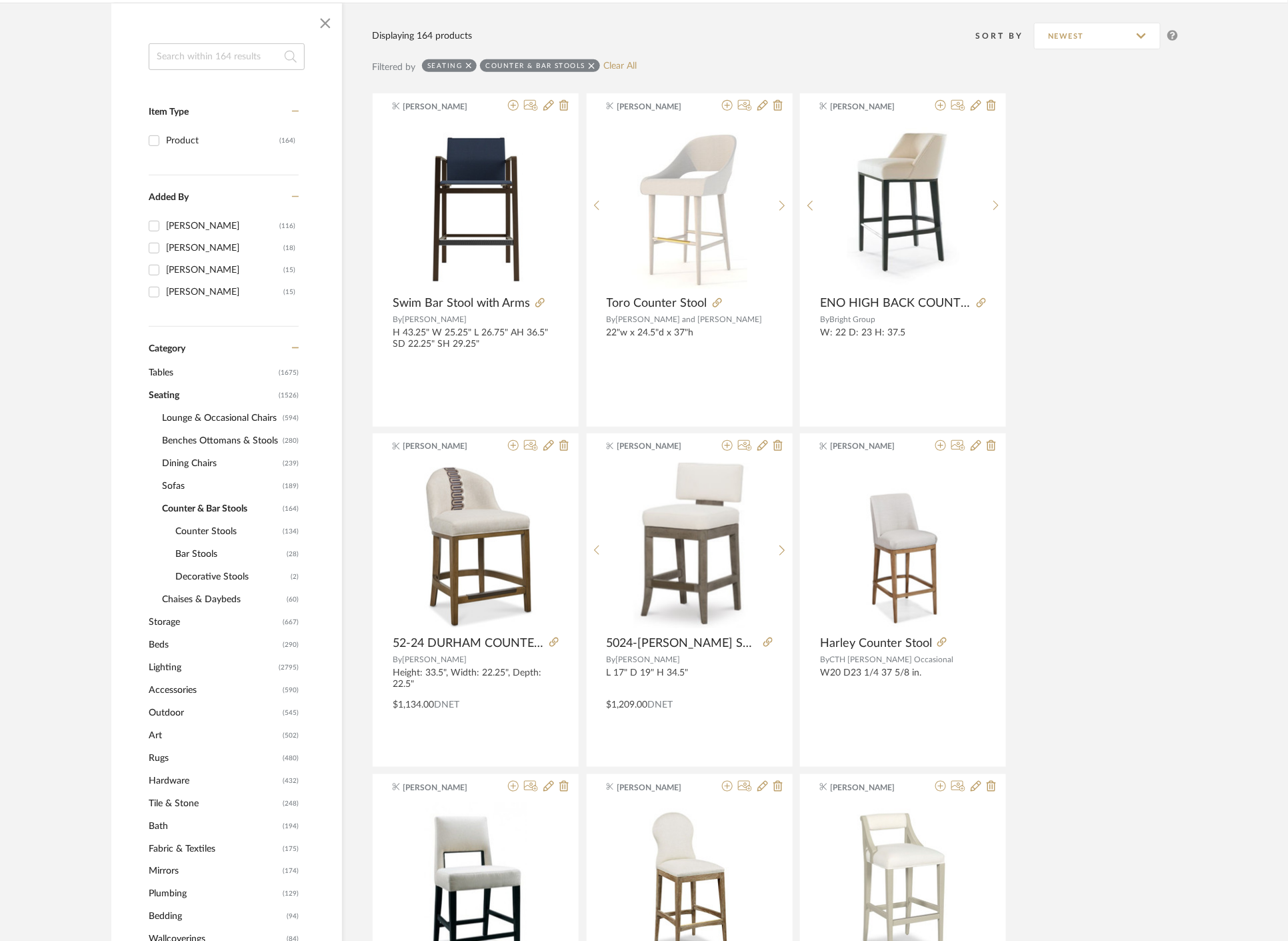
click at [183, 661] on span "Lighting" at bounding box center [212, 667] width 126 height 22
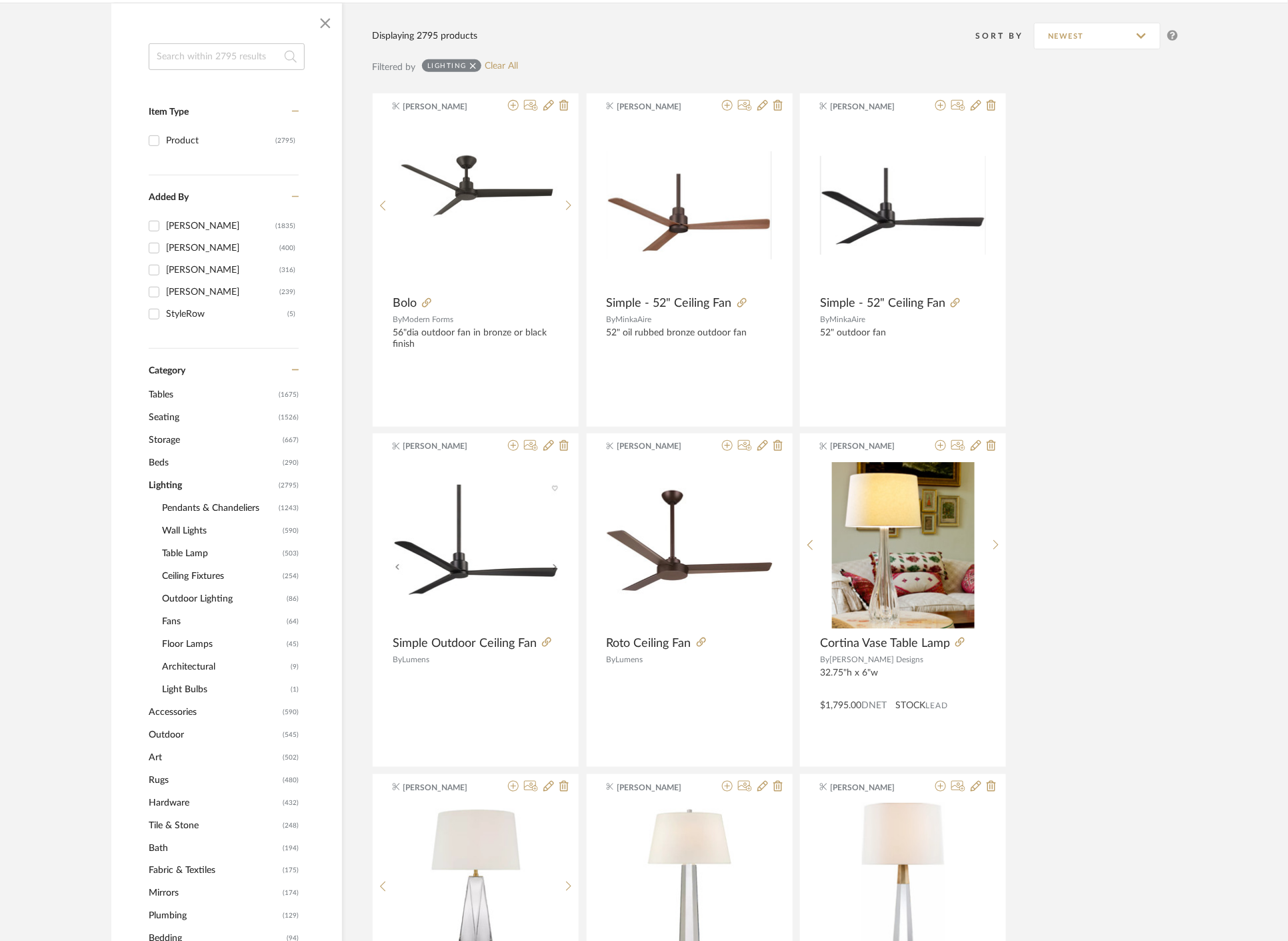
click at [183, 505] on span "Pendants & Chandeliers" at bounding box center [218, 508] width 113 height 22
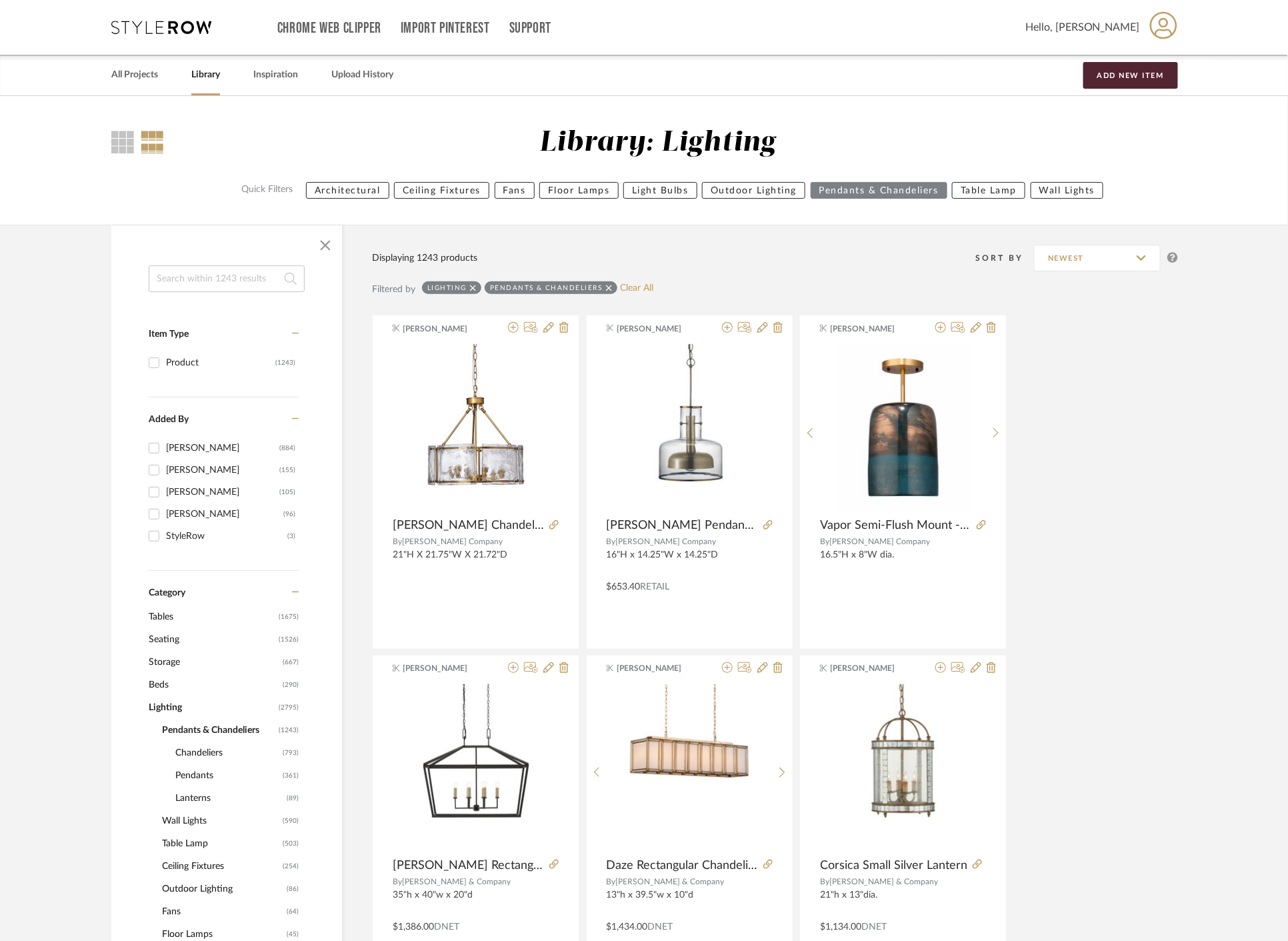
click at [175, 611] on span "Tables" at bounding box center [212, 616] width 126 height 22
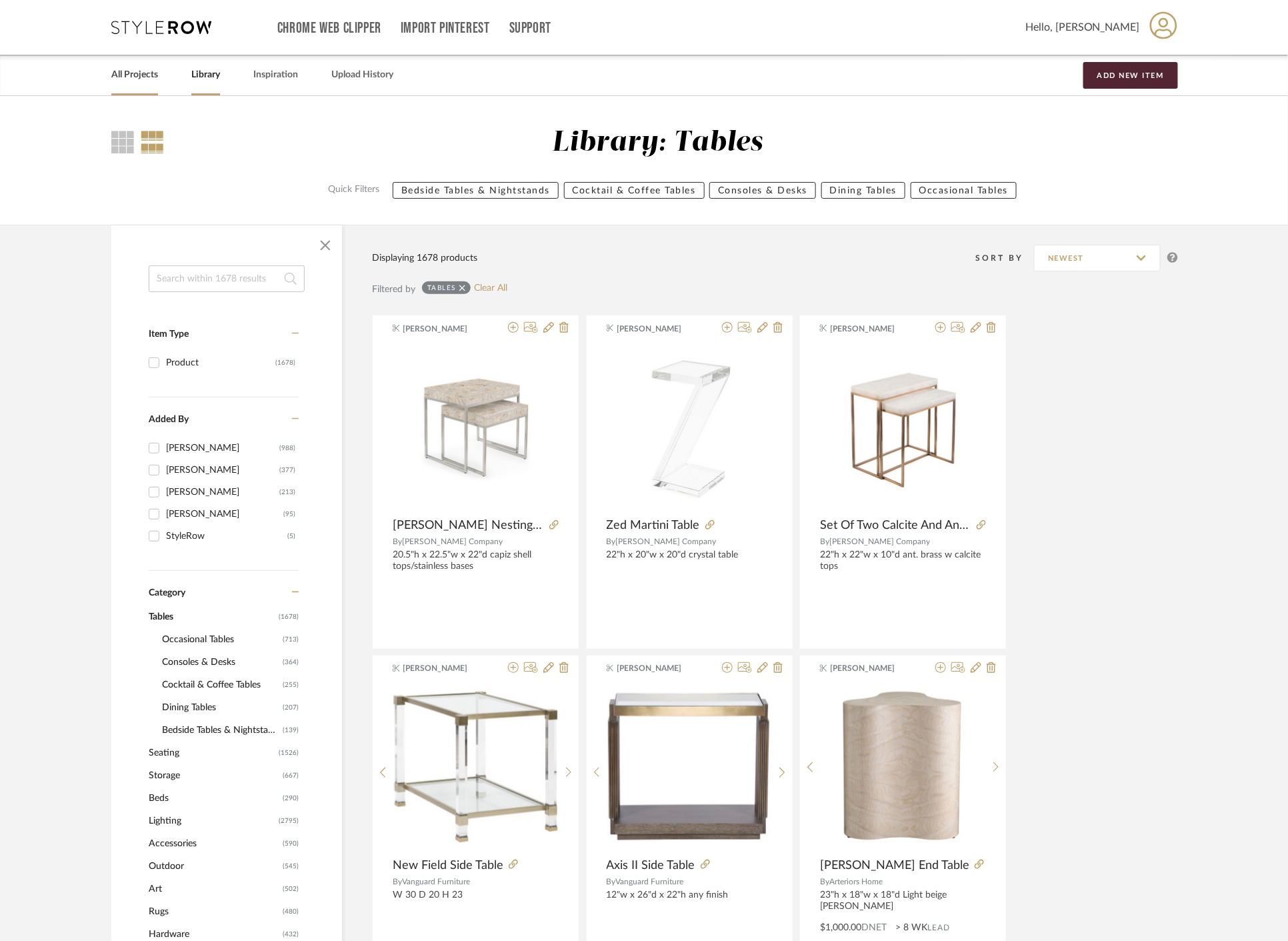
click at [150, 74] on link "All Projects" at bounding box center [134, 74] width 47 height 18
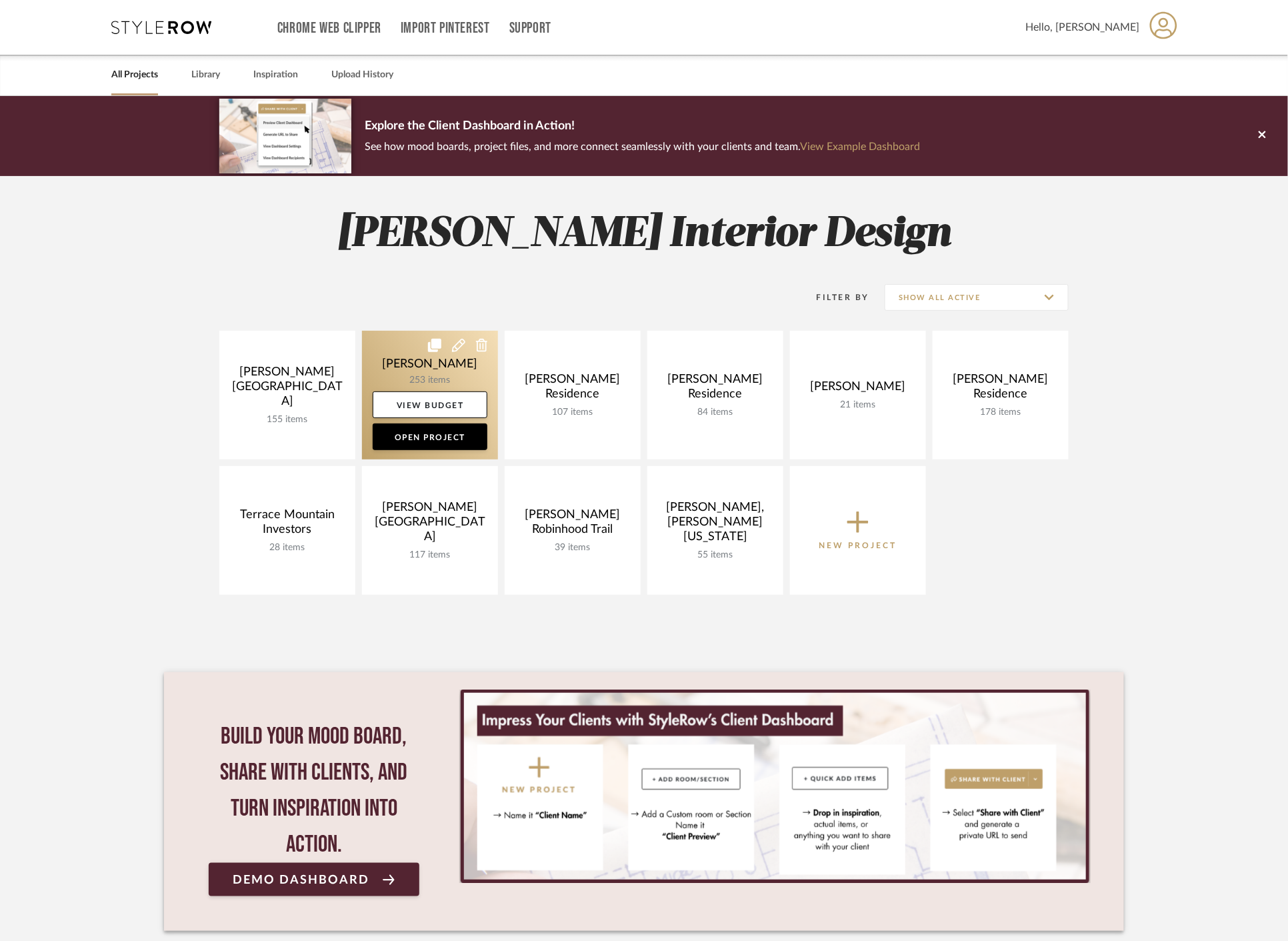
click at [400, 365] on link at bounding box center [430, 395] width 136 height 129
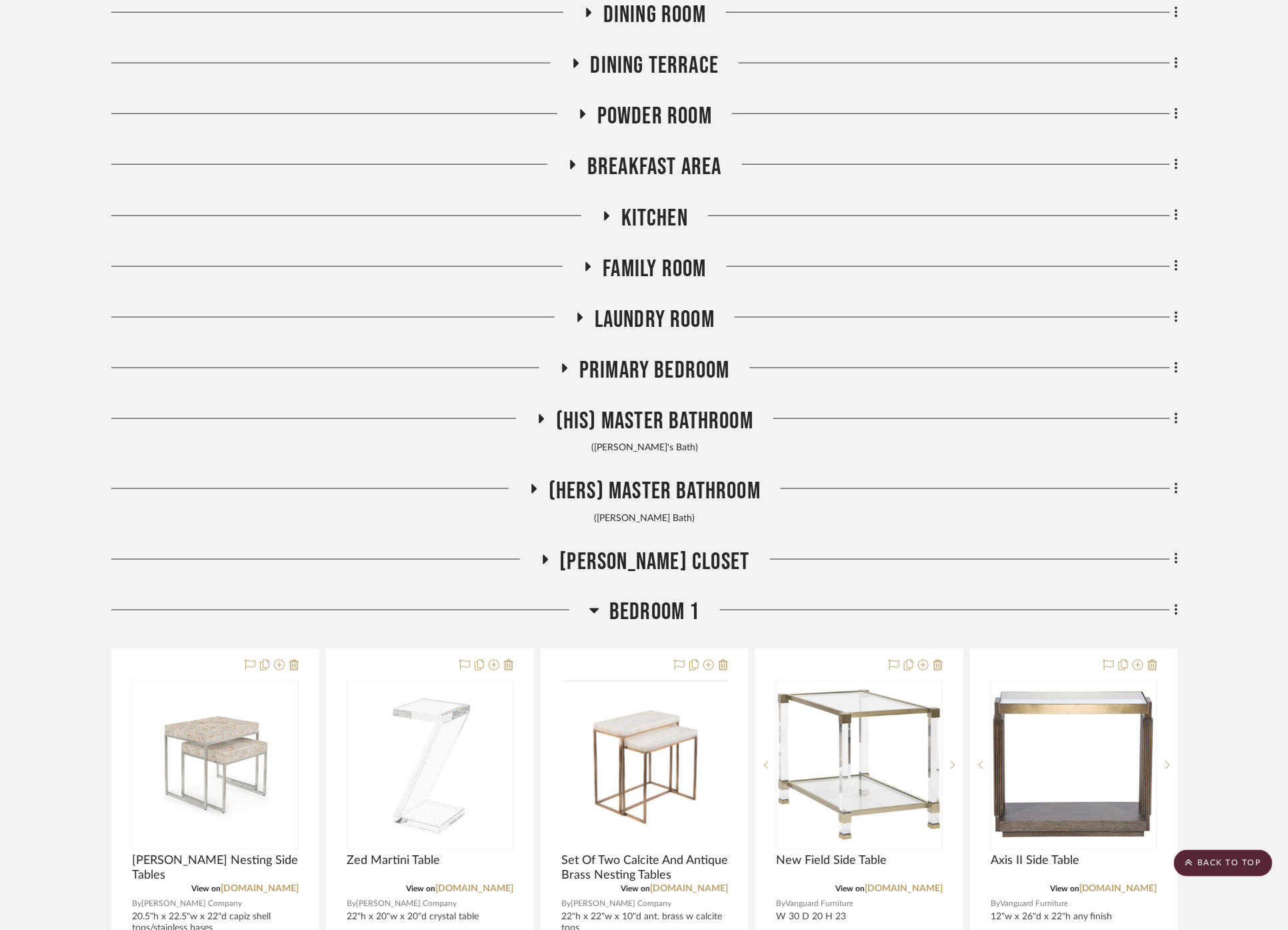
scroll to position [667, 0]
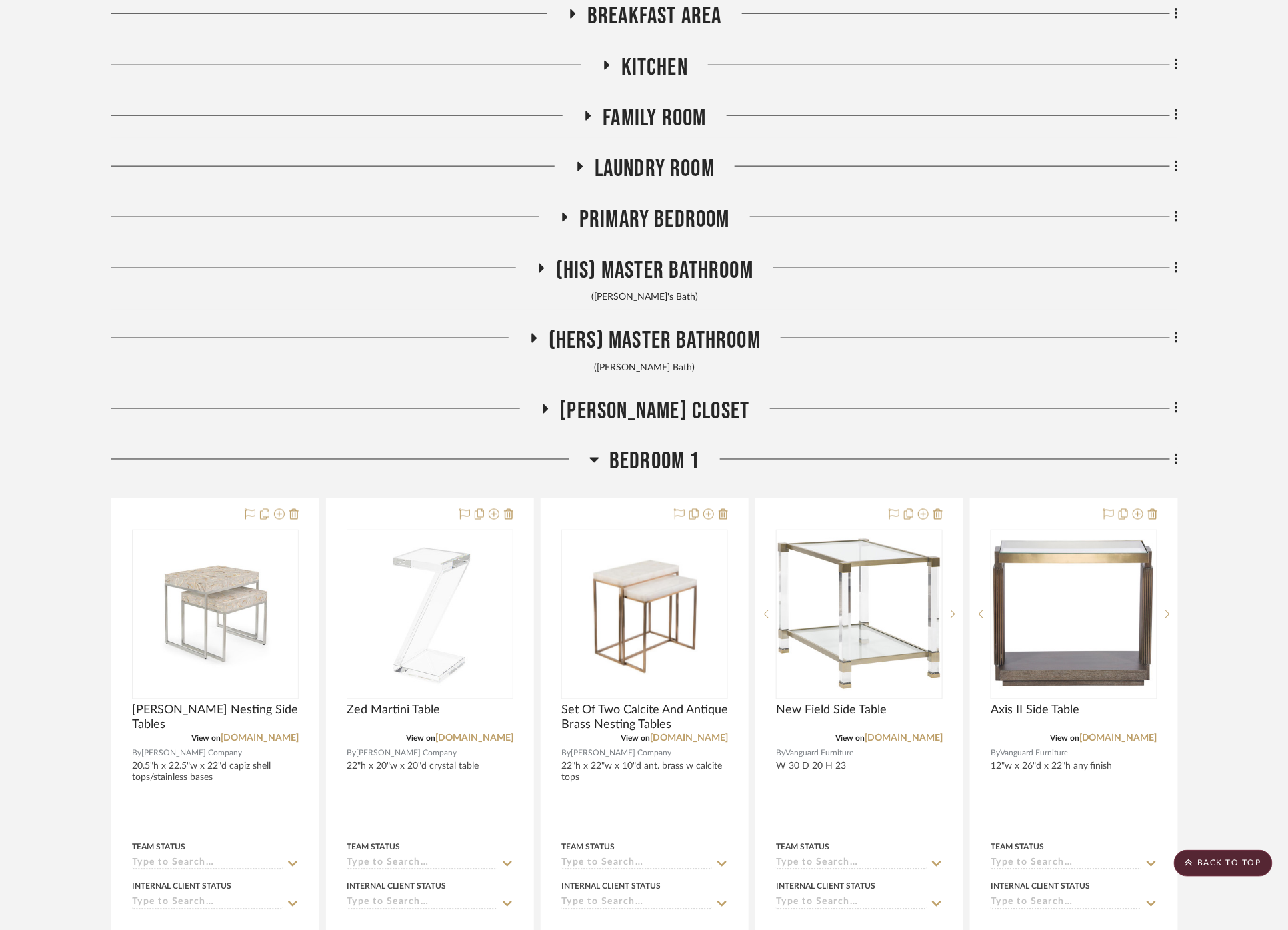
click at [637, 464] on span "Bedroom 1" at bounding box center [655, 462] width 91 height 29
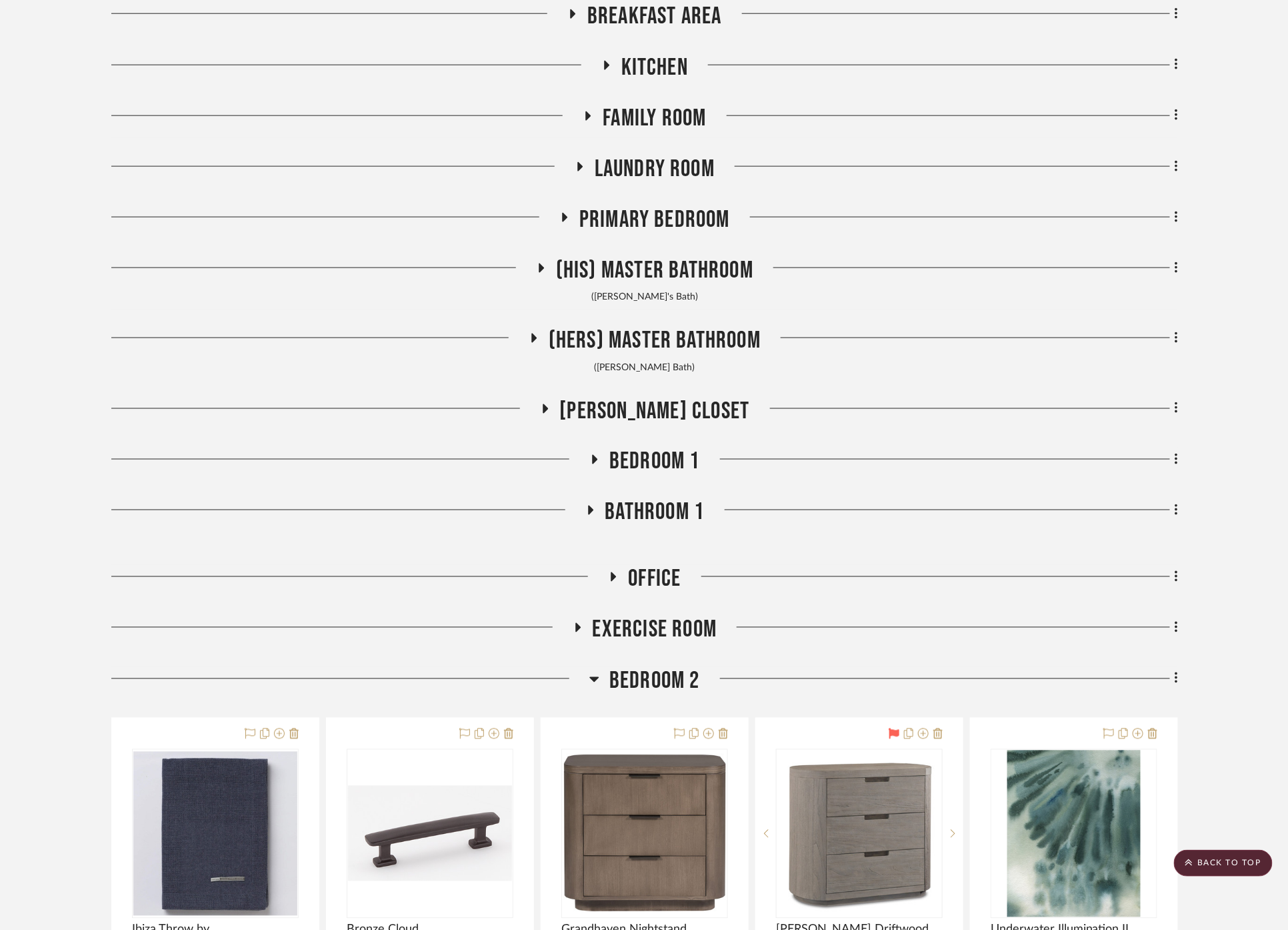
drag, startPoint x: 657, startPoint y: 596, endPoint x: 654, endPoint y: 586, distance: 10.4
click at [657, 596] on div "Office" at bounding box center [644, 582] width 1067 height 34
click at [652, 577] on span "Office" at bounding box center [654, 580] width 53 height 29
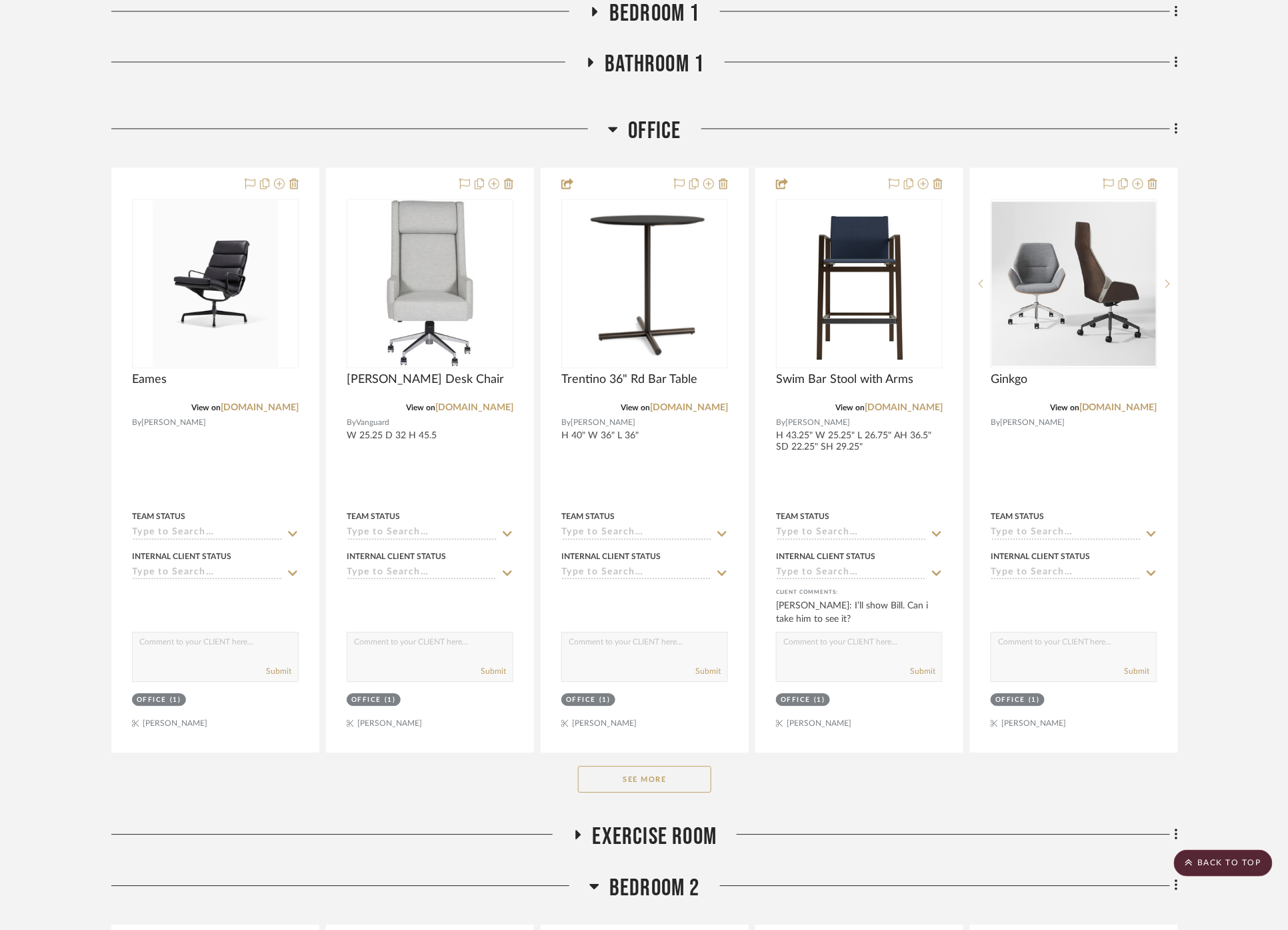
scroll to position [1111, 0]
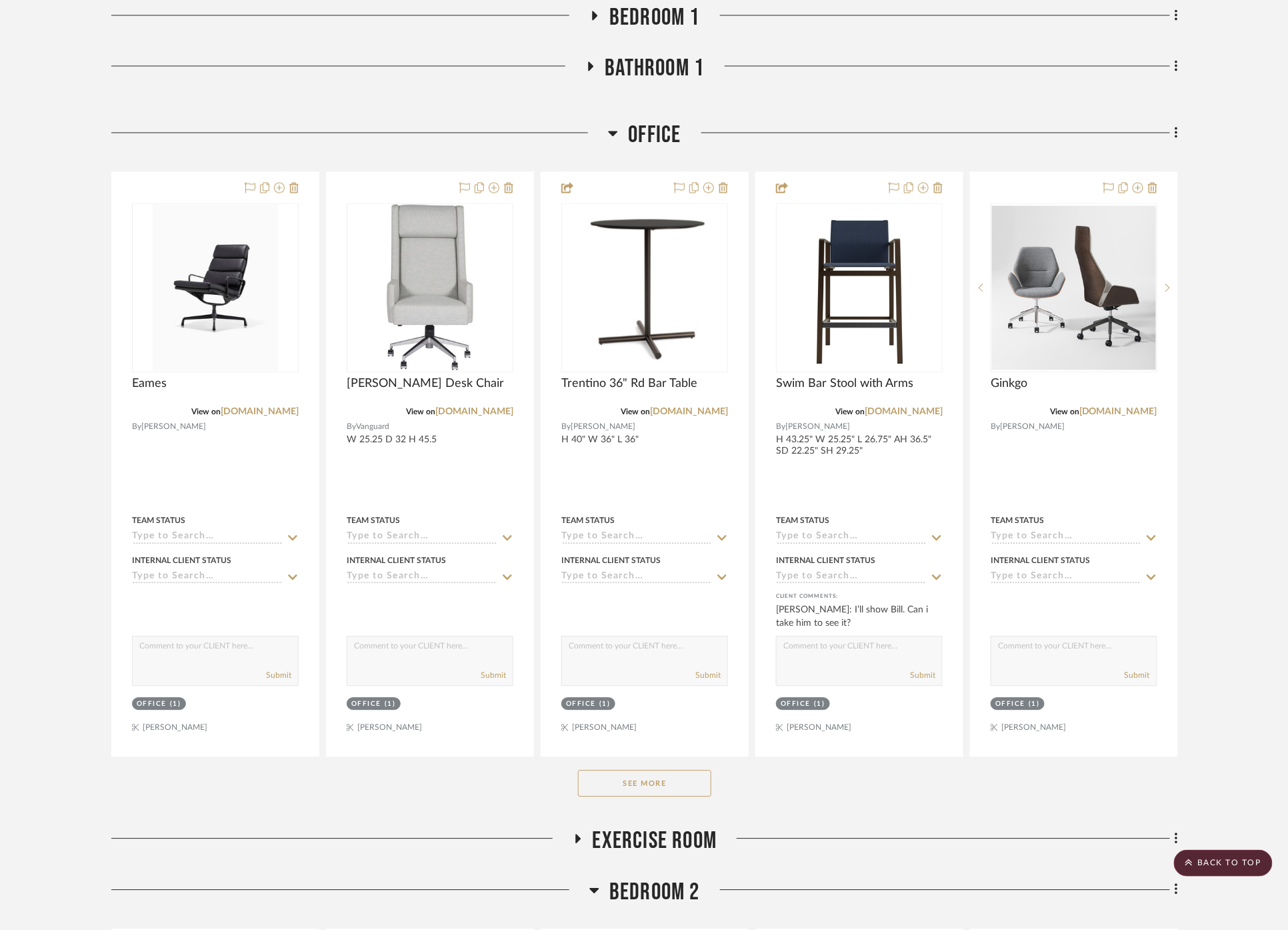
click at [621, 126] on h3 "Office" at bounding box center [644, 135] width 73 height 29
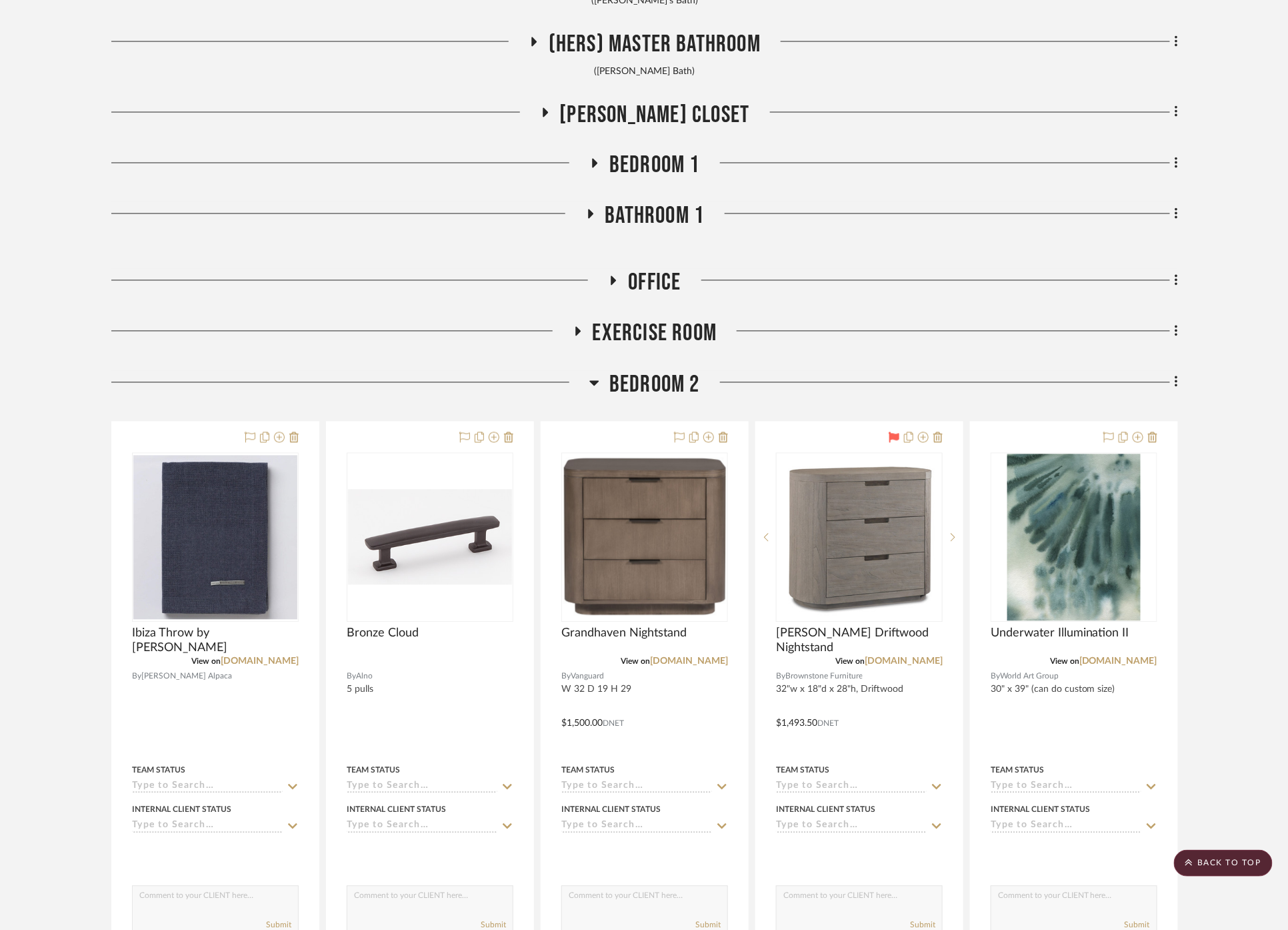
click at [640, 371] on span "Bedroom 2" at bounding box center [655, 385] width 91 height 29
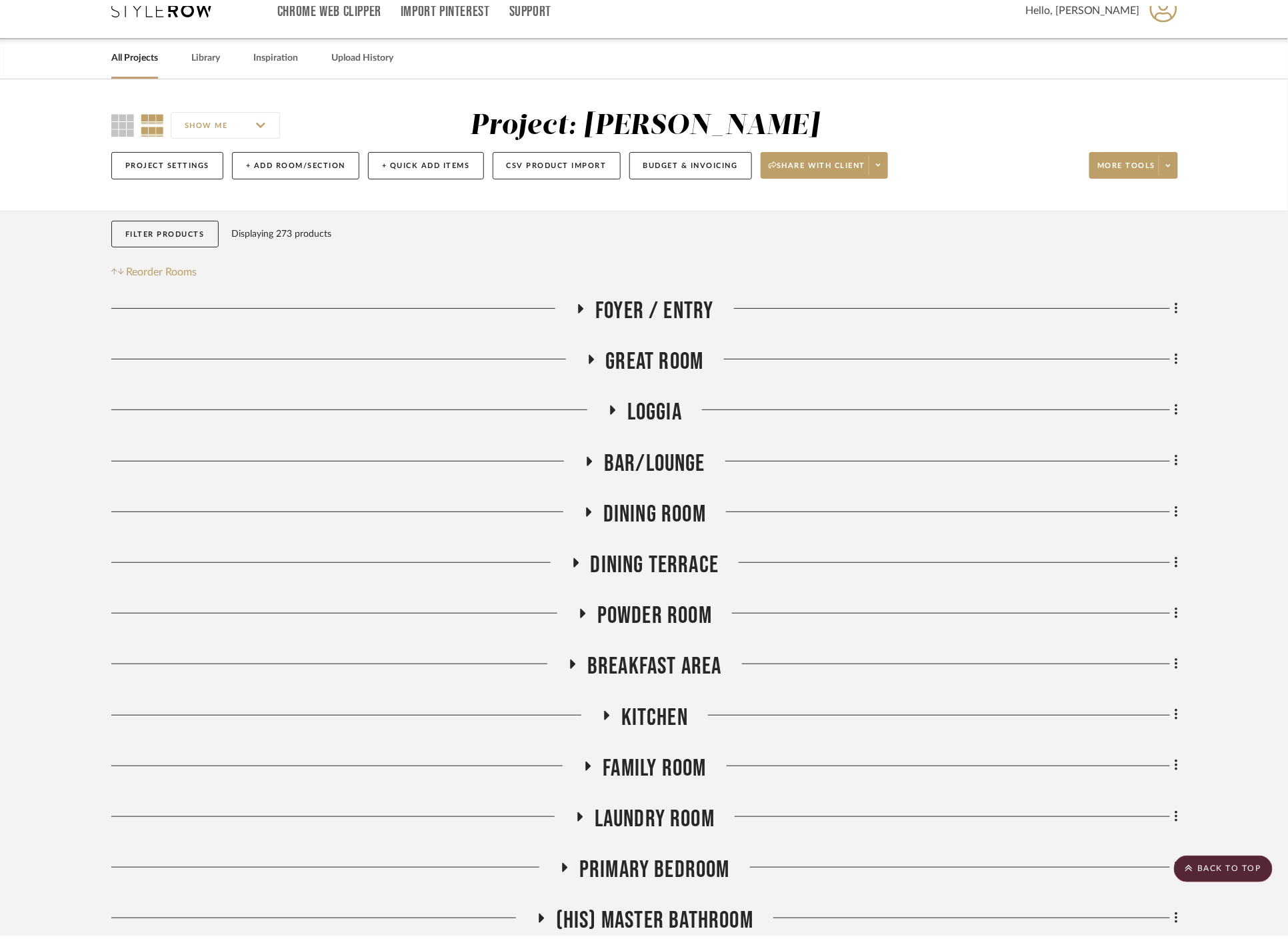
scroll to position [0, 0]
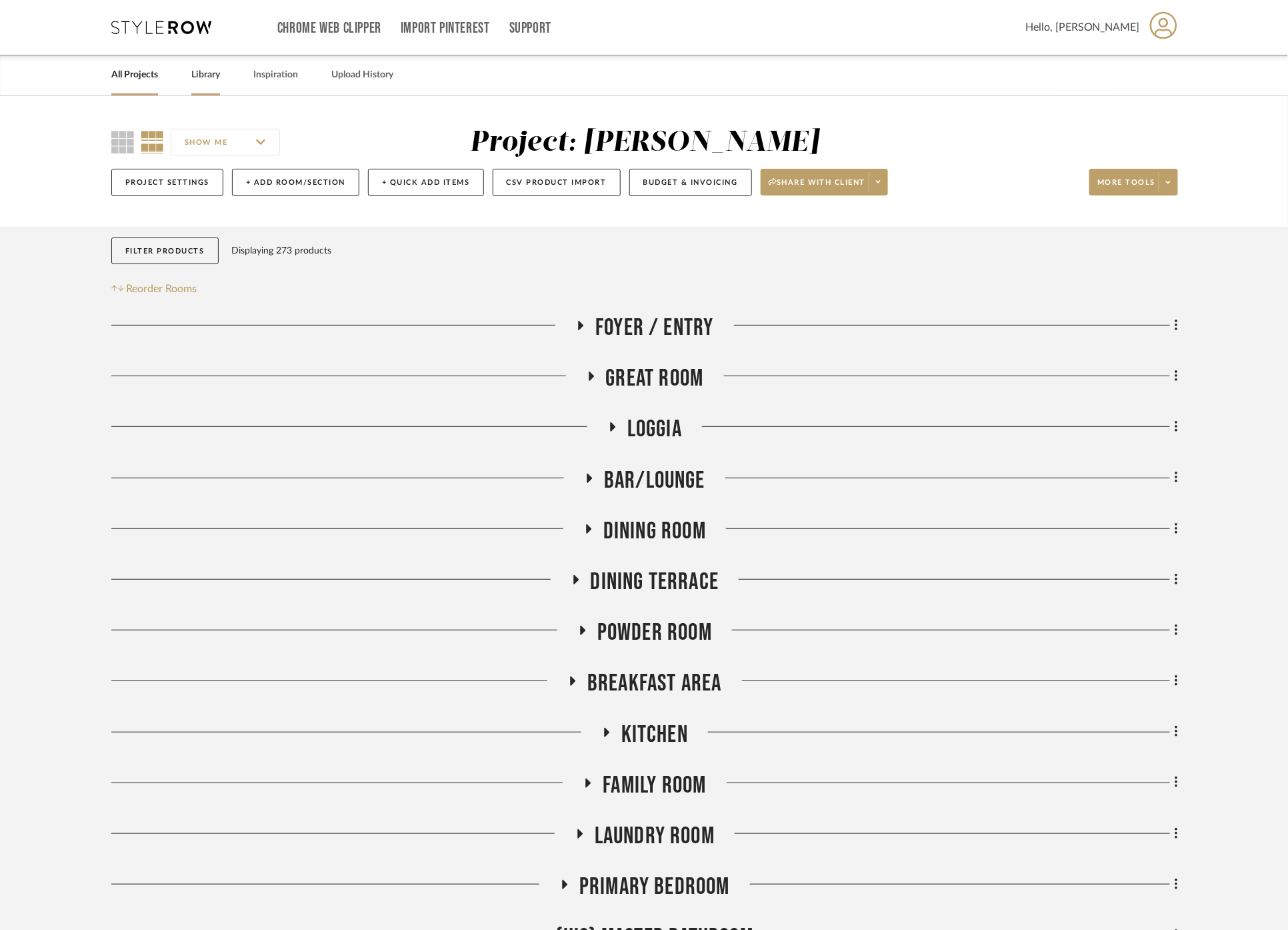
click at [207, 74] on link "Library" at bounding box center [206, 74] width 29 height 18
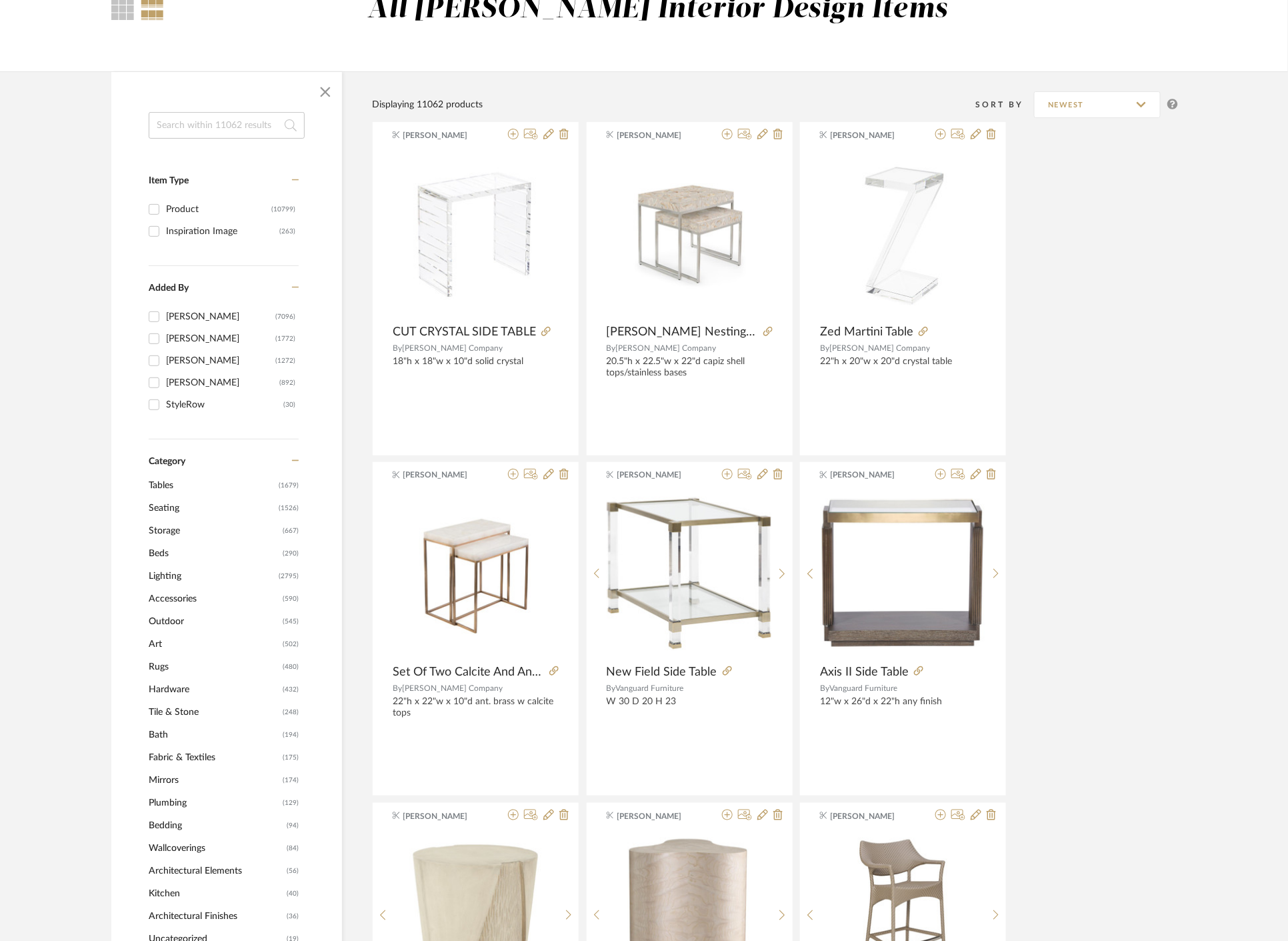
scroll to position [148, 0]
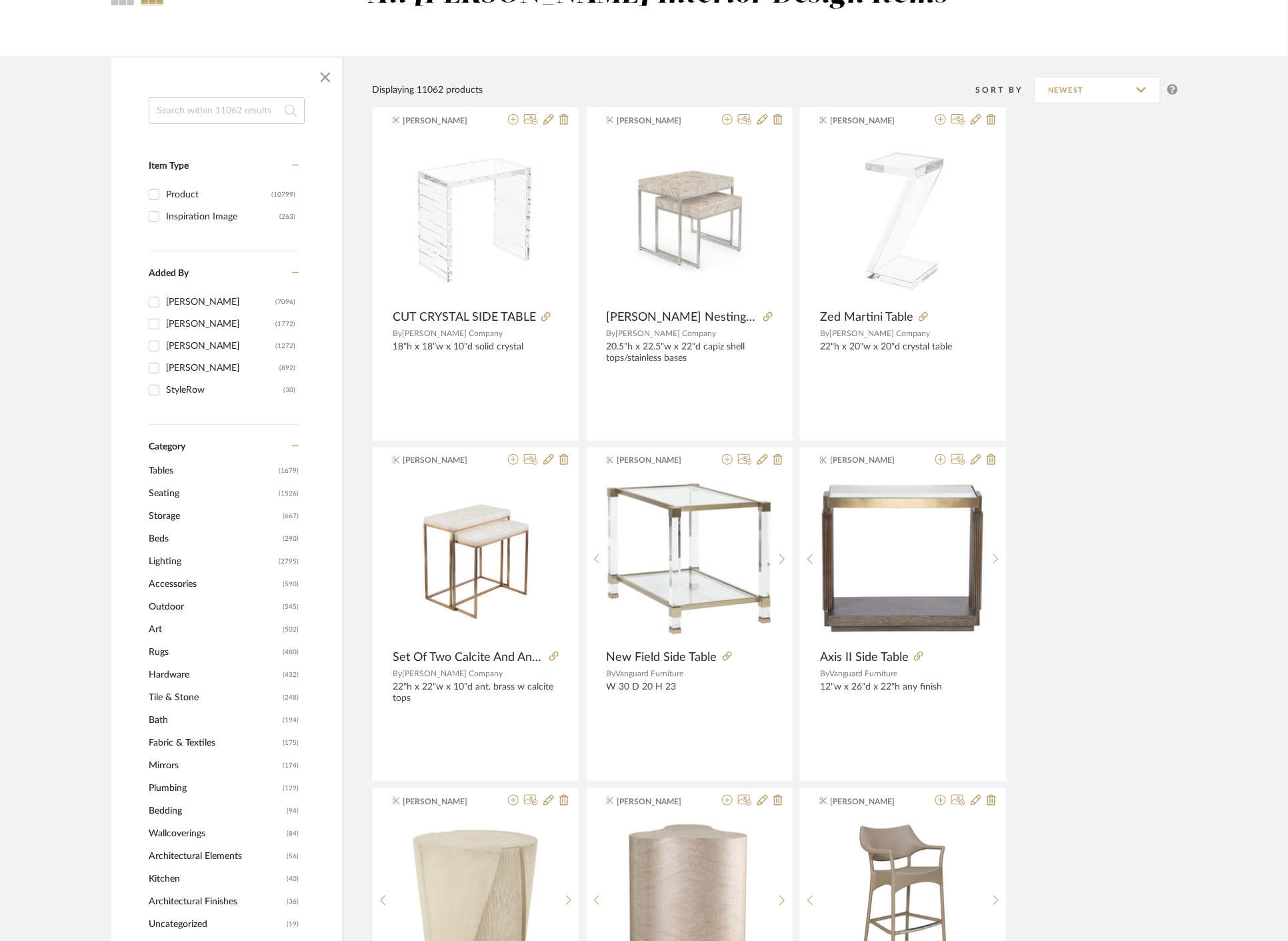
click at [175, 601] on span "Outdoor" at bounding box center [214, 606] width 131 height 22
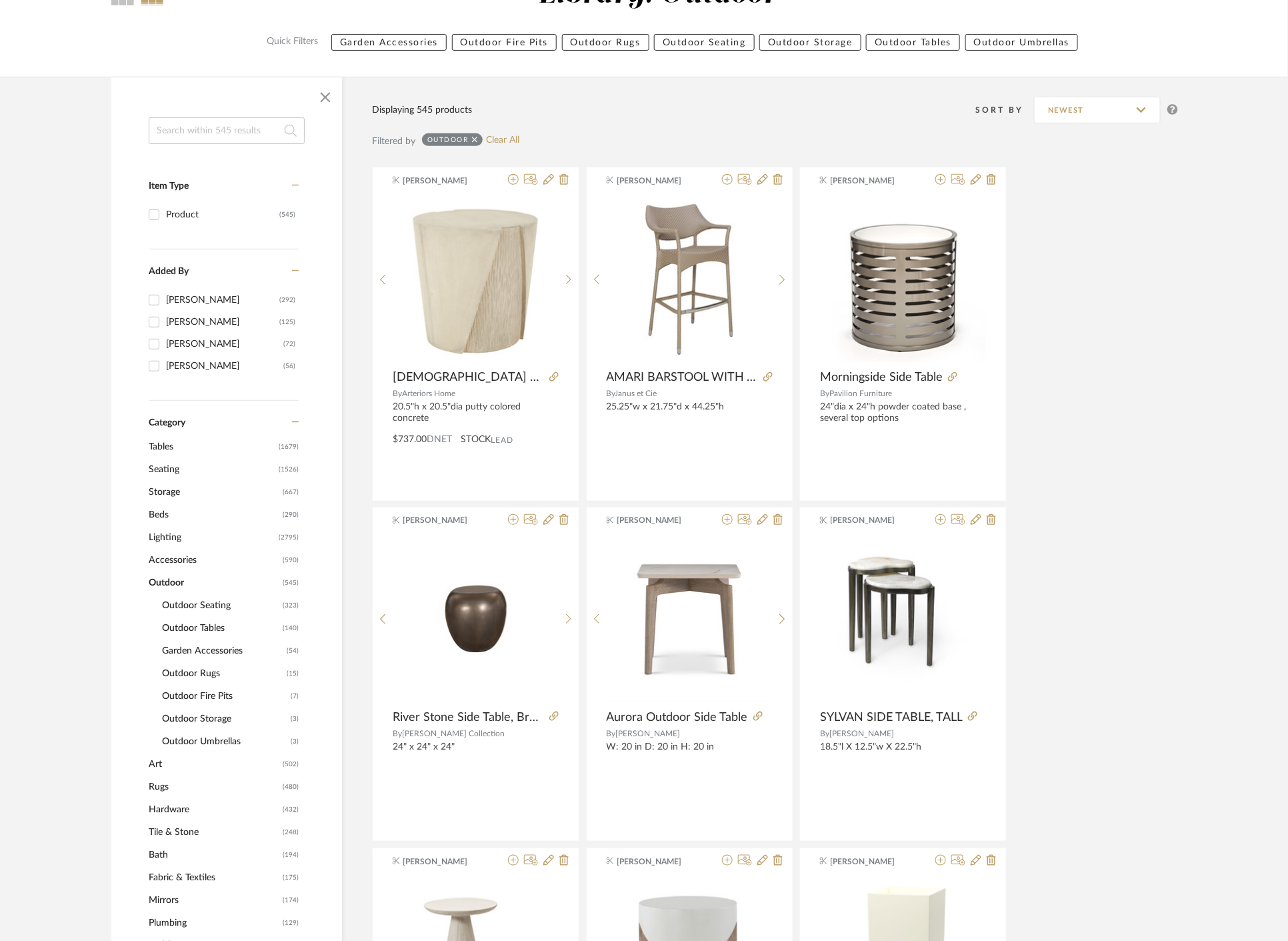
click at [194, 663] on span "Outdoor Rugs" at bounding box center [222, 674] width 121 height 22
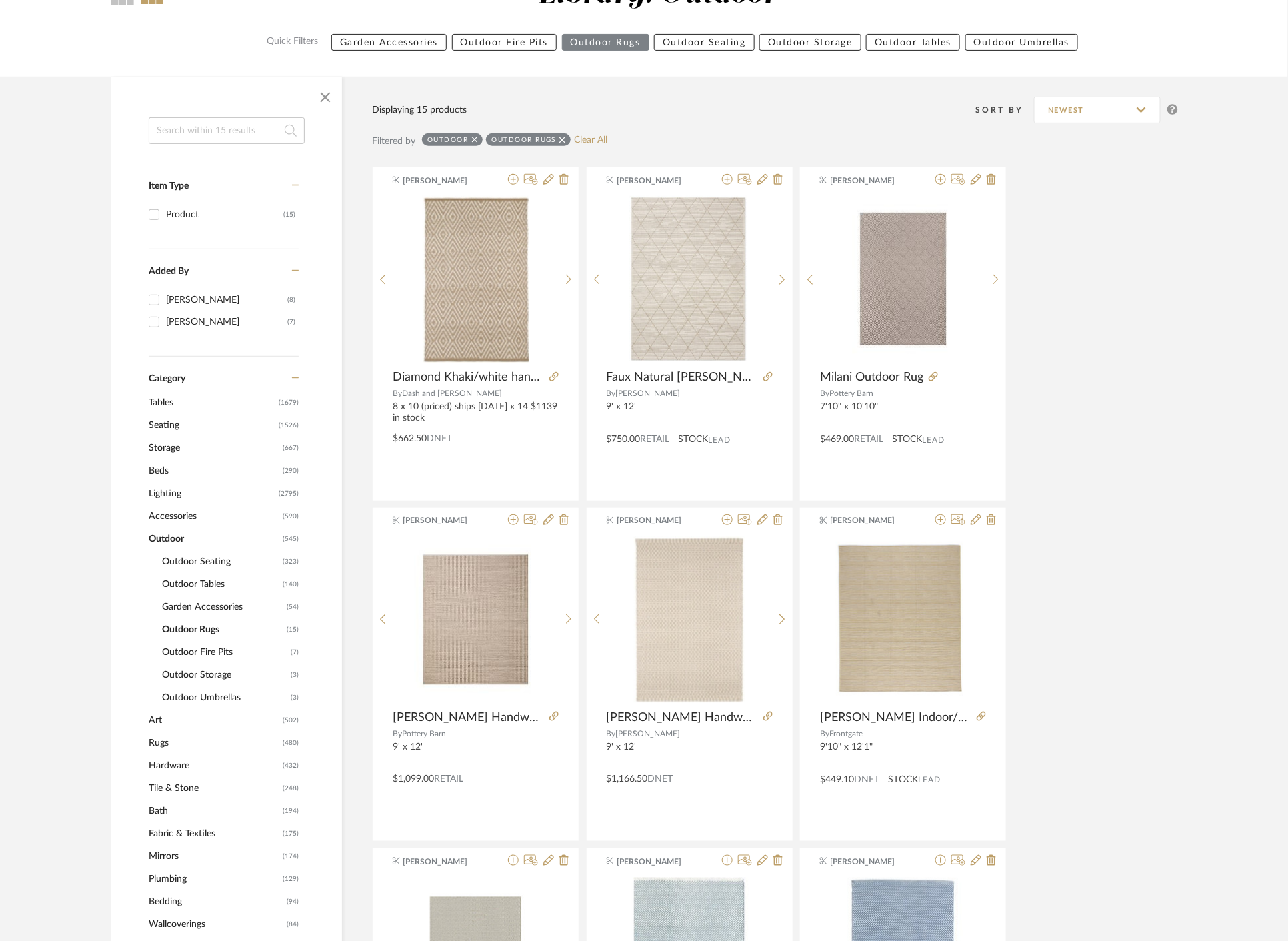
click at [204, 583] on span "Outdoor Tables" at bounding box center [220, 584] width 117 height 22
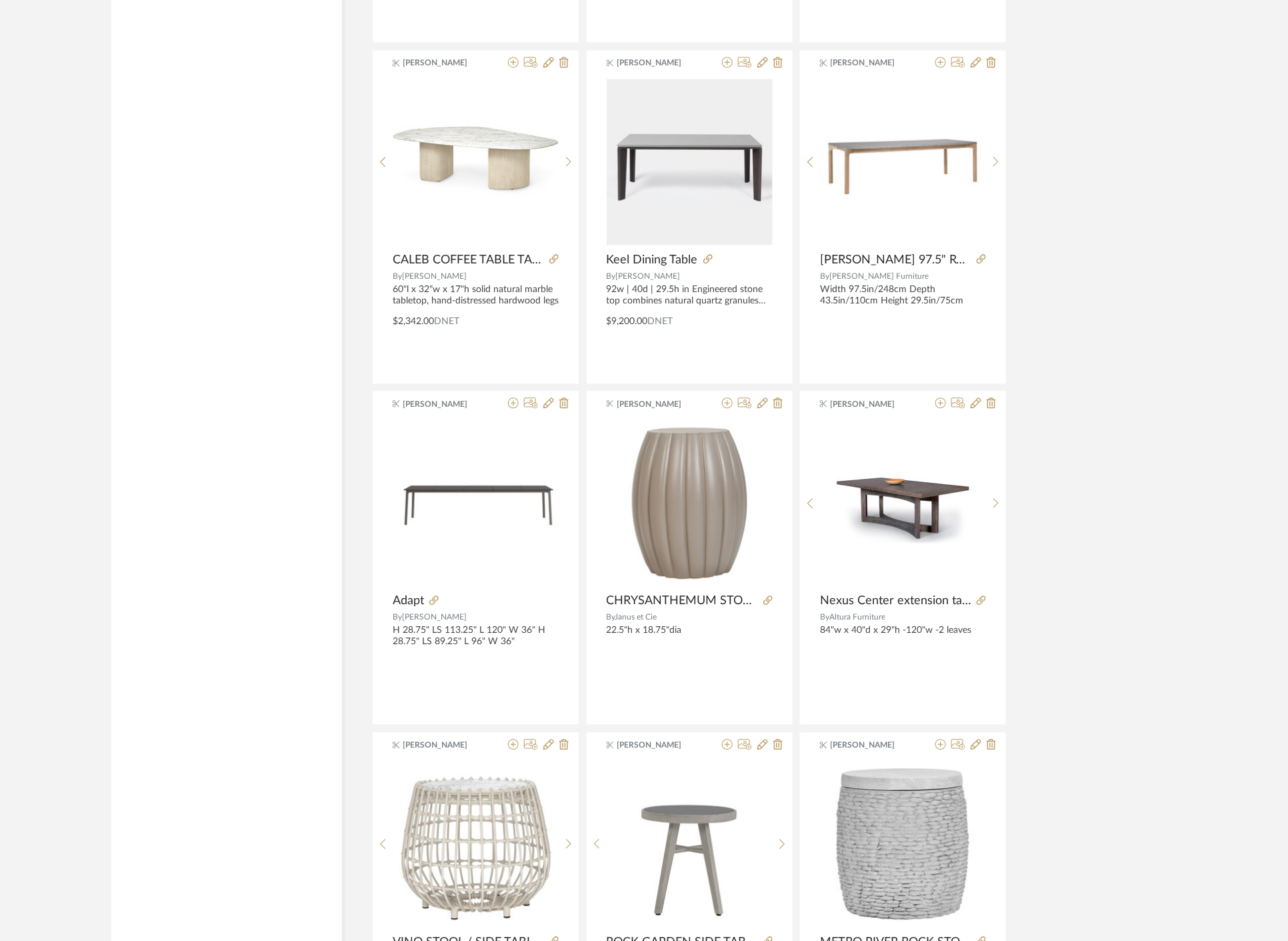
scroll to position [3598, 0]
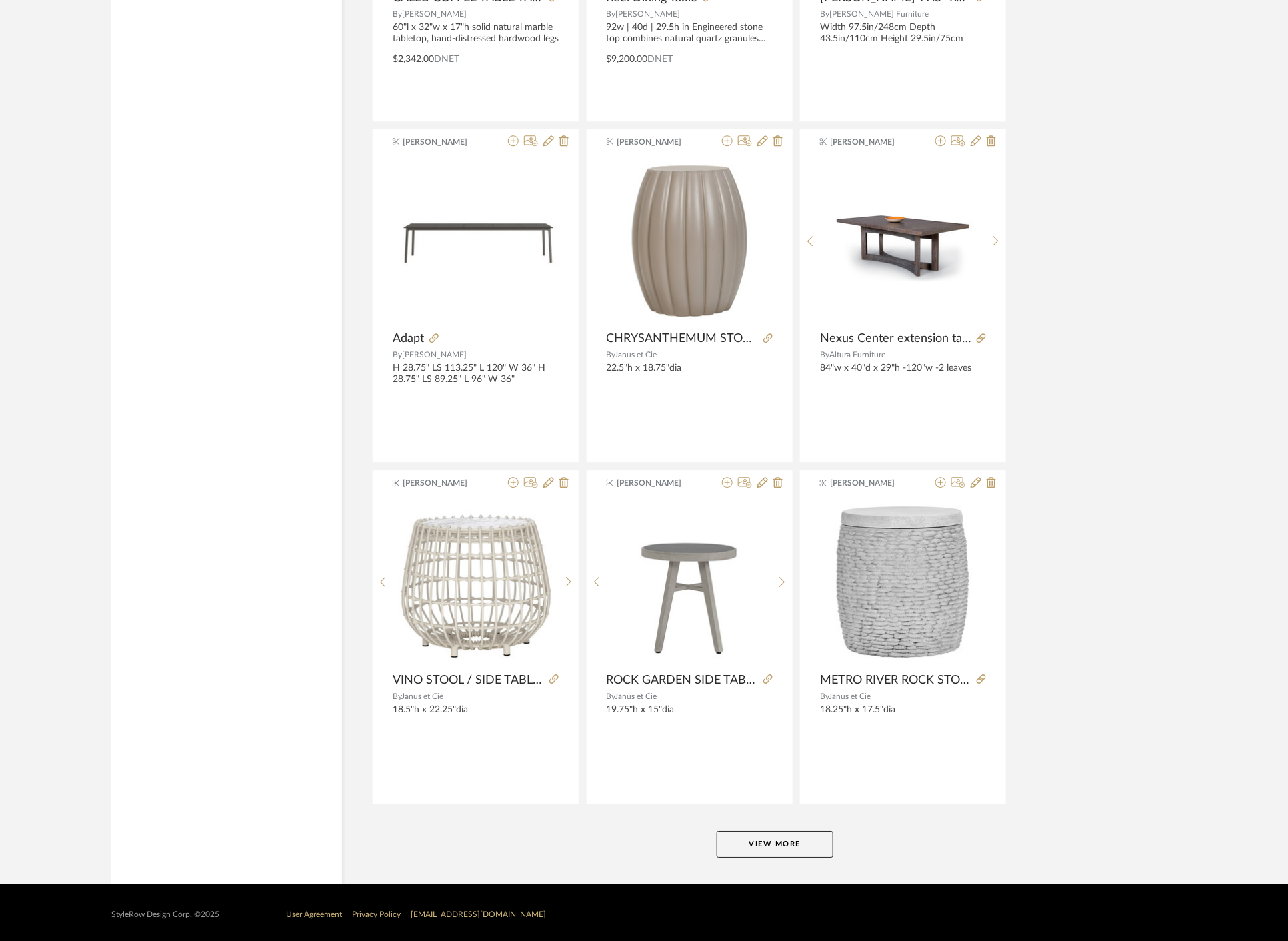
click at [774, 843] on button "View More" at bounding box center [775, 844] width 117 height 27
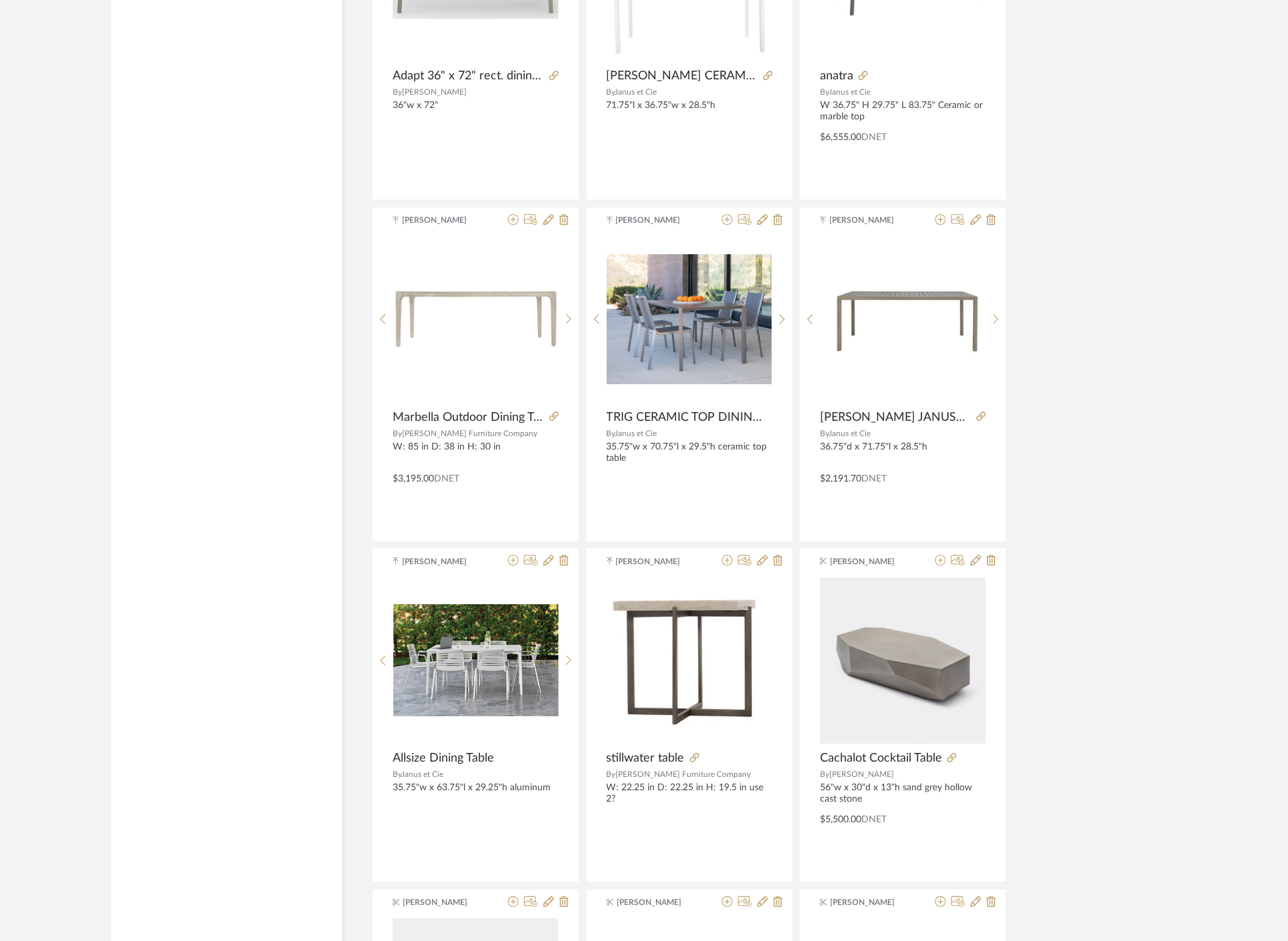
scroll to position [5908, 0]
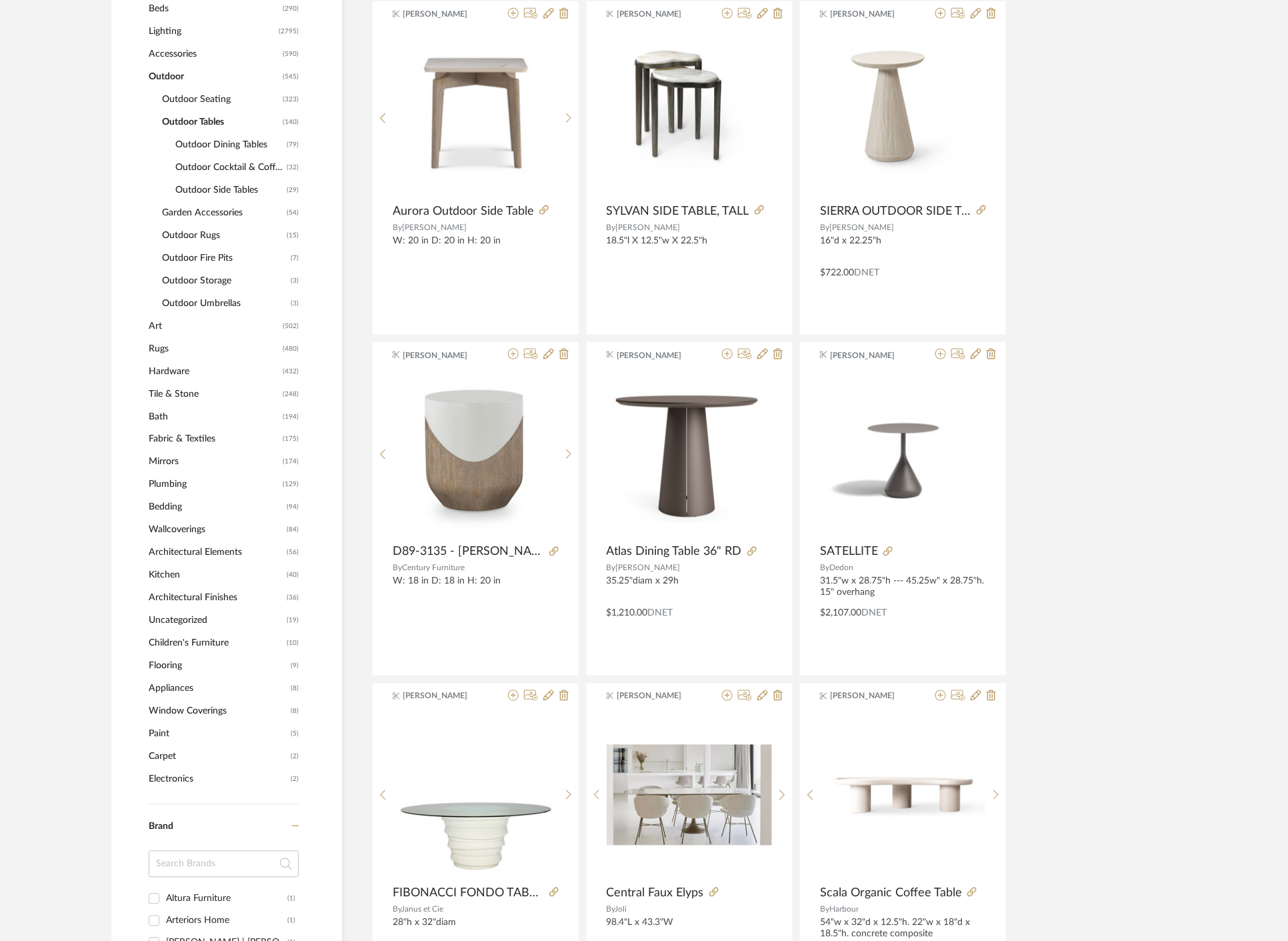
scroll to position [645, 0]
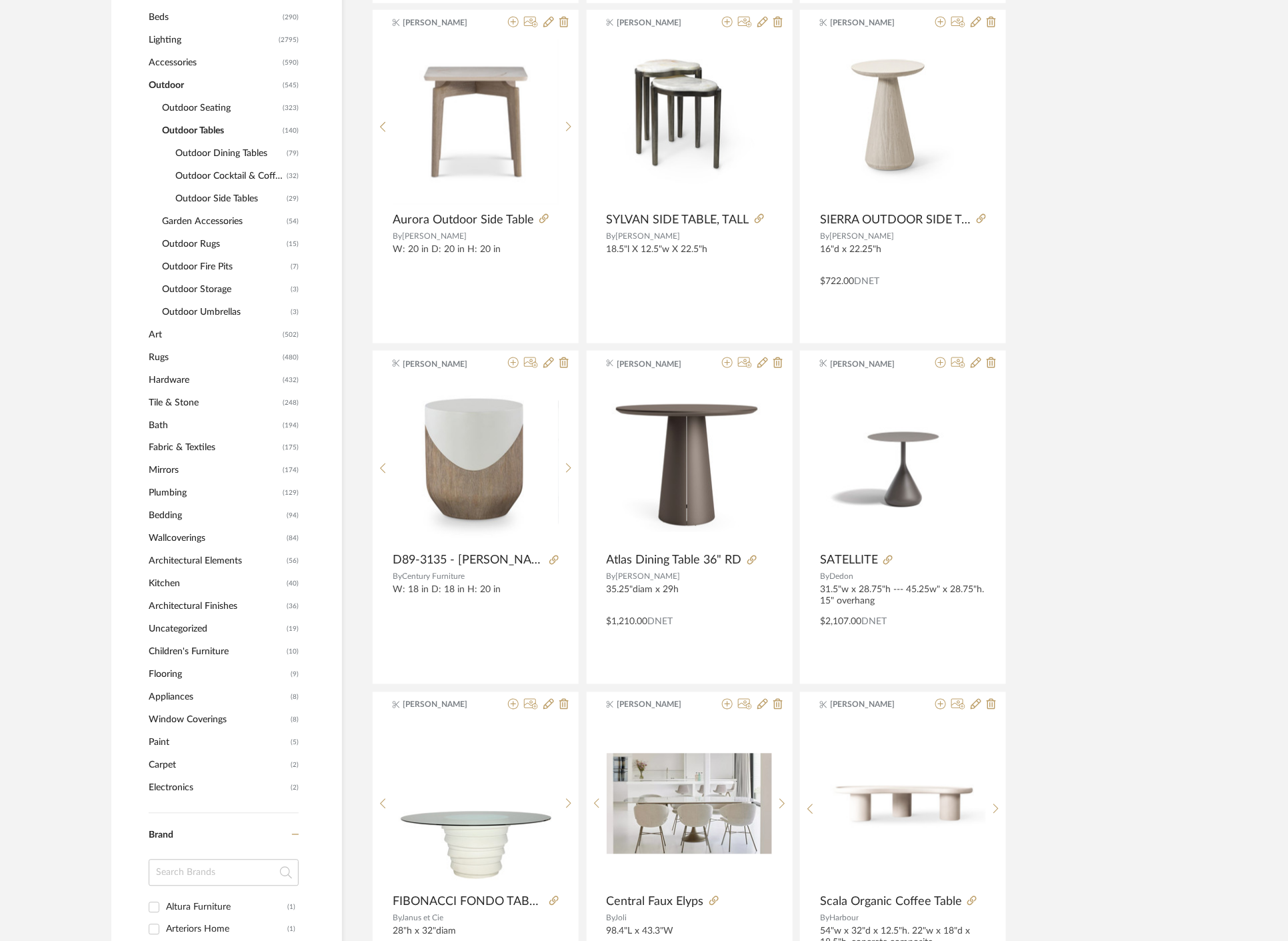
click at [202, 102] on span "Outdoor Seating" at bounding box center [220, 108] width 117 height 22
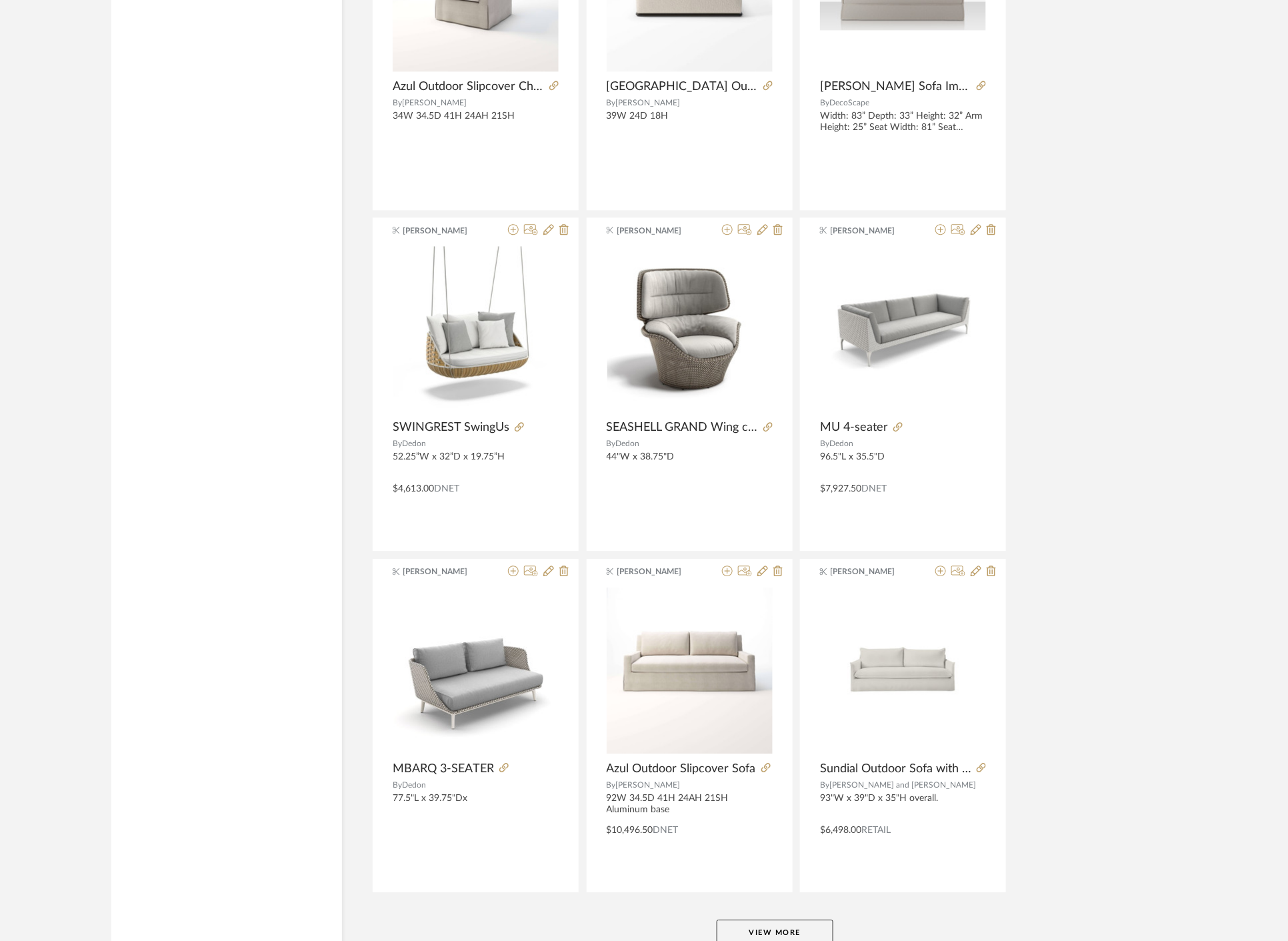
scroll to position [3598, 0]
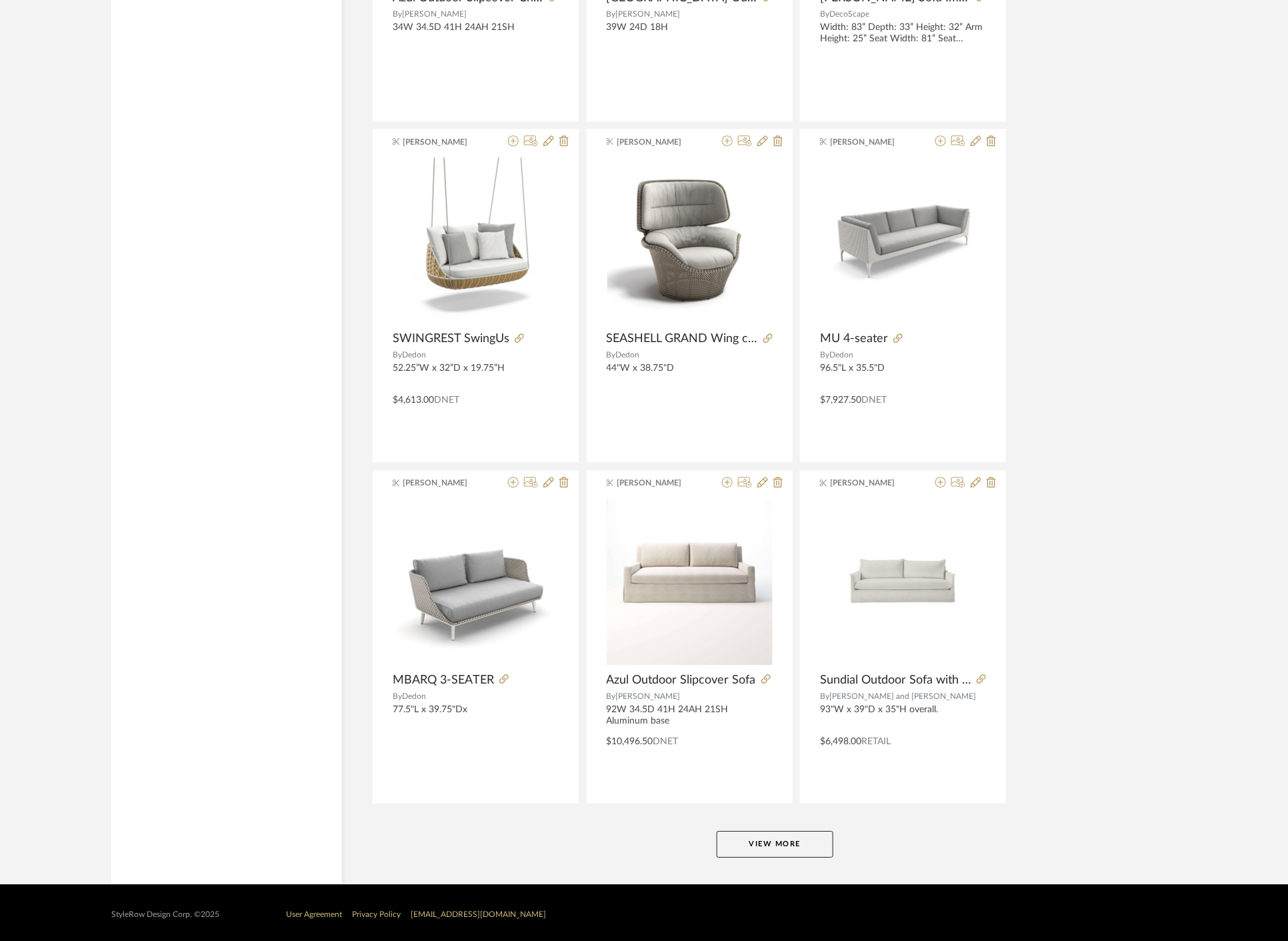
click at [743, 837] on button "View More" at bounding box center [775, 844] width 117 height 27
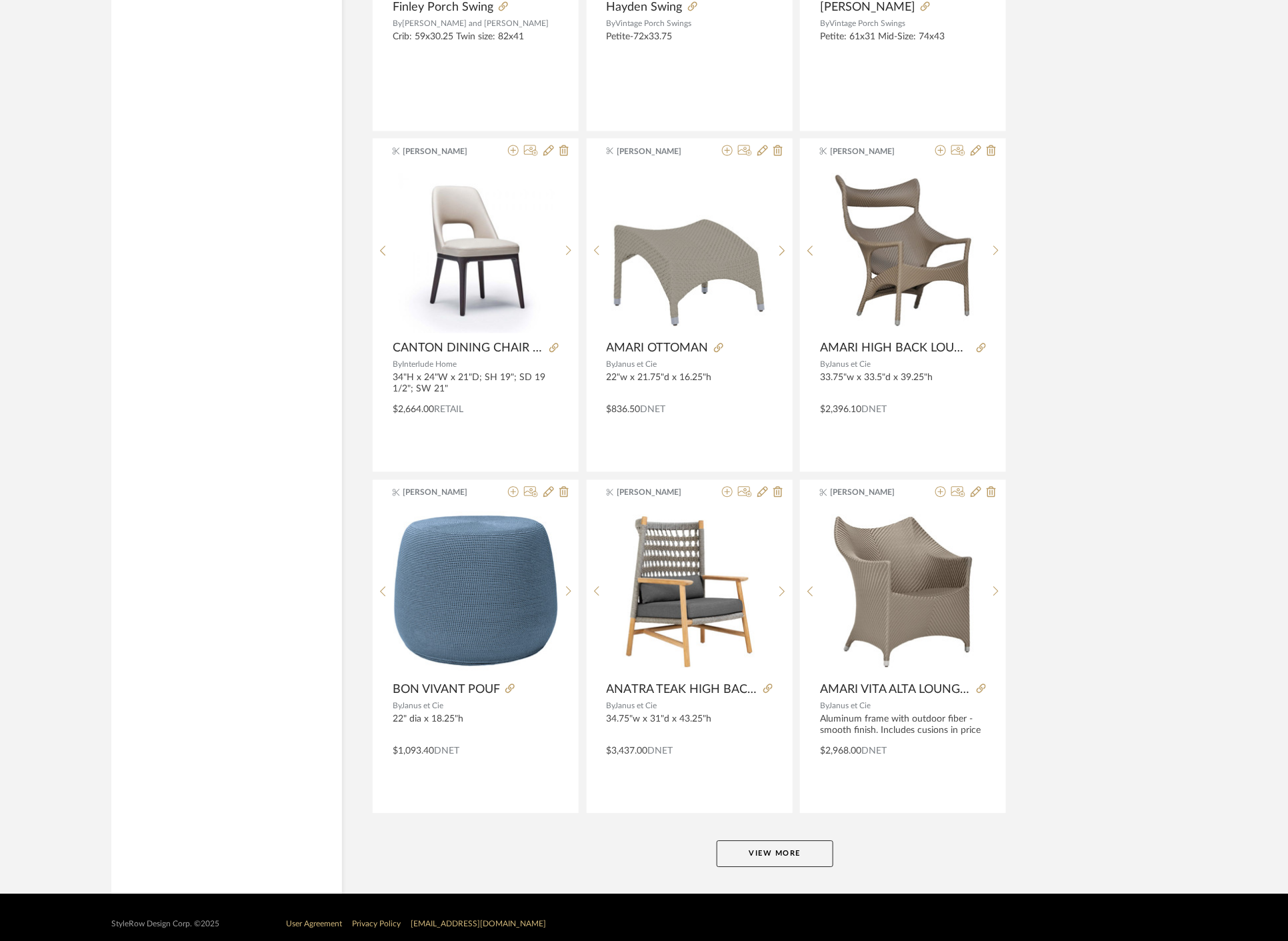
scroll to position [7688, 0]
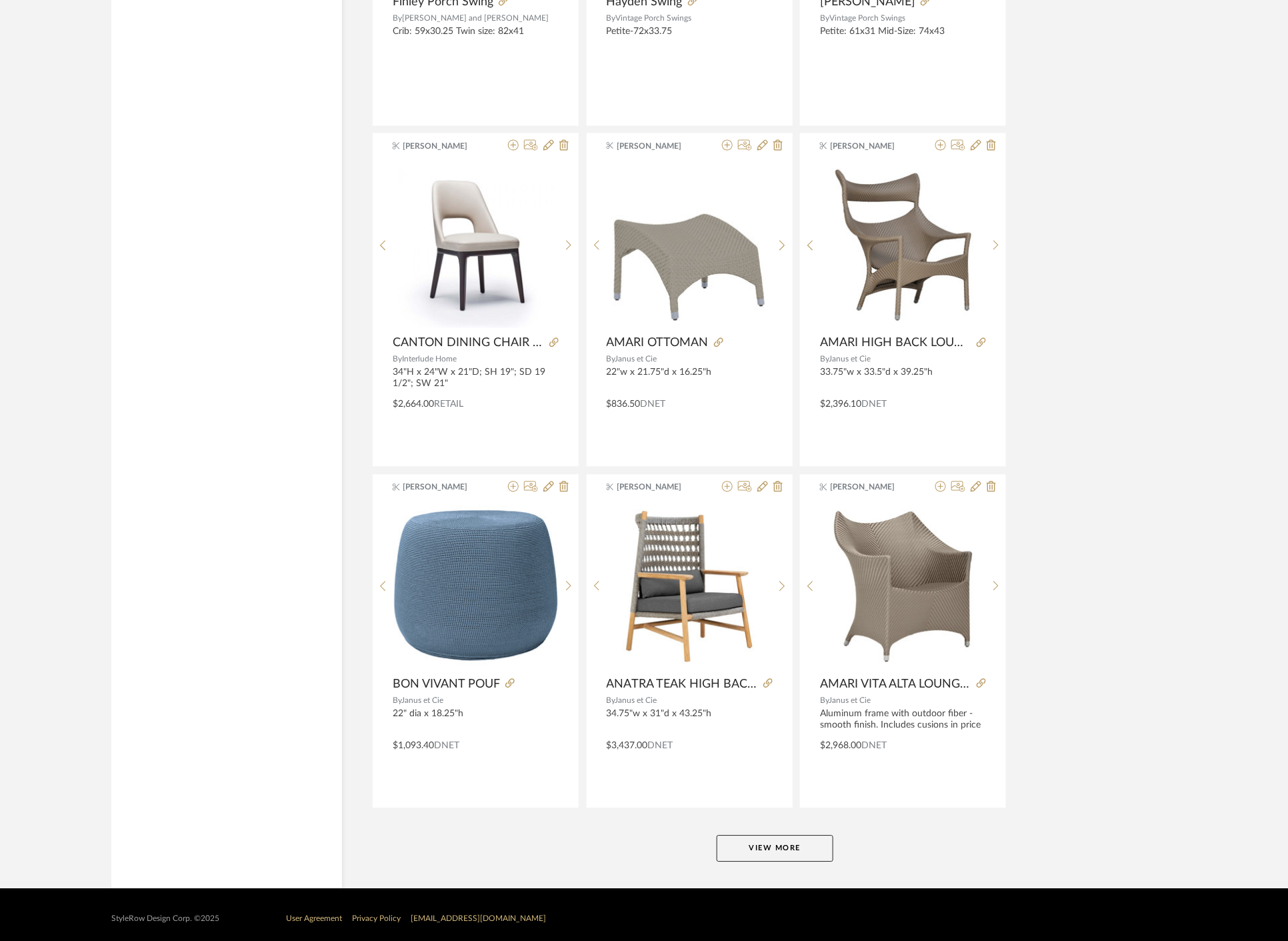
click at [443, 888] on div "StyleRow Design Corp. ©2025 User Agreement Privacy Policy [EMAIL_ADDRESS][DOMAI…" at bounding box center [644, 919] width 1105 height 61
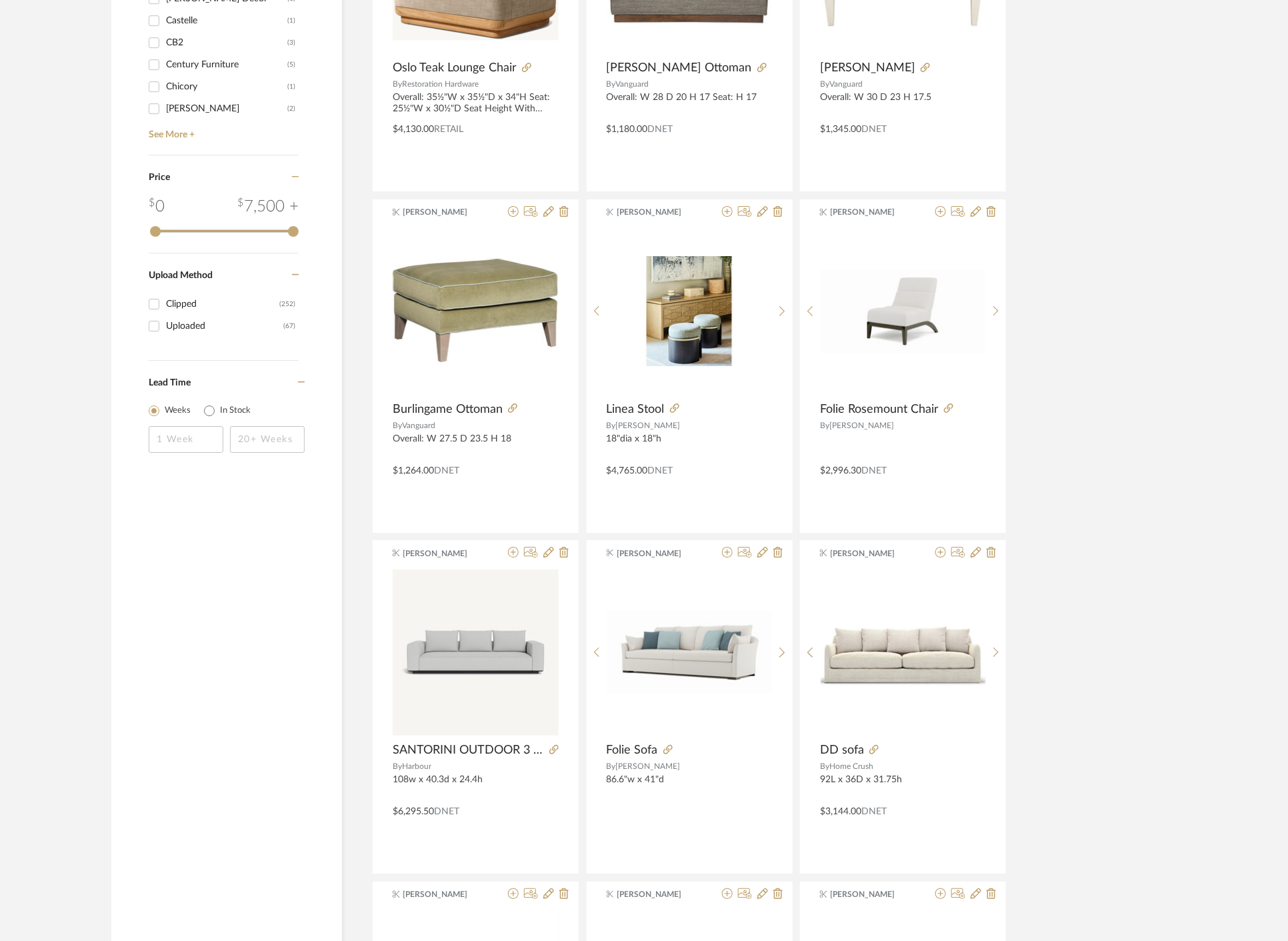
scroll to position [0, 0]
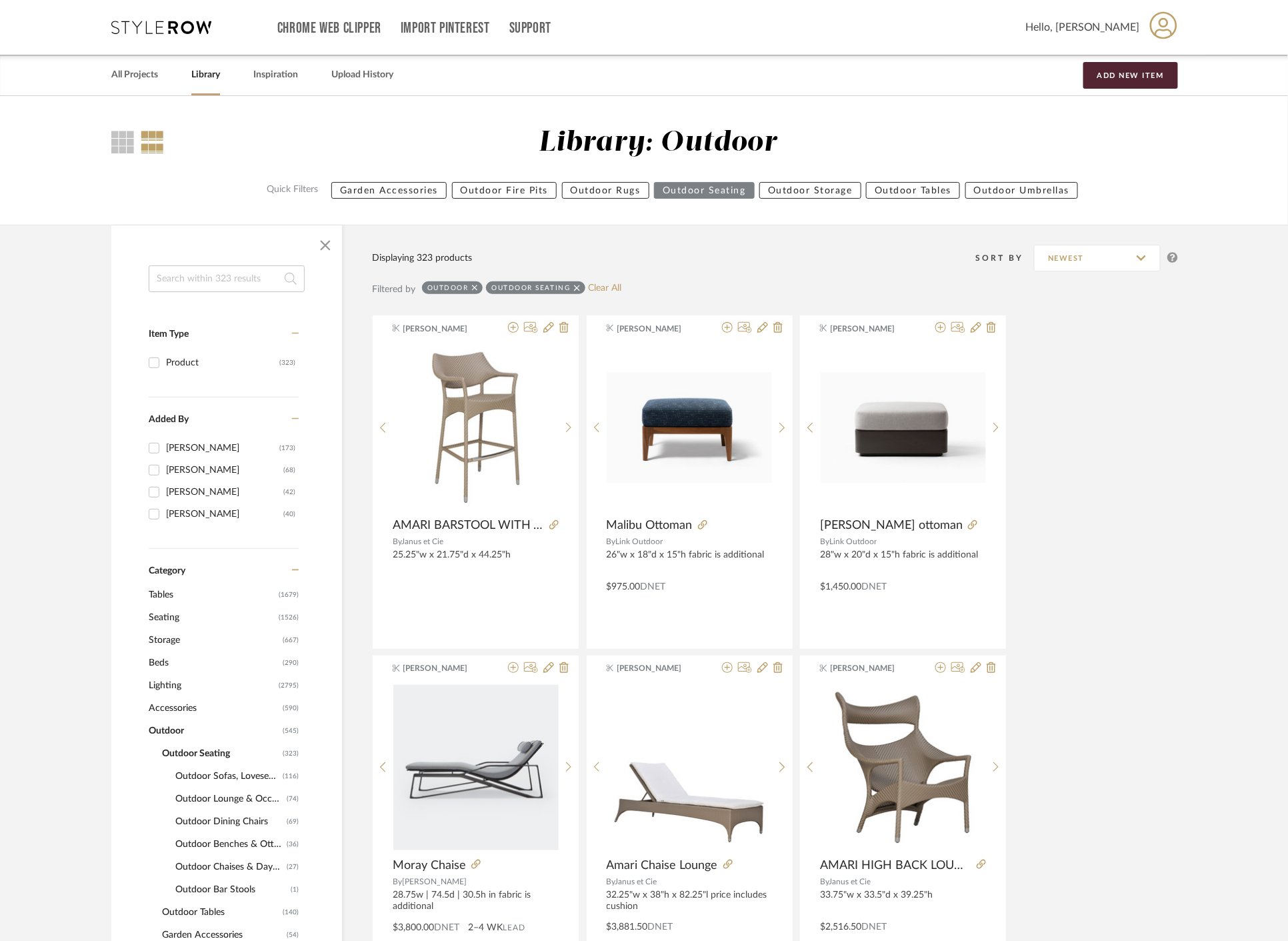
click at [246, 775] on span "Outdoor Sofas, Loveseats & Sectionals" at bounding box center [228, 776] width 104 height 22
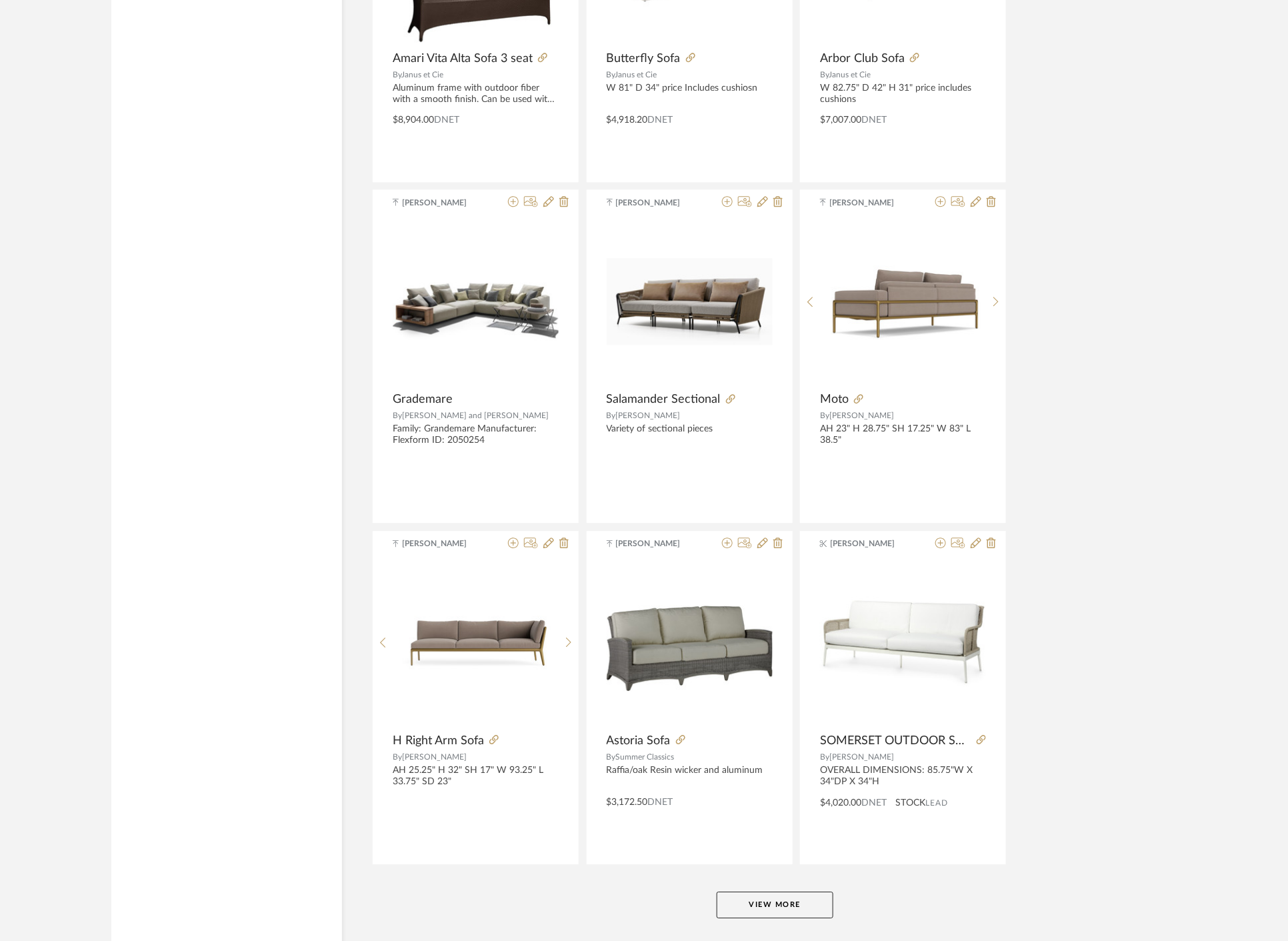
scroll to position [3598, 0]
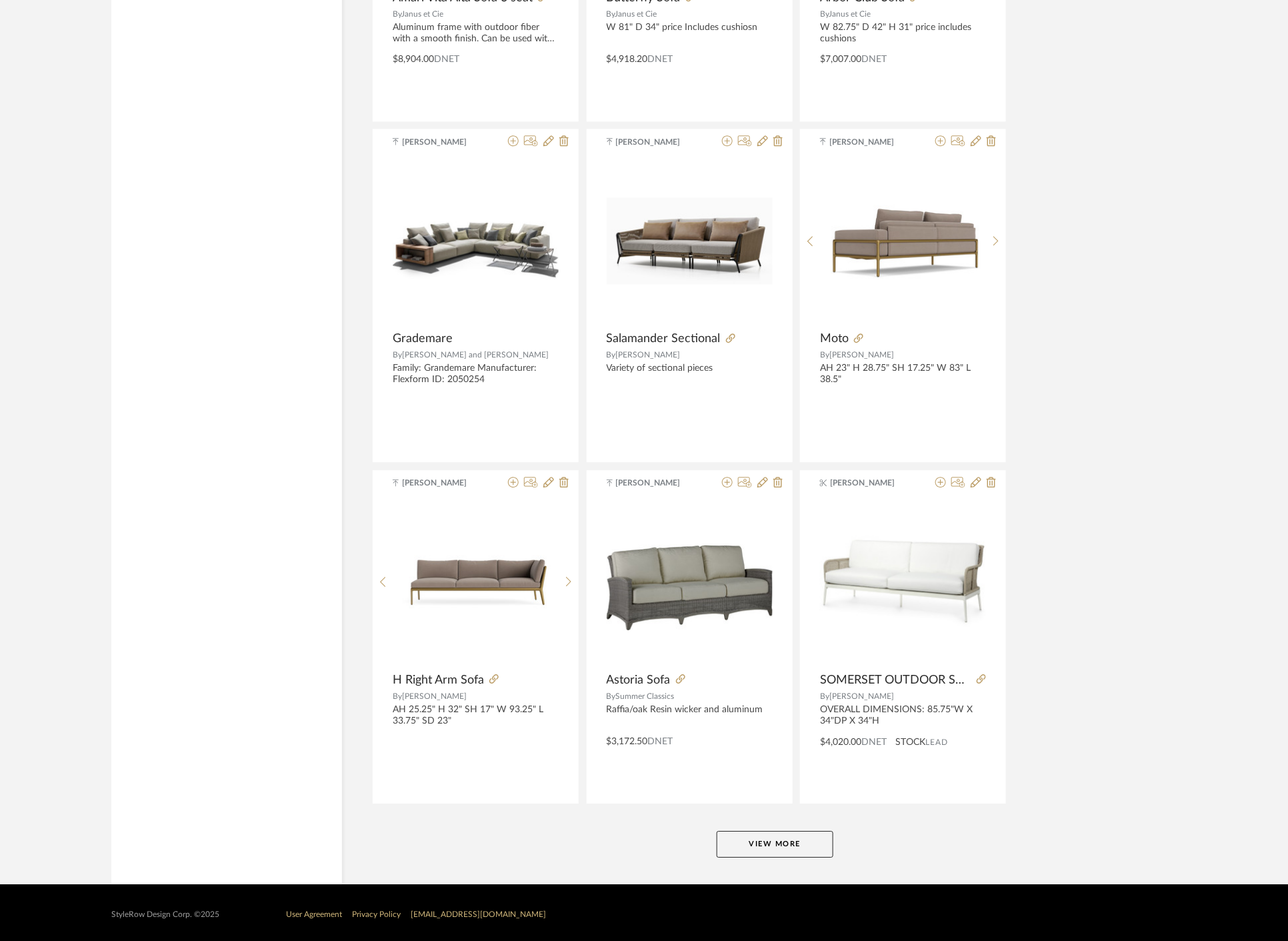
drag, startPoint x: 131, startPoint y: 575, endPoint x: 173, endPoint y: 569, distance: 42.4
click at [766, 840] on button "View More" at bounding box center [775, 844] width 117 height 27
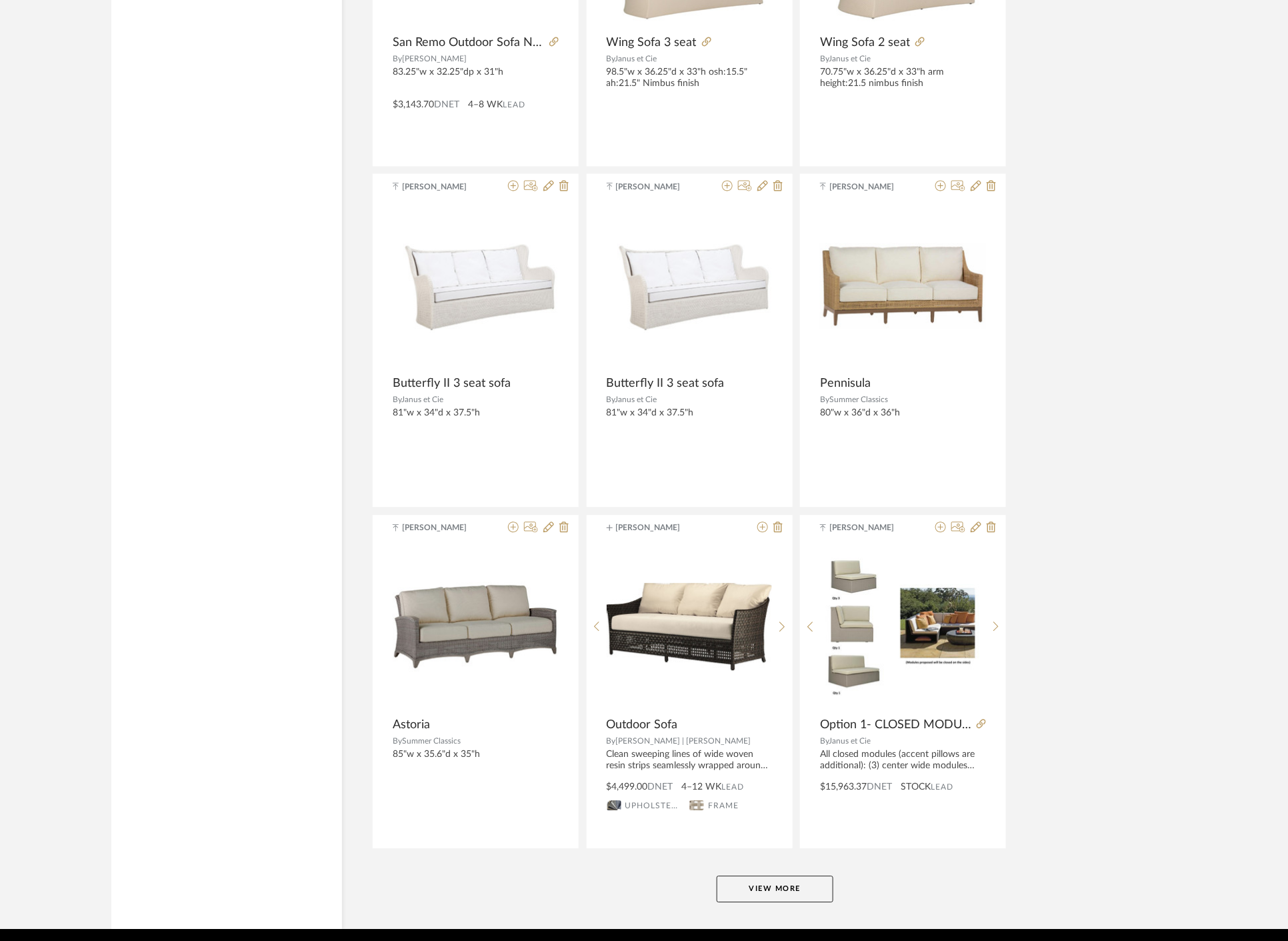
scroll to position [7688, 0]
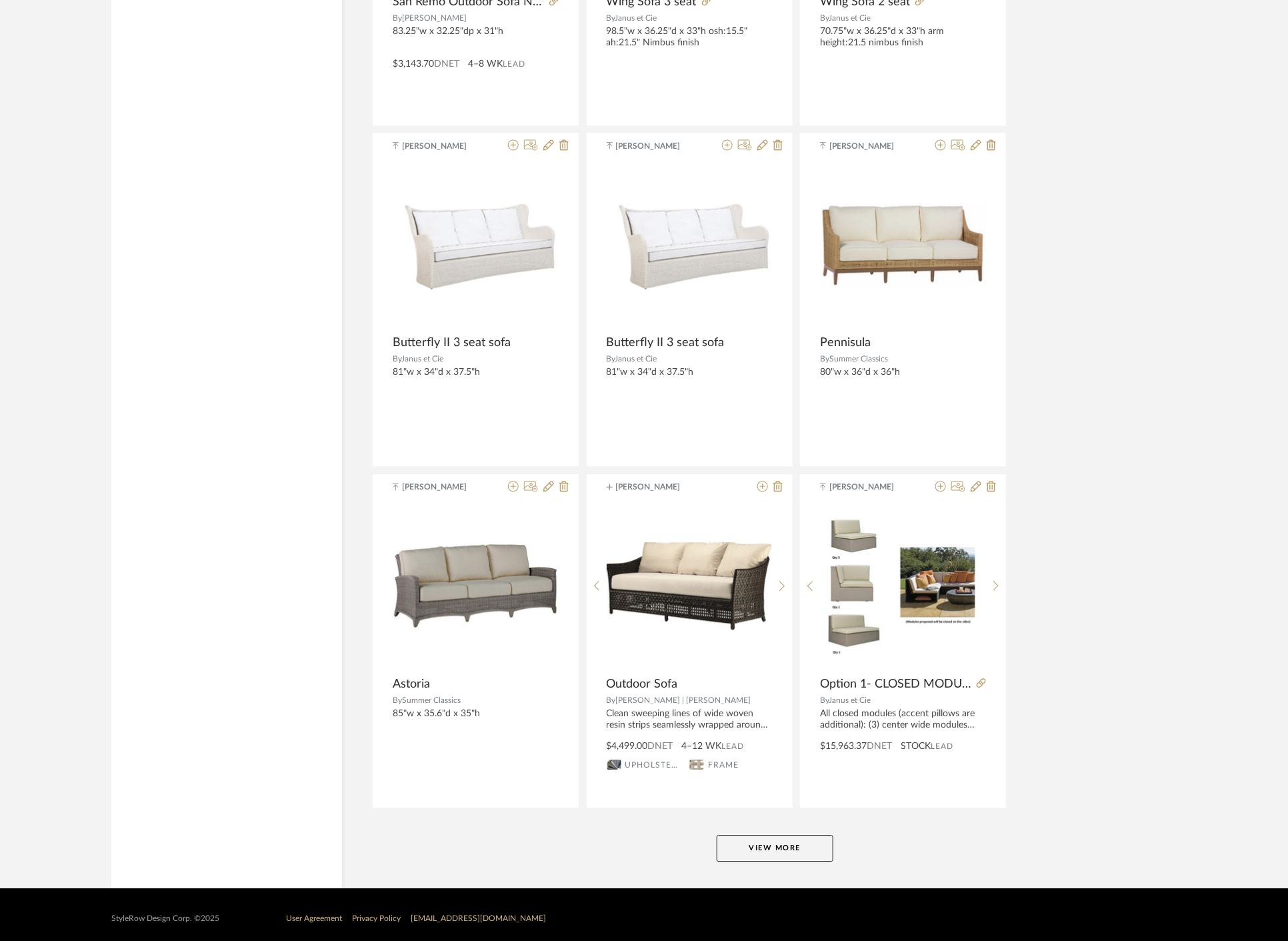
click at [783, 835] on button "View More" at bounding box center [775, 848] width 117 height 27
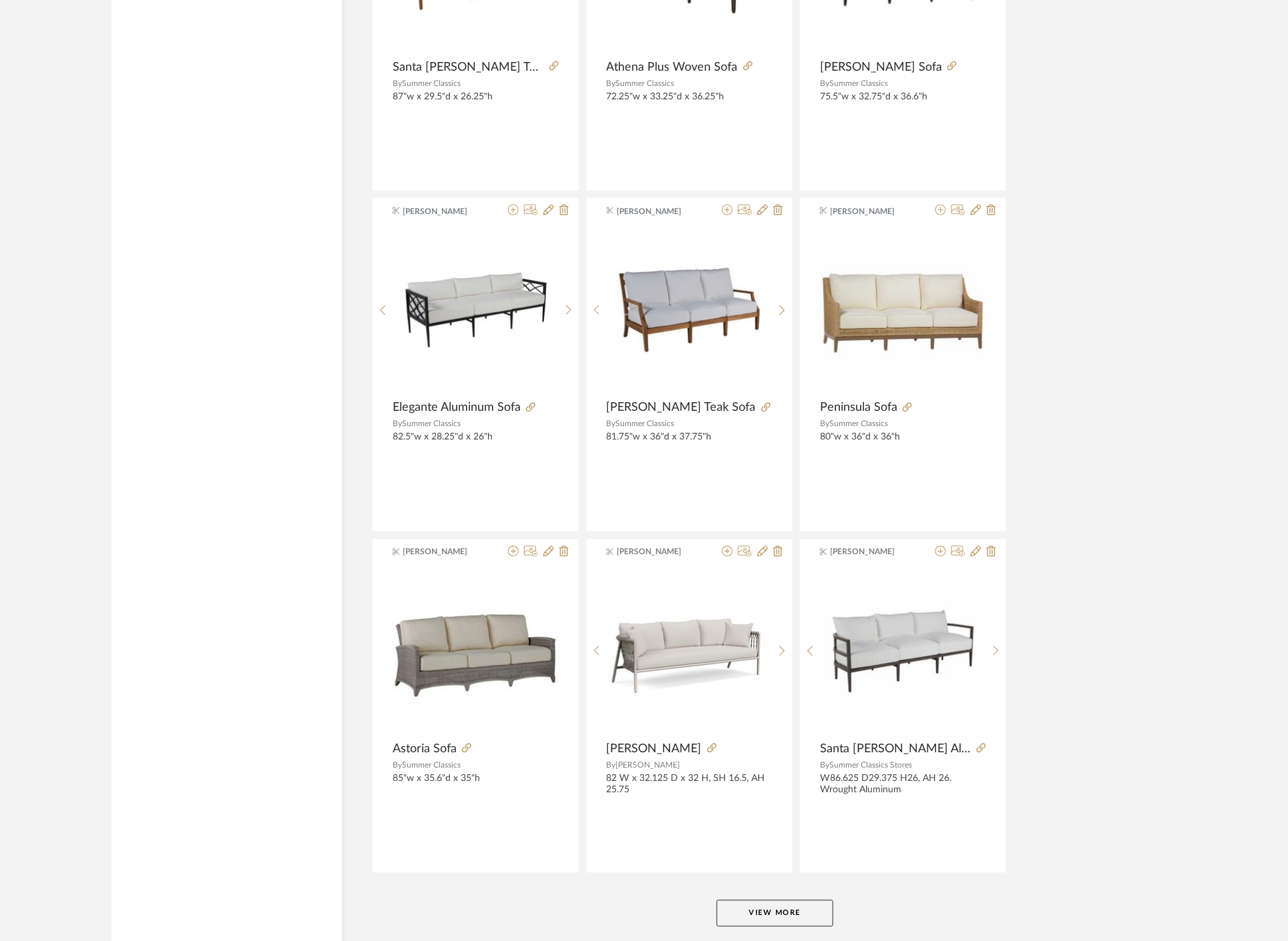
scroll to position [11778, 0]
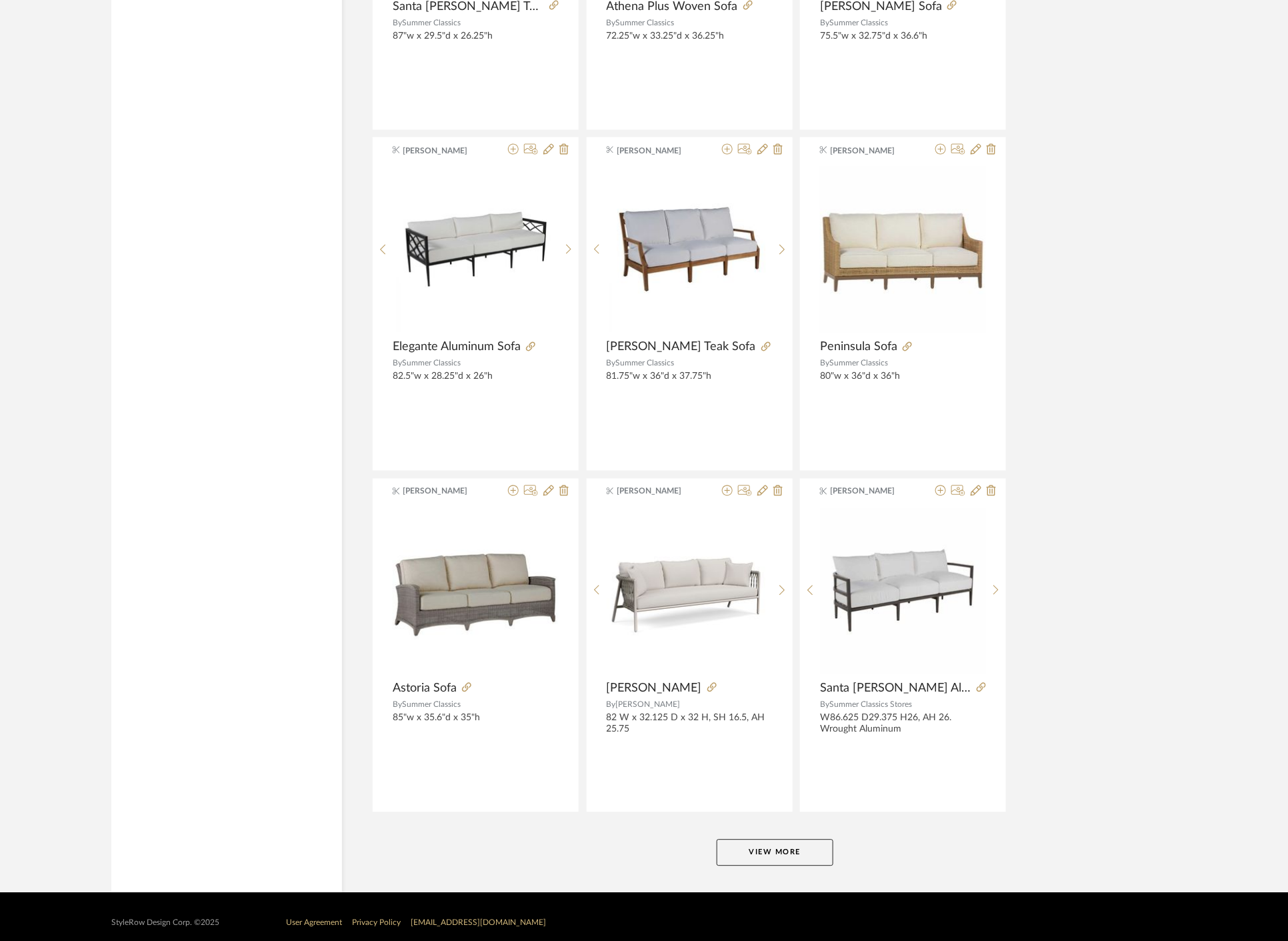
drag, startPoint x: 769, startPoint y: 843, endPoint x: 994, endPoint y: 749, distance: 243.8
click at [771, 843] on button "View More" at bounding box center [775, 853] width 117 height 27
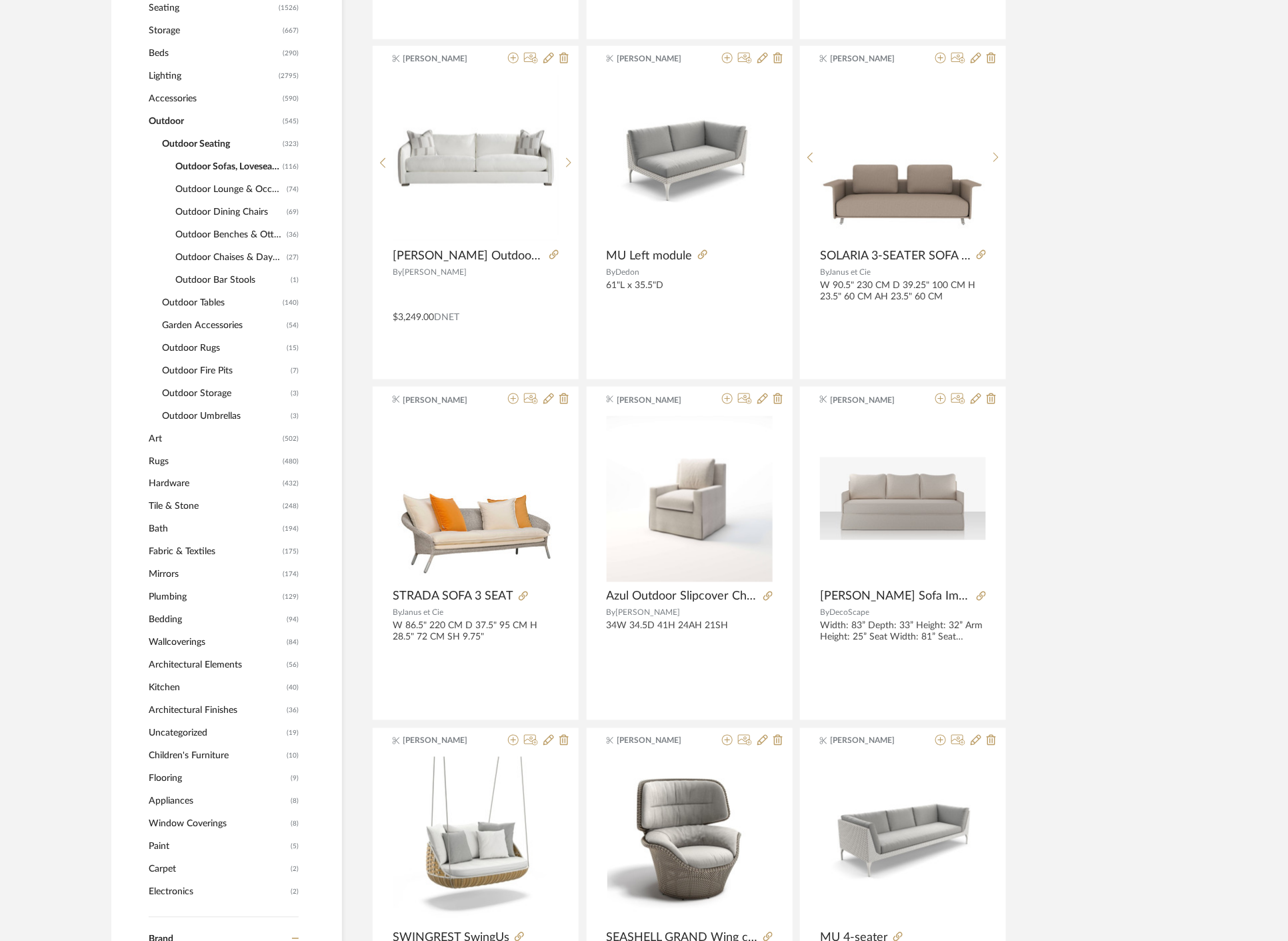
scroll to position [426, 0]
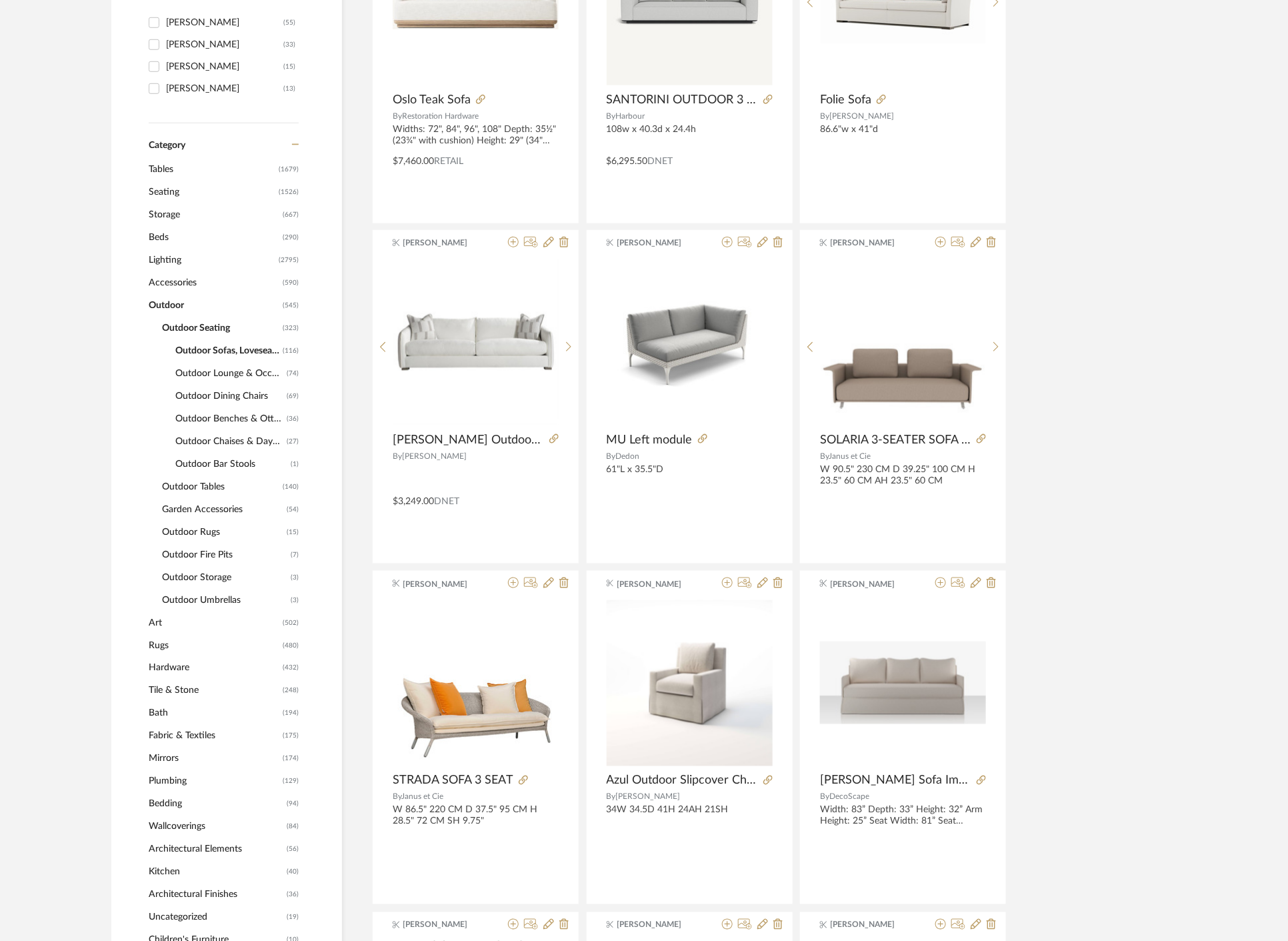
click at [259, 374] on span "Outdoor Lounge & Occasional Chairs" at bounding box center [230, 373] width 108 height 22
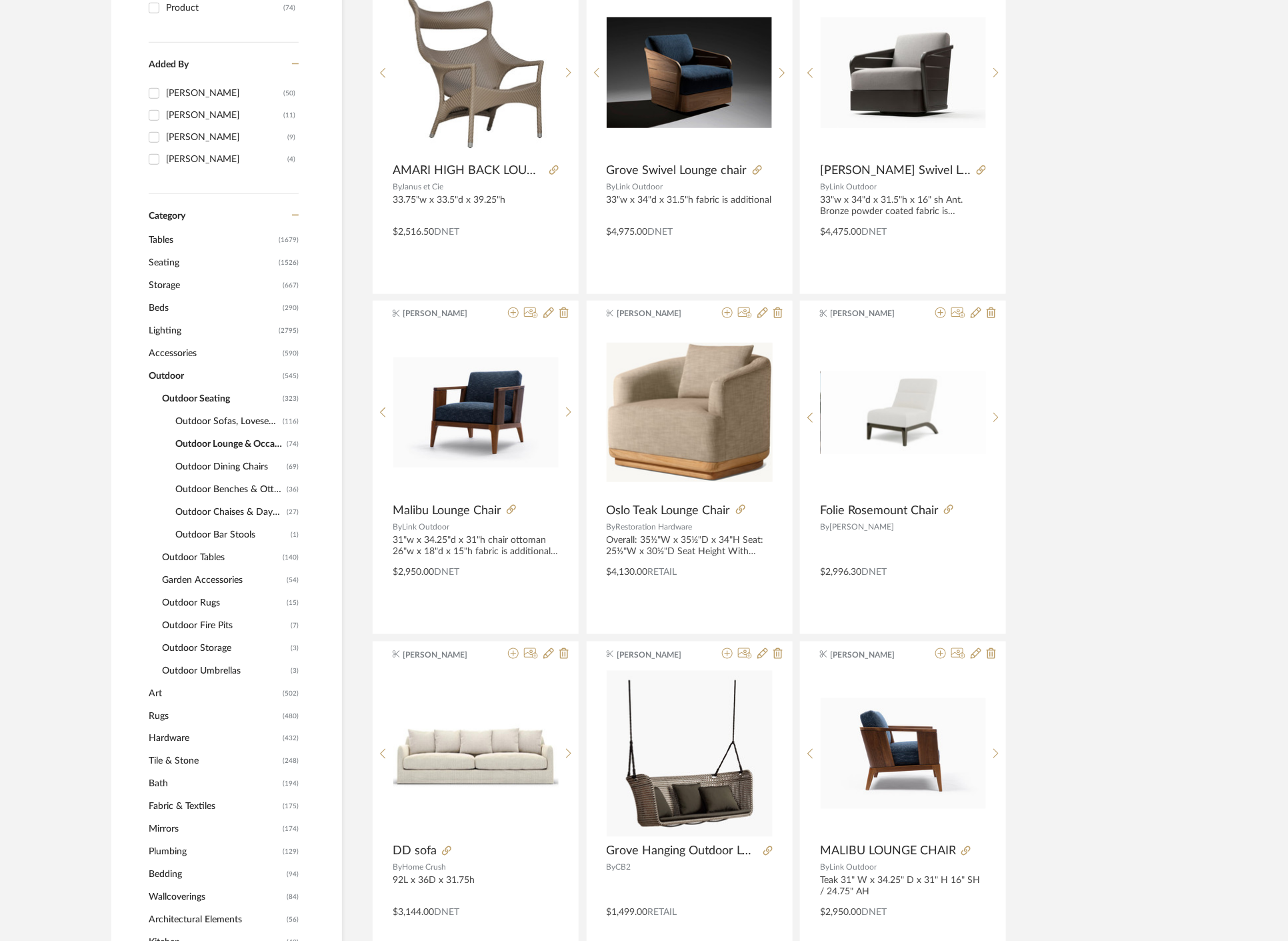
scroll to position [351, 0]
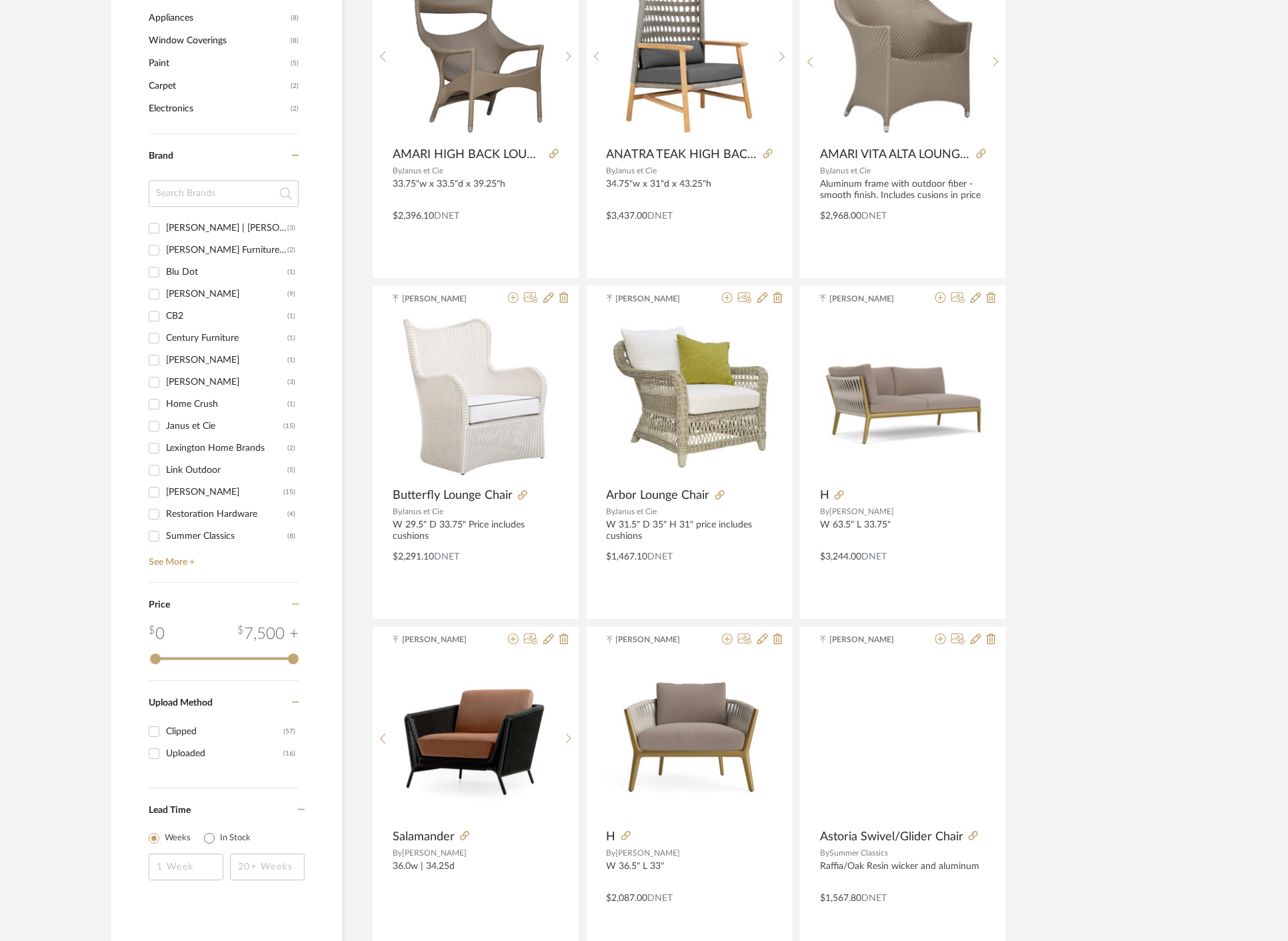
scroll to position [1185, 0]
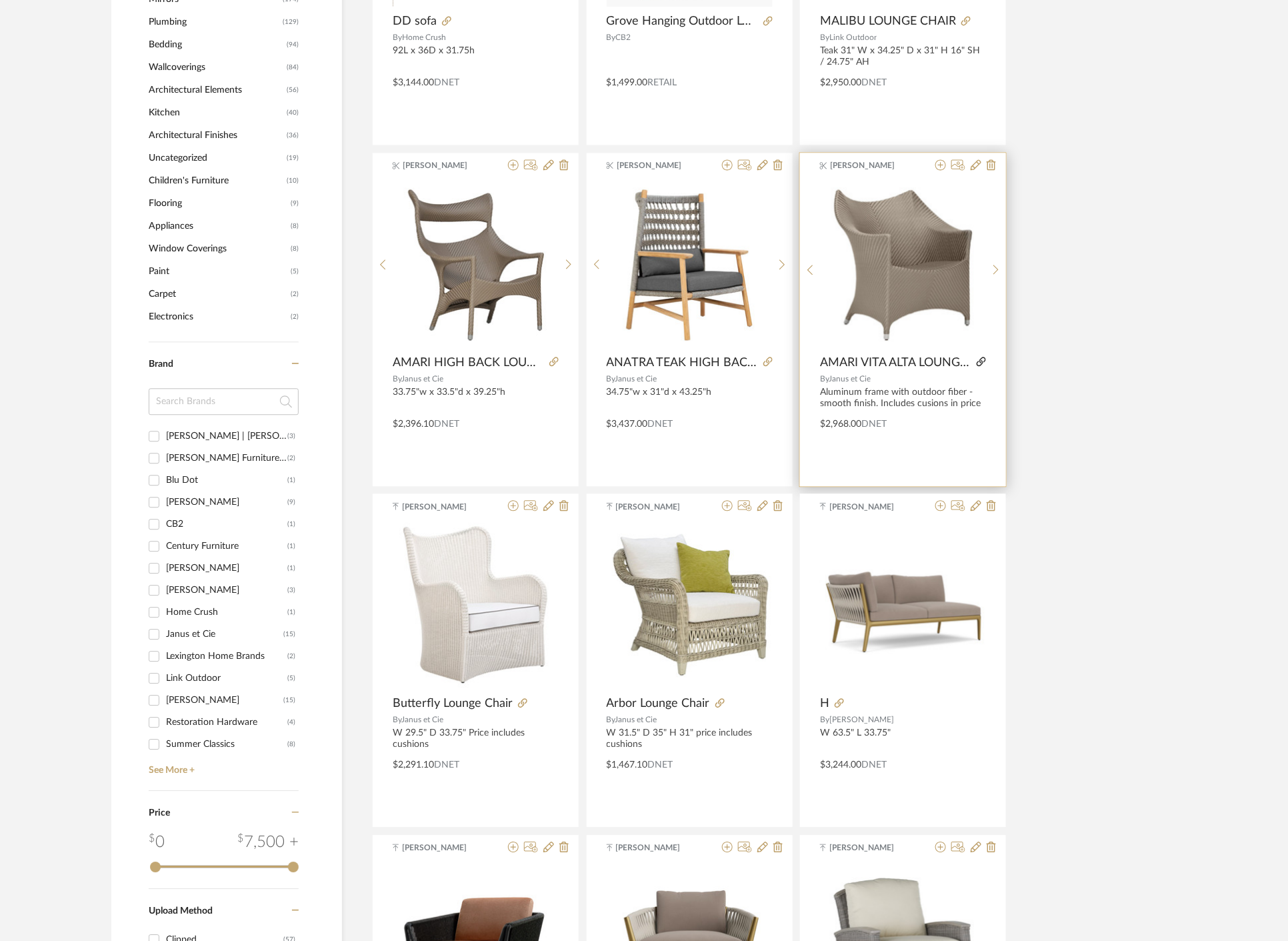
click at [979, 360] on icon at bounding box center [981, 361] width 9 height 9
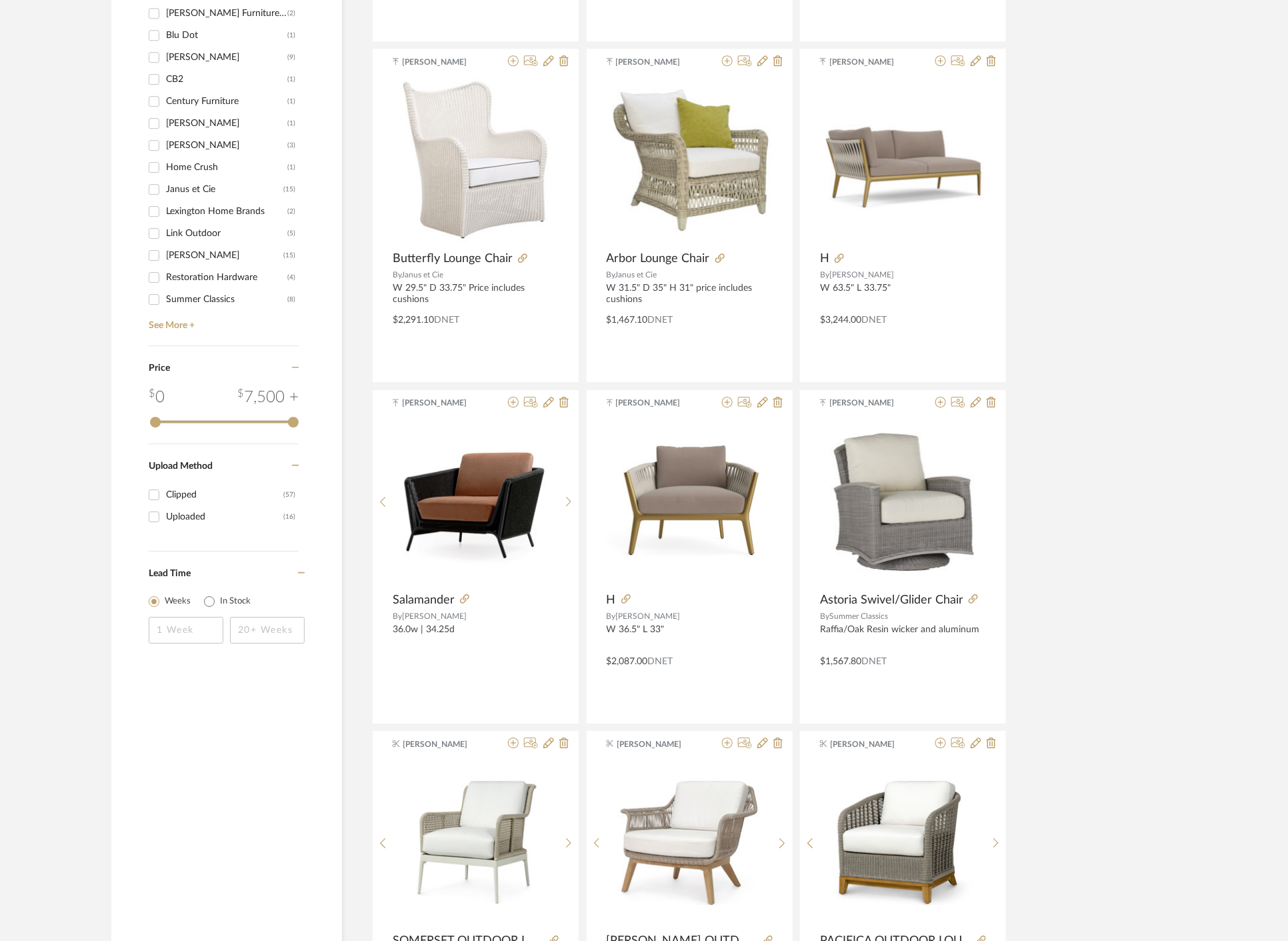
scroll to position [1556, 0]
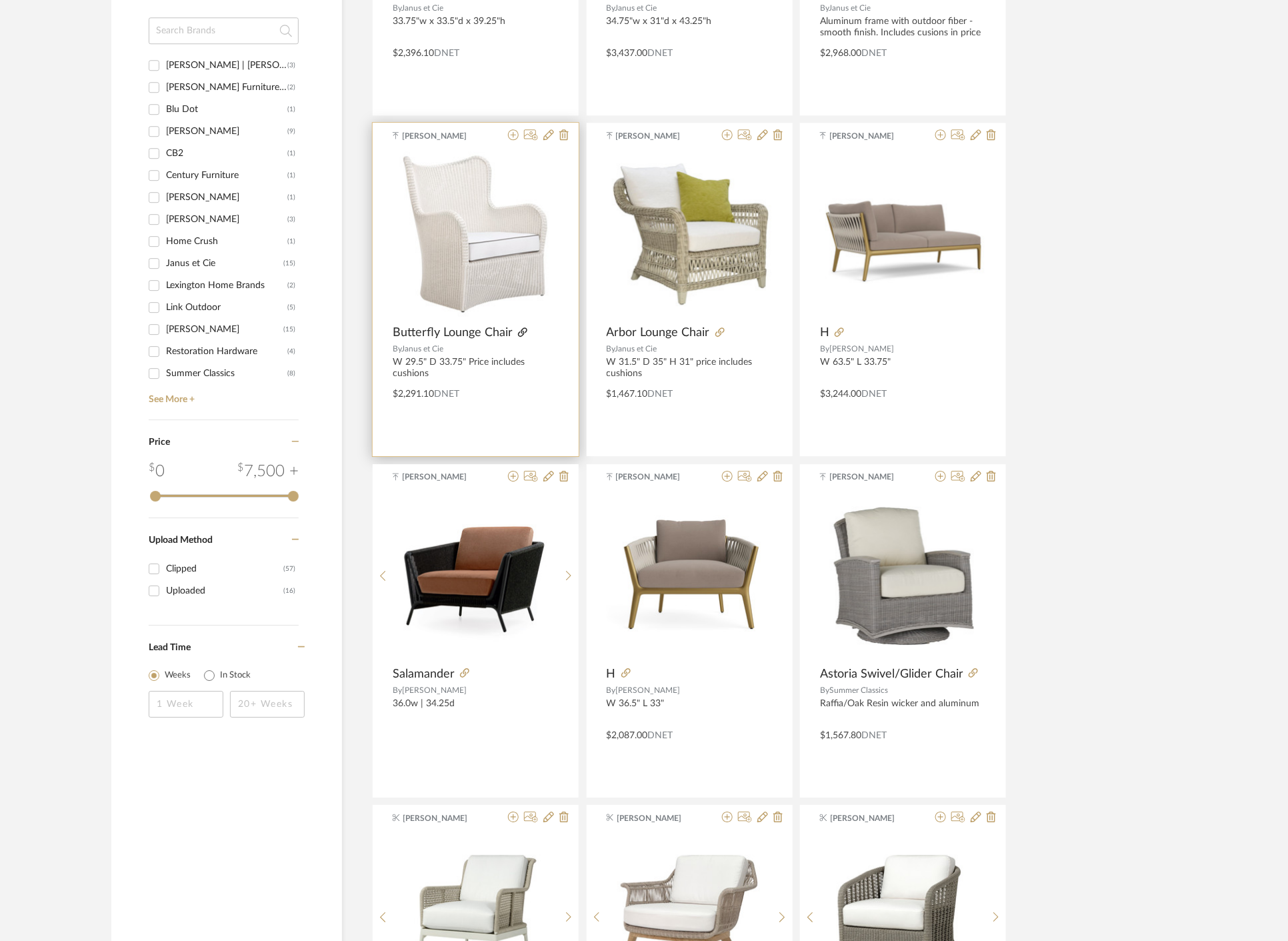
click at [518, 329] on icon at bounding box center [522, 332] width 9 height 9
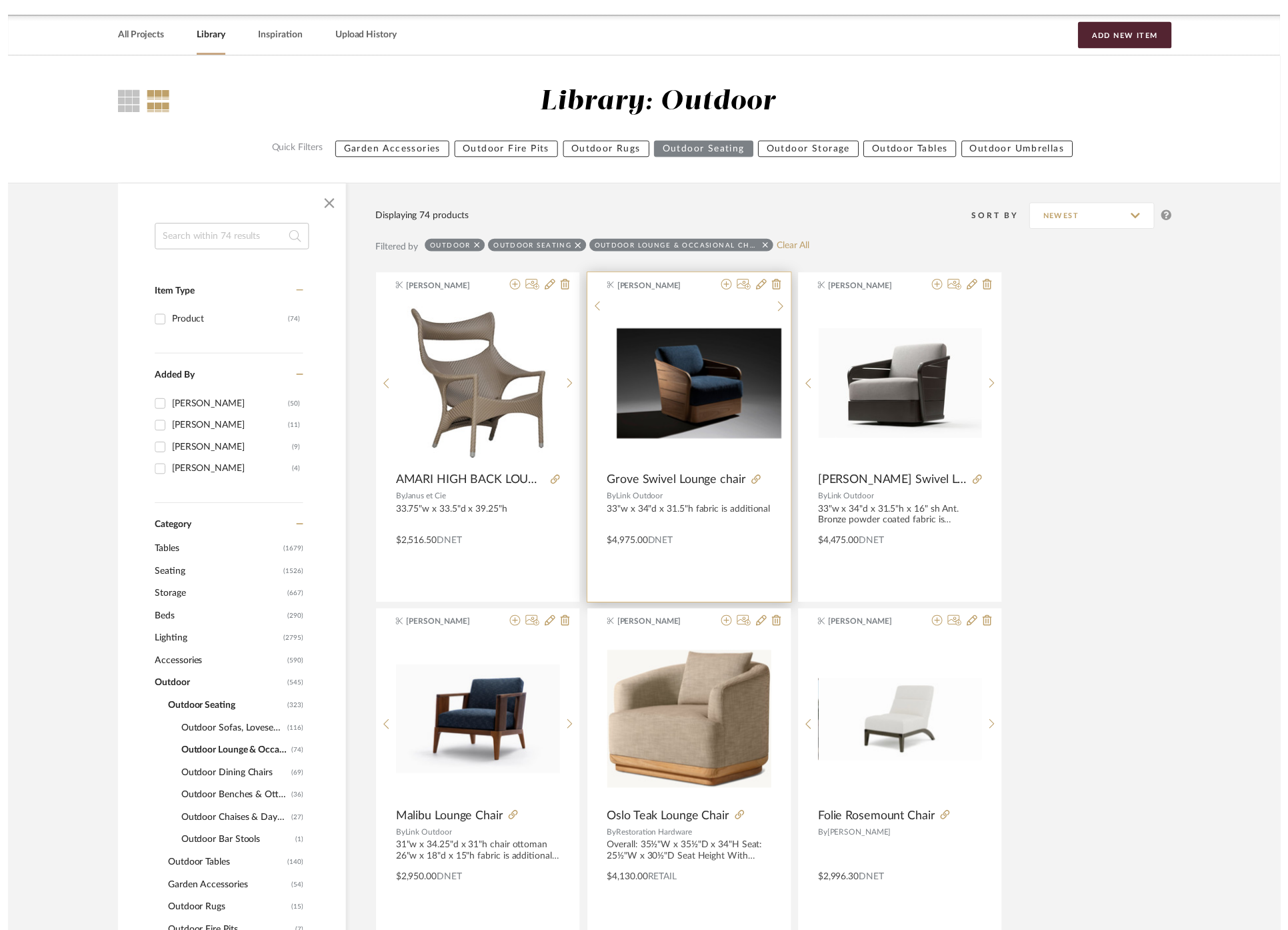
scroll to position [0, 0]
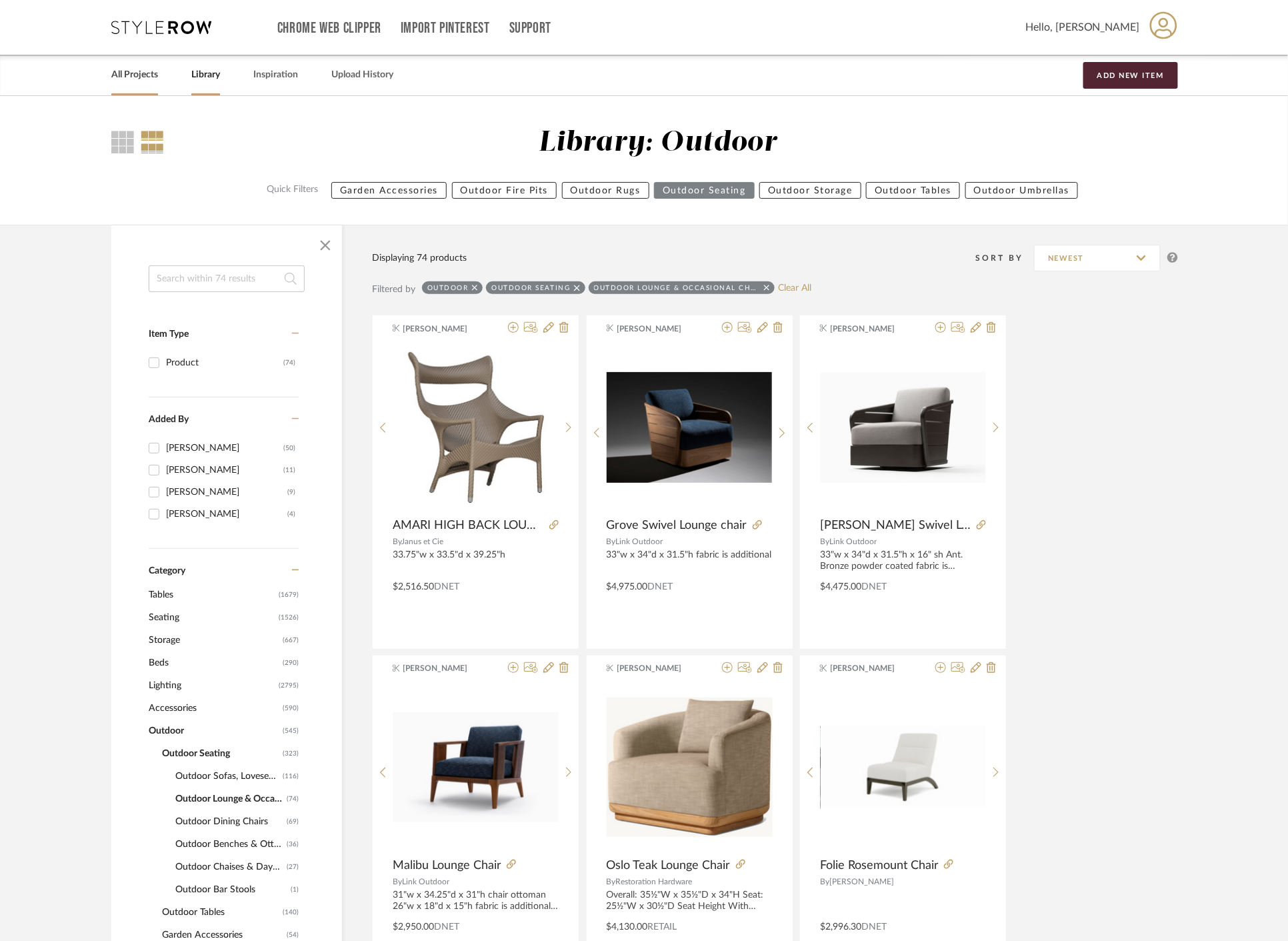
click at [148, 68] on link "All Projects" at bounding box center [134, 74] width 47 height 18
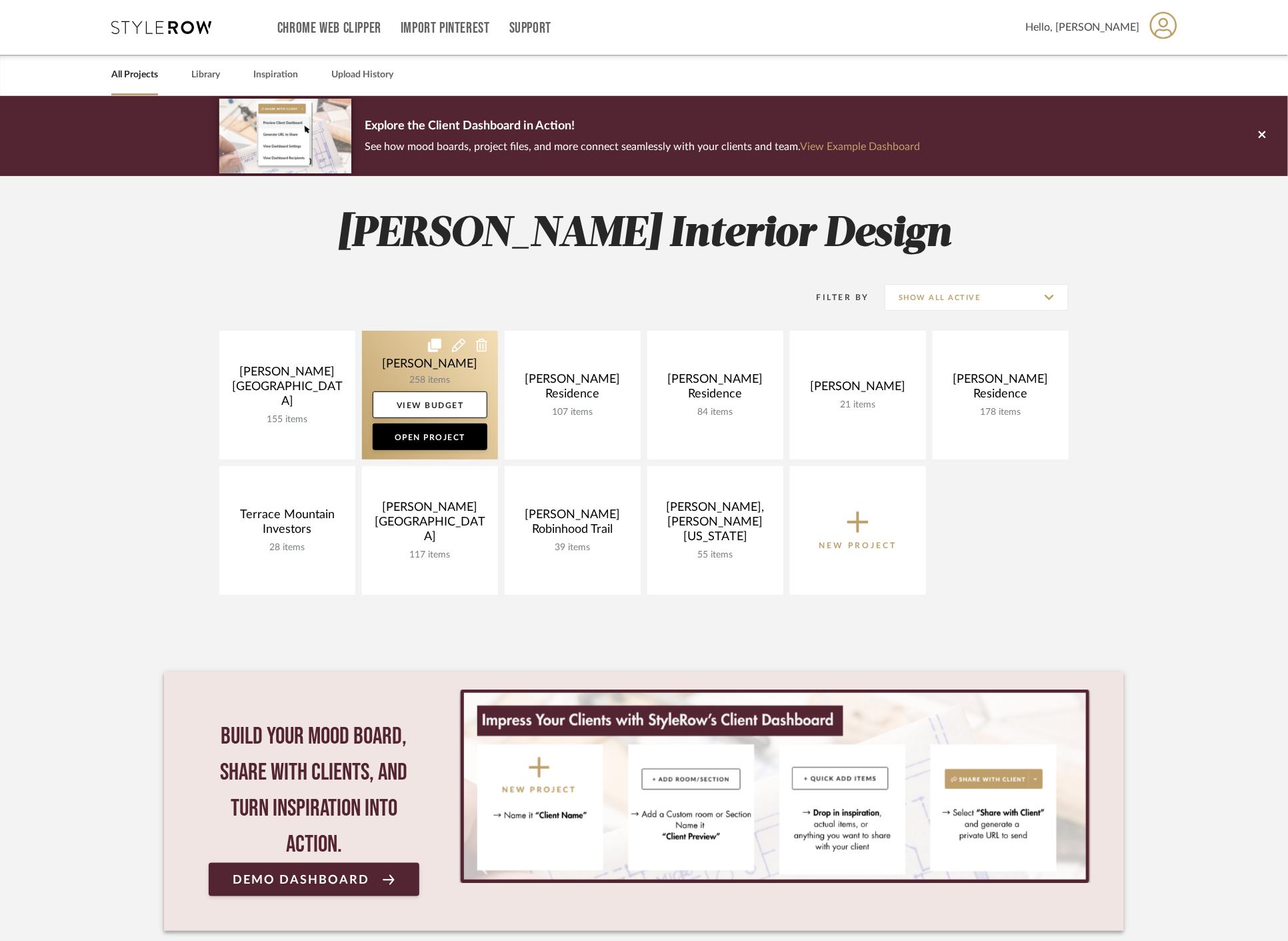
click at [383, 372] on link at bounding box center [430, 395] width 136 height 129
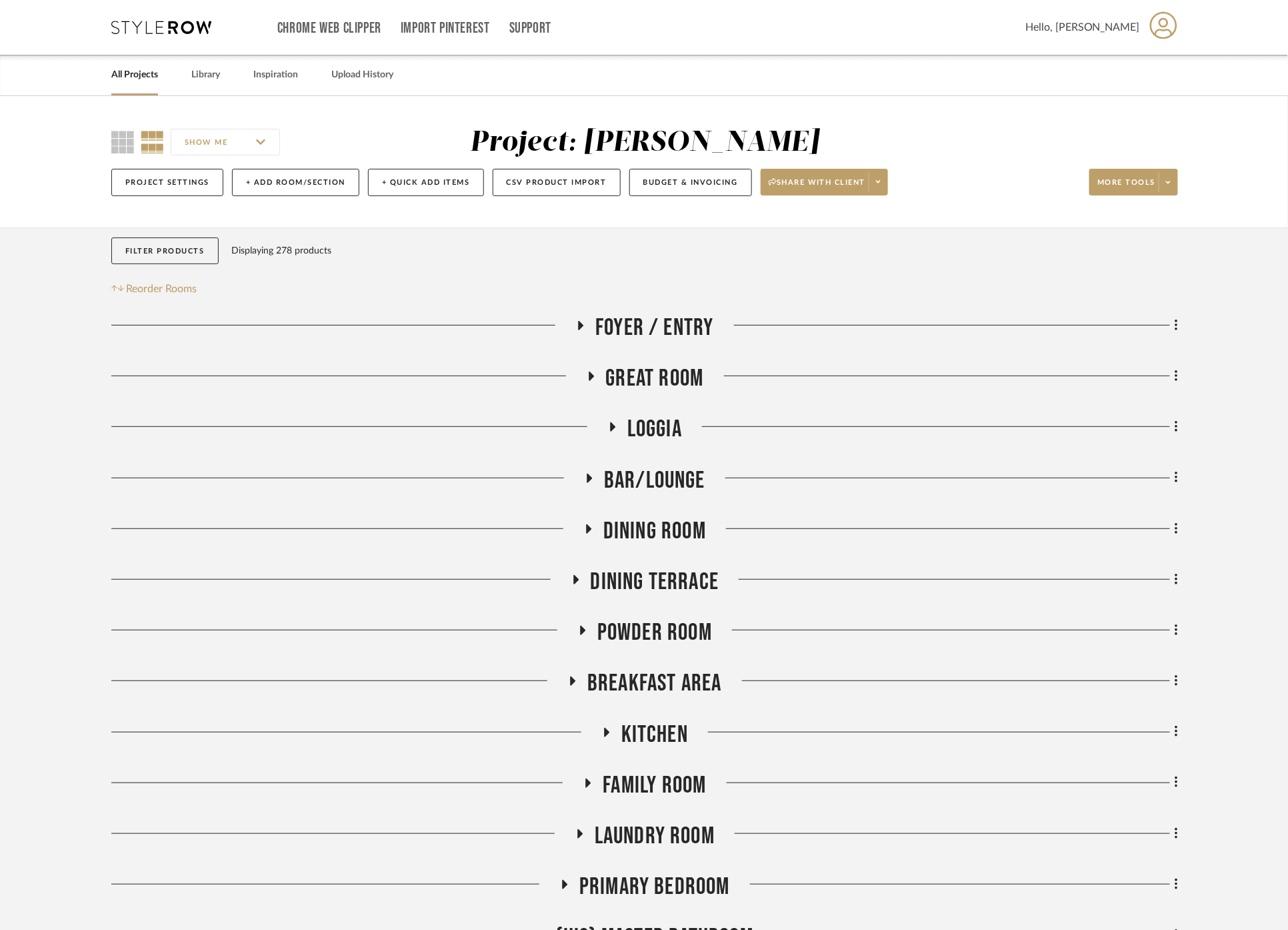
click at [649, 377] on span "Great Room" at bounding box center [655, 379] width 98 height 29
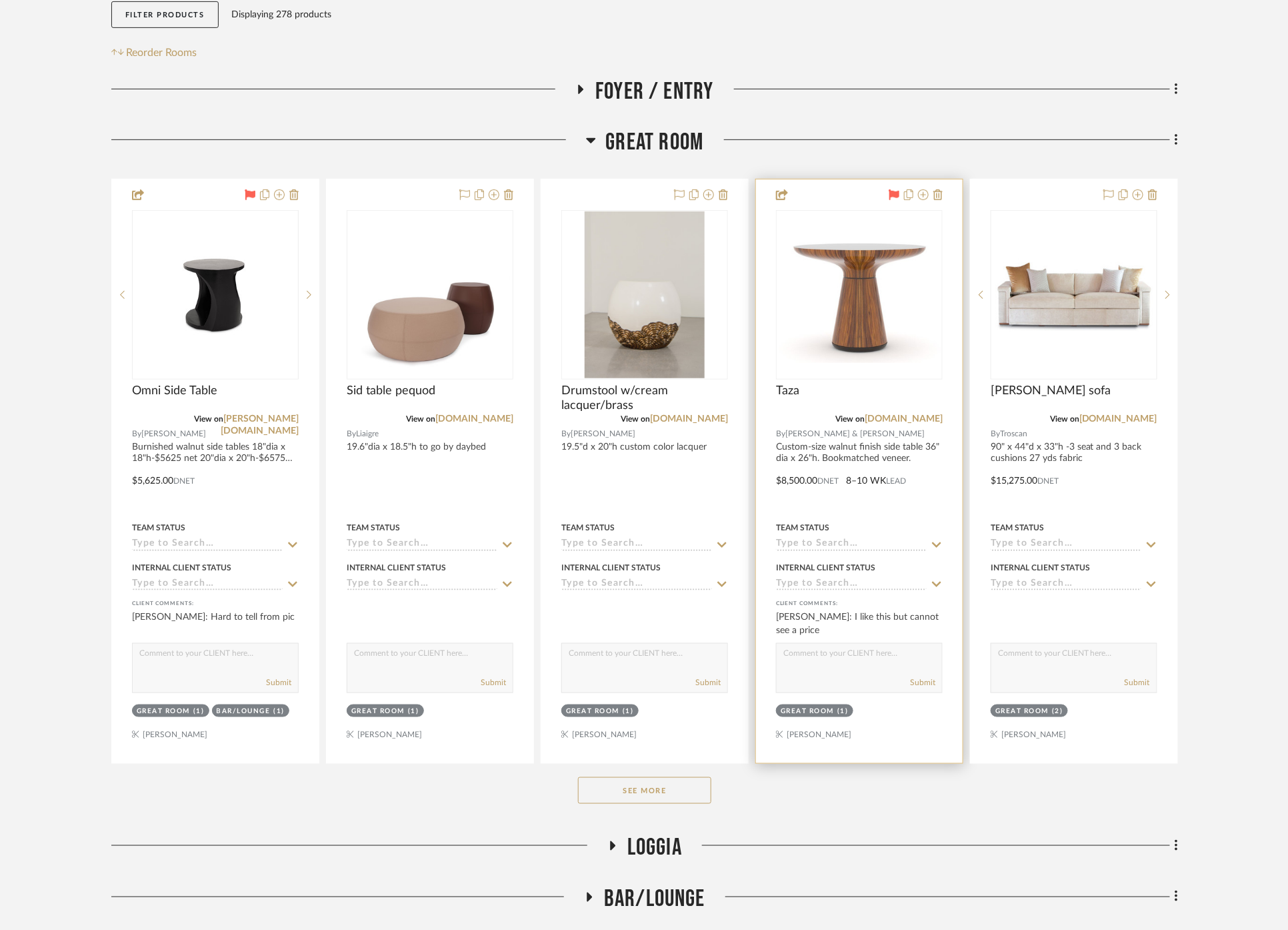
scroll to position [296, 0]
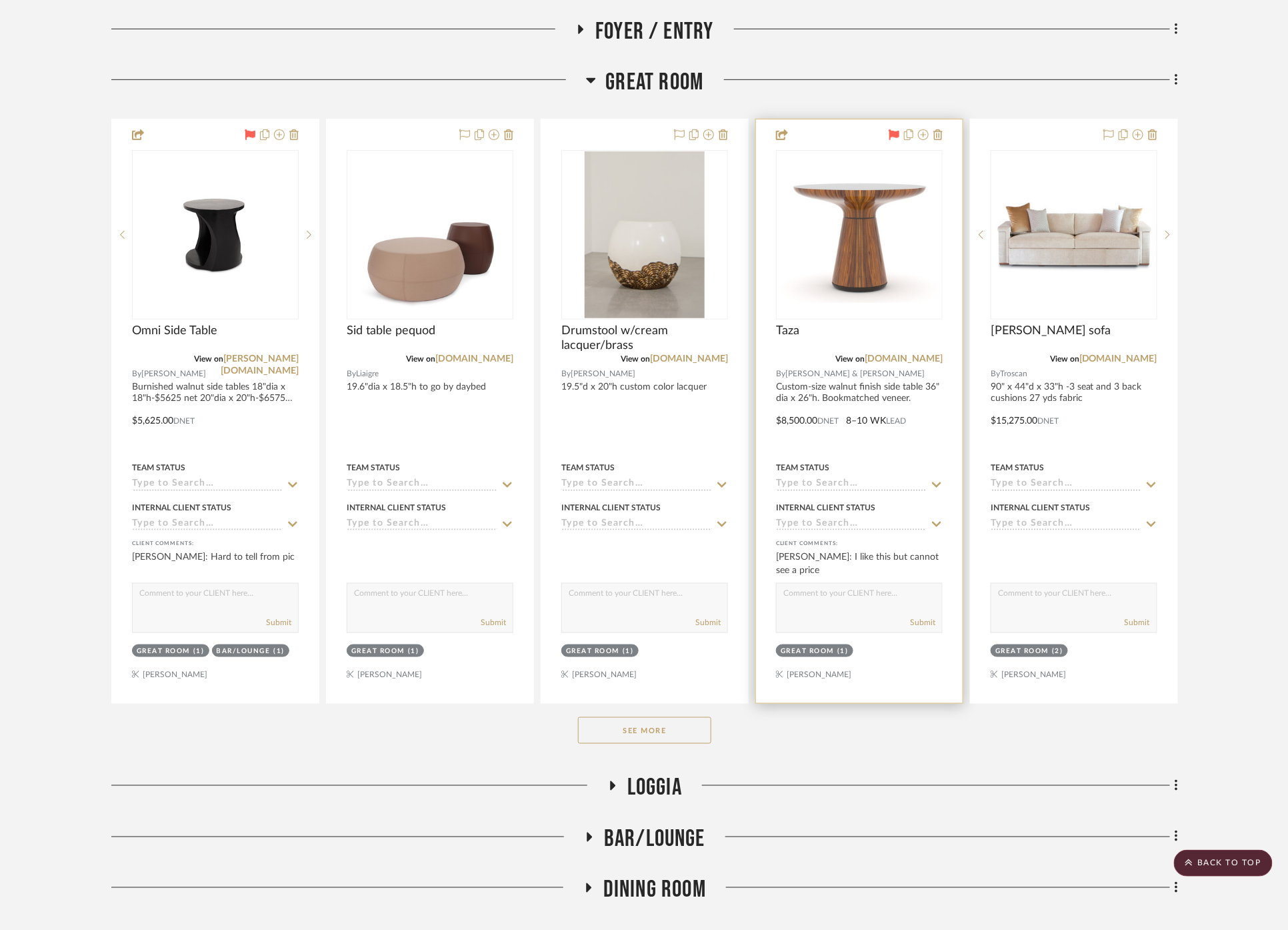
click at [868, 442] on div at bounding box center [860, 411] width 207 height 584
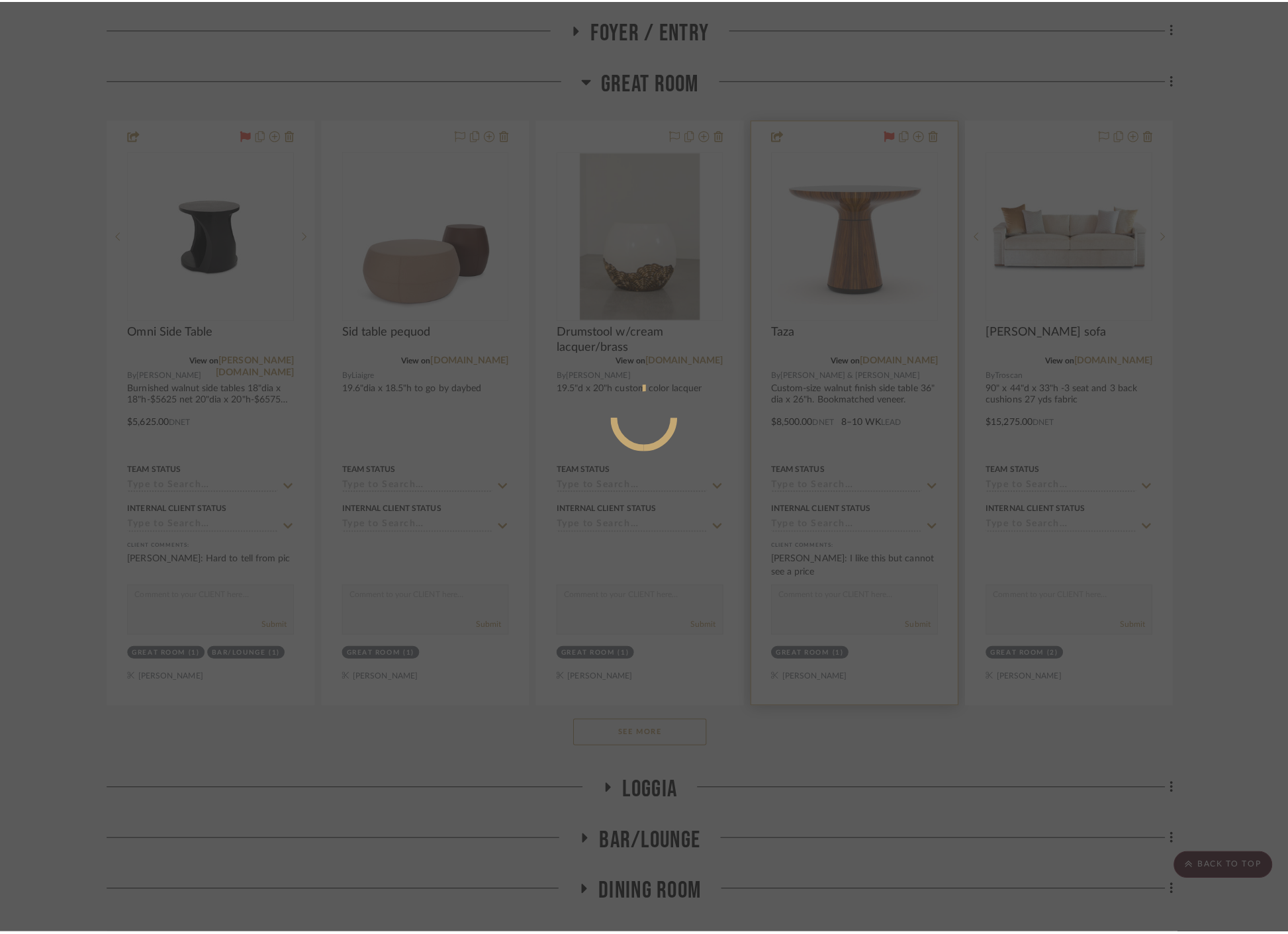
scroll to position [0, 0]
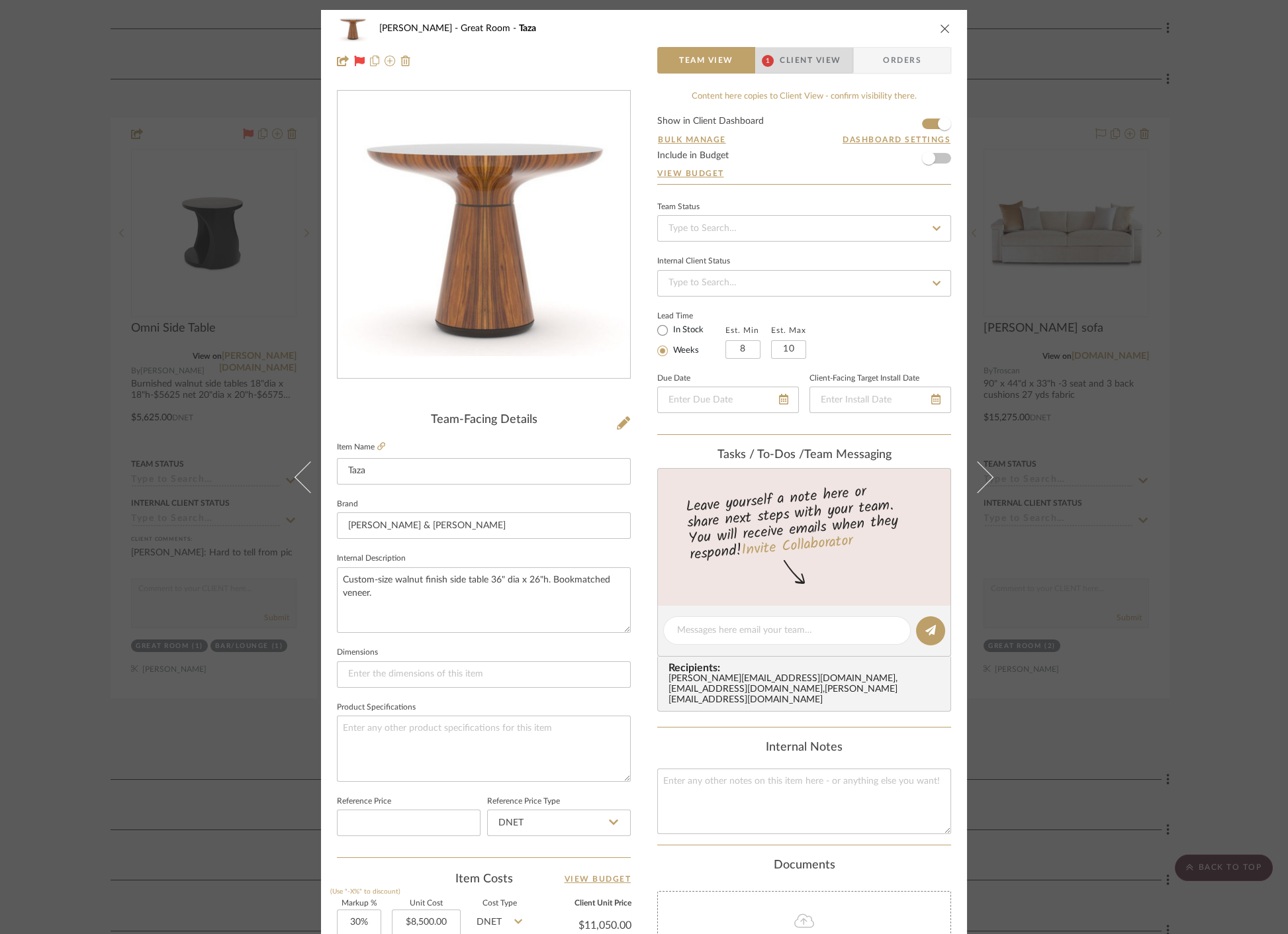
click at [786, 58] on span "Client View" at bounding box center [810, 60] width 61 height 27
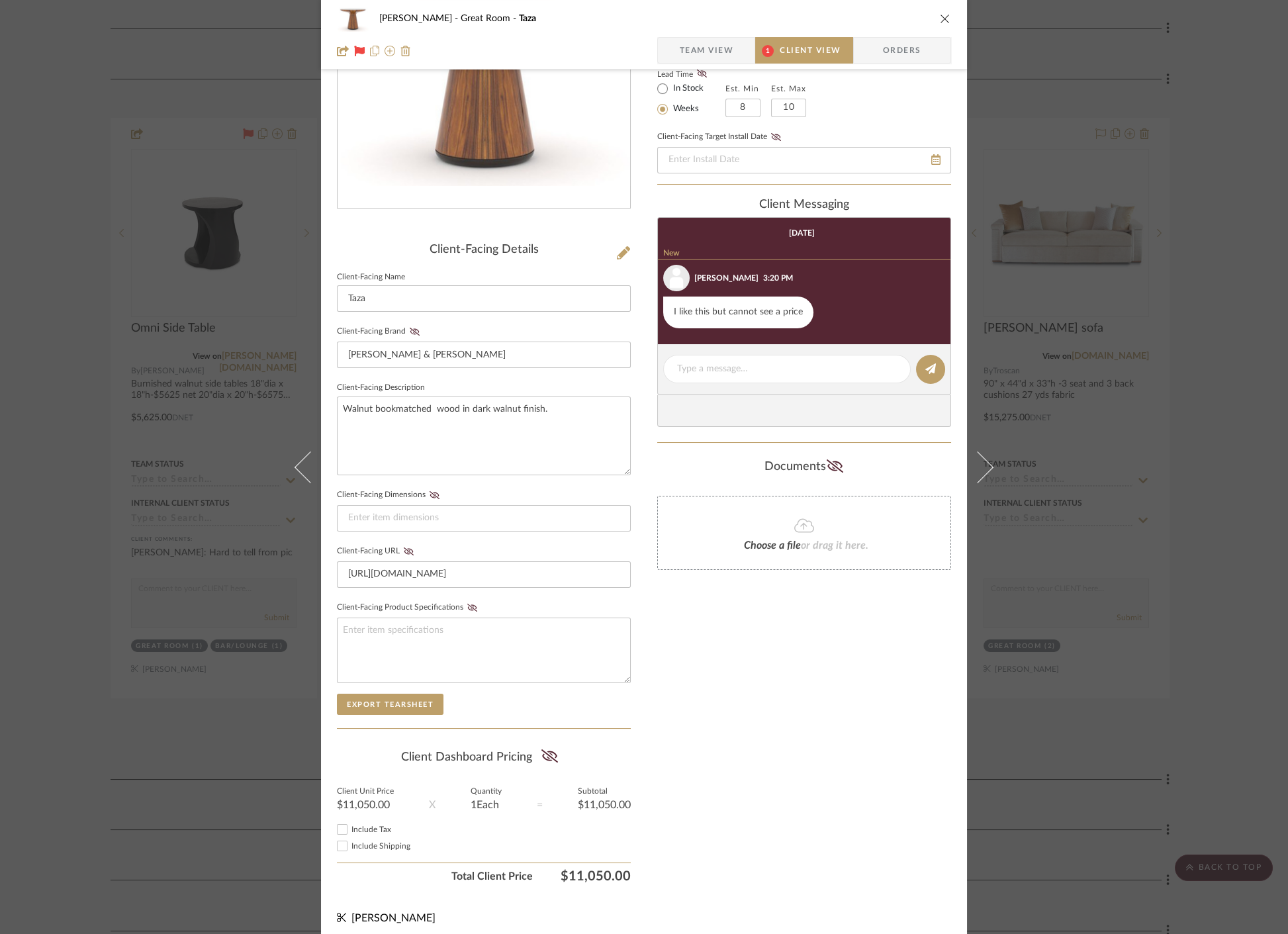
scroll to position [171, 0]
click at [541, 752] on icon at bounding box center [549, 755] width 16 height 13
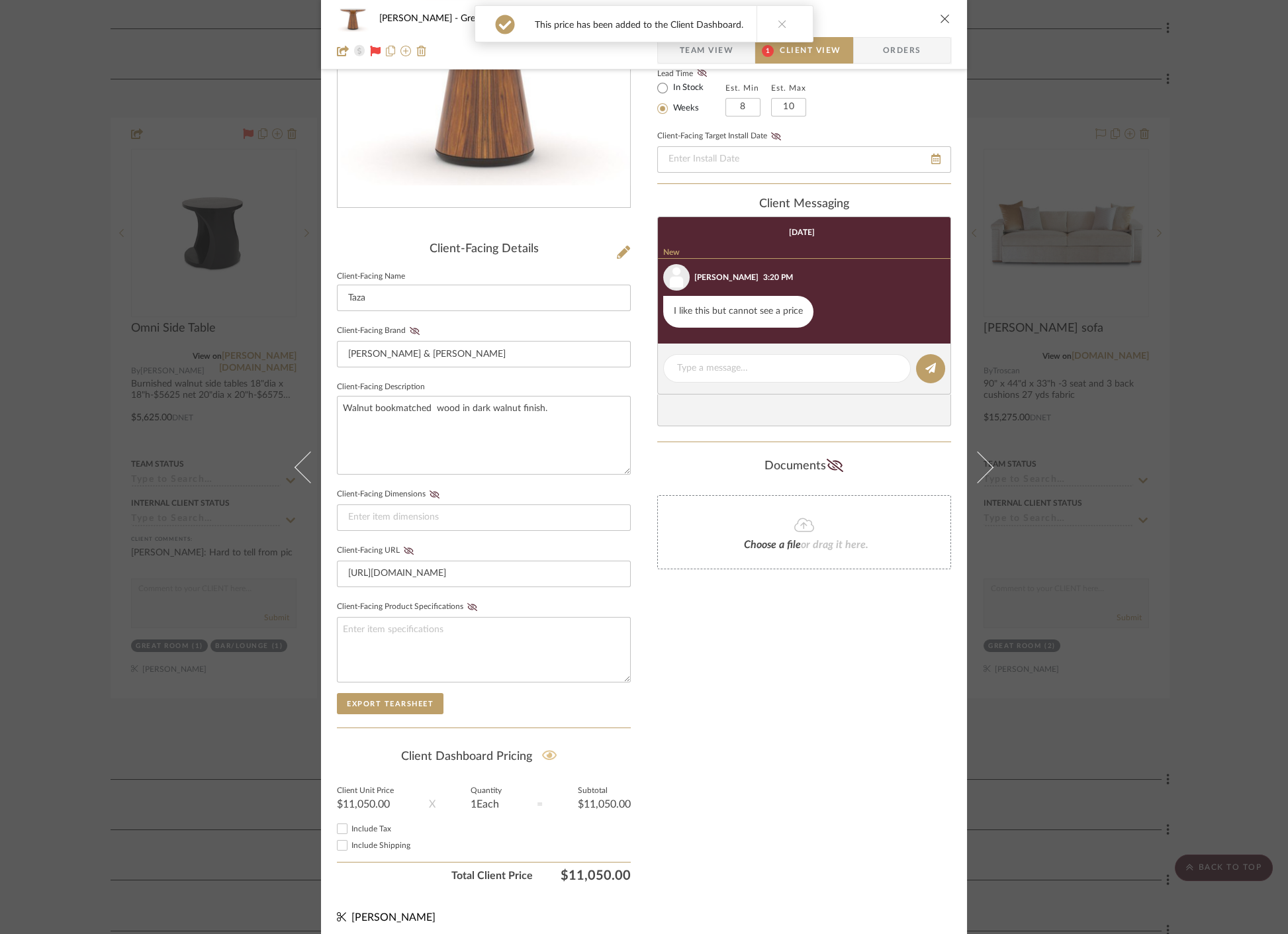
click at [118, 730] on div "[PERSON_NAME] Great Room Taza Team View 1 Client View Orders Client-Facing Deta…" at bounding box center [644, 467] width 1288 height 934
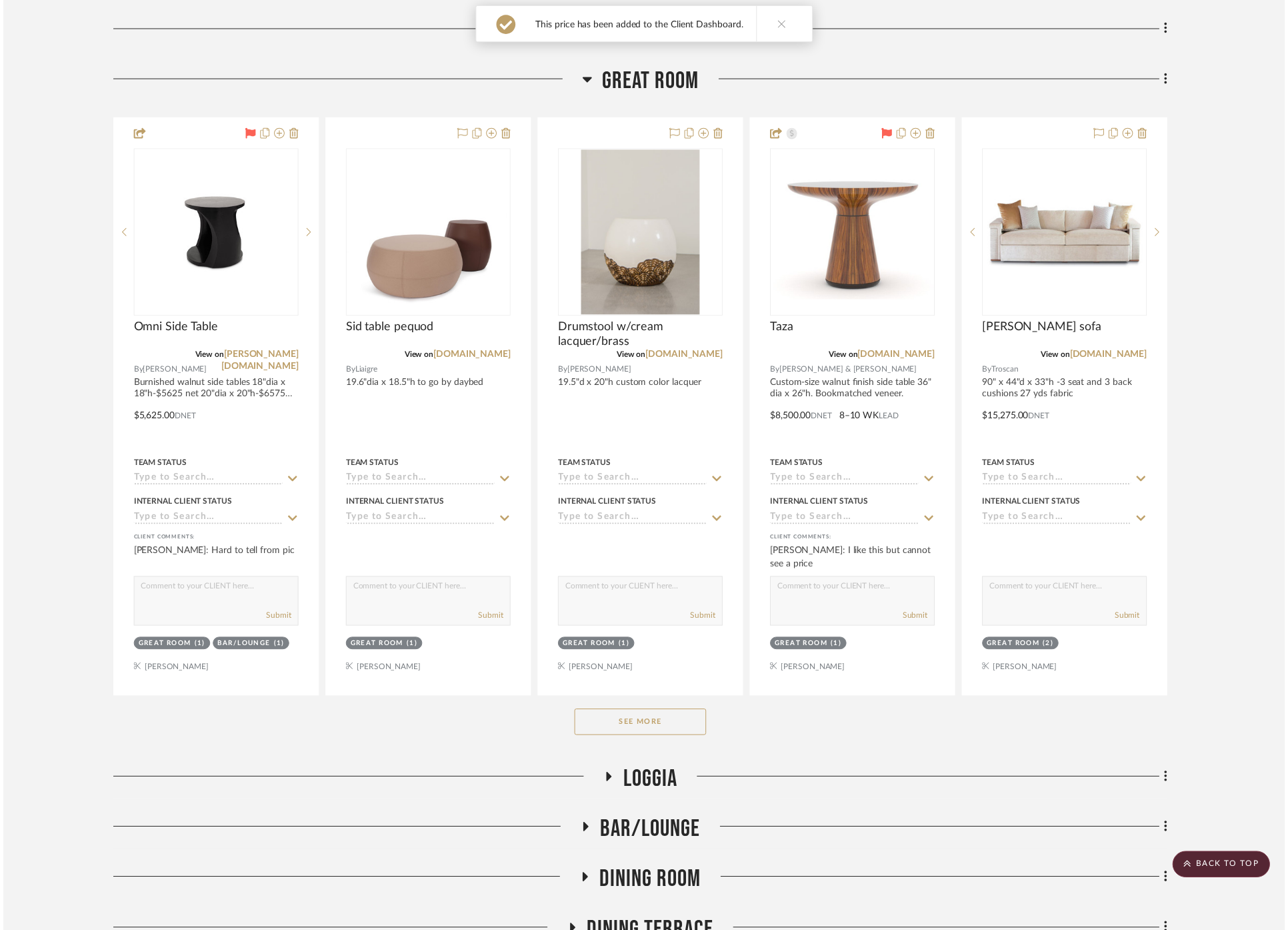
scroll to position [296, 0]
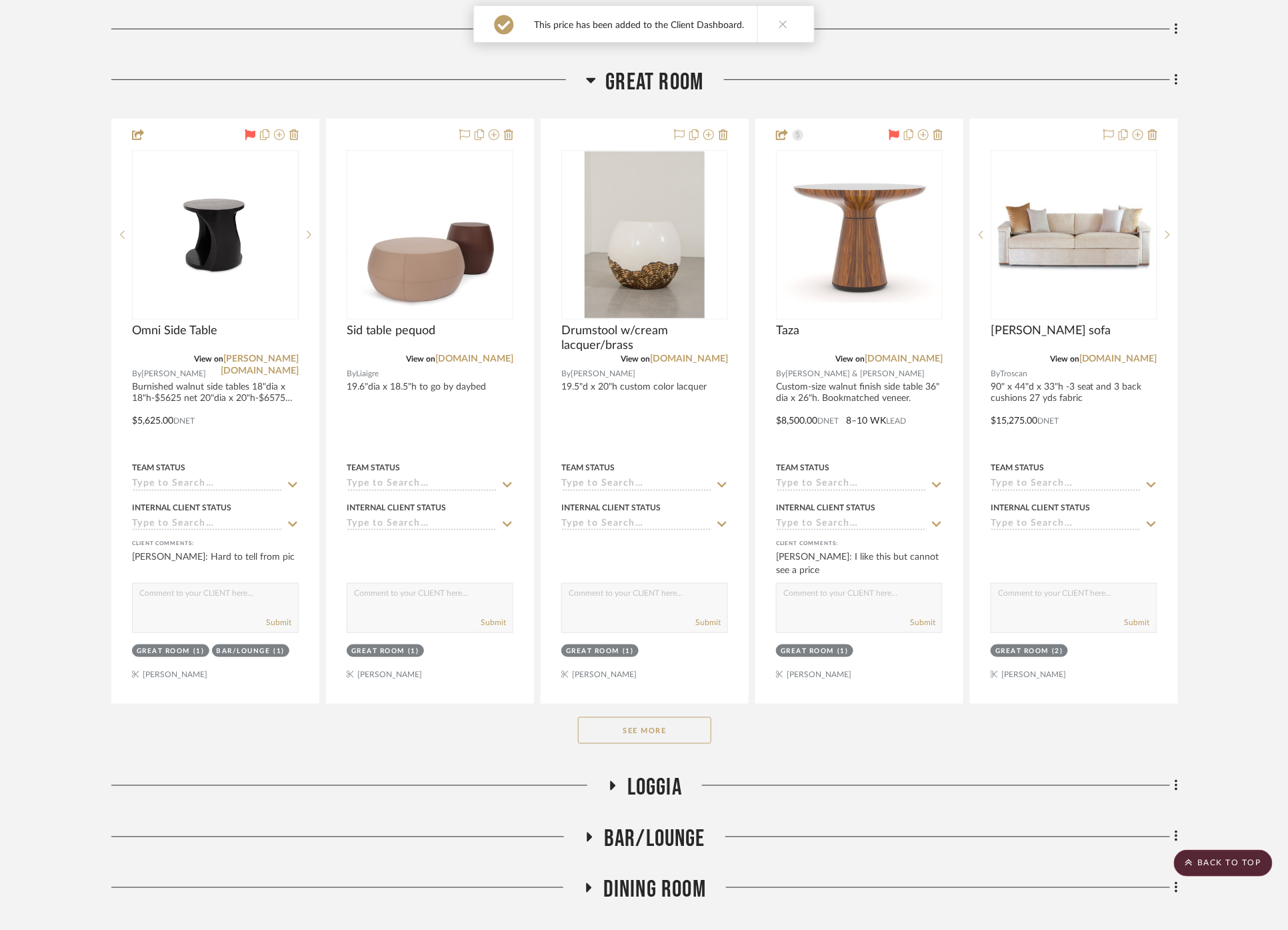
click at [603, 728] on button "See More" at bounding box center [644, 730] width 134 height 27
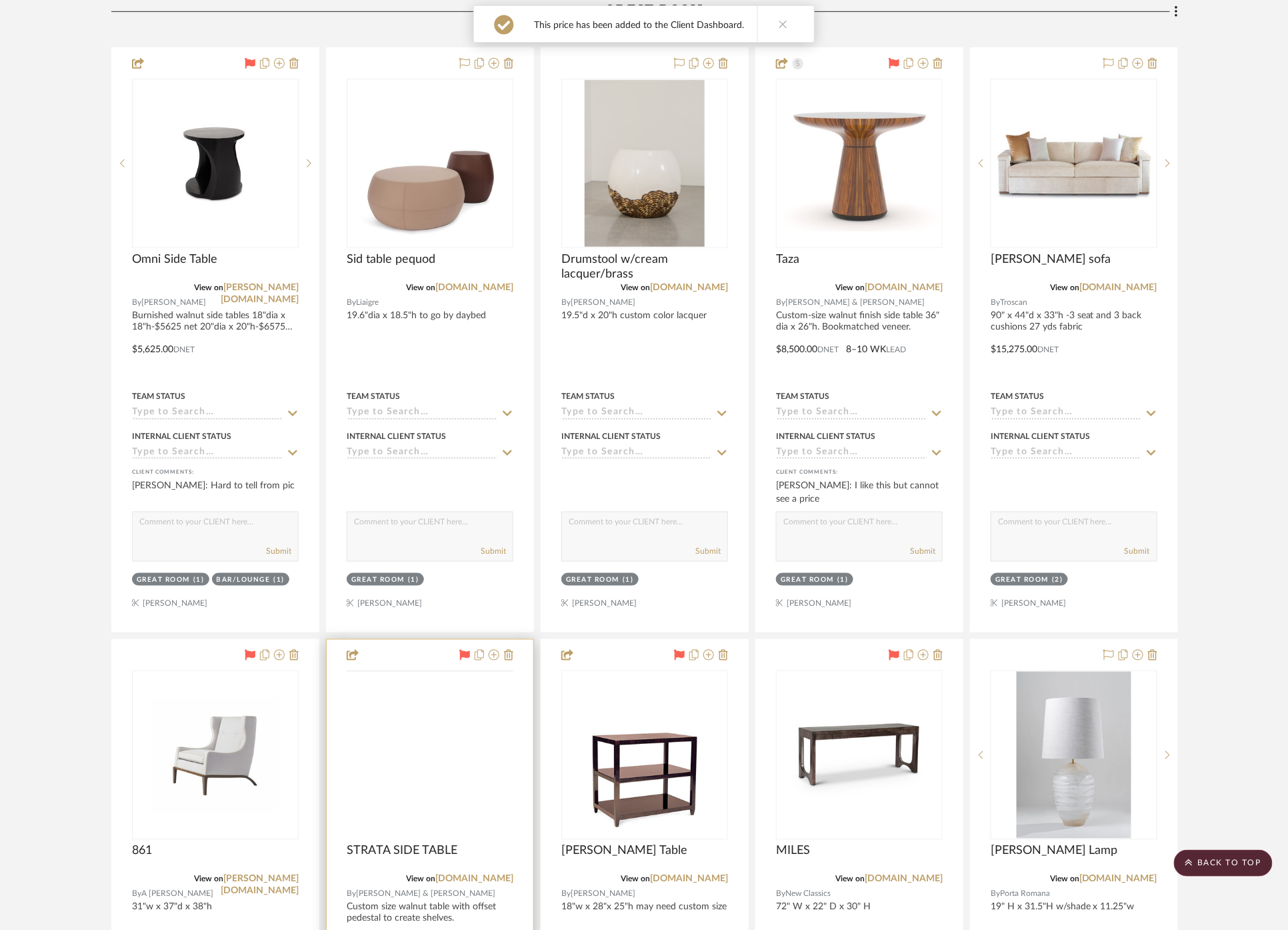
scroll to position [518, 0]
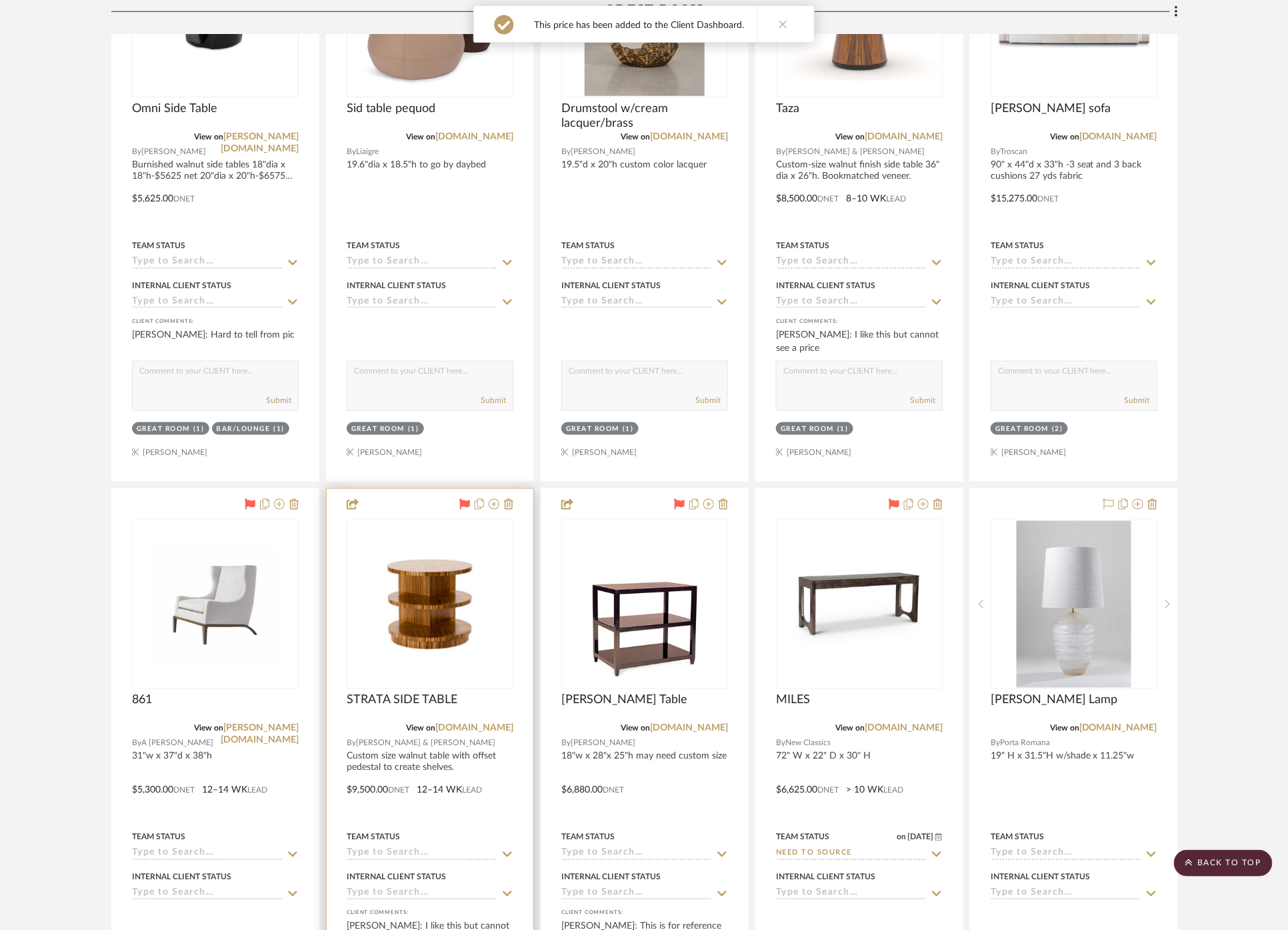
click at [388, 501] on div at bounding box center [430, 781] width 207 height 584
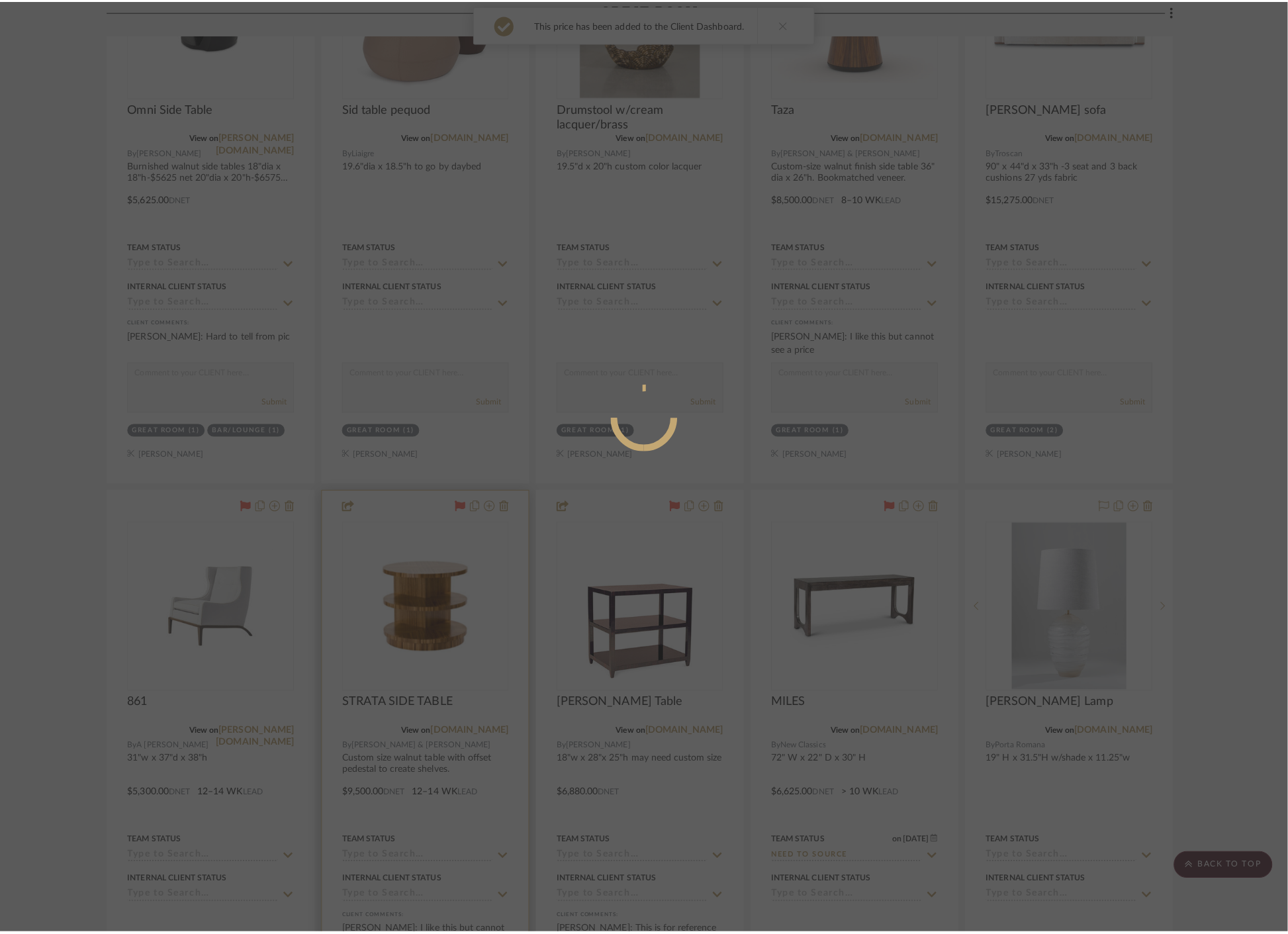
scroll to position [0, 0]
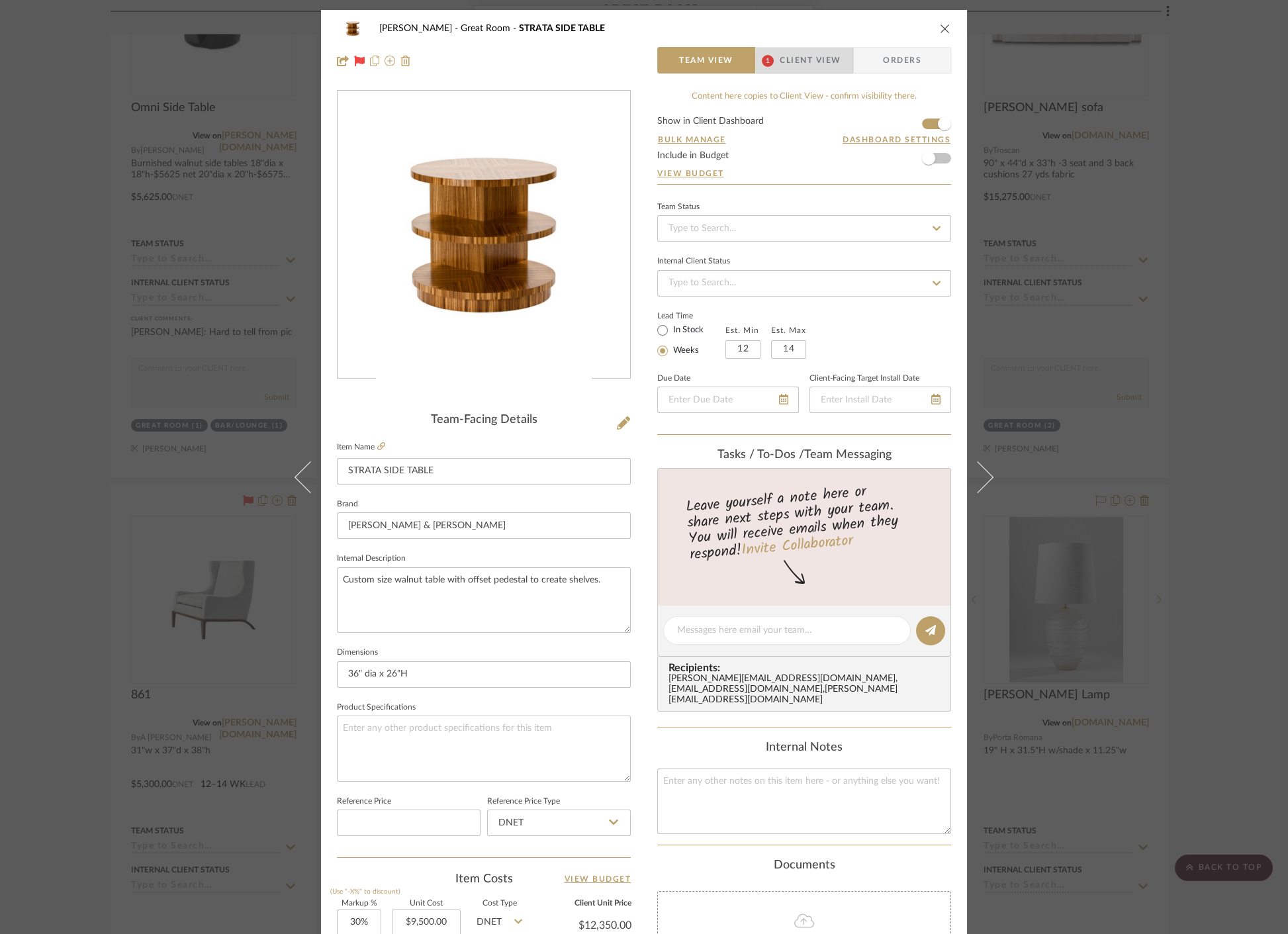
click at [803, 60] on span "Client View" at bounding box center [810, 60] width 61 height 27
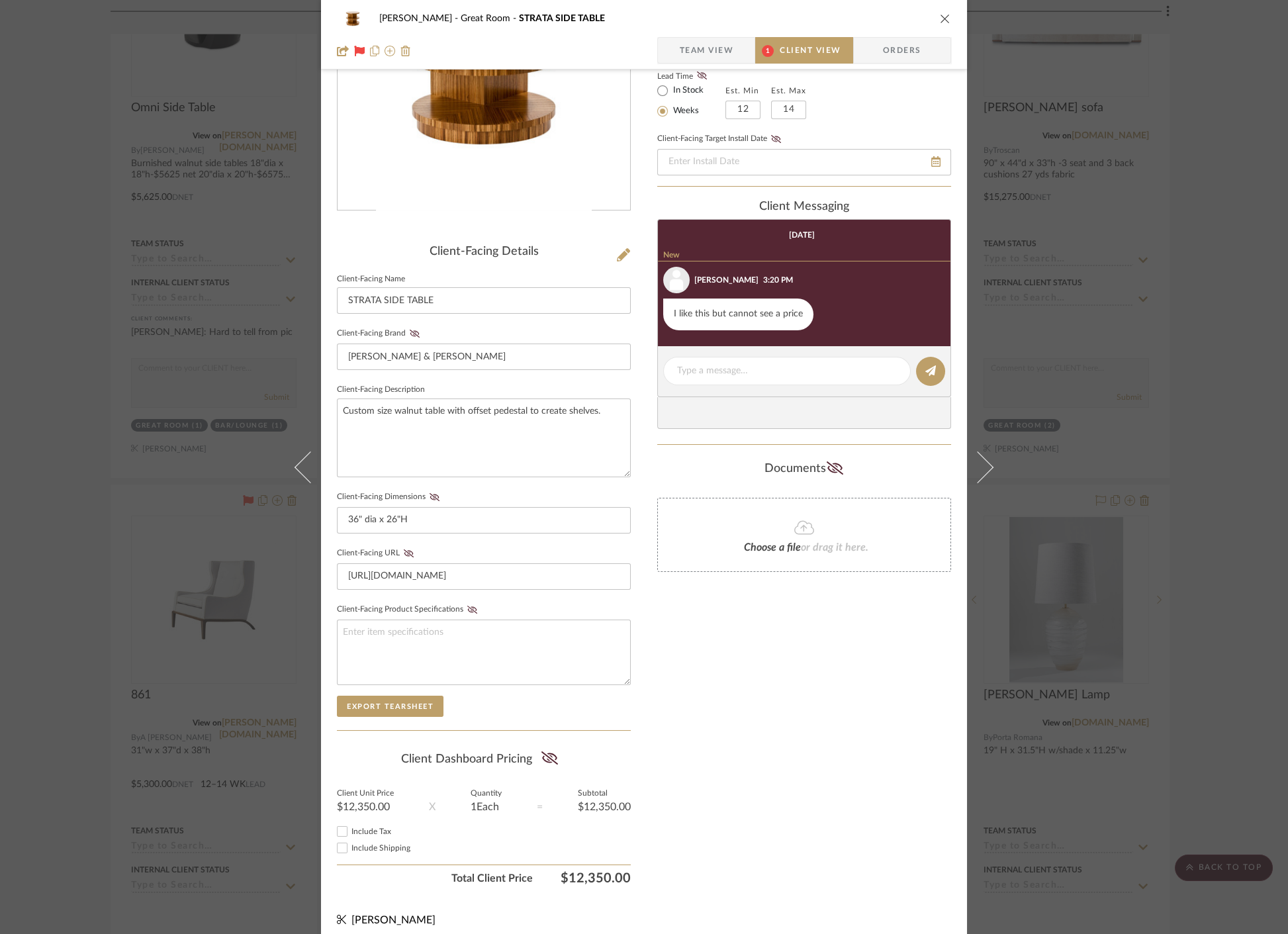
scroll to position [171, 0]
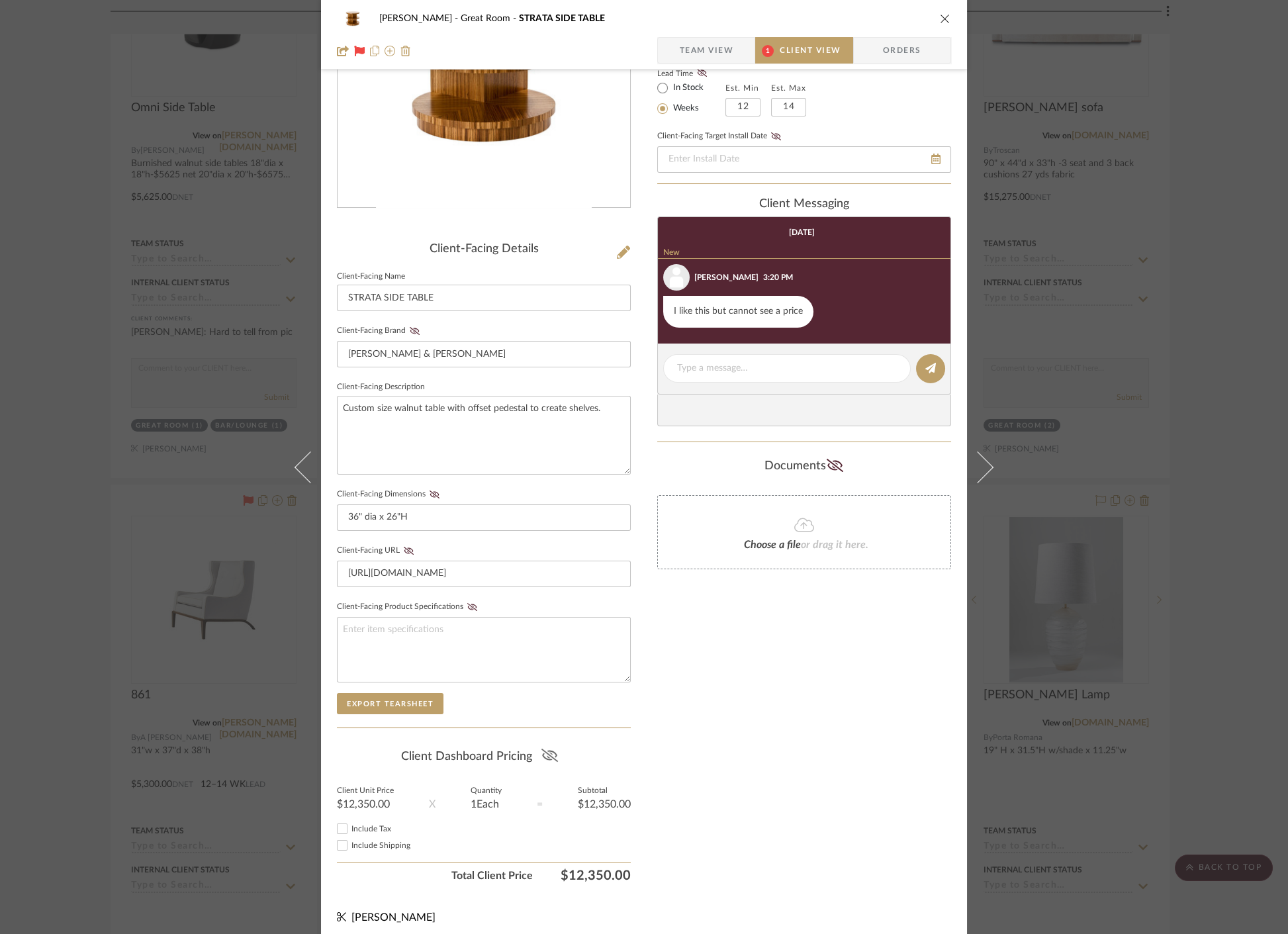
click at [547, 752] on icon at bounding box center [549, 755] width 16 height 13
click at [170, 733] on div "[PERSON_NAME] Great Room STRATA SIDE TABLE Team View 1 Client View Orders Clien…" at bounding box center [644, 467] width 1288 height 934
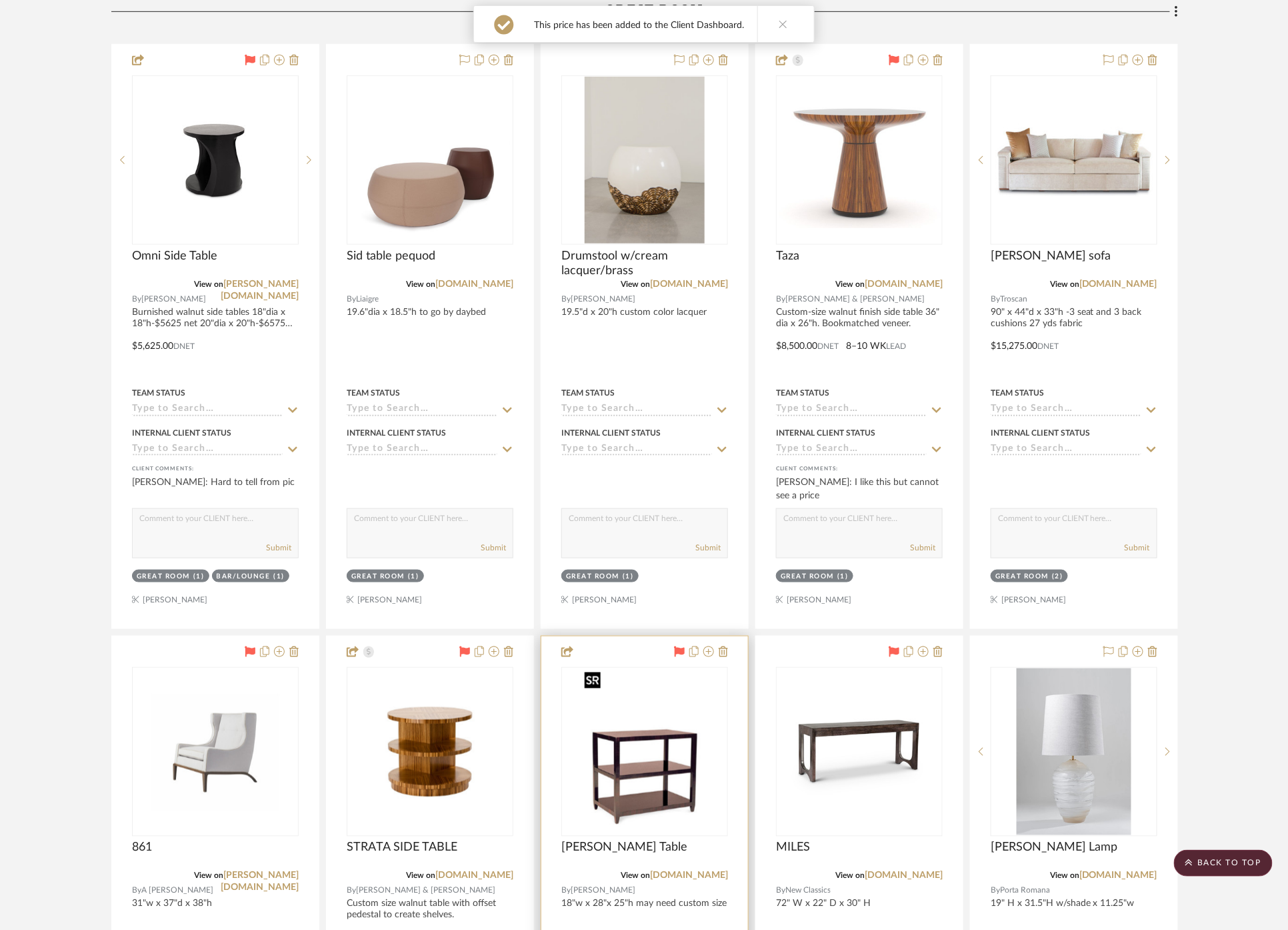
scroll to position [370, 0]
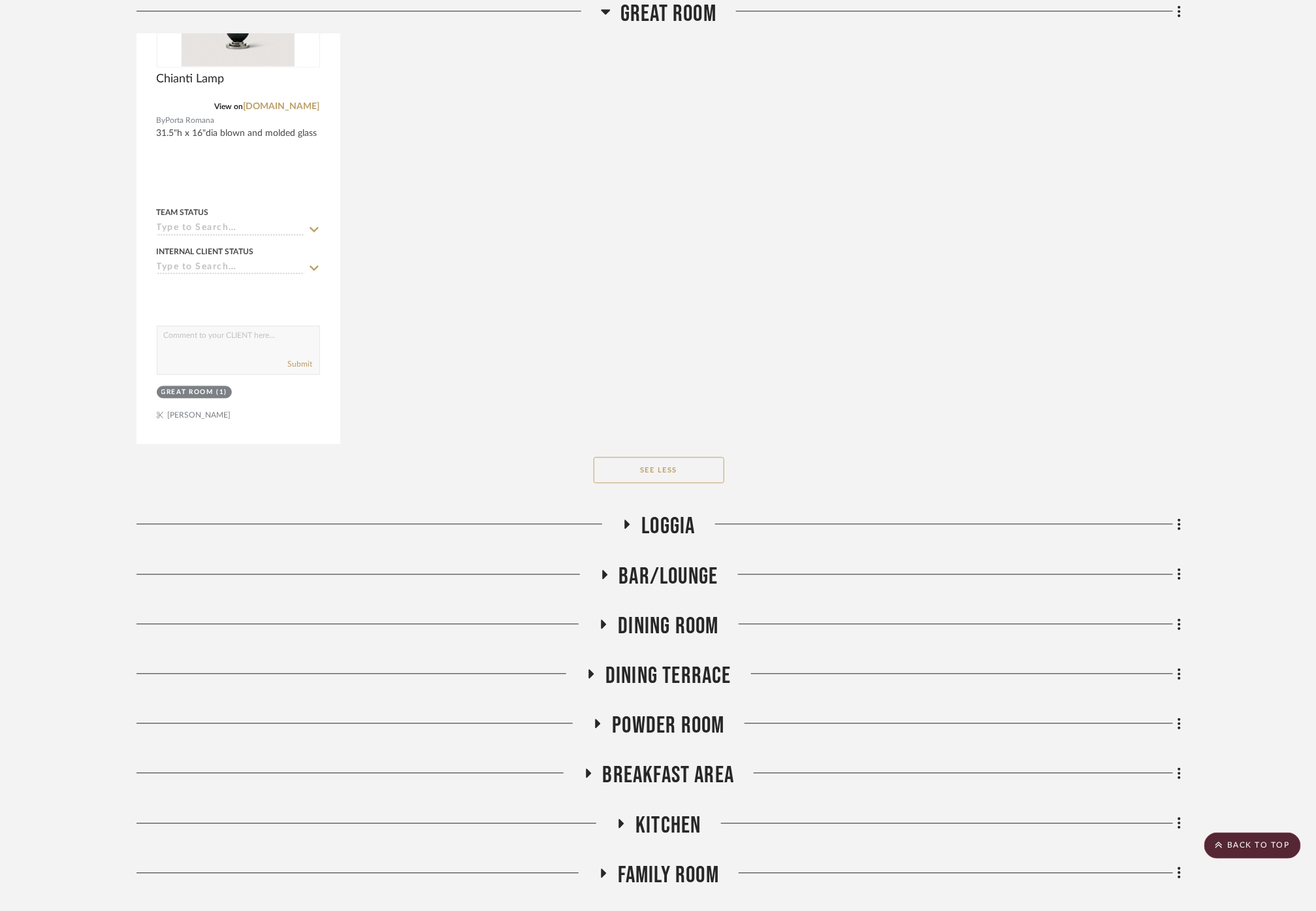
scroll to position [3484, 0]
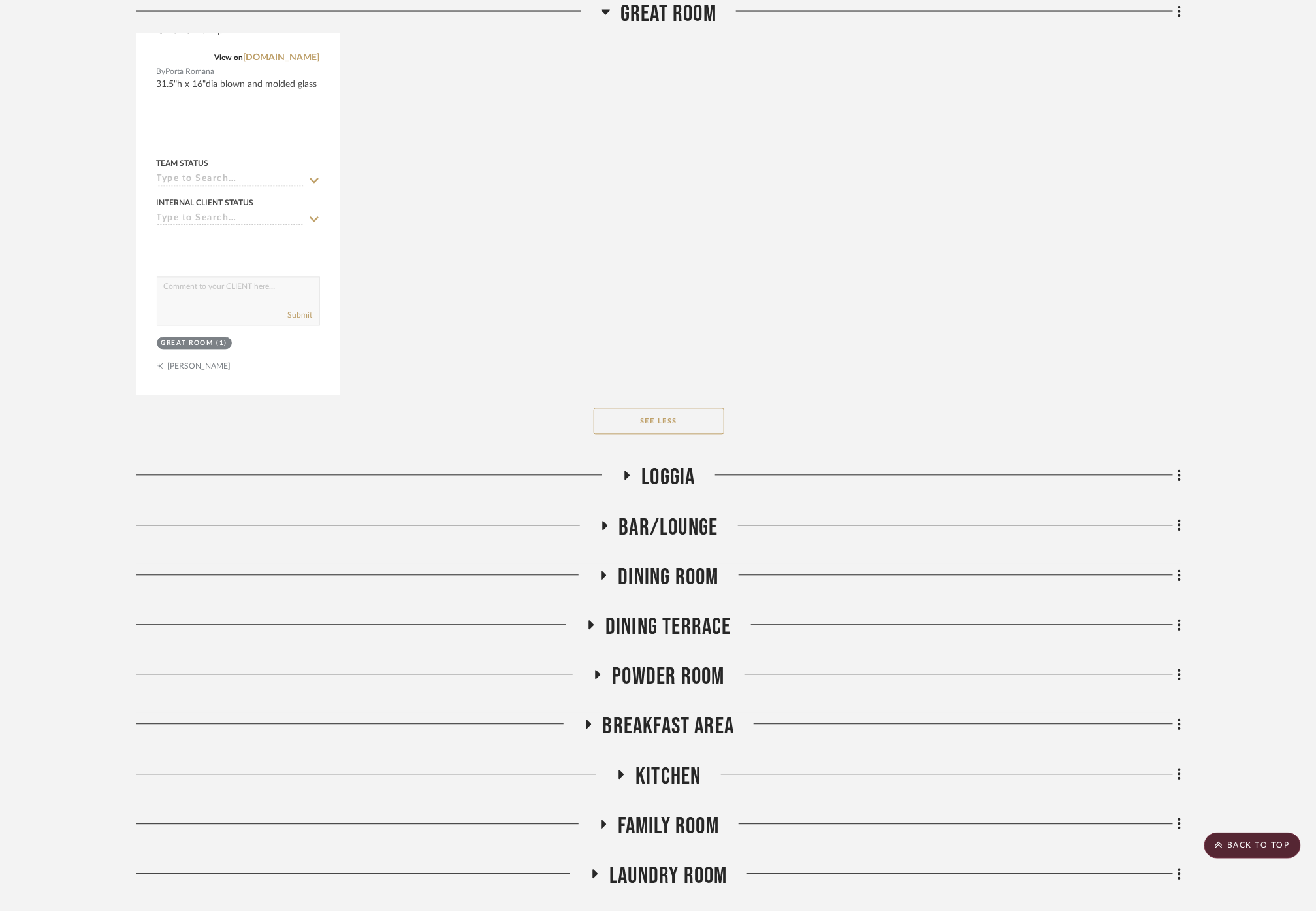
click at [661, 469] on span "Loggia" at bounding box center [668, 478] width 54 height 28
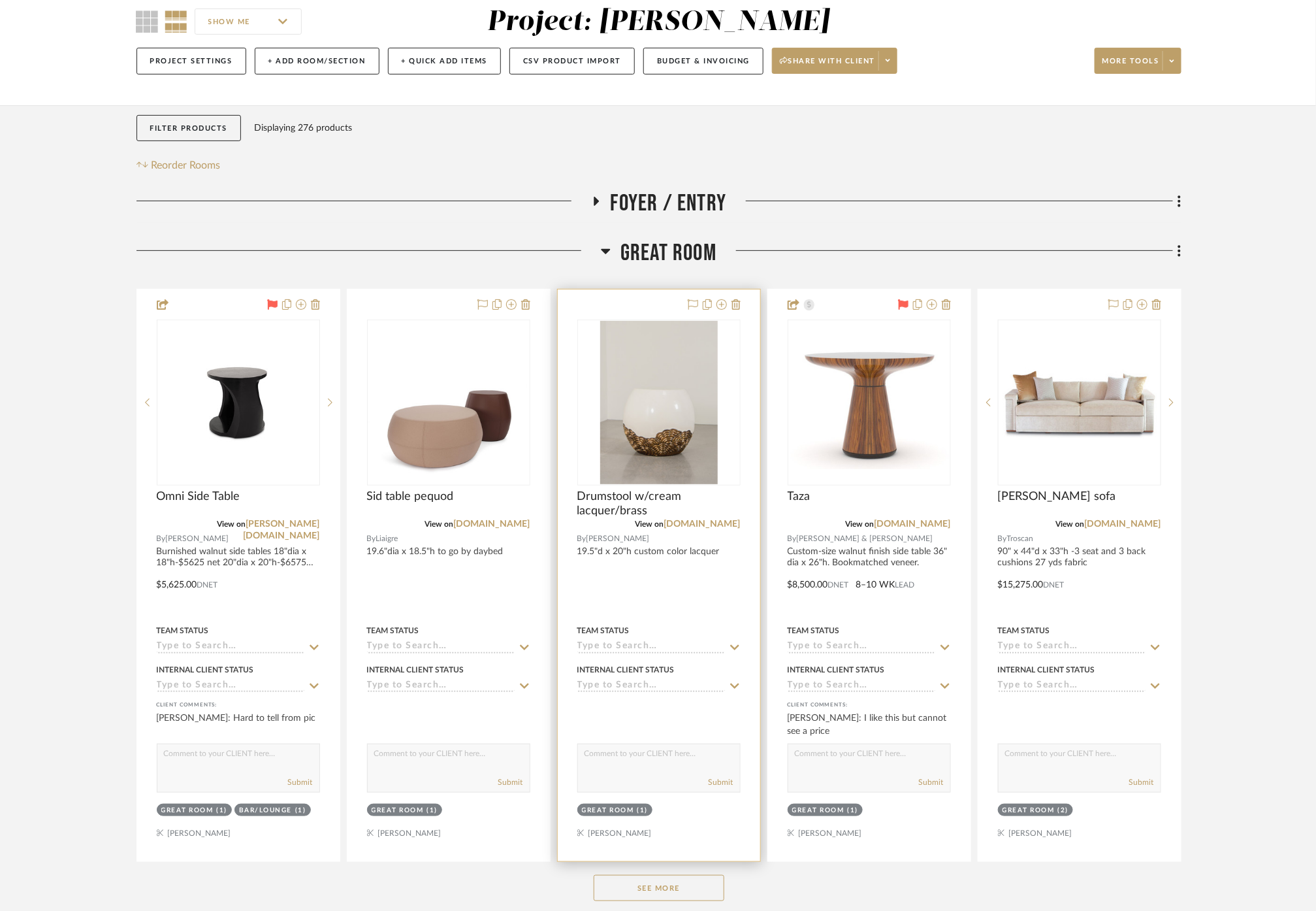
scroll to position [362, 0]
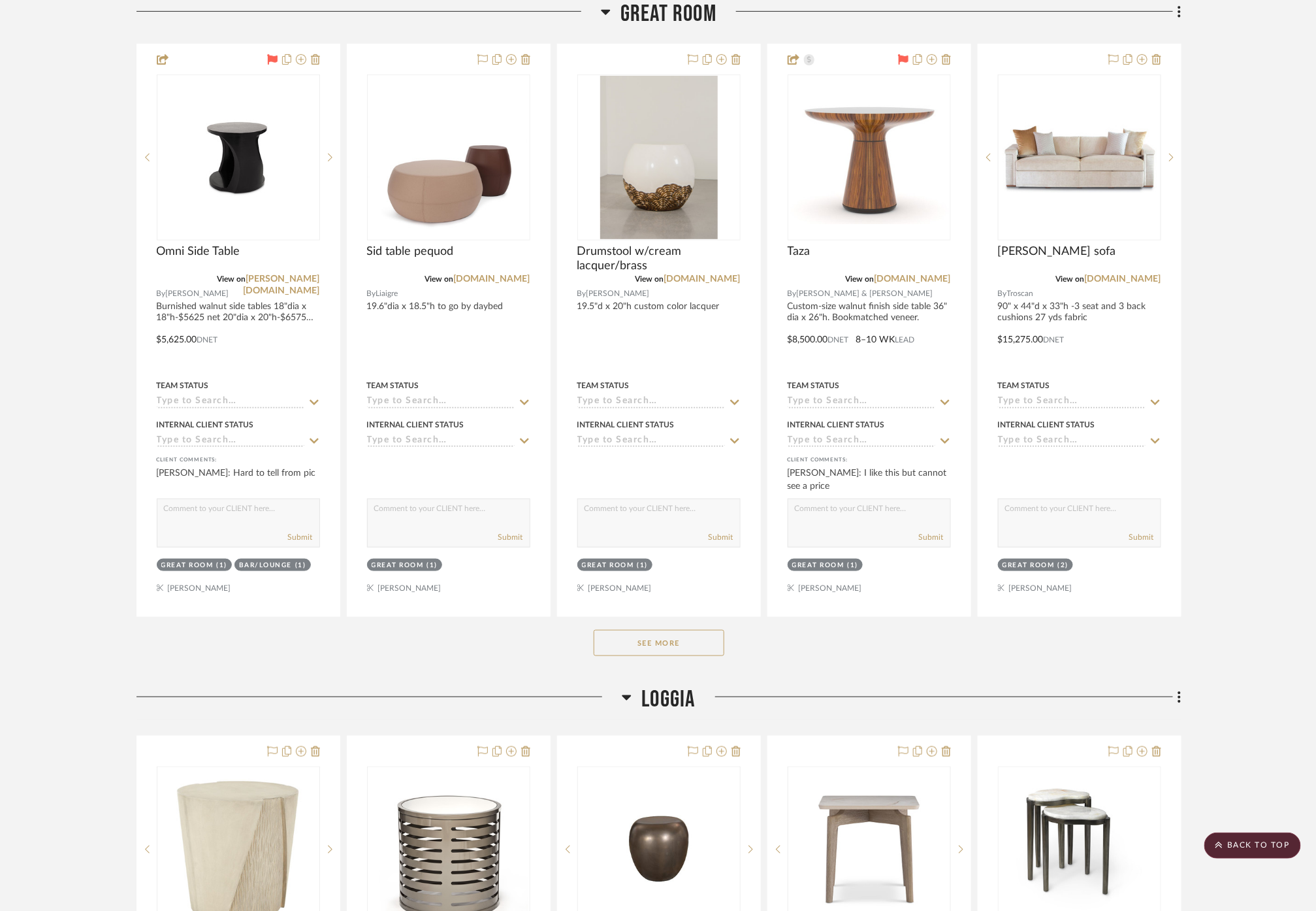
click at [644, 8] on span "Great Room" at bounding box center [669, 14] width 96 height 28
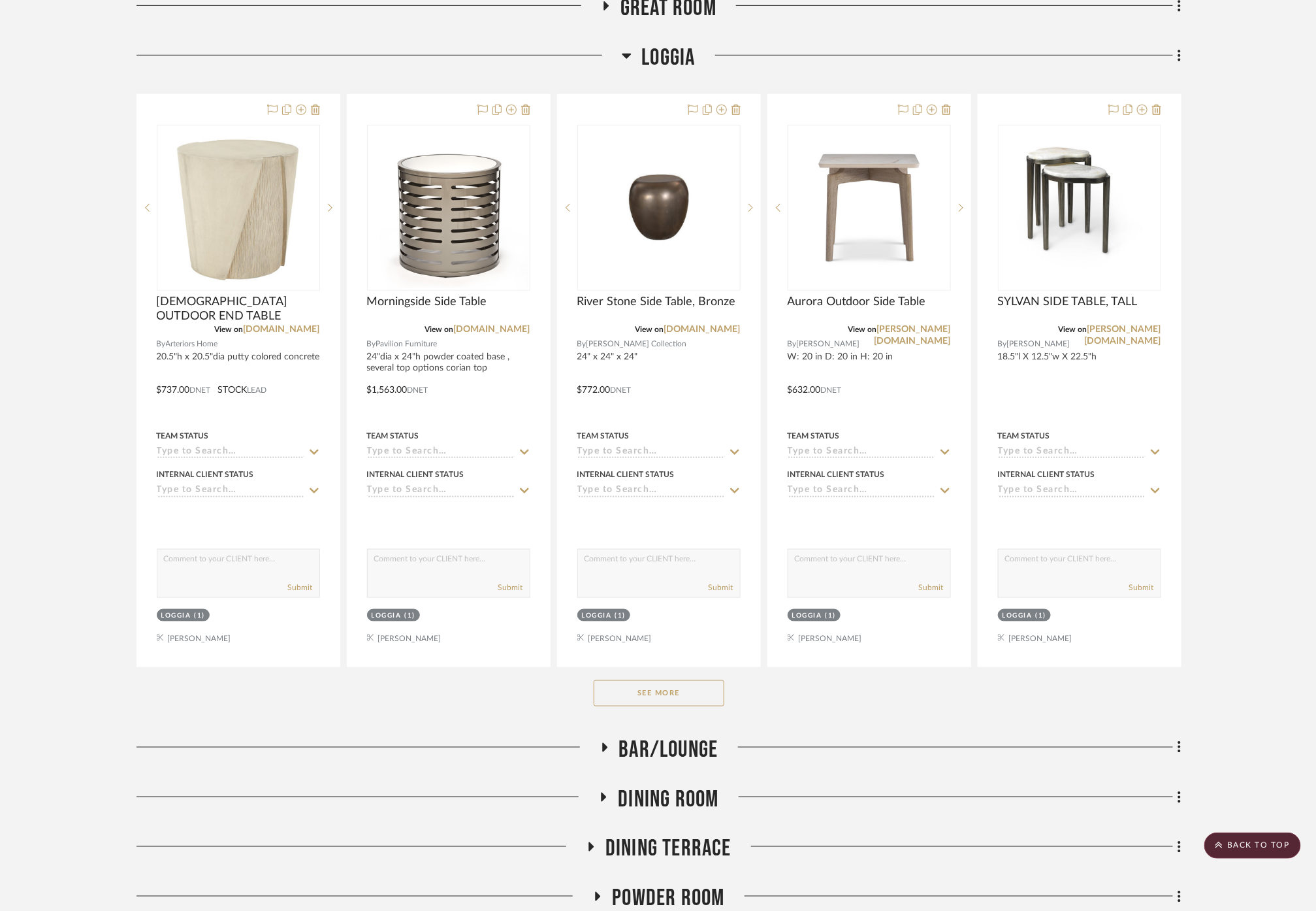
click at [647, 696] on button "See More" at bounding box center [659, 693] width 131 height 26
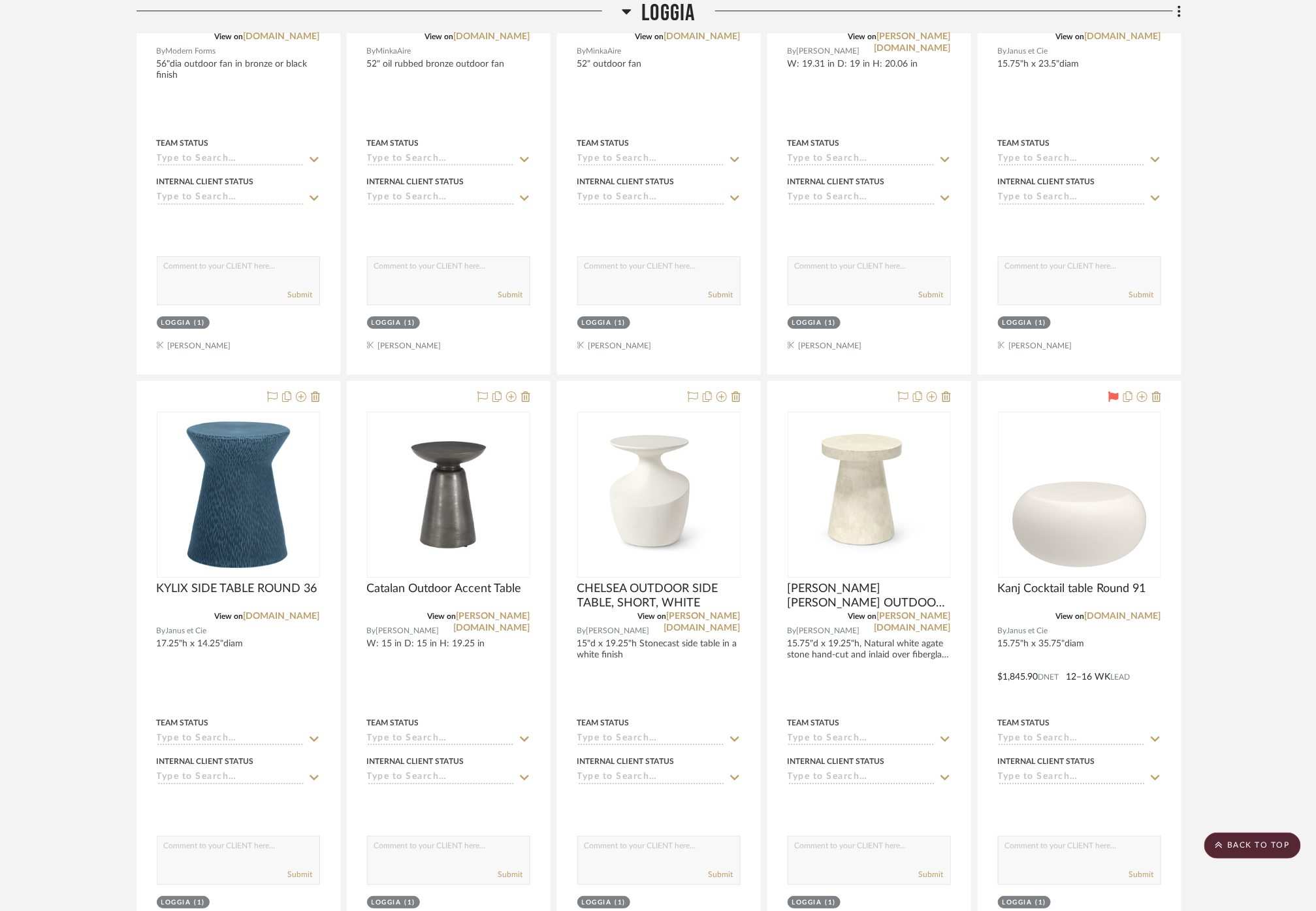
scroll to position [2105, 0]
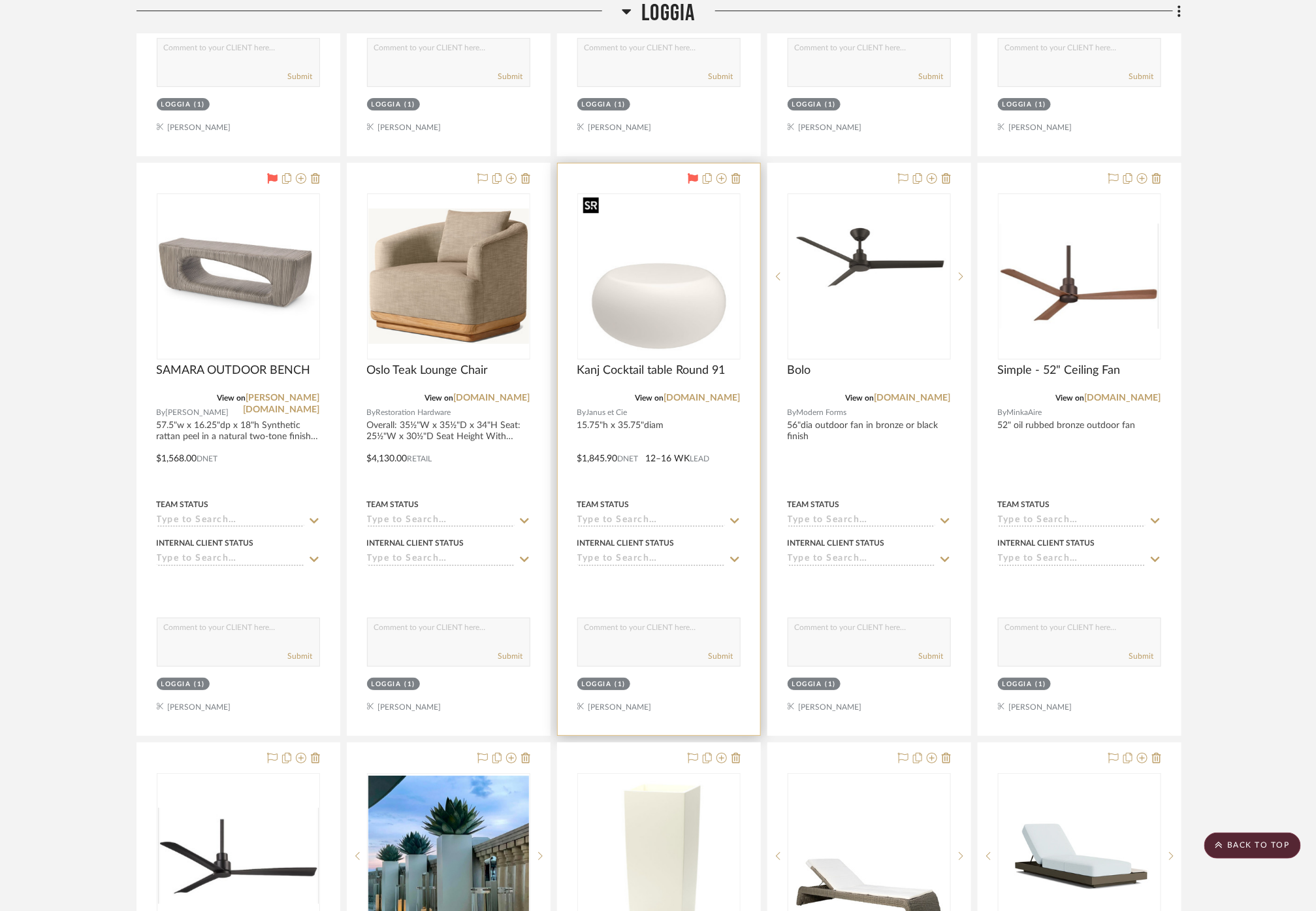
scroll to position [2250, 0]
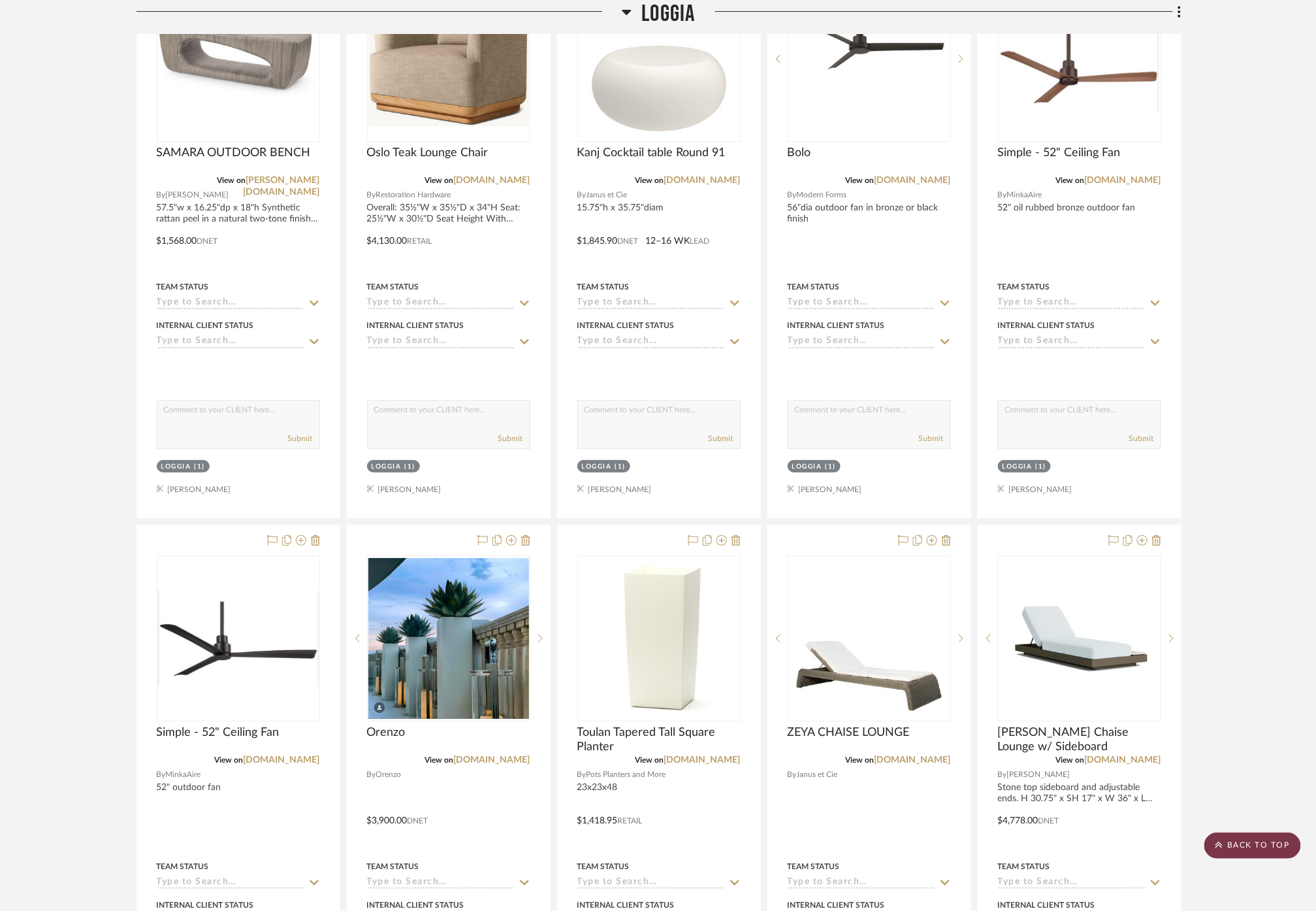
click at [1254, 844] on scroll-to-top-button "BACK TO TOP" at bounding box center [1252, 845] width 97 height 26
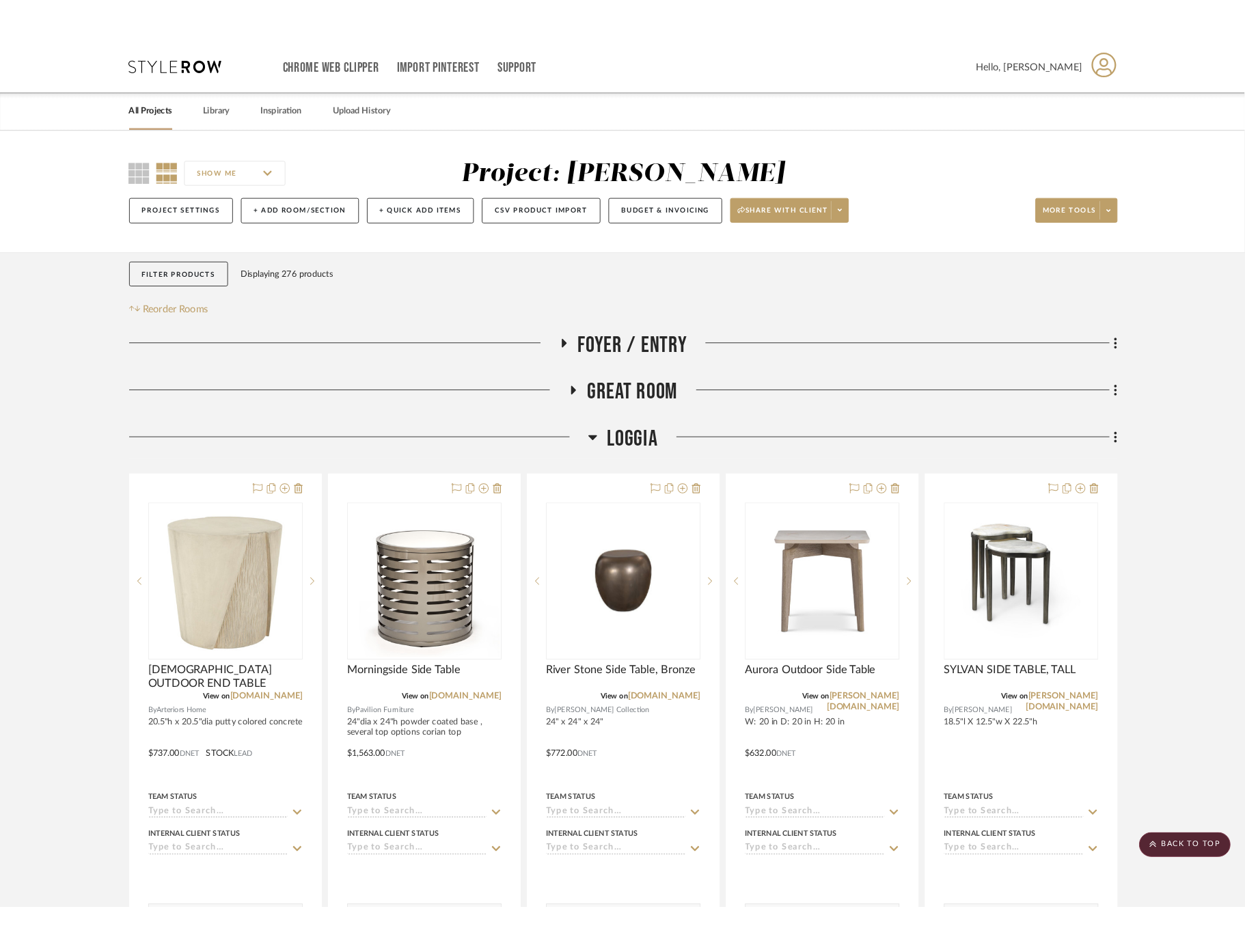
scroll to position [0, 0]
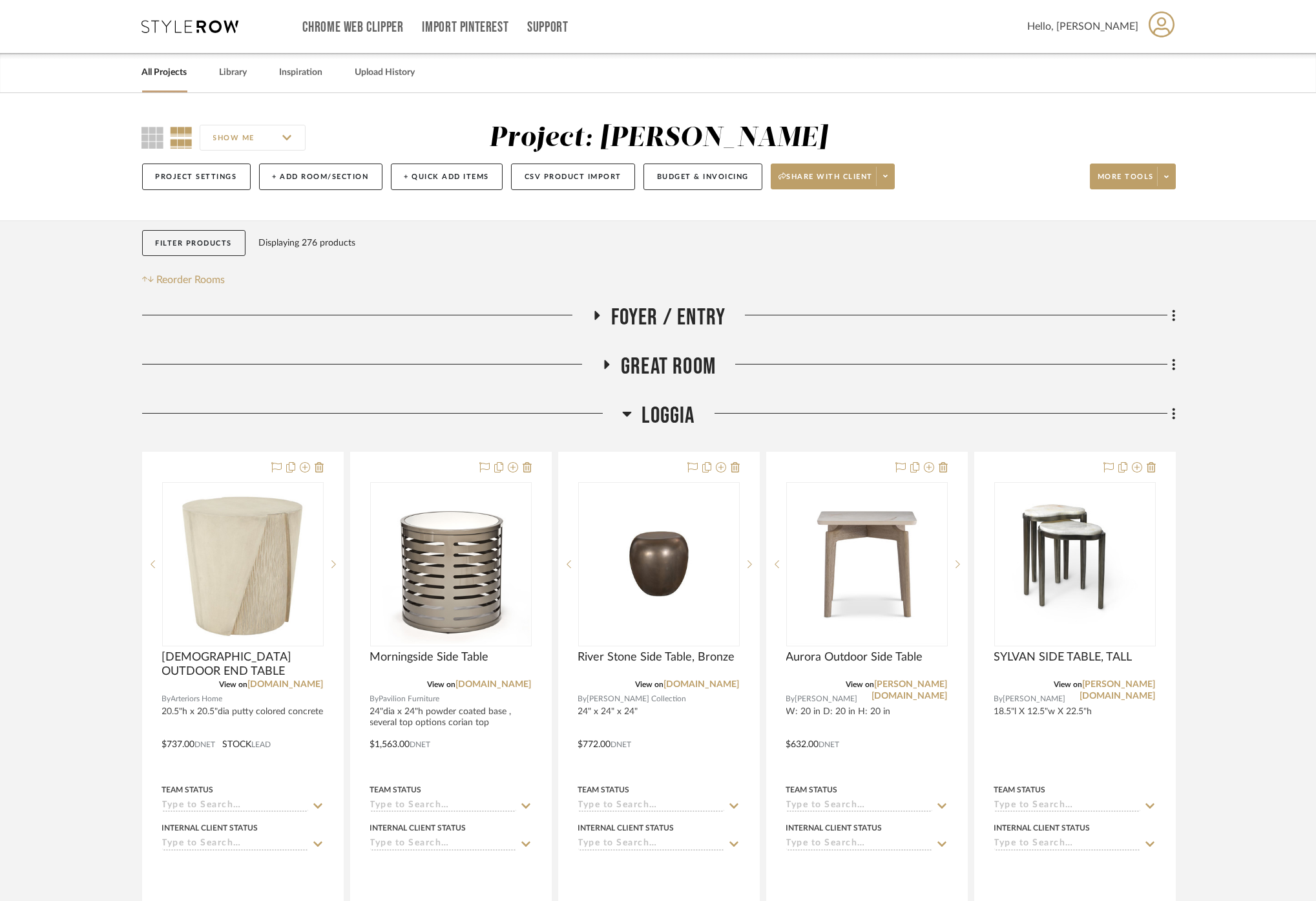
click at [664, 424] on span "Loggia" at bounding box center [668, 416] width 53 height 28
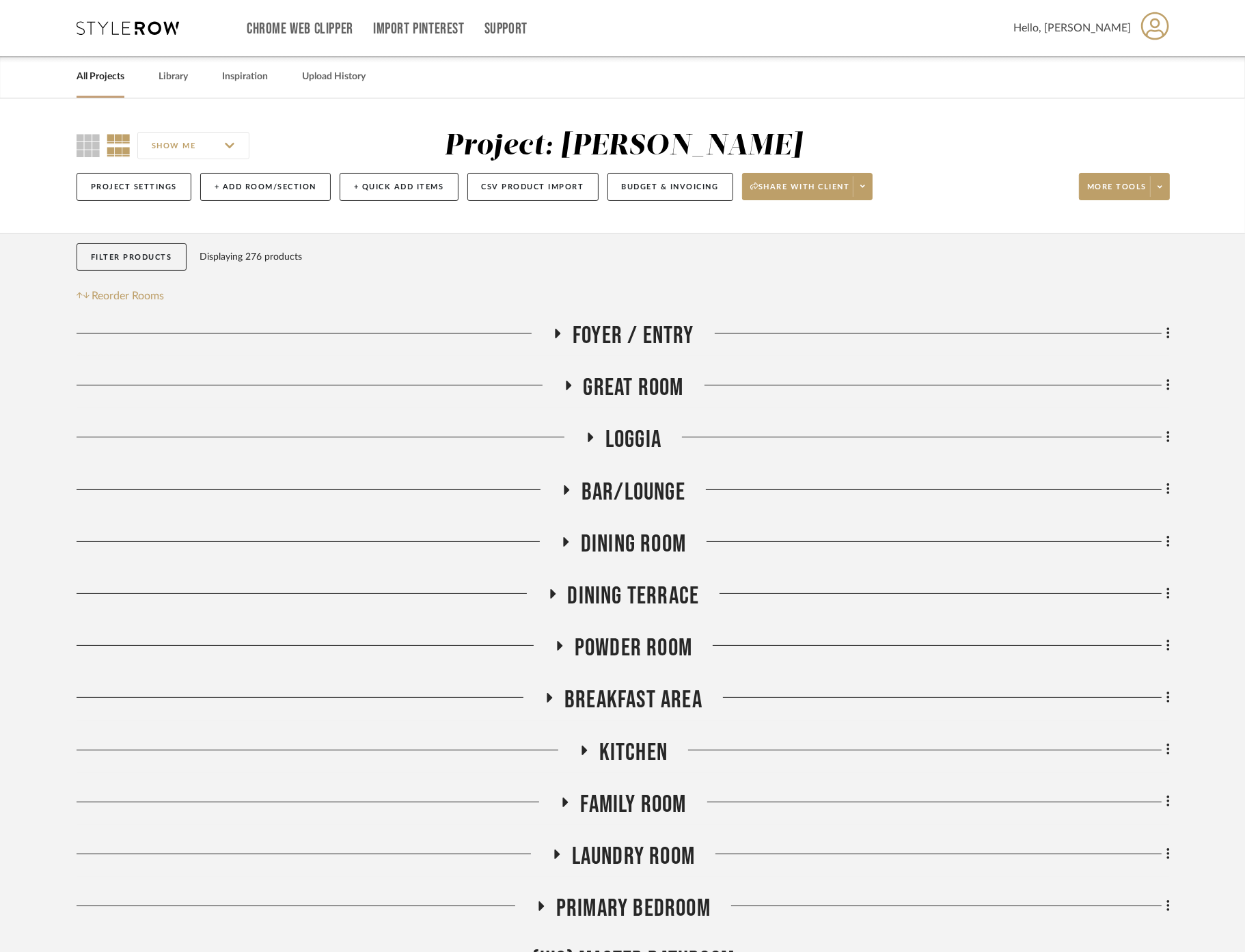
click at [100, 80] on link "All Projects" at bounding box center [100, 76] width 48 height 19
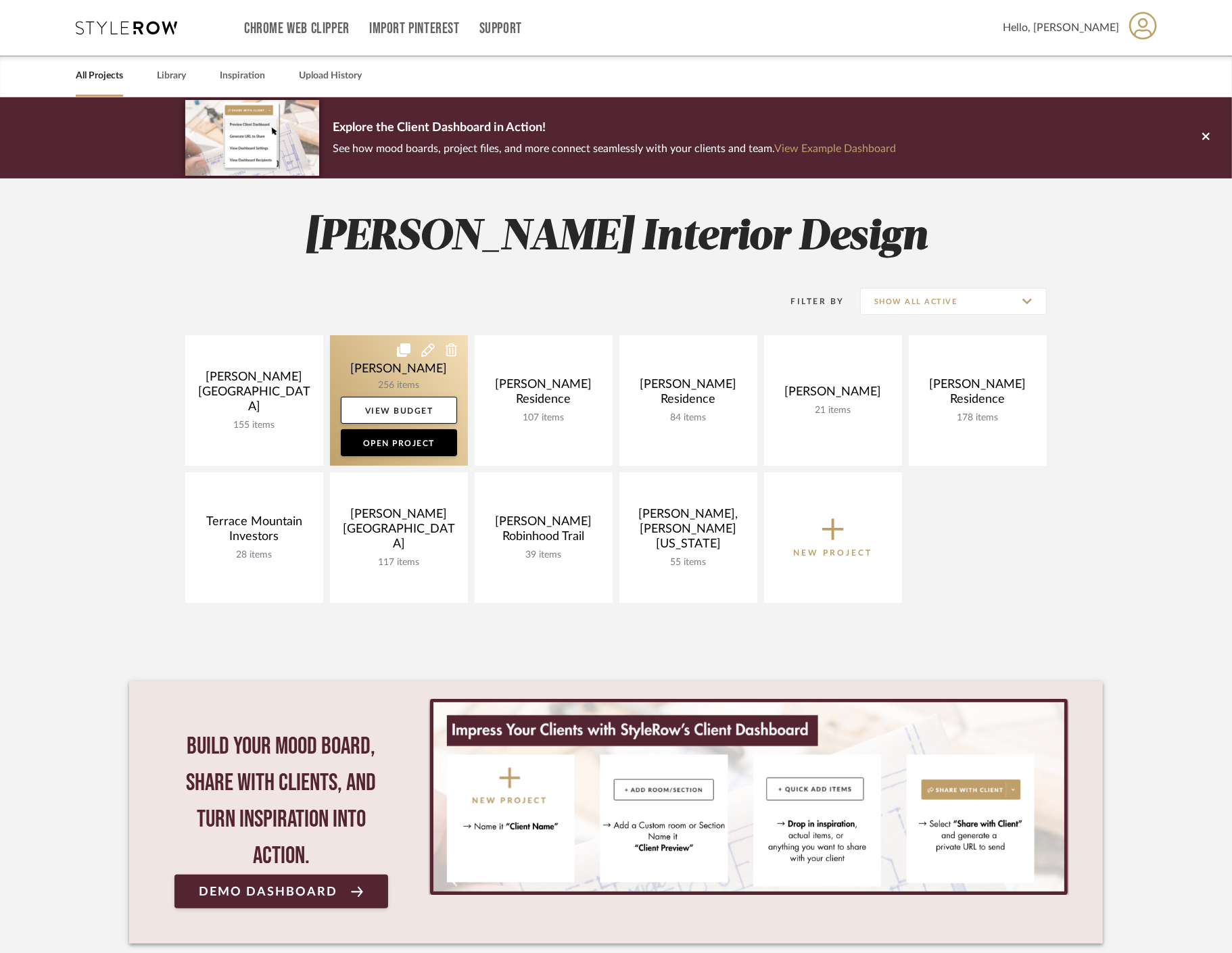
click at [360, 362] on link at bounding box center [398, 401] width 138 height 130
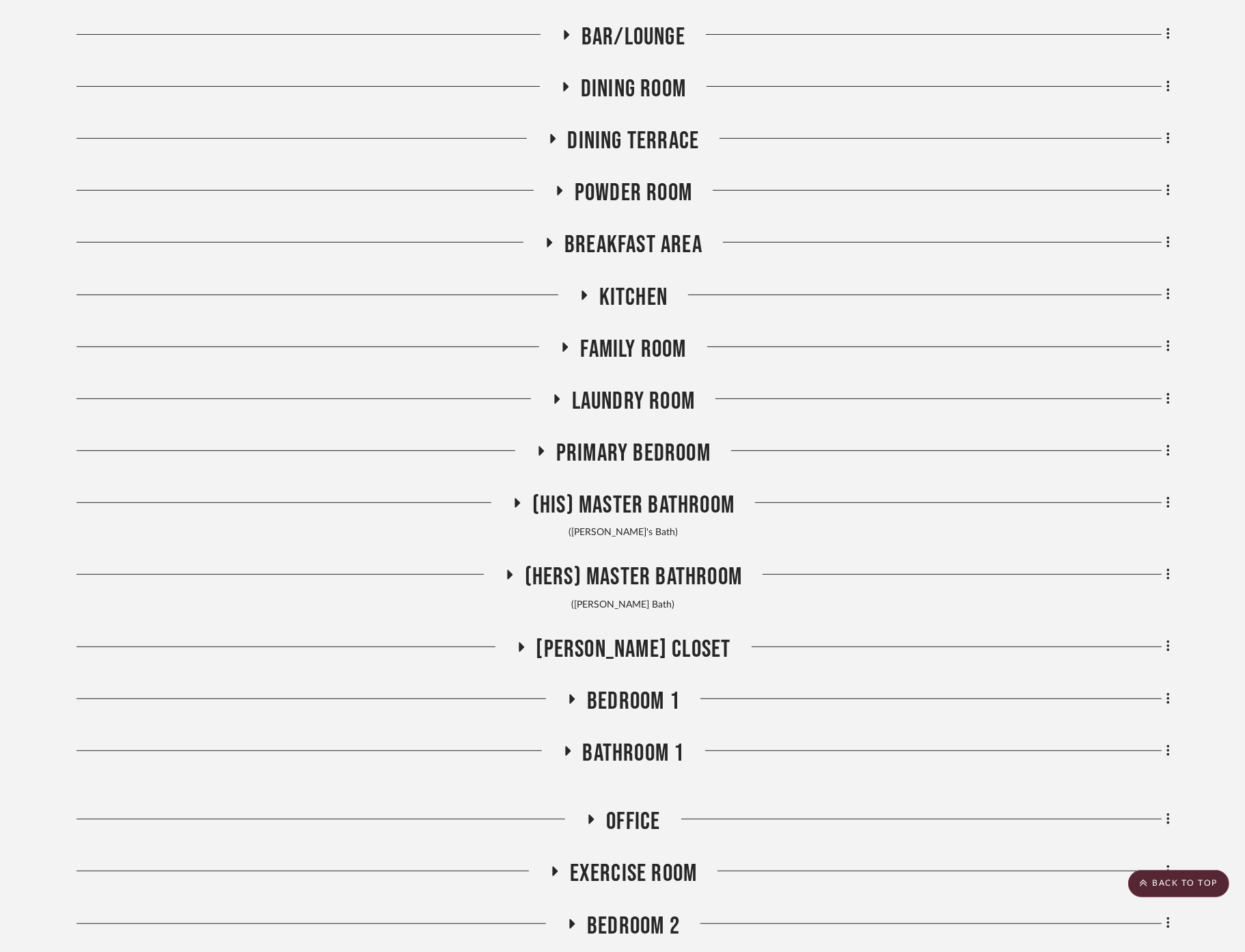
scroll to position [759, 0]
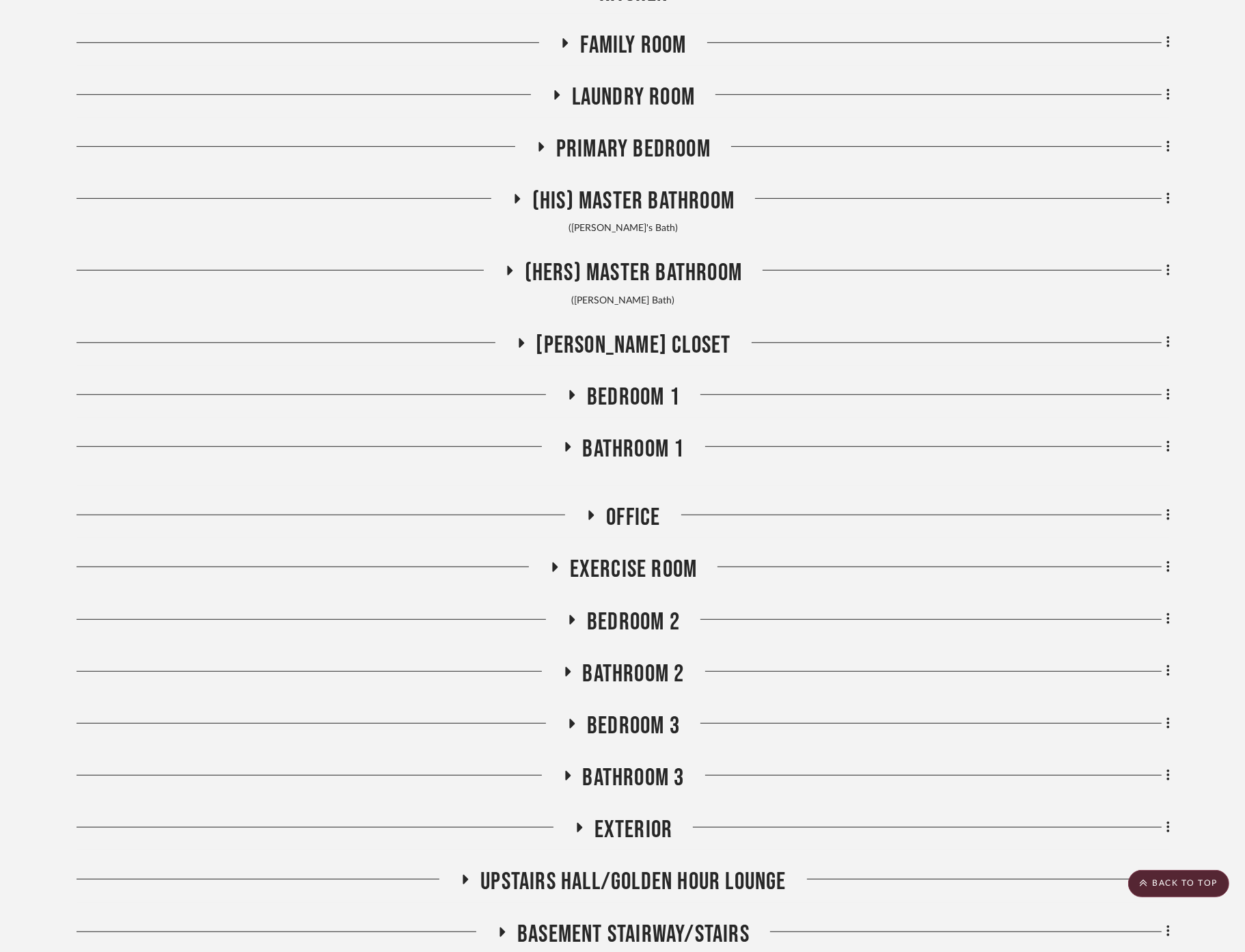
click at [636, 629] on span "Bedroom 2" at bounding box center [634, 623] width 93 height 30
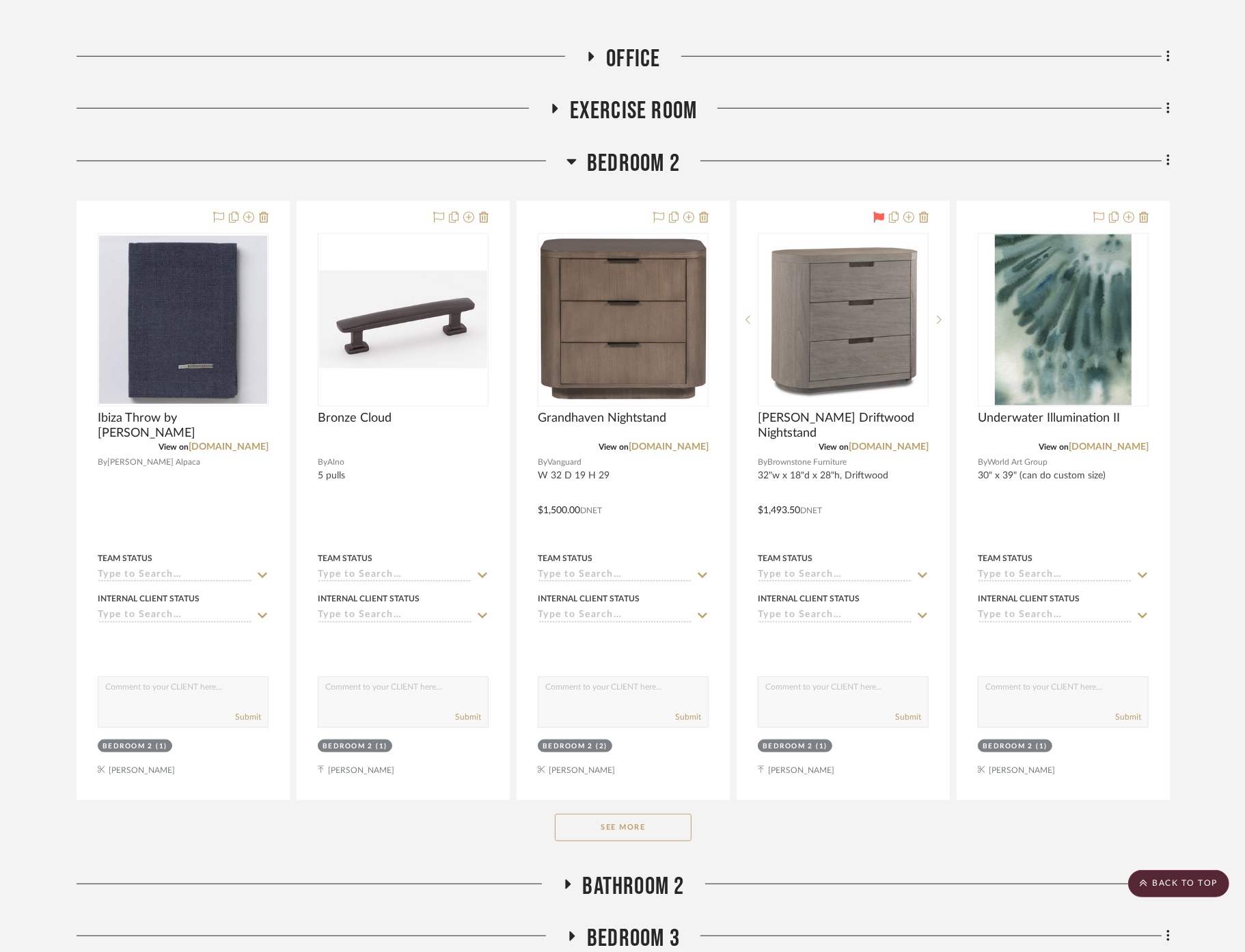
scroll to position [1290, 0]
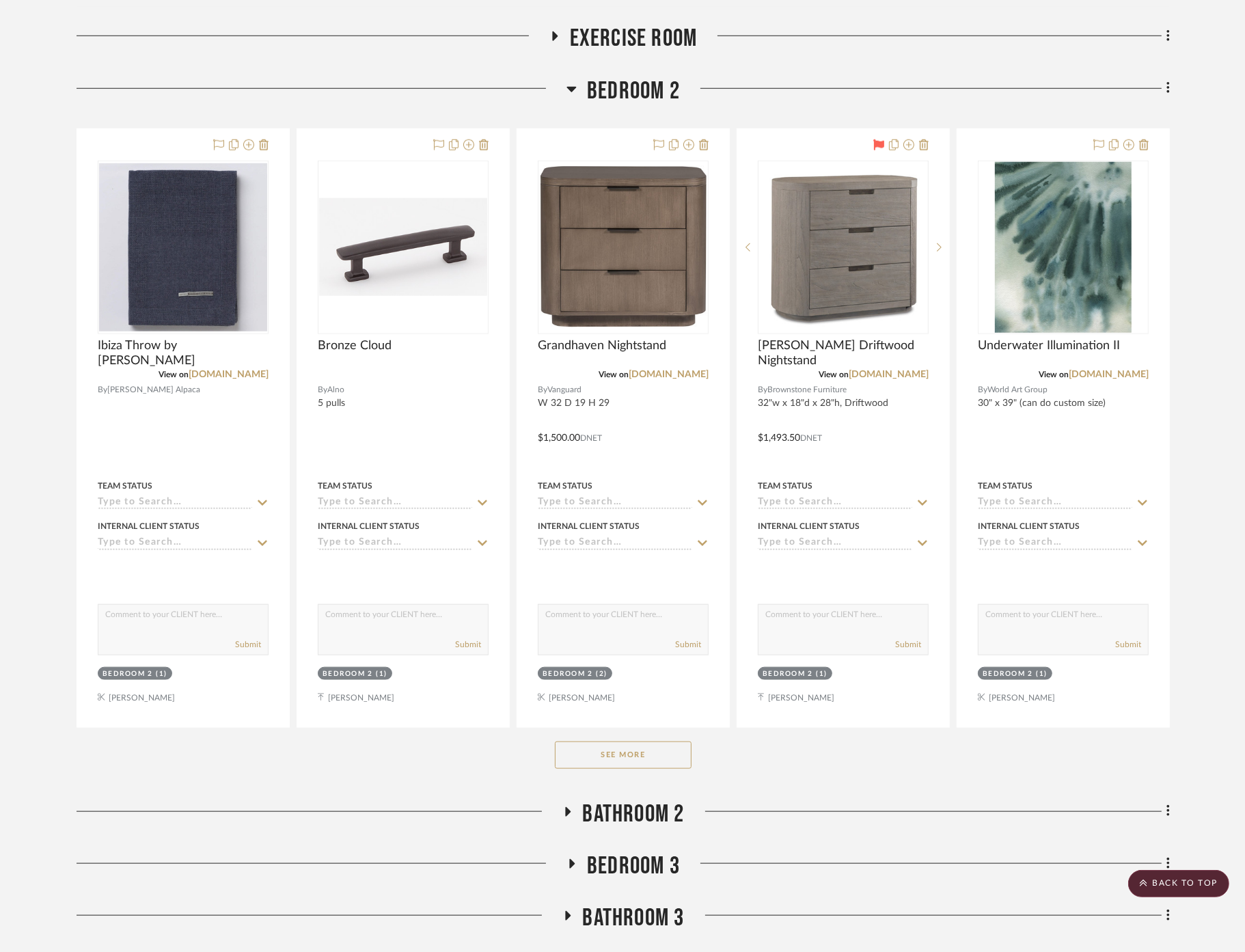
click at [617, 748] on button "See More" at bounding box center [622, 754] width 137 height 27
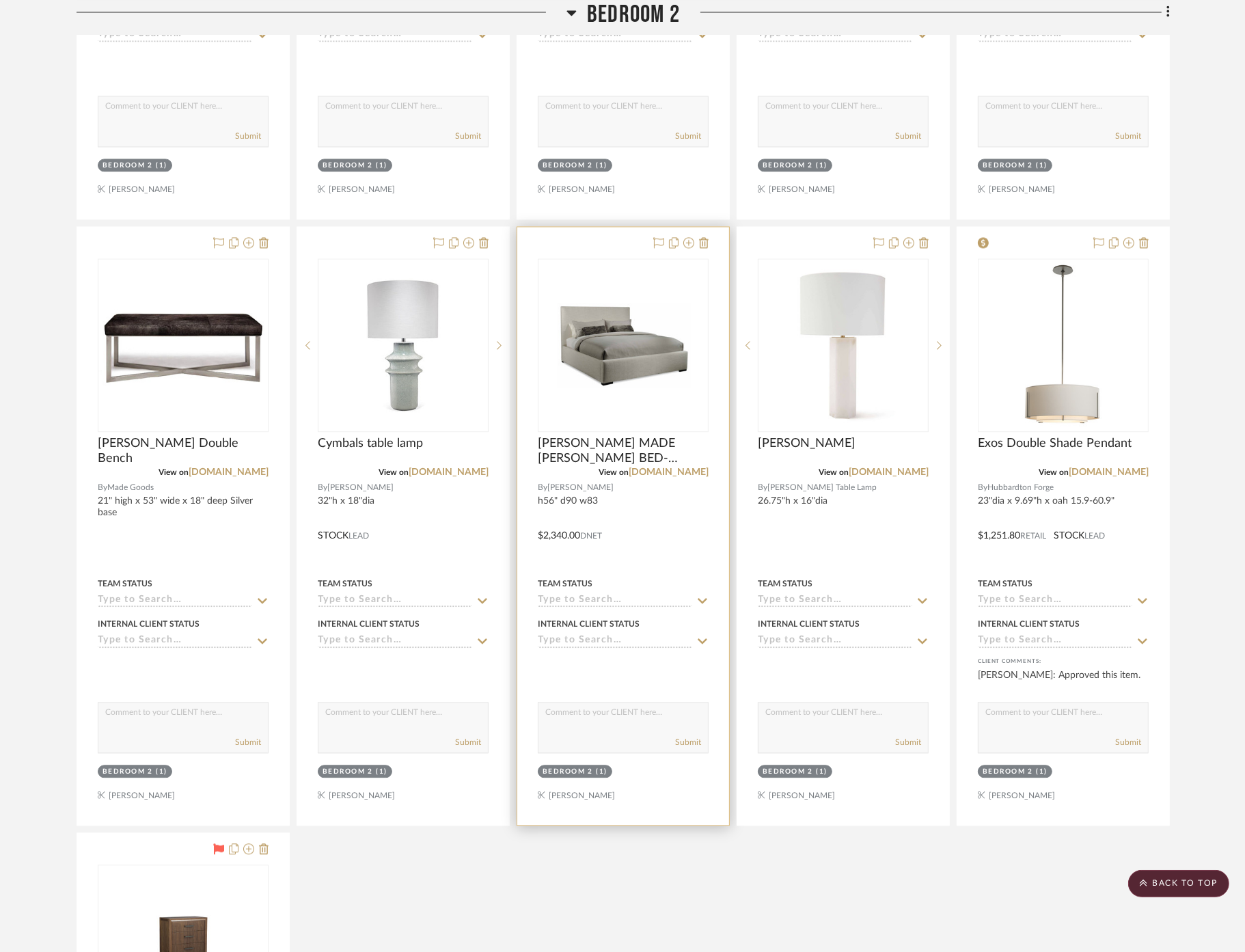
scroll to position [2960, 0]
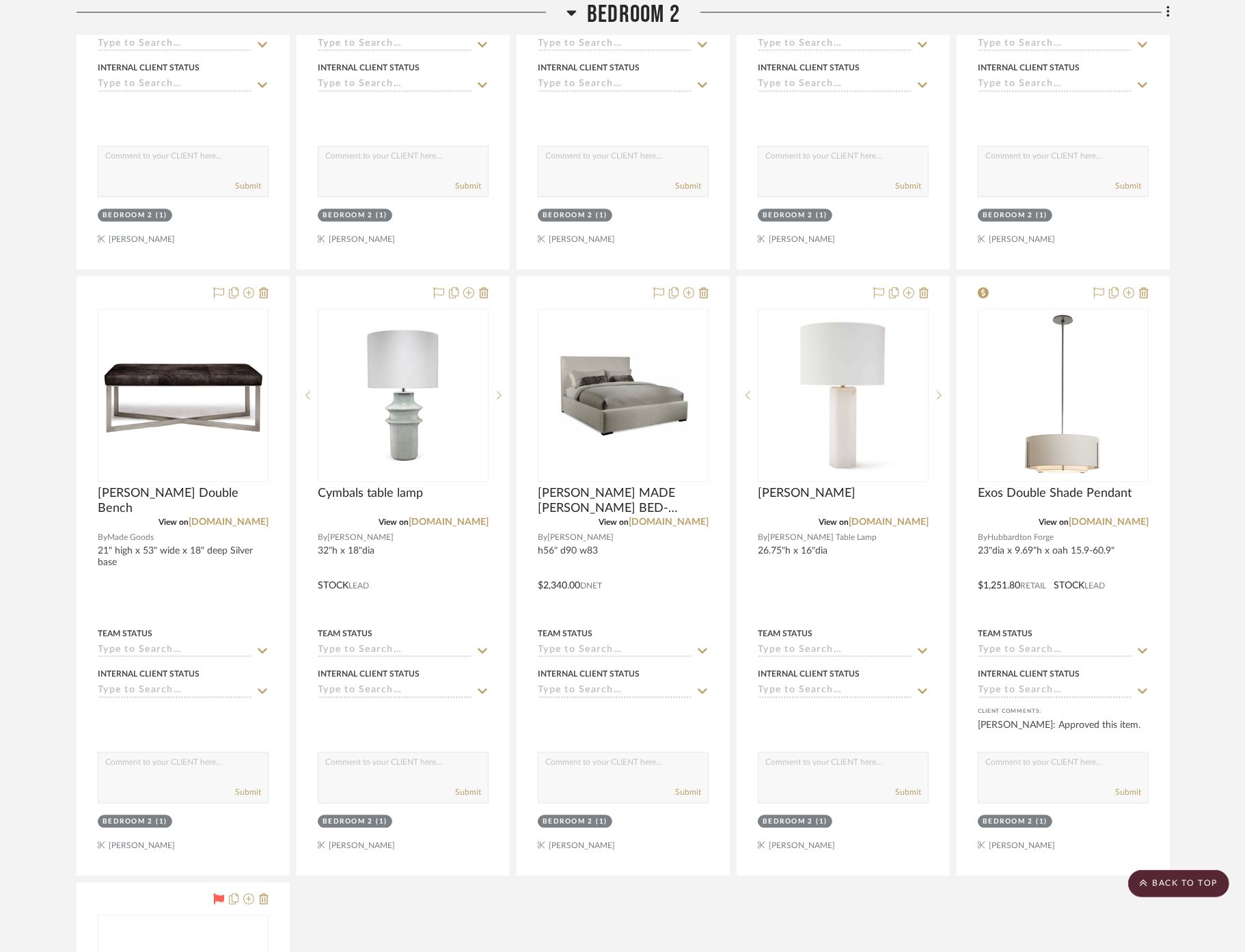
click at [603, 8] on span "Bedroom 2" at bounding box center [634, 15] width 93 height 30
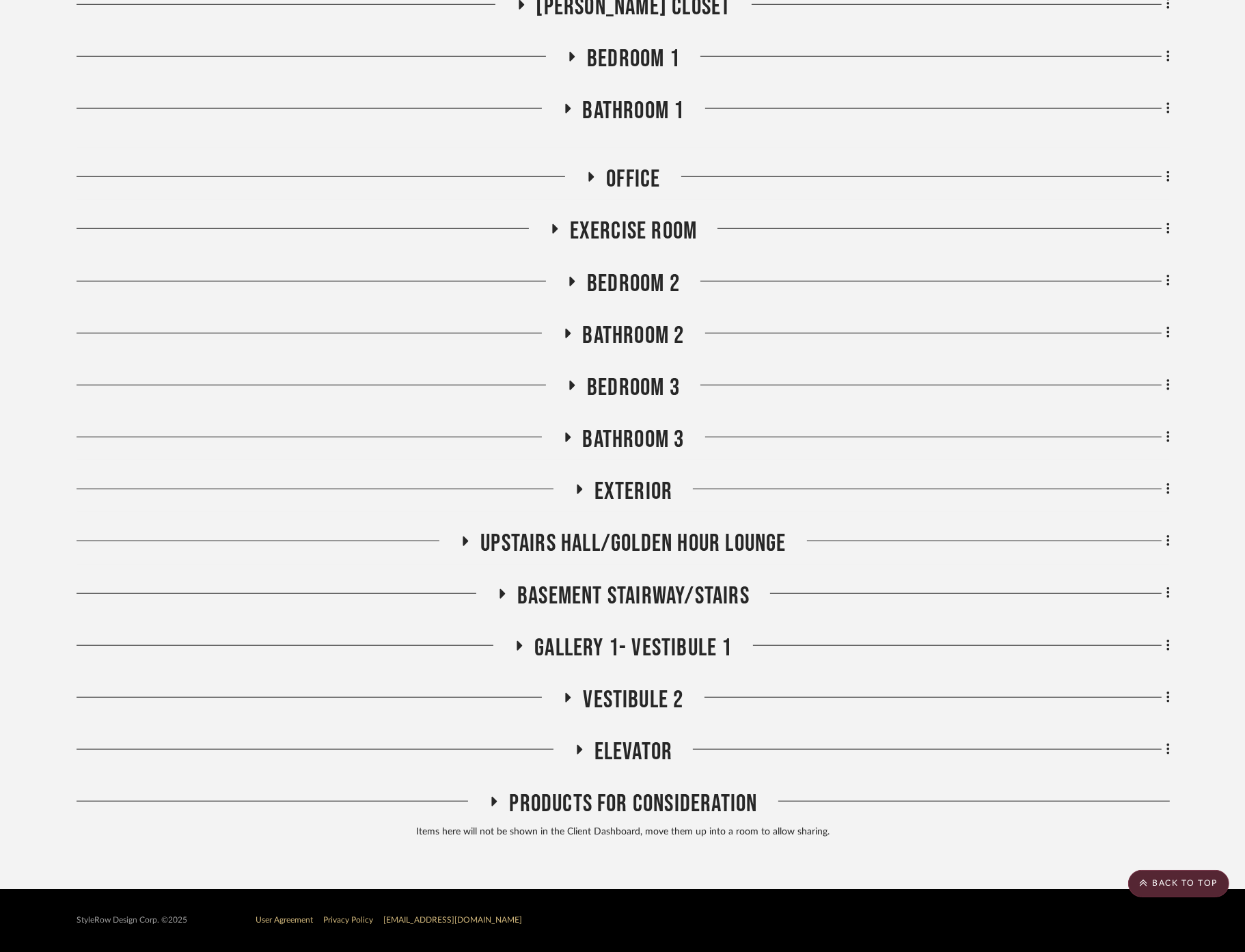
scroll to position [1097, 0]
click at [632, 371] on div "Foyer / Entry Great Room Loggia Bar/Lounge Dining Room Dining Terrace Powder Ro…" at bounding box center [622, 34] width 1093 height 1620
click at [633, 386] on span "Bedroom 3" at bounding box center [634, 388] width 93 height 30
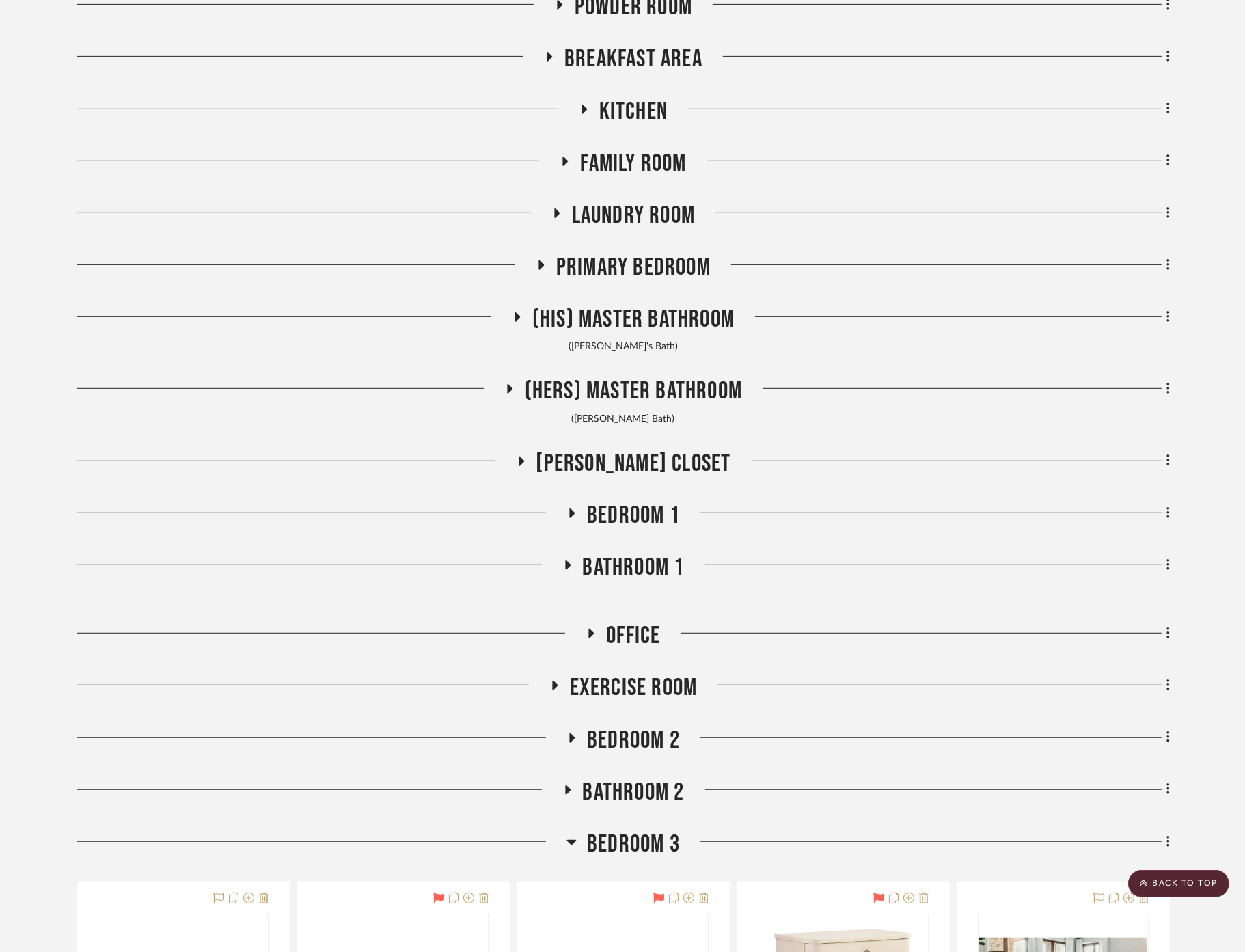
scroll to position [643, 0]
click at [623, 634] on span "Office" at bounding box center [633, 634] width 54 height 30
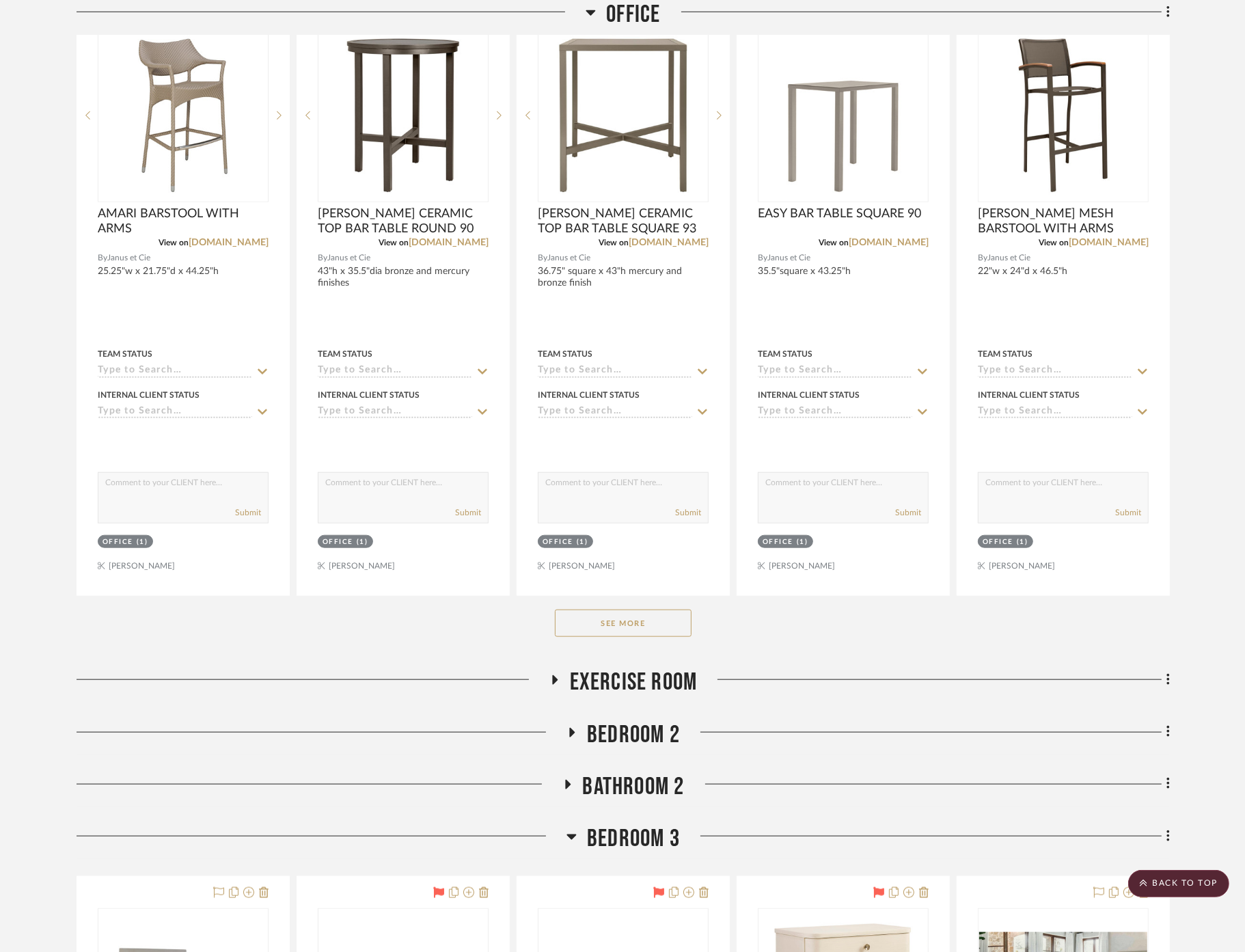
scroll to position [1326, 0]
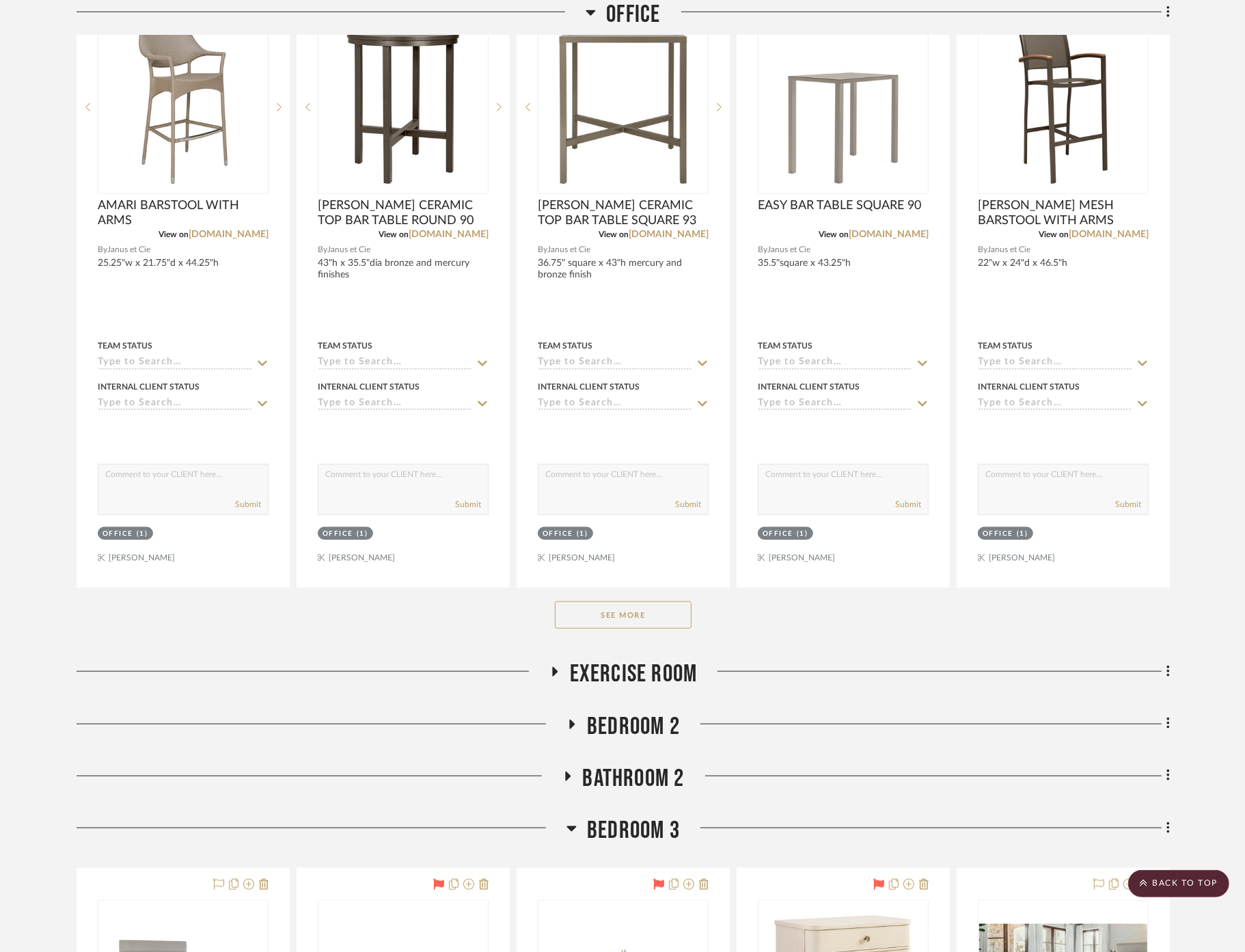
click at [622, 616] on button "See More" at bounding box center [622, 614] width 137 height 27
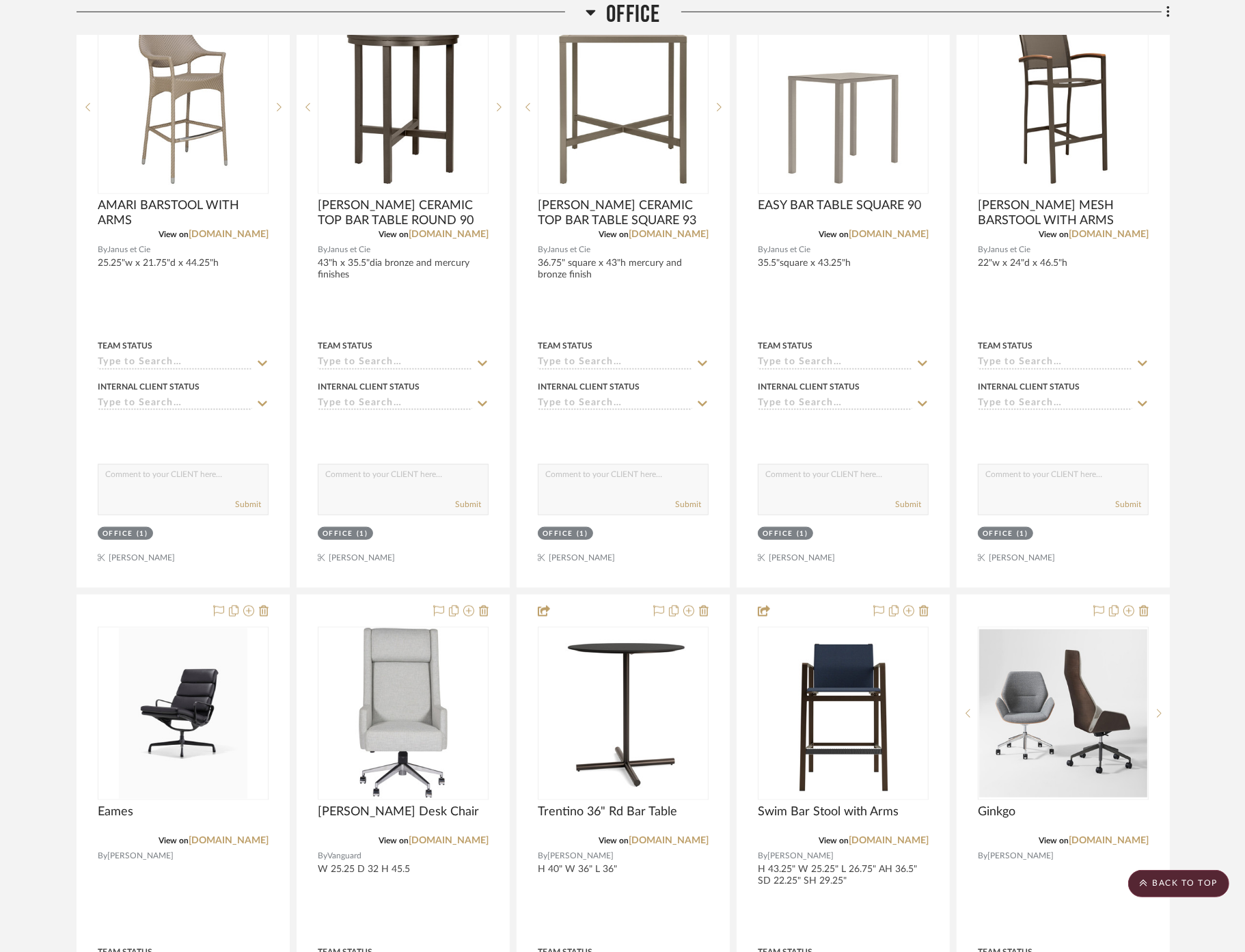
drag, startPoint x: 620, startPoint y: 606, endPoint x: 58, endPoint y: 604, distance: 562.0
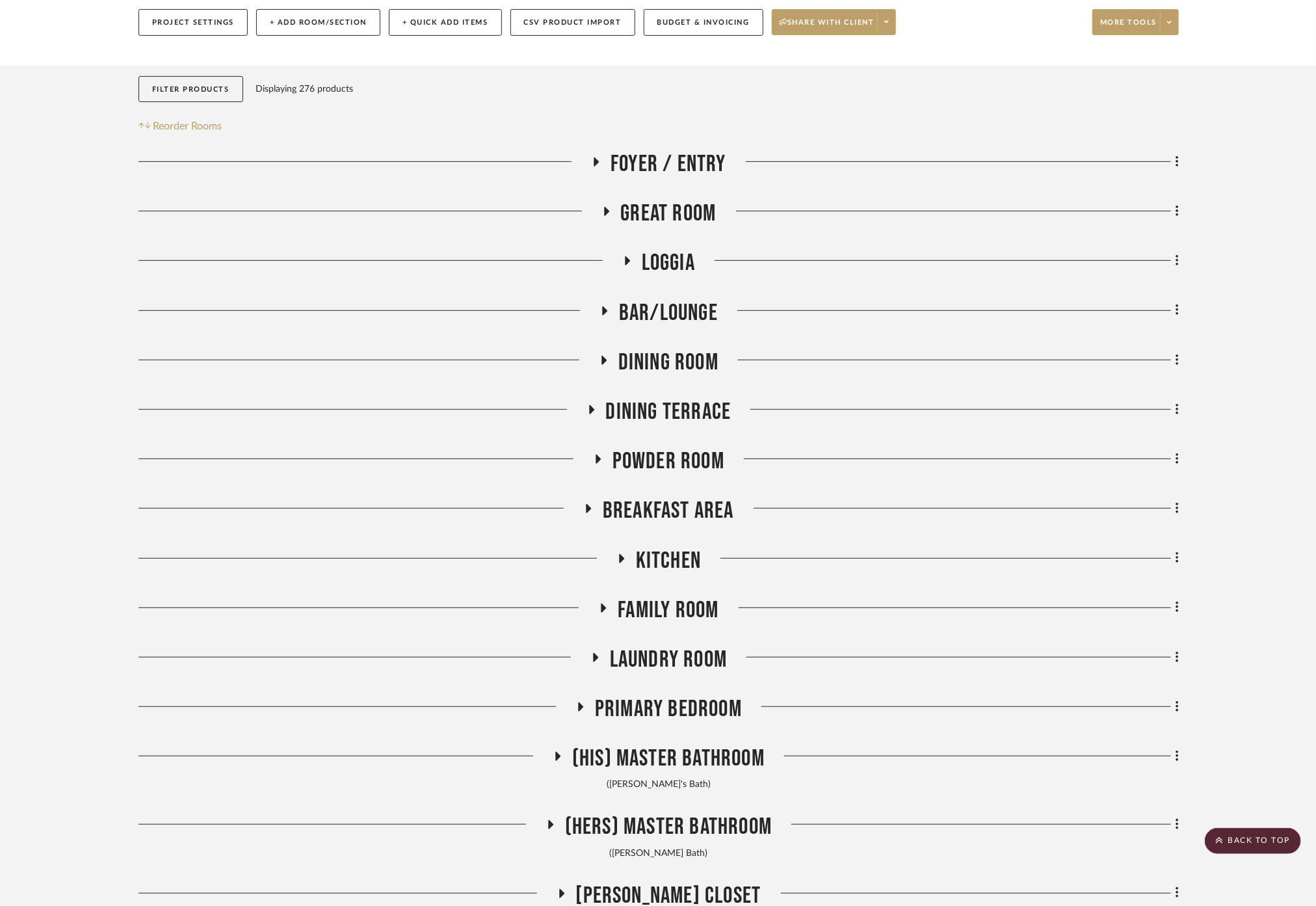
scroll to position [0, 0]
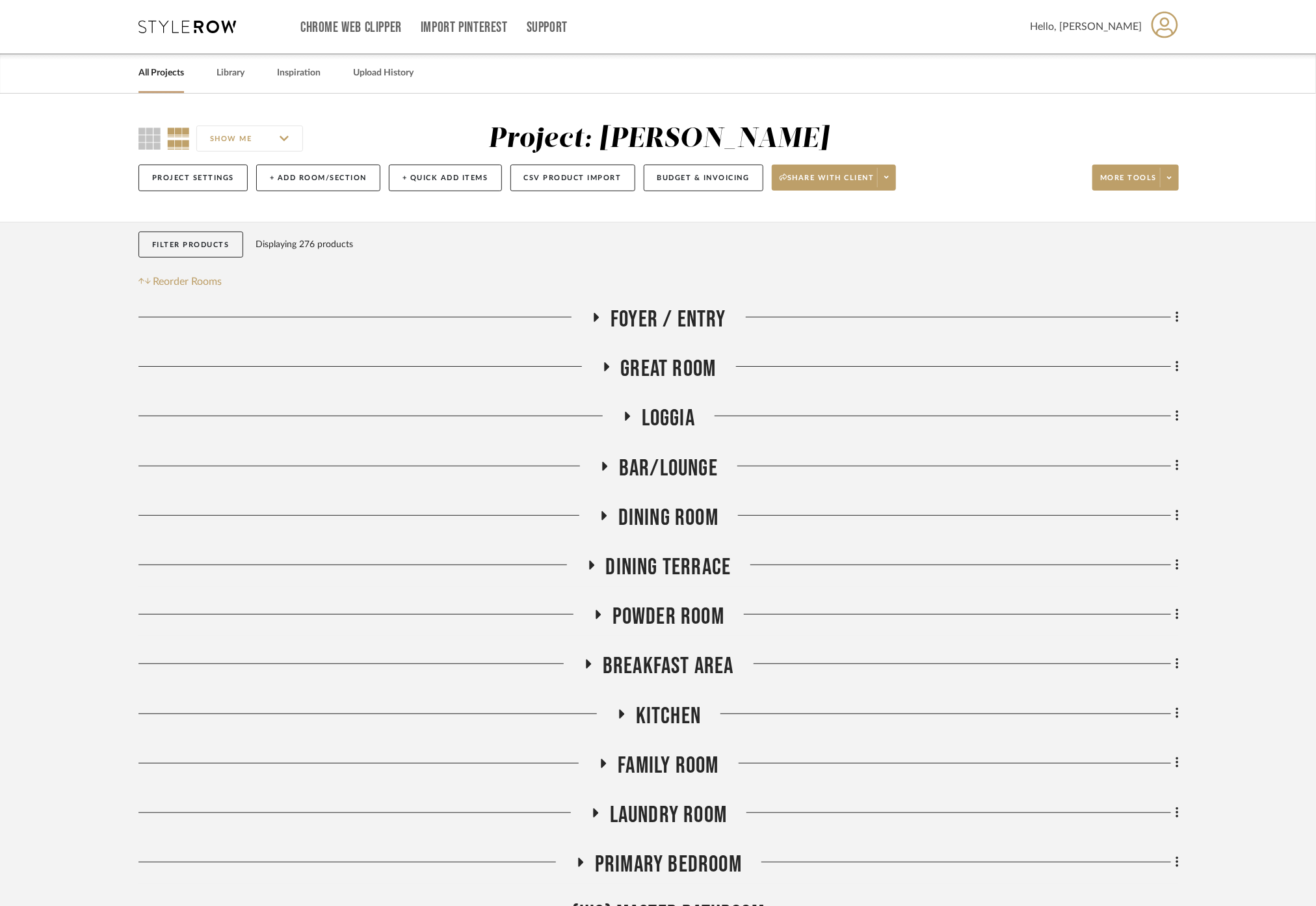
click at [676, 475] on span "Bar/Lounge" at bounding box center [669, 468] width 99 height 28
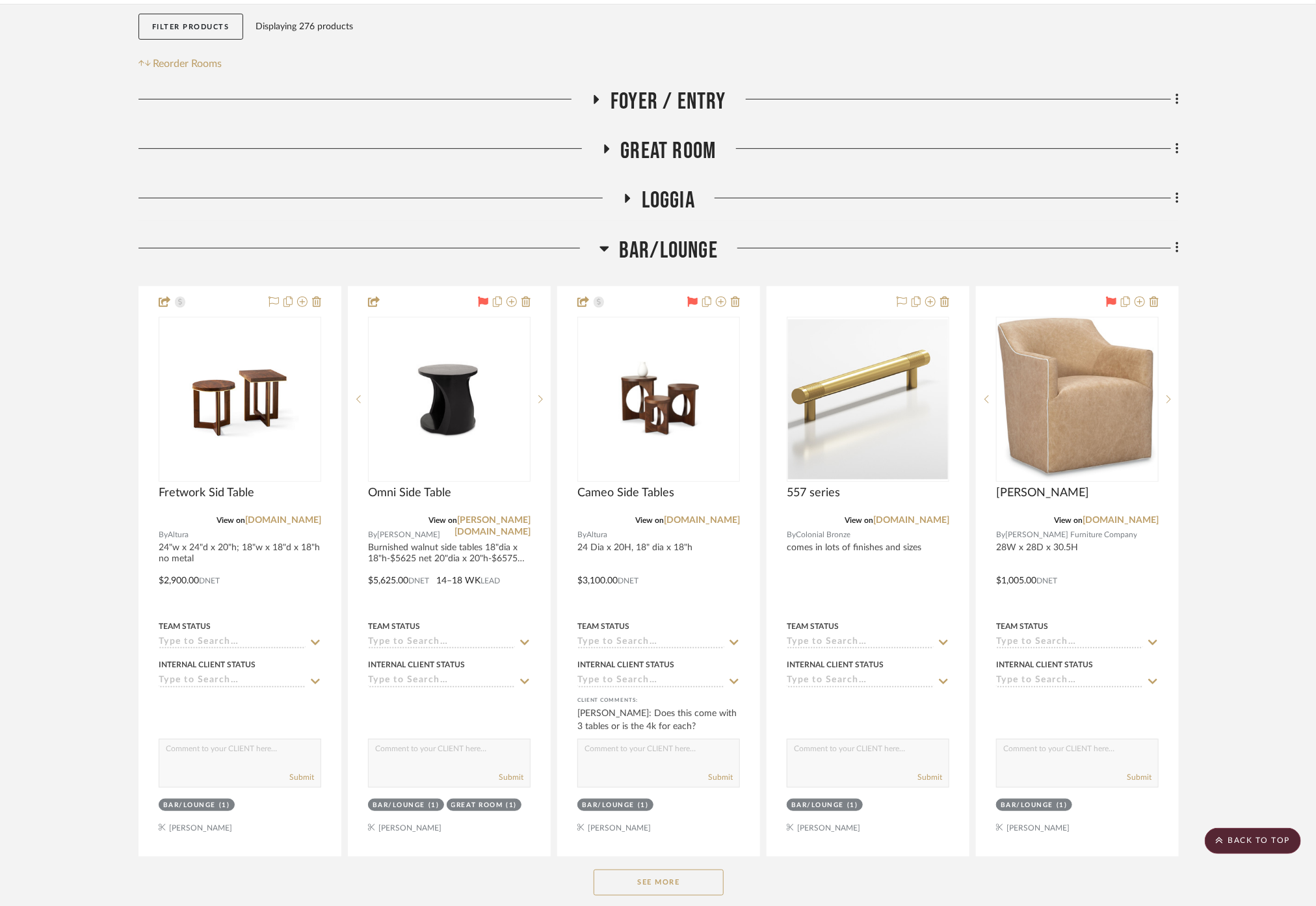
scroll to position [216, 0]
click at [663, 146] on span "Great Room" at bounding box center [669, 153] width 96 height 28
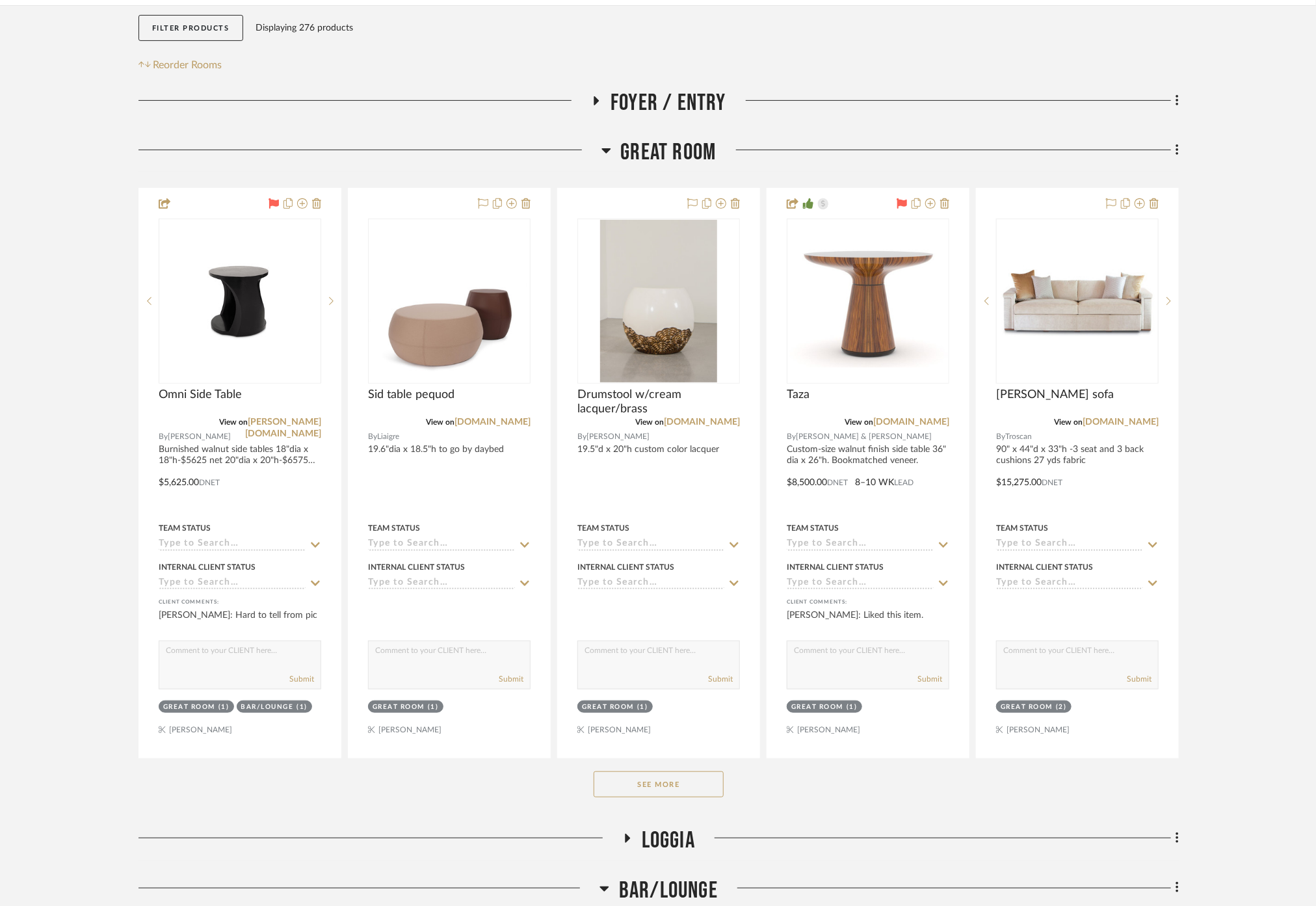
click at [657, 807] on div "See More" at bounding box center [659, 784] width 1041 height 52
click at [658, 779] on button "See More" at bounding box center [659, 784] width 130 height 26
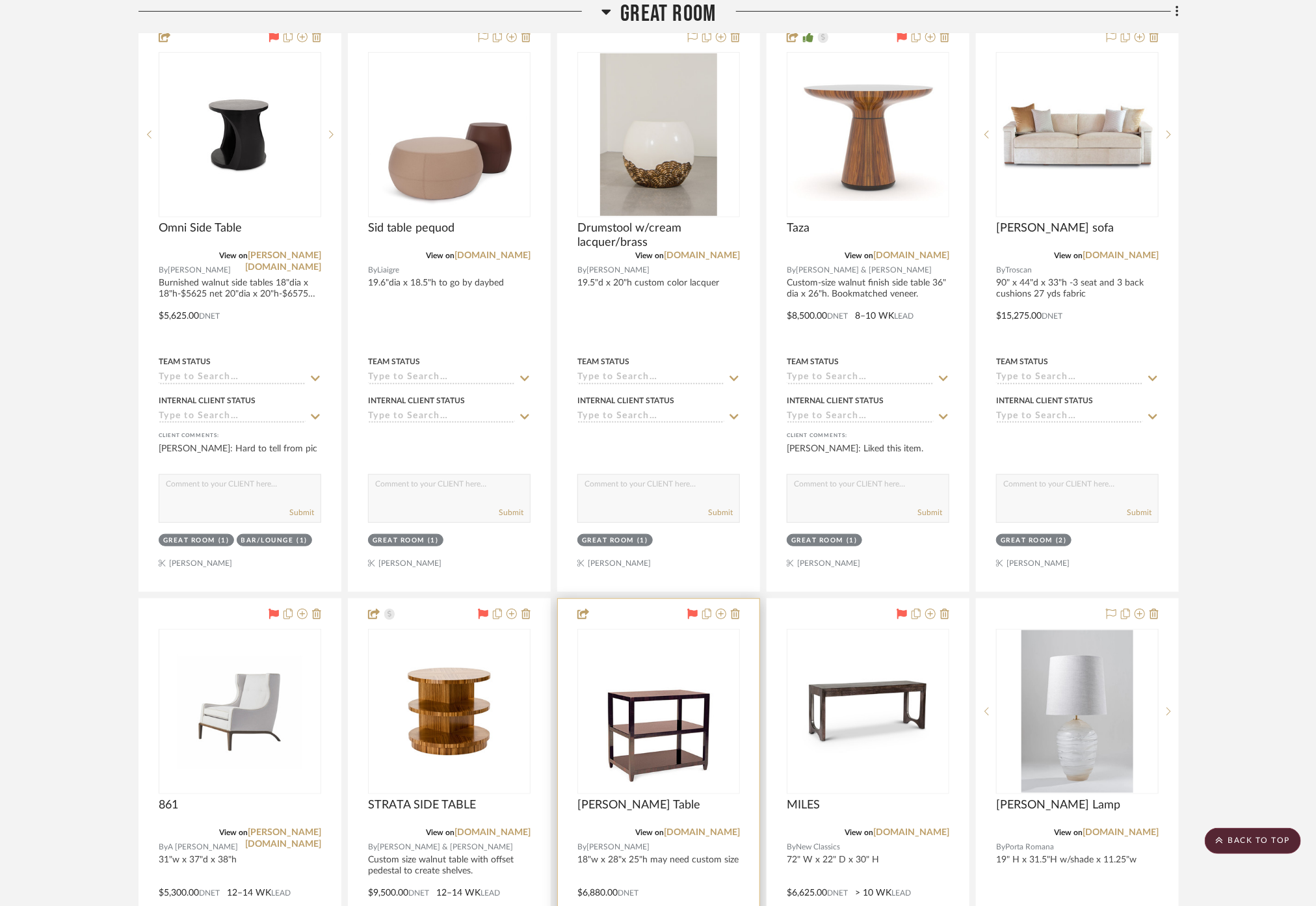
scroll to position [361, 0]
